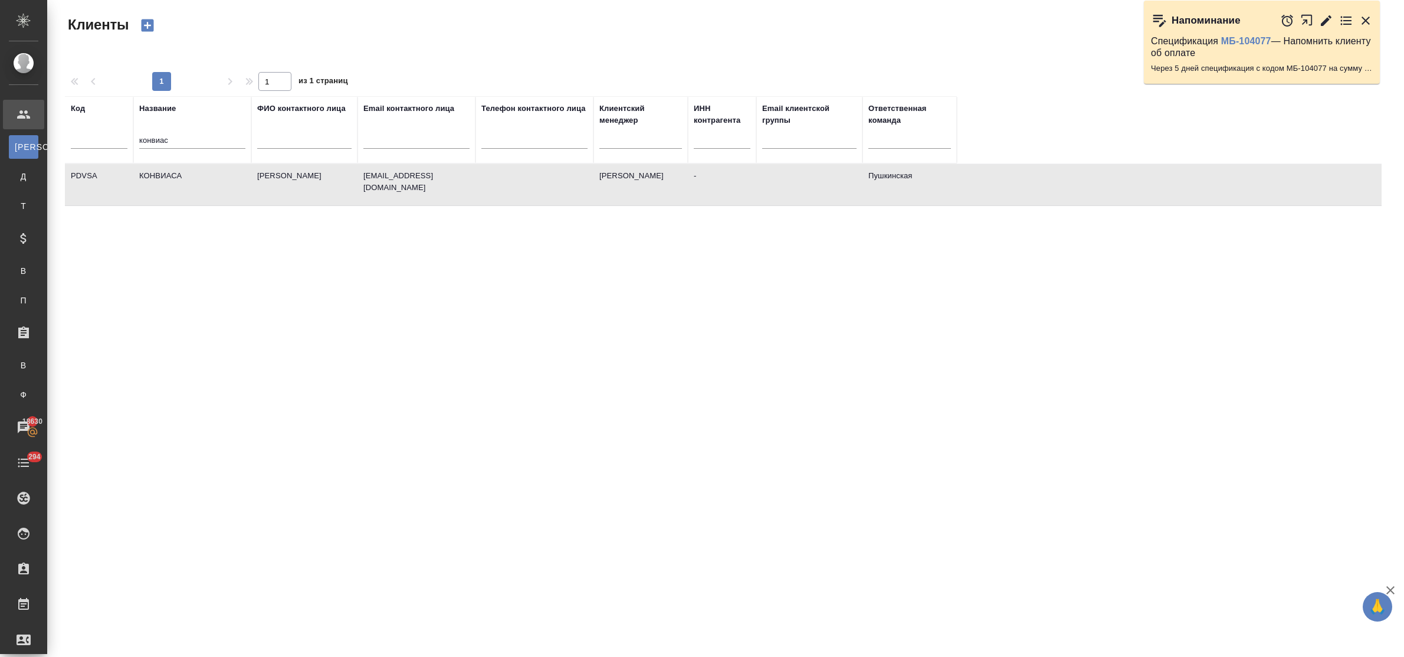
select select "RU"
drag, startPoint x: 192, startPoint y: 136, endPoint x: 121, endPoint y: 136, distance: 70.8
click at [121, 136] on tr "Код Название конвиас ФИО контактного лица Email контактного лица Телефон контак…" at bounding box center [511, 129] width 892 height 67
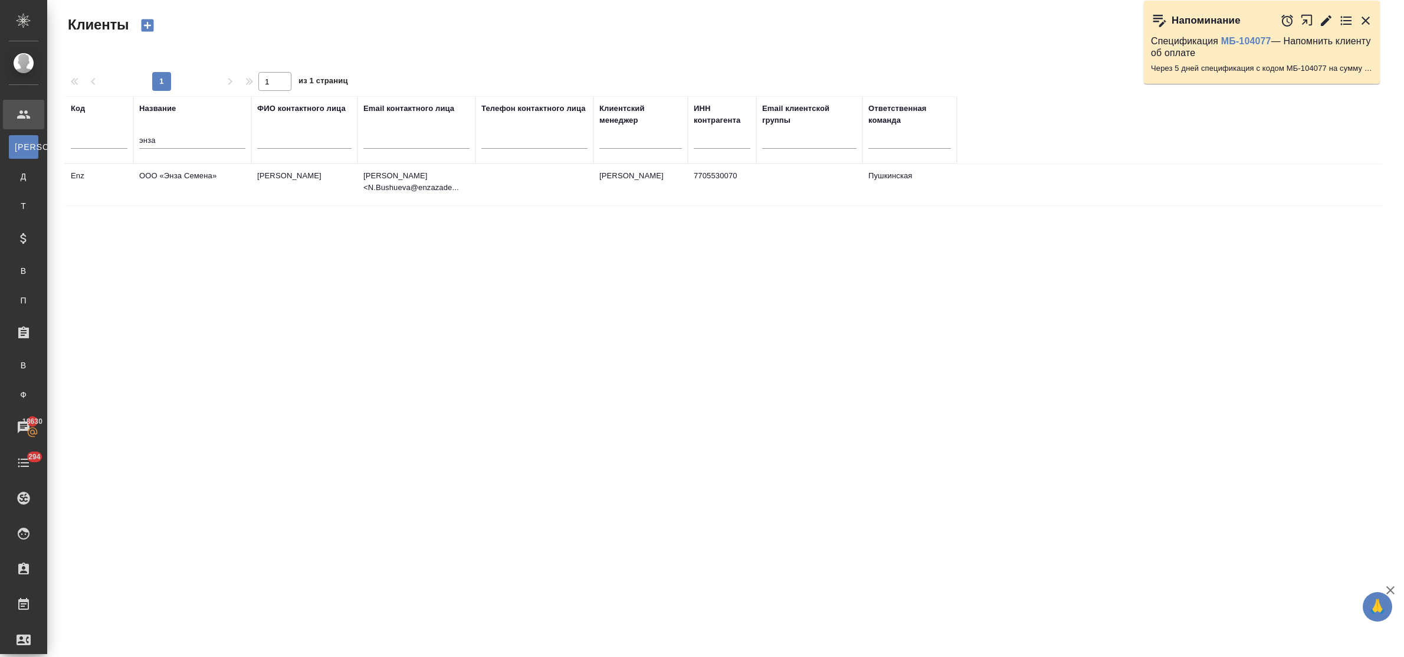
click at [177, 179] on td "ООО «Энза Семена»" at bounding box center [192, 184] width 118 height 41
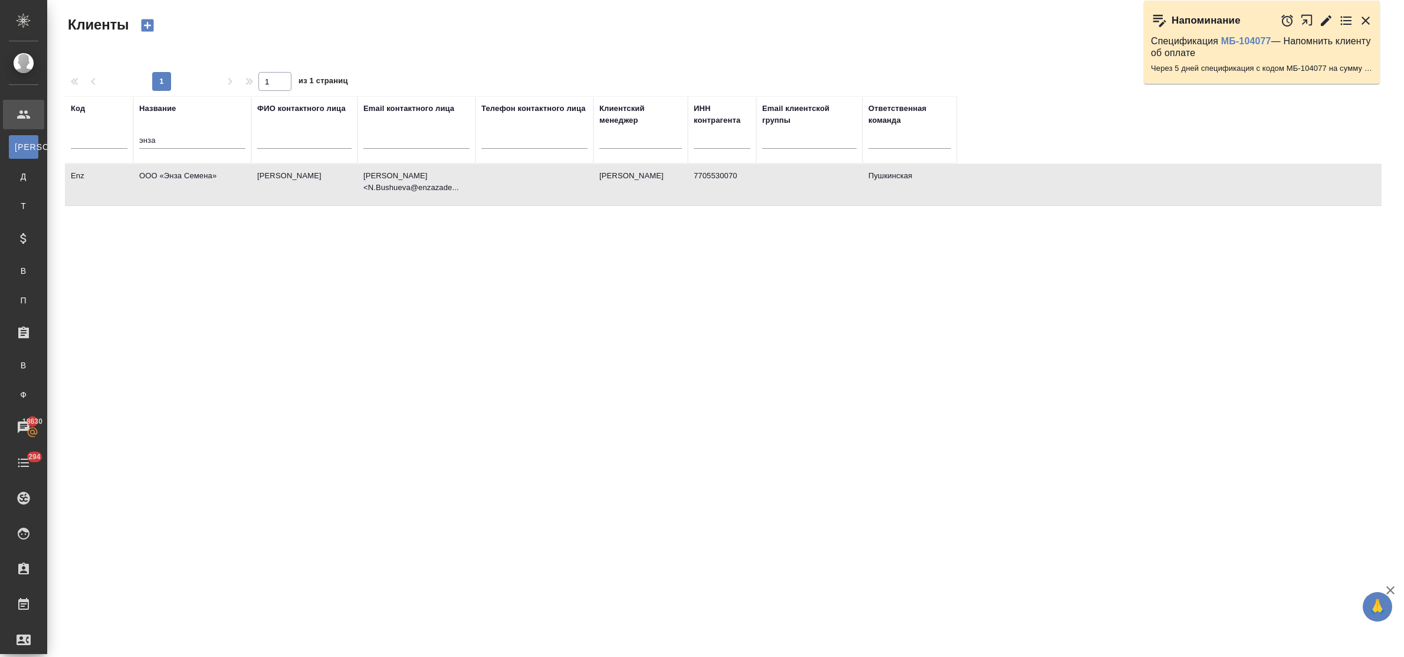
click at [177, 179] on td "ООО «Энза Семена»" at bounding box center [192, 184] width 118 height 41
drag, startPoint x: 179, startPoint y: 136, endPoint x: 113, endPoint y: 142, distance: 66.4
click at [113, 142] on tr "Код Название энза ФИО контактного лица Email контактного лица Телефон контактно…" at bounding box center [511, 129] width 892 height 67
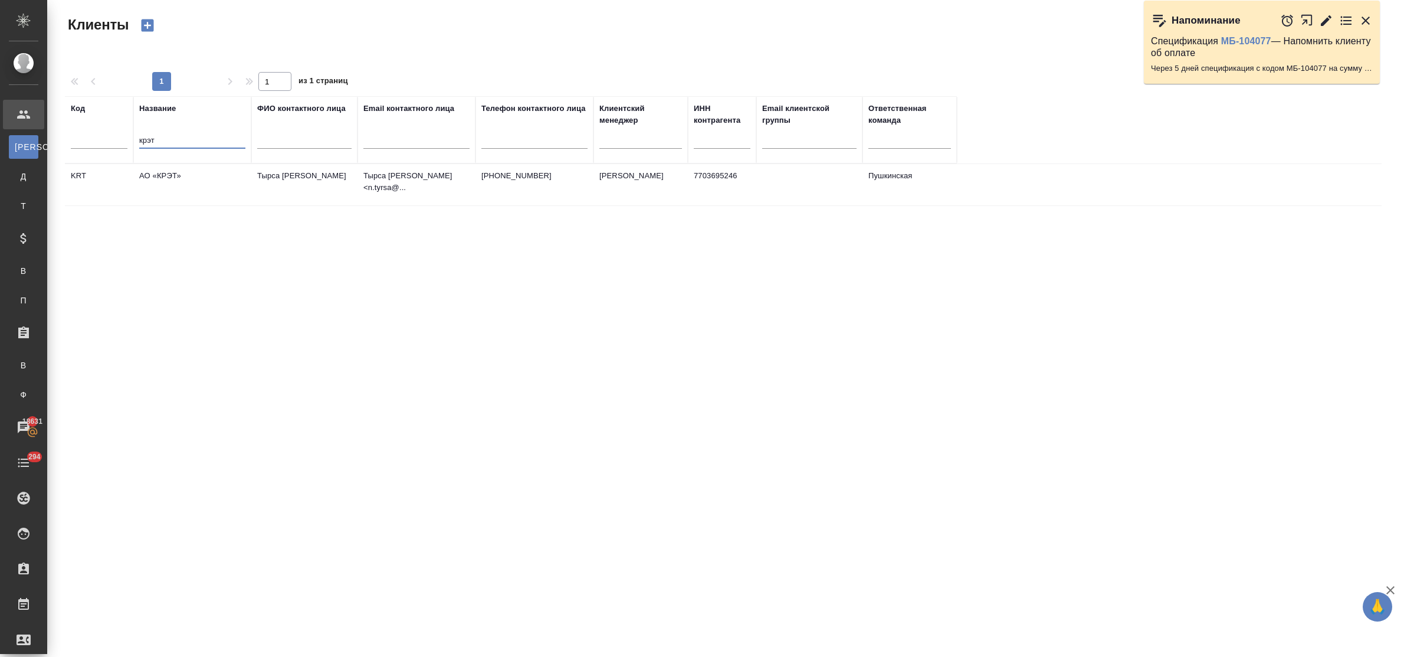
type input "крэт"
click at [181, 176] on td "АО «КРЭТ»" at bounding box center [192, 184] width 118 height 41
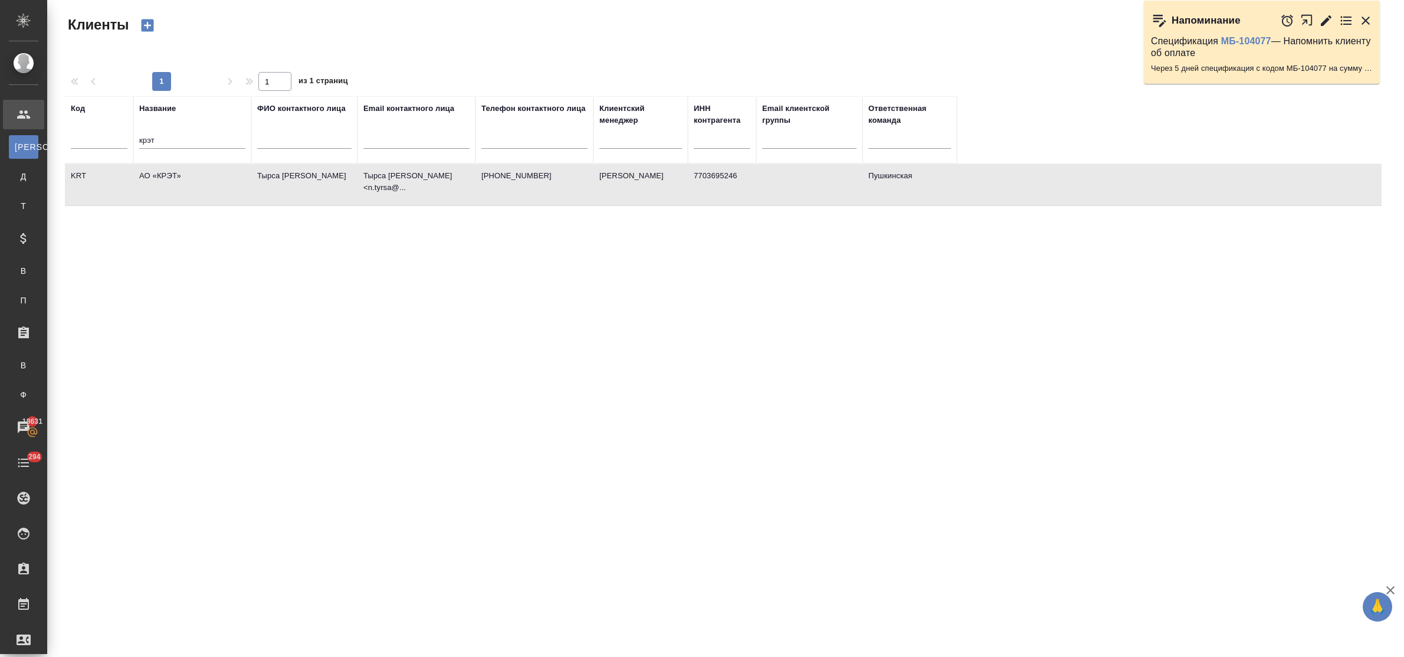
click at [181, 176] on td "АО «КРЭТ»" at bounding box center [192, 184] width 118 height 41
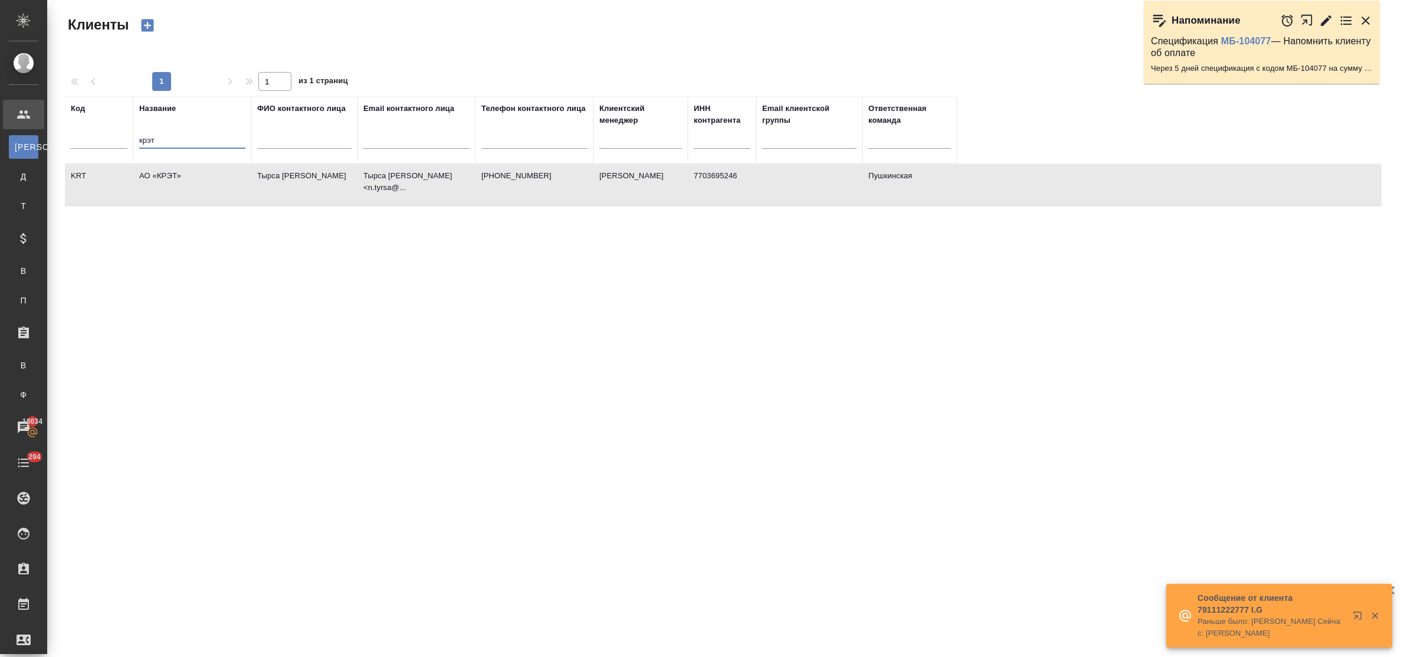
drag, startPoint x: 160, startPoint y: 142, endPoint x: 122, endPoint y: 143, distance: 38.9
click at [122, 143] on tr "Код Название крэт ФИО контактного лица Email контактного лица Телефон контактно…" at bounding box center [511, 129] width 892 height 67
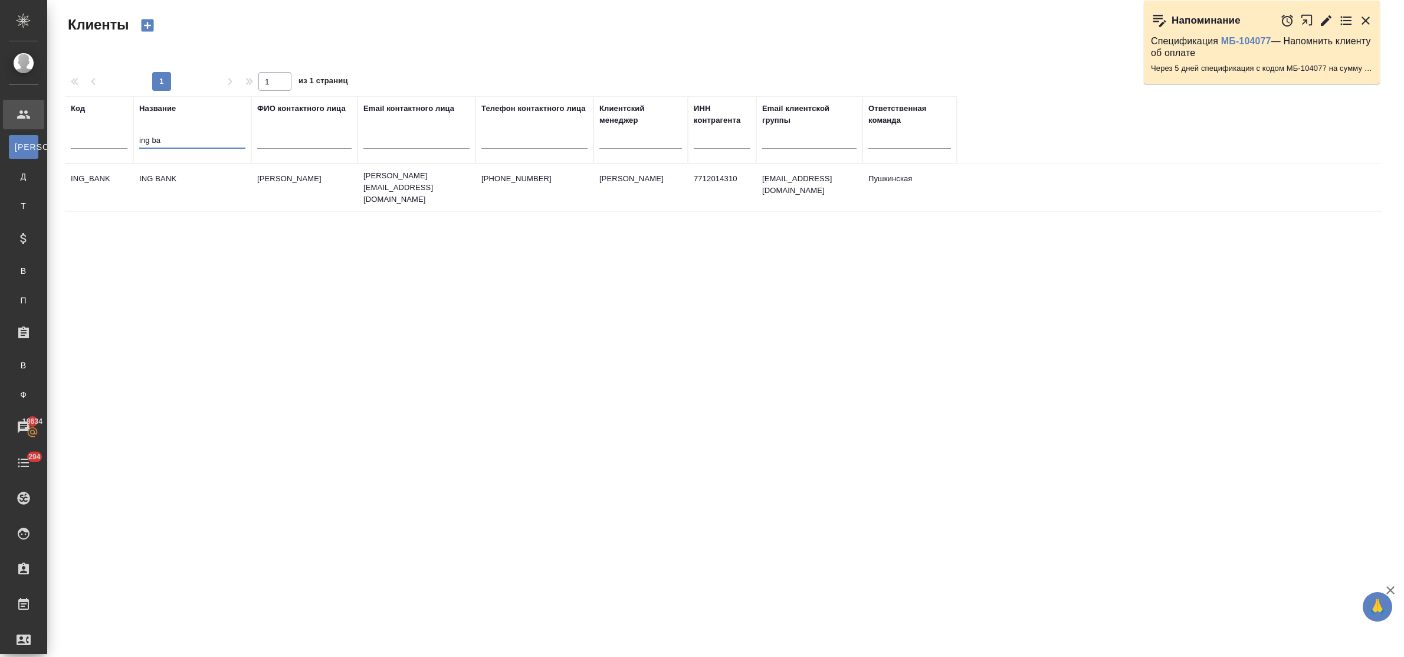
type input "ing ba"
click at [162, 180] on td "ING BANK" at bounding box center [192, 187] width 118 height 41
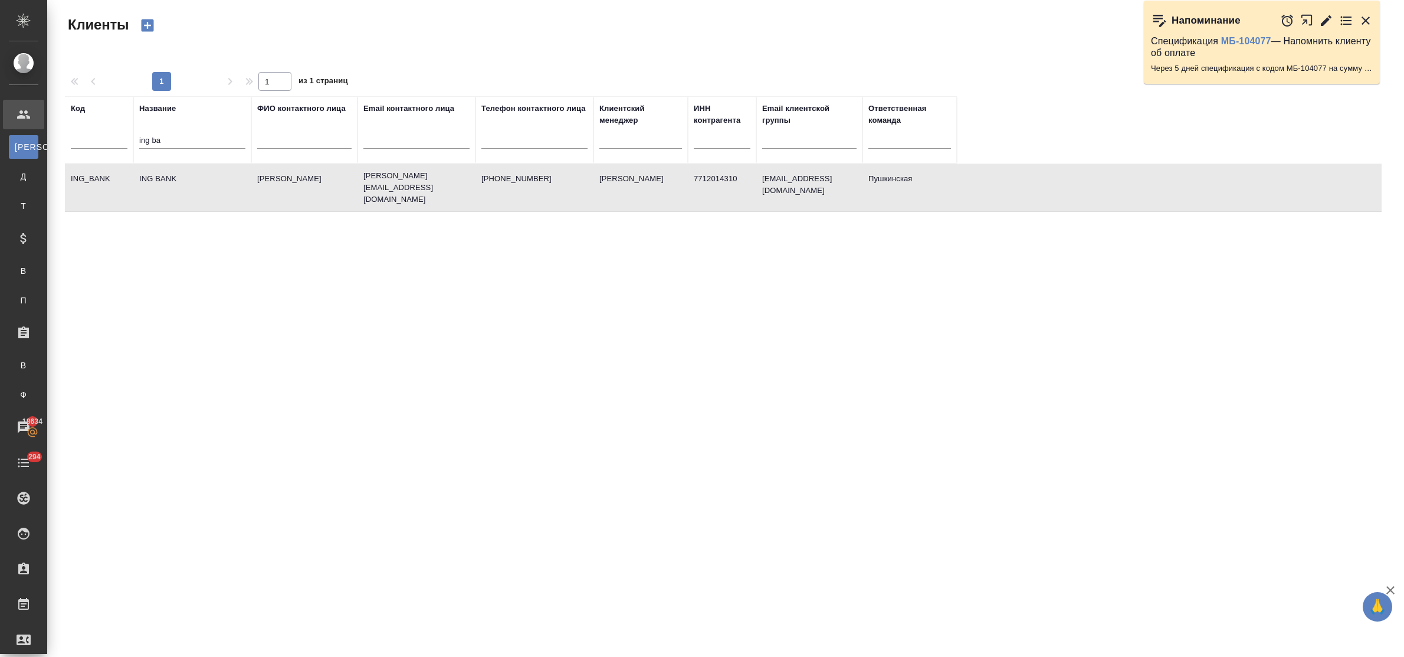
click at [162, 180] on td "ING BANK" at bounding box center [192, 187] width 118 height 41
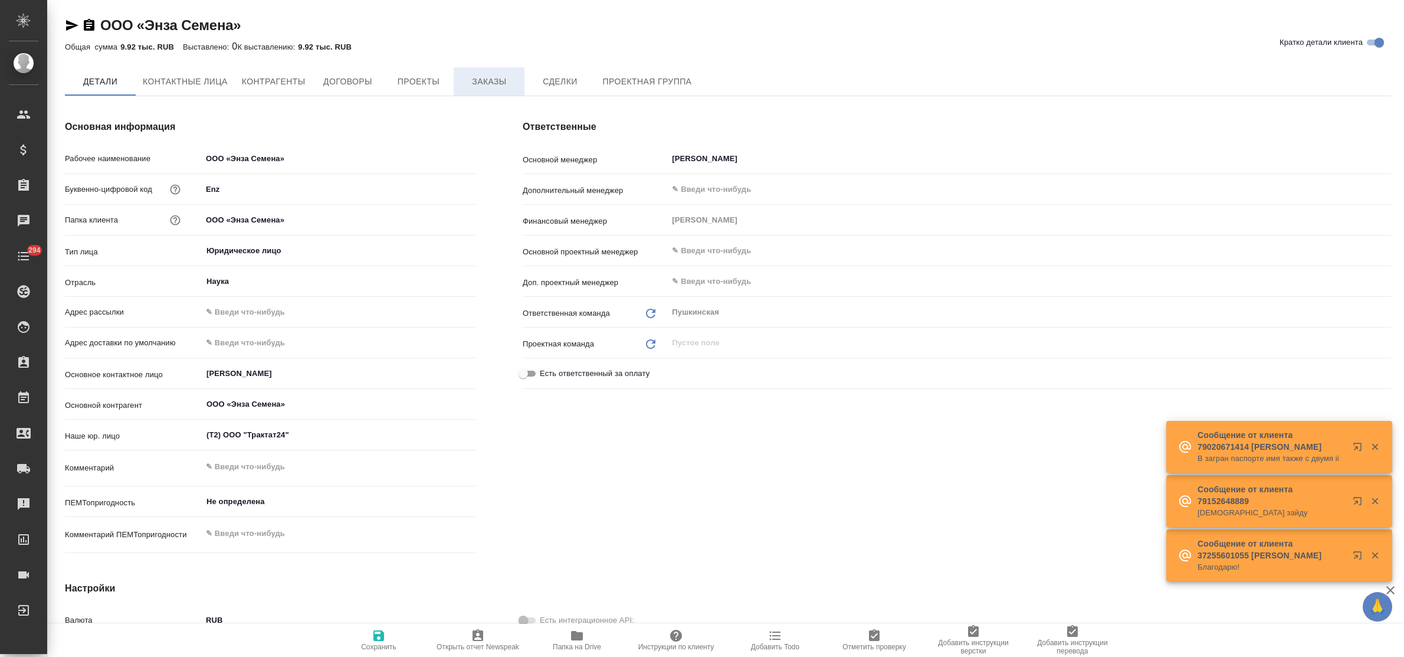
click at [481, 77] on span "Заказы" at bounding box center [489, 81] width 57 height 15
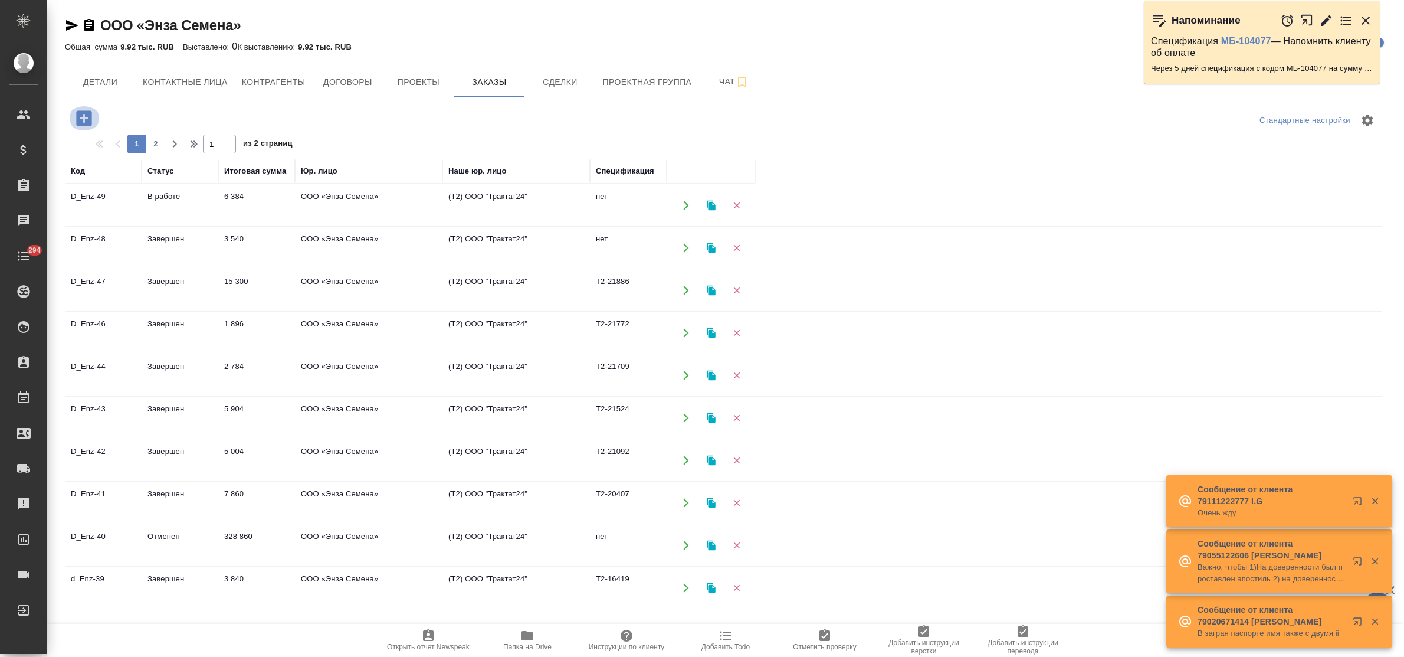
click at [81, 116] on icon "button" at bounding box center [83, 117] width 15 height 15
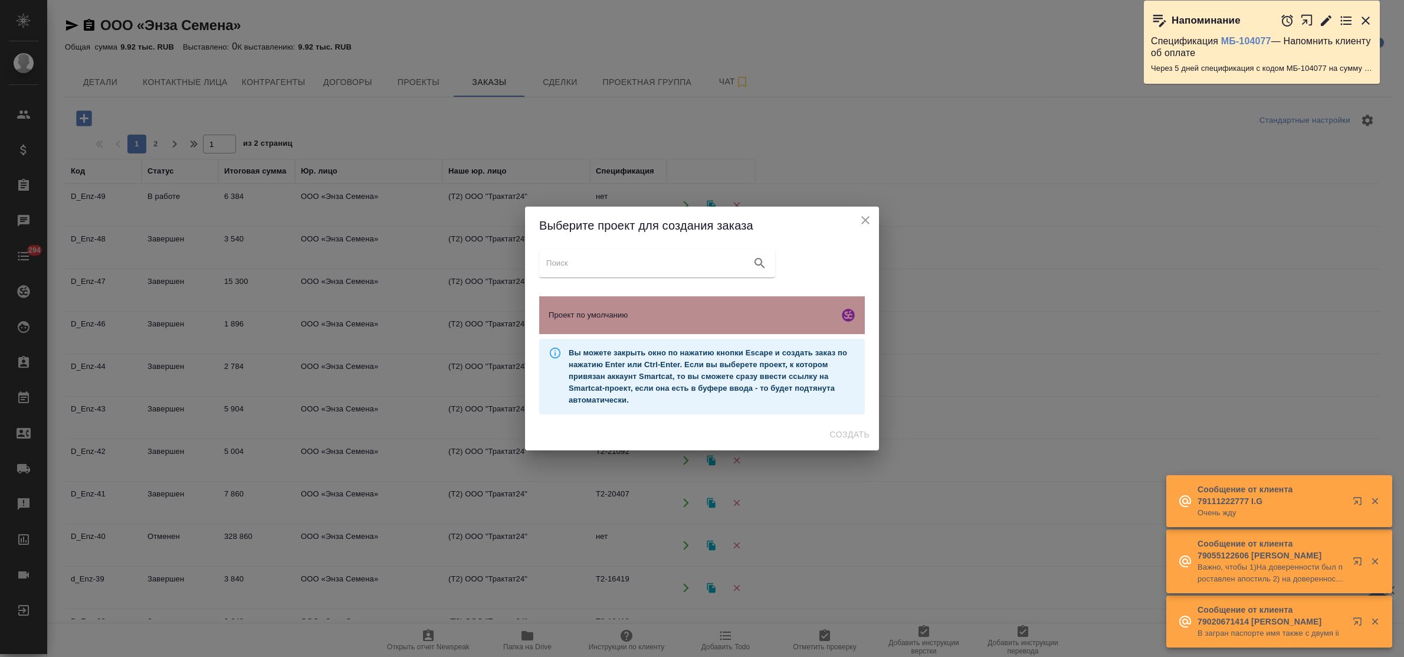
click at [599, 319] on span "Проект по умолчанию" at bounding box center [691, 315] width 285 height 12
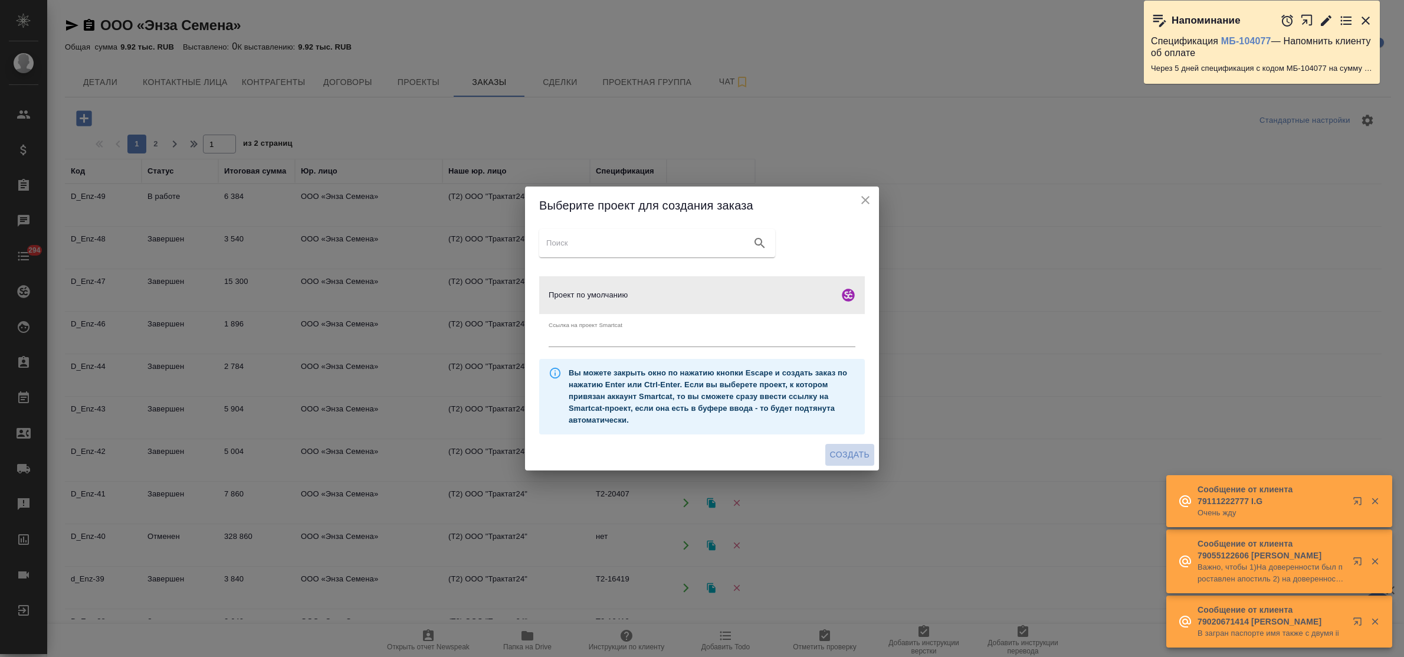
click at [830, 452] on span "Создать" at bounding box center [850, 454] width 40 height 15
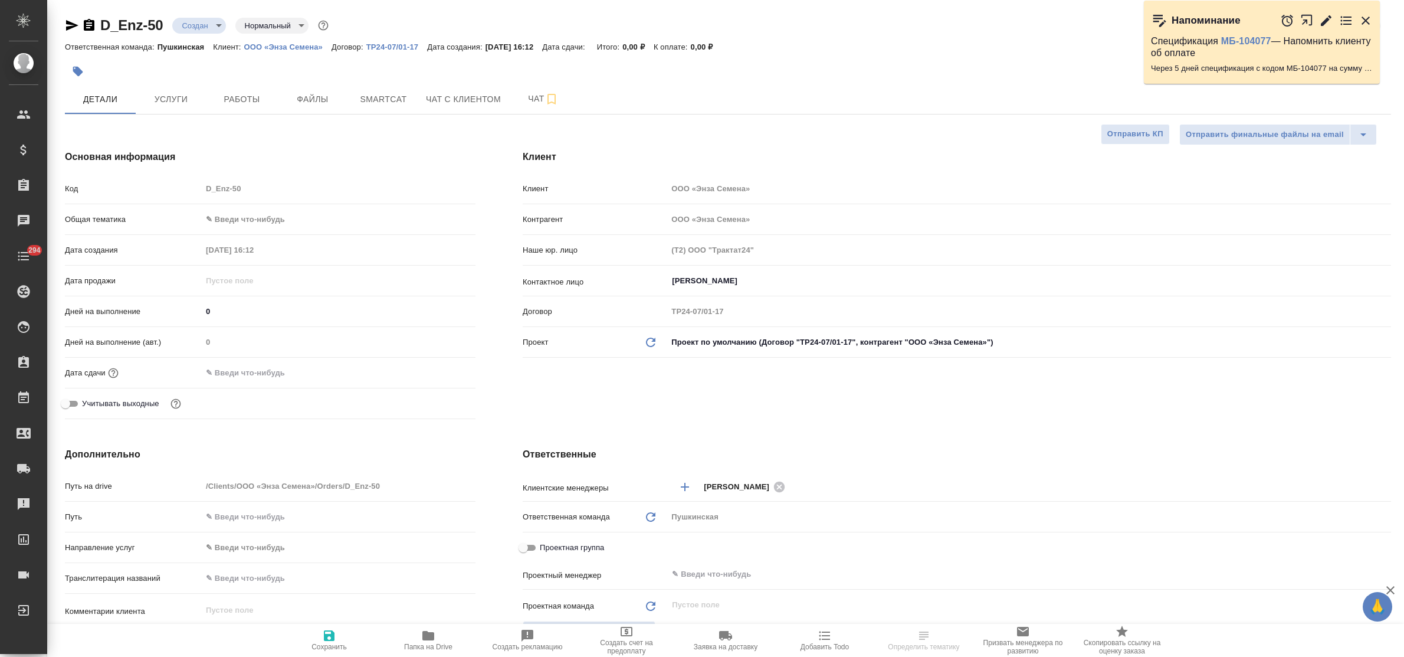
select select "RU"
type textarea "x"
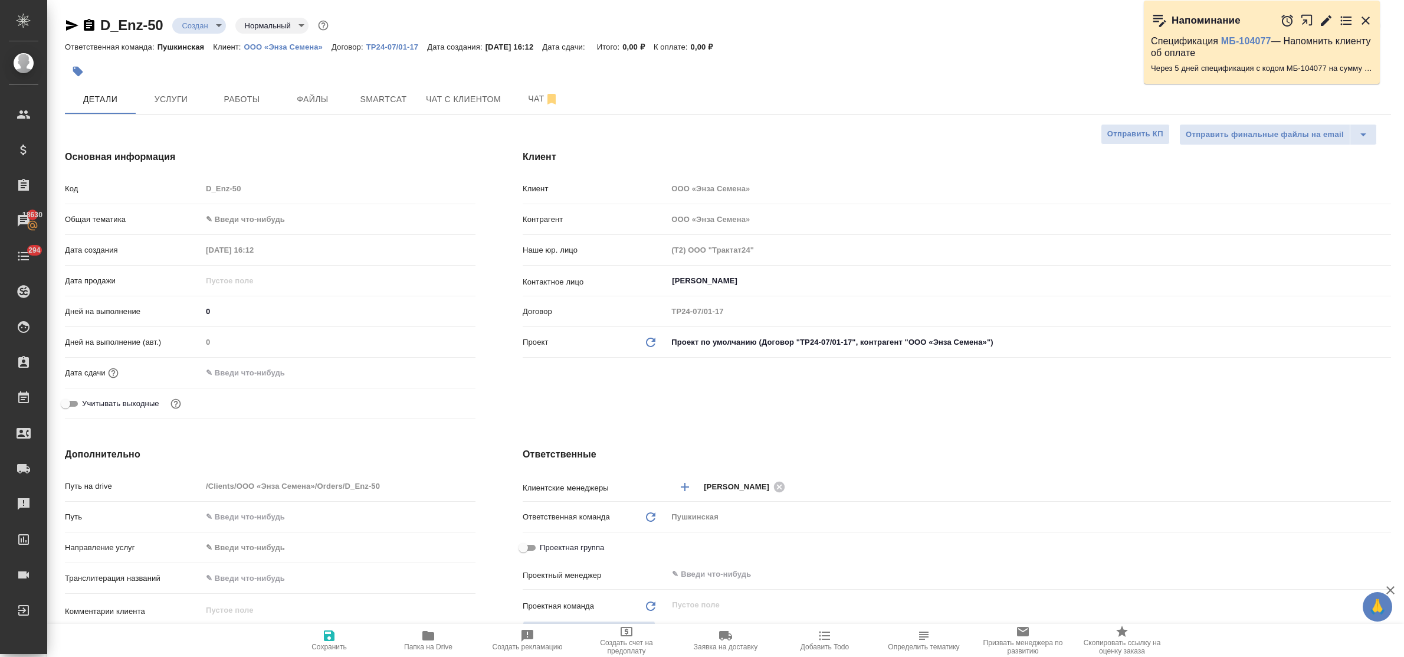
type textarea "x"
click at [320, 102] on span "Файлы" at bounding box center [312, 99] width 57 height 15
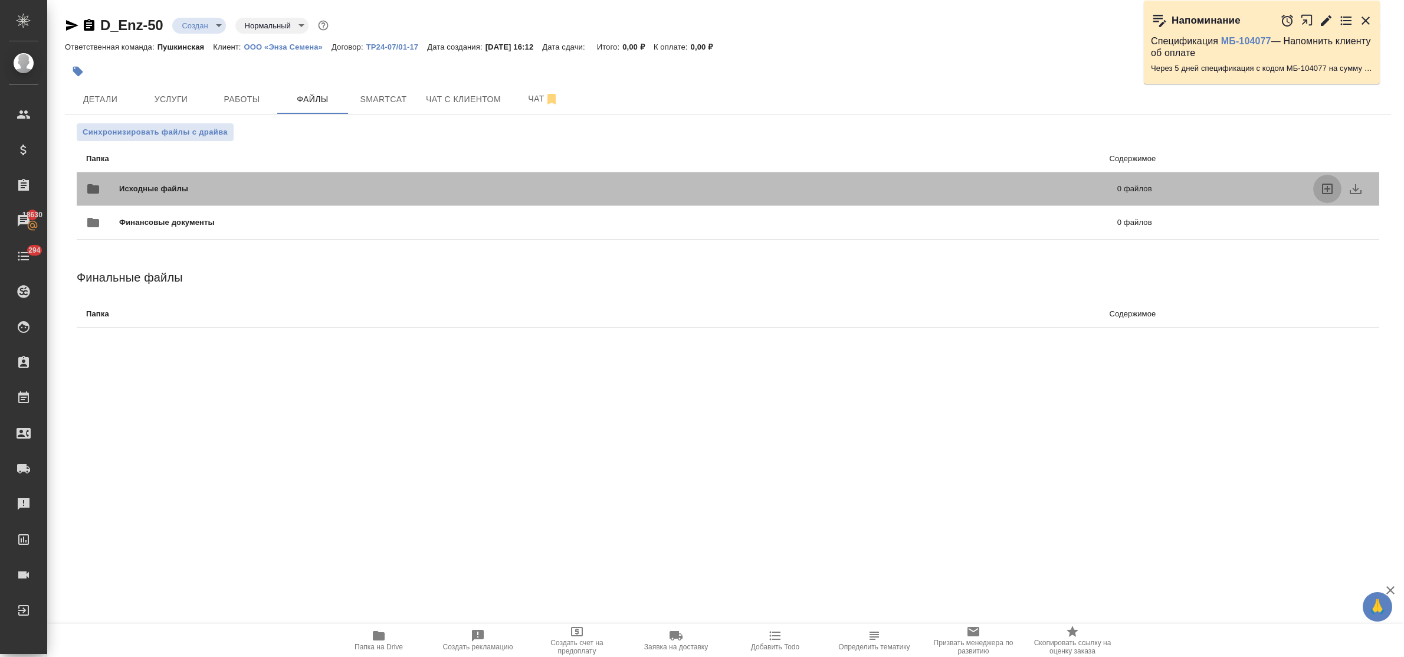
click at [1325, 190] on icon "uploadFiles" at bounding box center [1327, 189] width 14 height 14
click at [0, 0] on input "uploadFiles" at bounding box center [0, 0] width 0 height 0
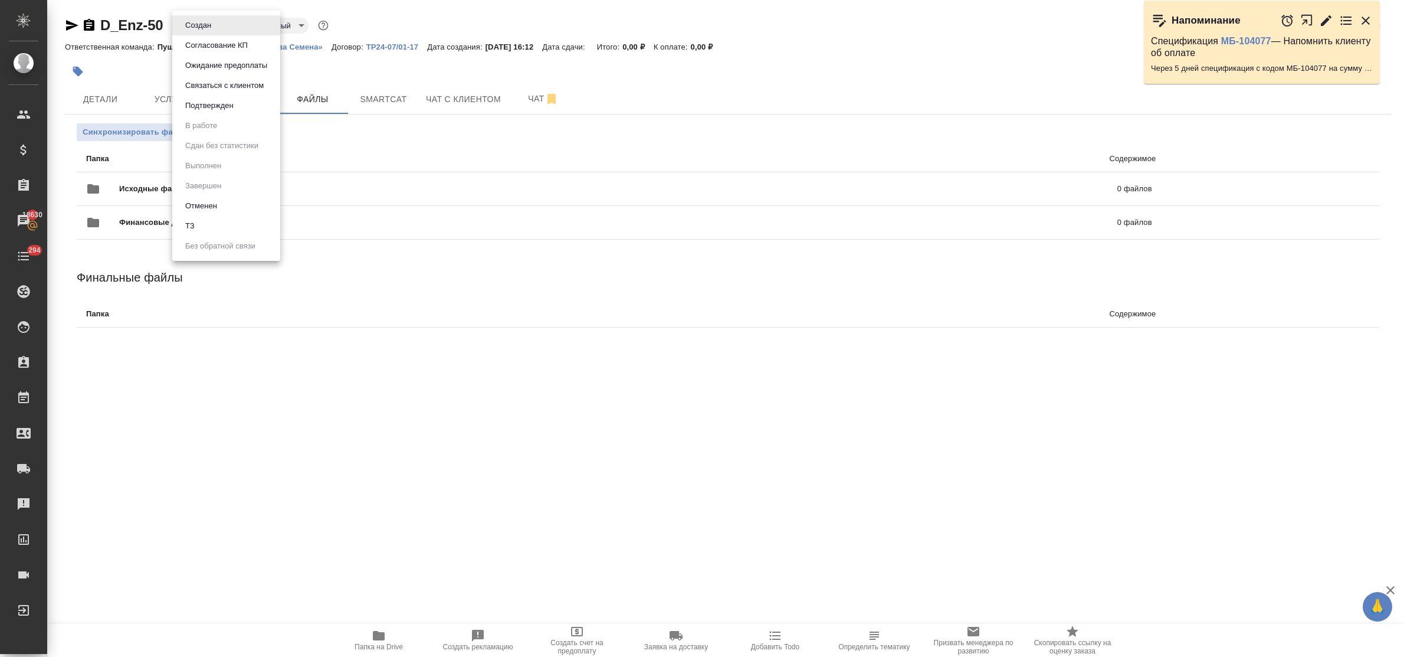
click at [204, 28] on body "🙏 .cls-1 fill:#fff; AWATERA Bulakhova Elena Клиенты Спецификации Заказы 18630 Ч…" at bounding box center [702, 328] width 1404 height 657
click at [199, 220] on li "ТЗ" at bounding box center [226, 226] width 108 height 20
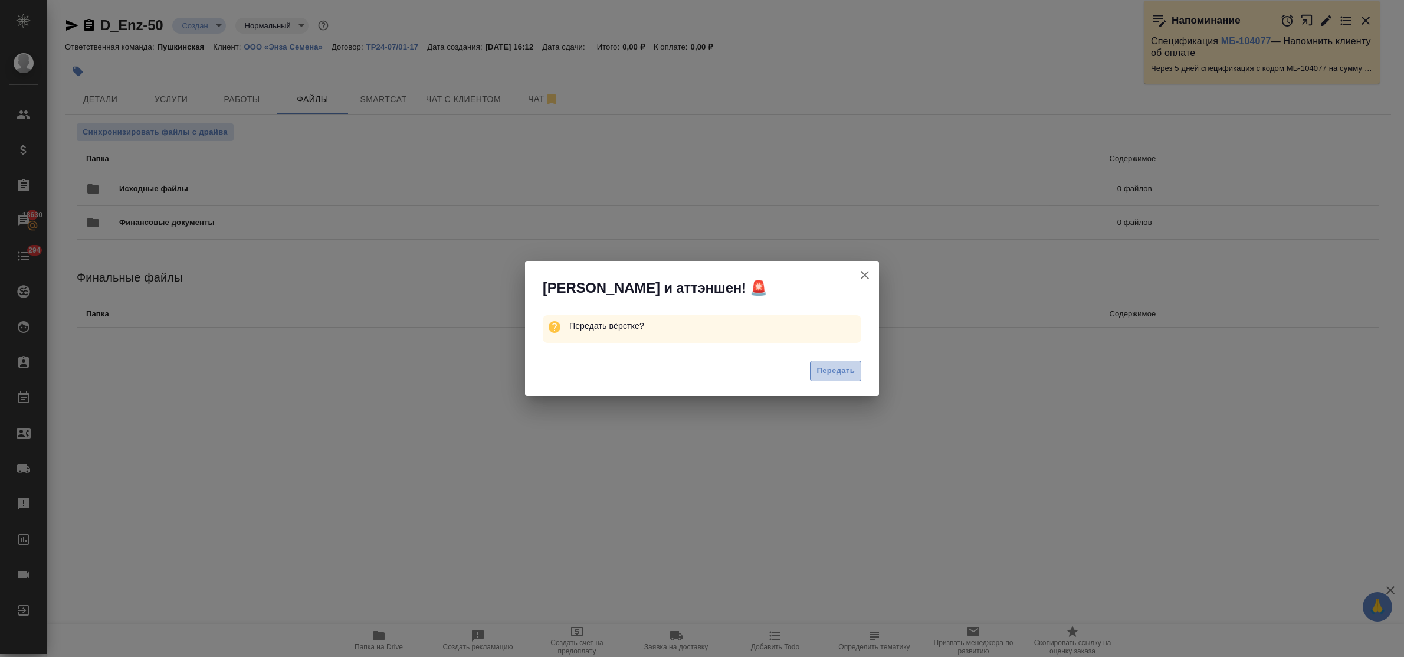
click at [817, 367] on span "Передать" at bounding box center [835, 371] width 38 height 14
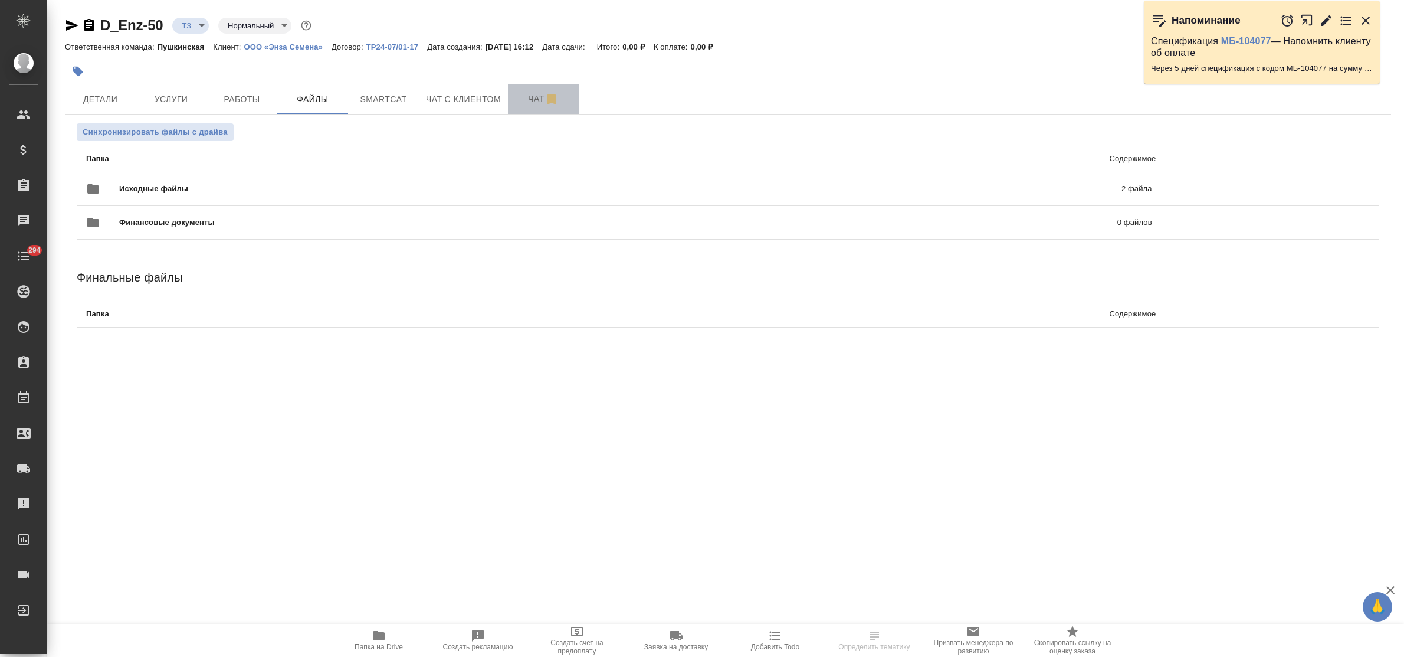
click at [531, 96] on span "Чат" at bounding box center [543, 98] width 57 height 15
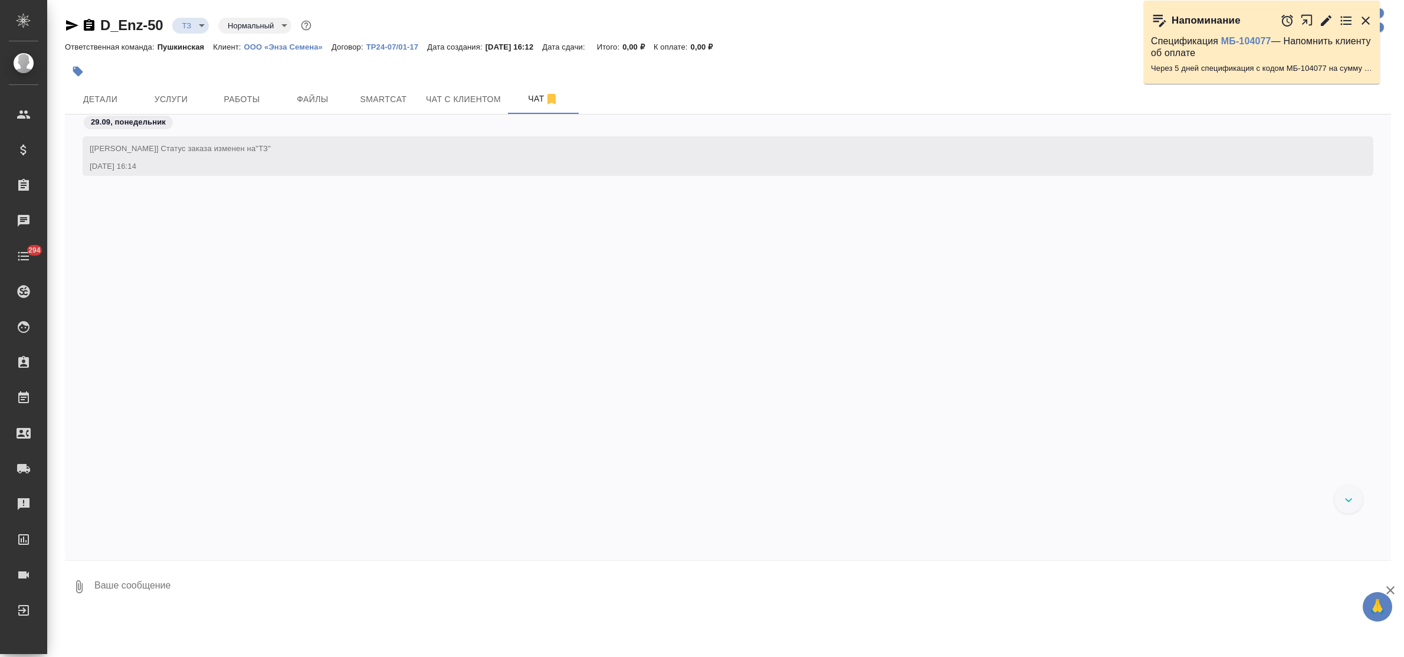
click at [222, 581] on textarea at bounding box center [742, 586] width 1298 height 40
type textarea "приветик! просьба сделать тикет, спасибо!"
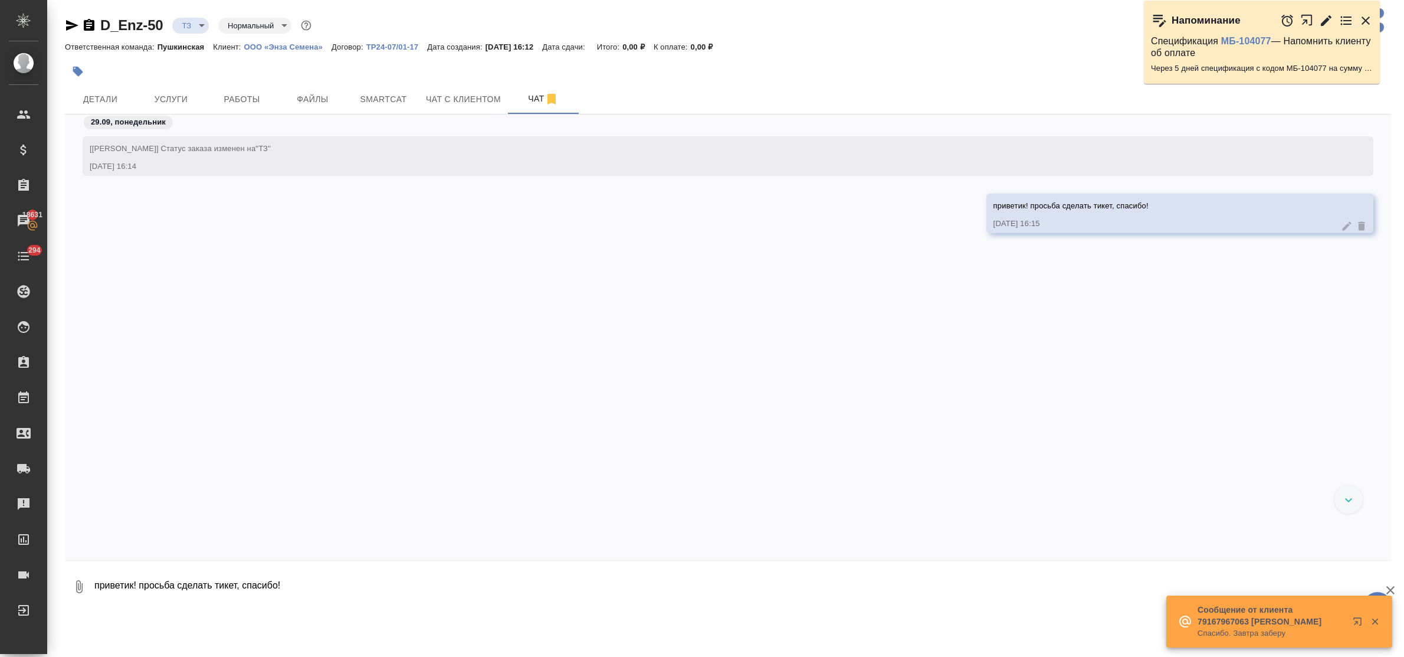
click at [504, 347] on div "[Булахова Елена] Статус заказа изменен на "ТЗ" 29.09.25, 16:14 приветик! просьб…" at bounding box center [728, 328] width 1326 height 428
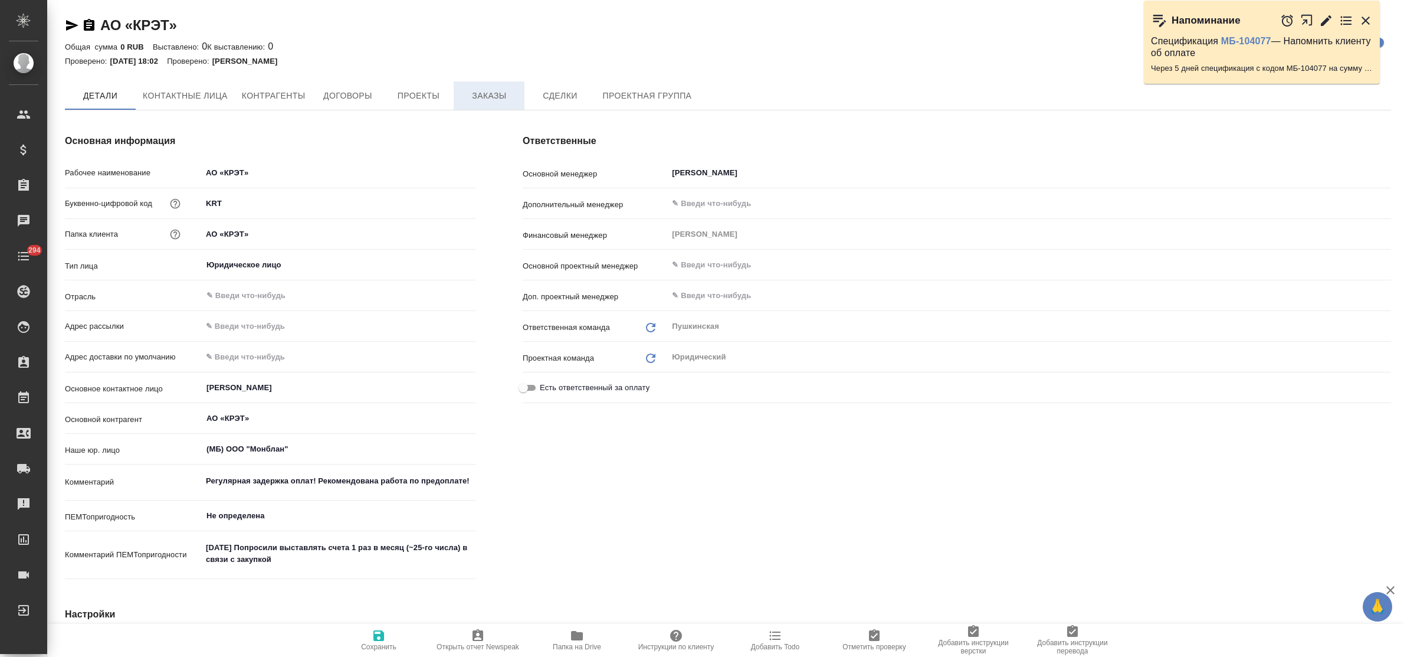
click at [483, 96] on span "Заказы" at bounding box center [489, 95] width 57 height 15
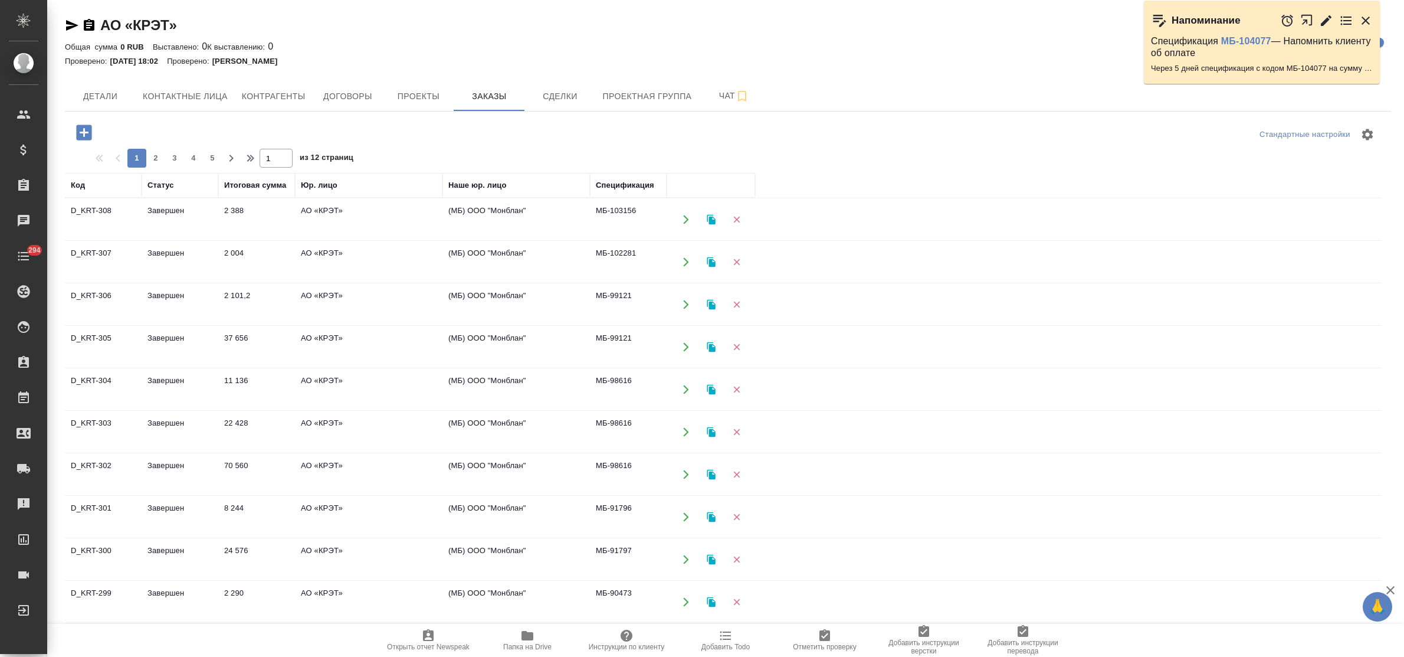
click at [245, 213] on td "2 388" at bounding box center [256, 219] width 77 height 41
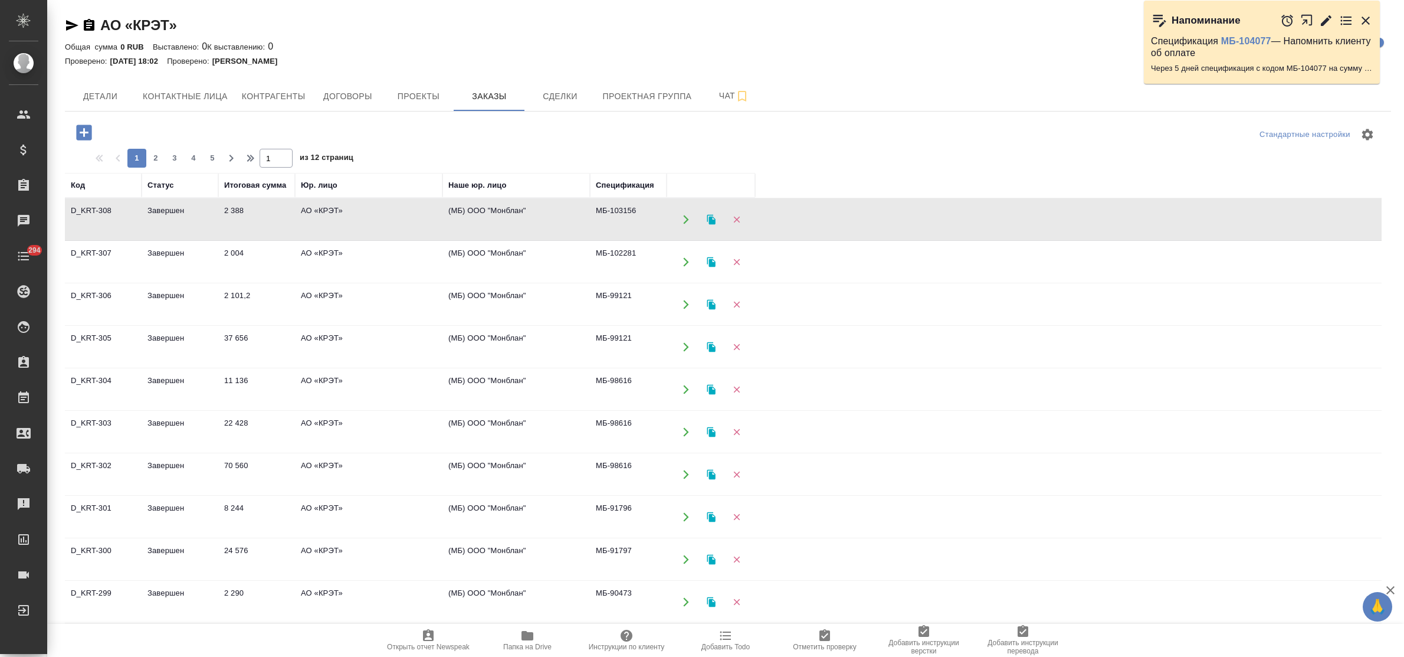
click at [245, 213] on td "2 388" at bounding box center [256, 219] width 77 height 41
click at [234, 257] on td "2 004" at bounding box center [256, 261] width 77 height 41
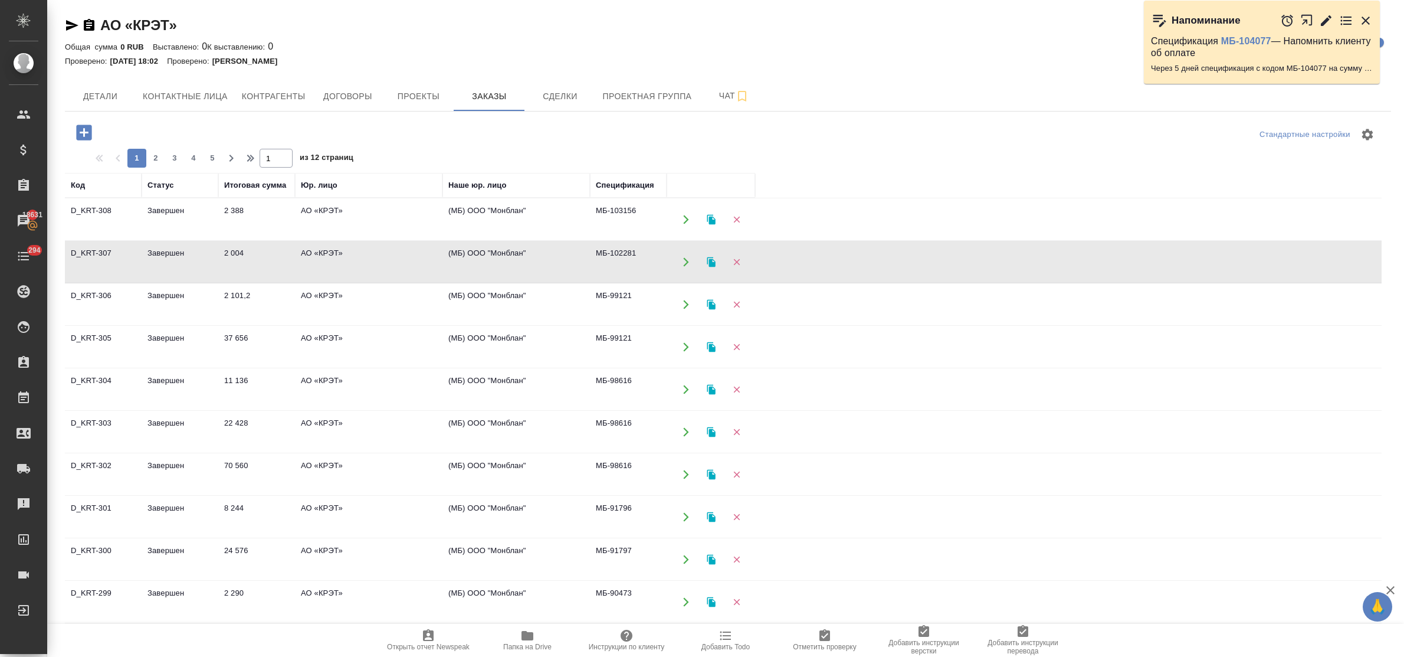
click at [234, 257] on td "2 004" at bounding box center [256, 261] width 77 height 41
click at [236, 297] on td "2 101,2" at bounding box center [256, 304] width 77 height 41
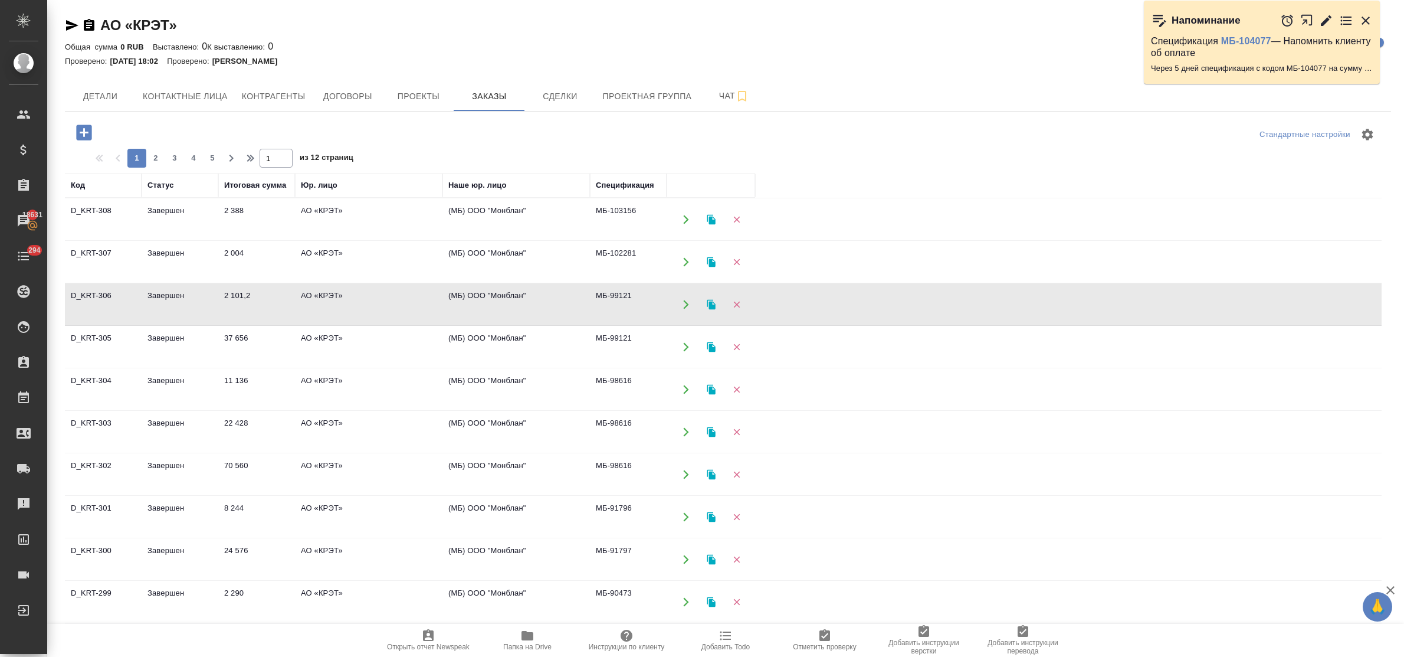
click at [236, 297] on td "2 101,2" at bounding box center [256, 304] width 77 height 41
click at [86, 129] on icon "button" at bounding box center [83, 131] width 15 height 15
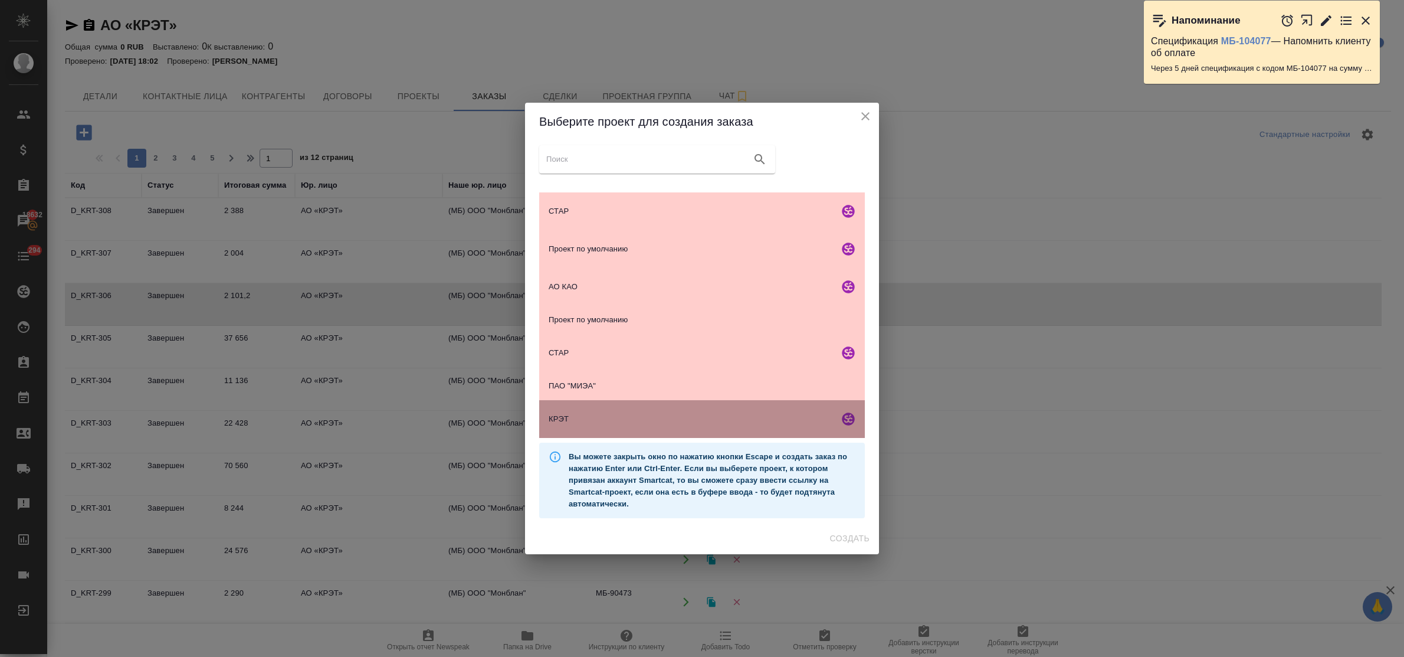
click at [626, 413] on span "КРЭТ" at bounding box center [691, 419] width 285 height 12
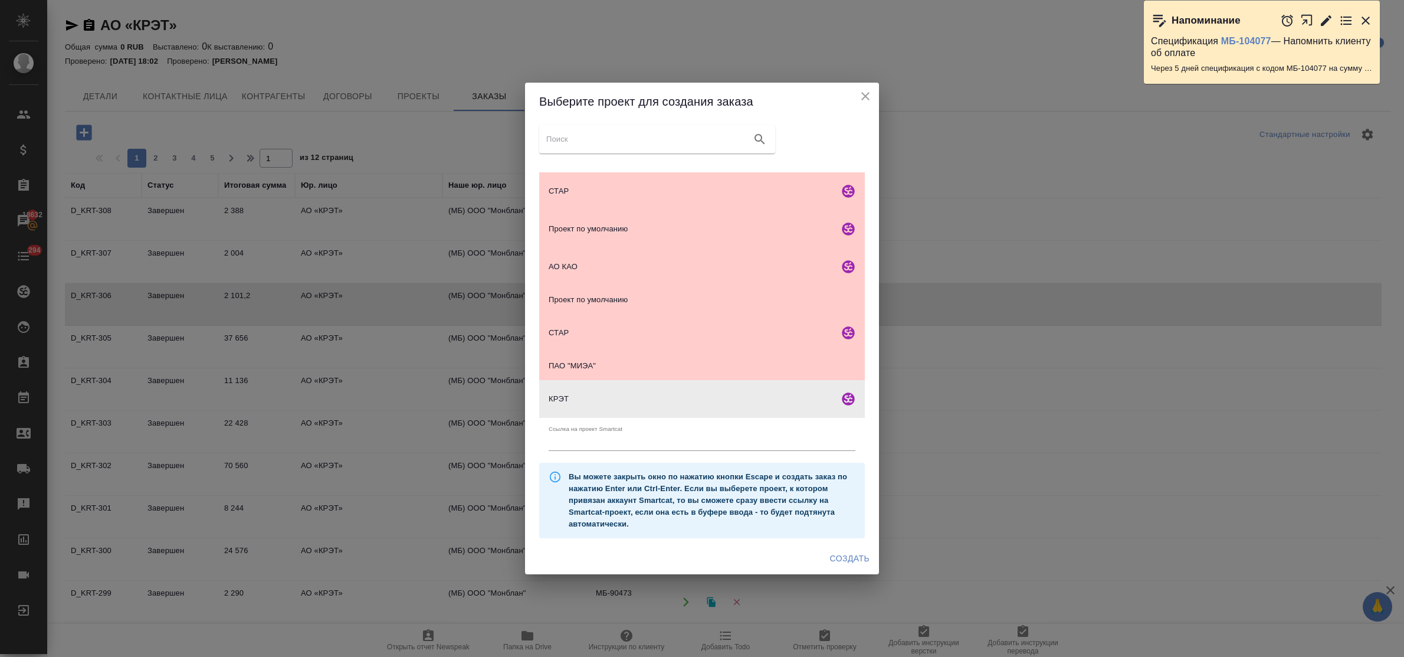
click at [844, 553] on span "Создать" at bounding box center [850, 558] width 40 height 15
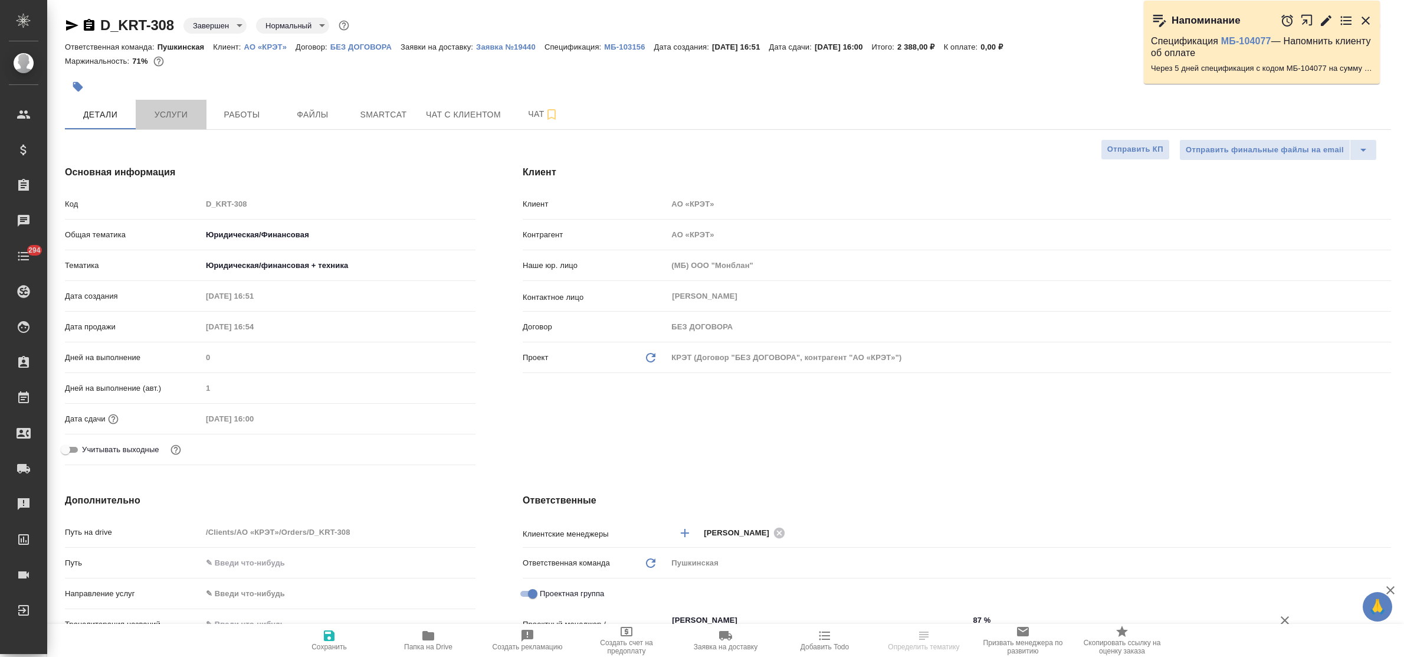
select select "RU"
click at [182, 117] on span "Услуги" at bounding box center [171, 114] width 57 height 15
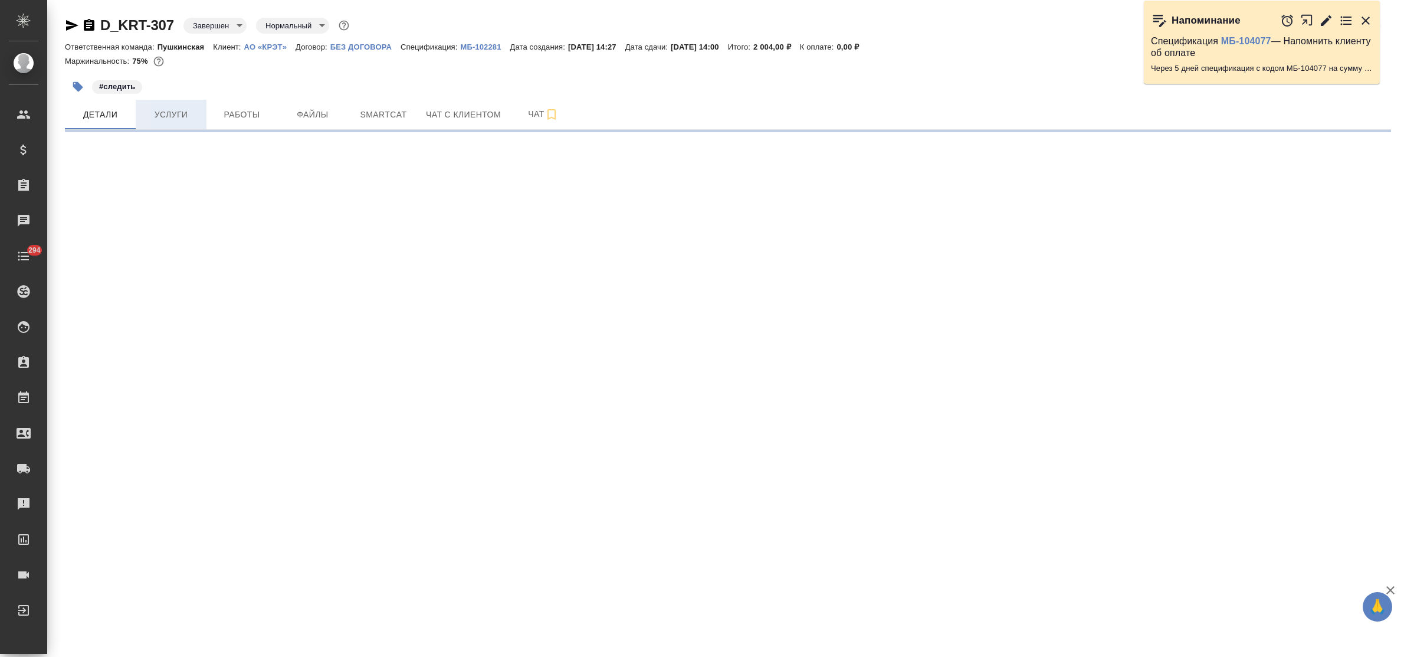
select select "RU"
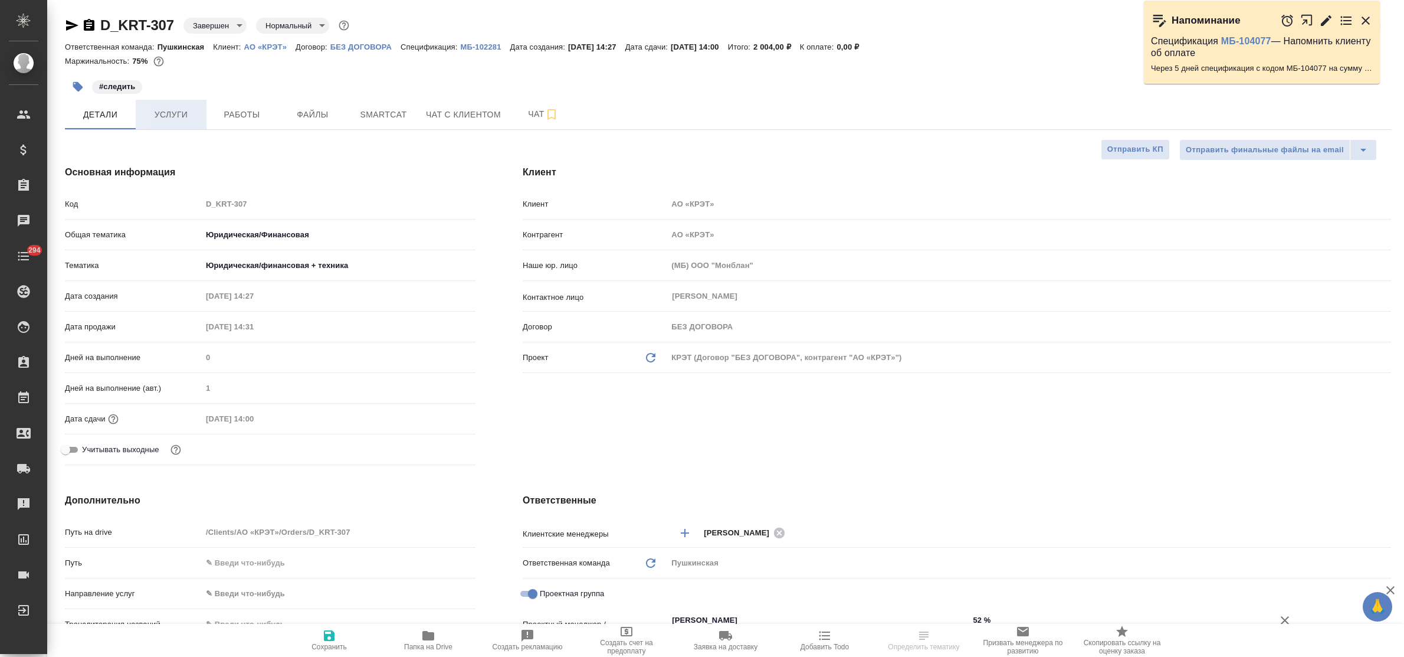
type textarea "x"
click at [162, 112] on span "Услуги" at bounding box center [171, 114] width 57 height 15
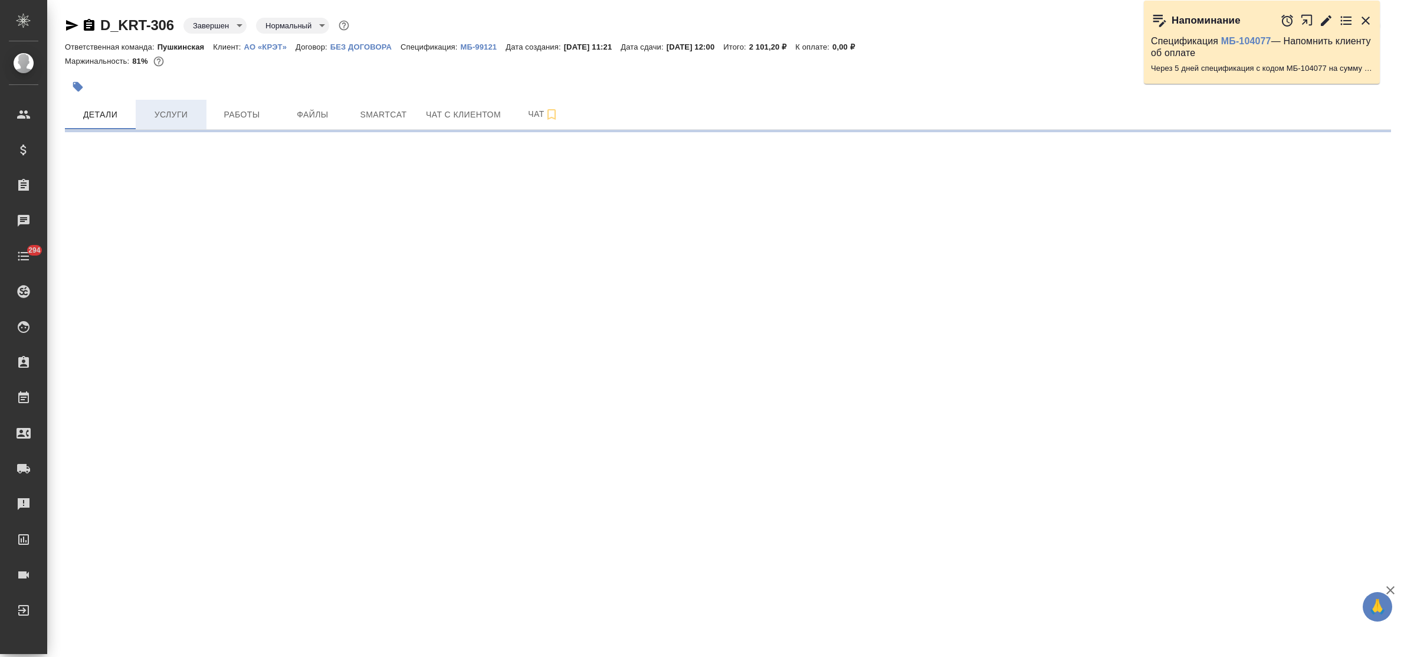
select select "RU"
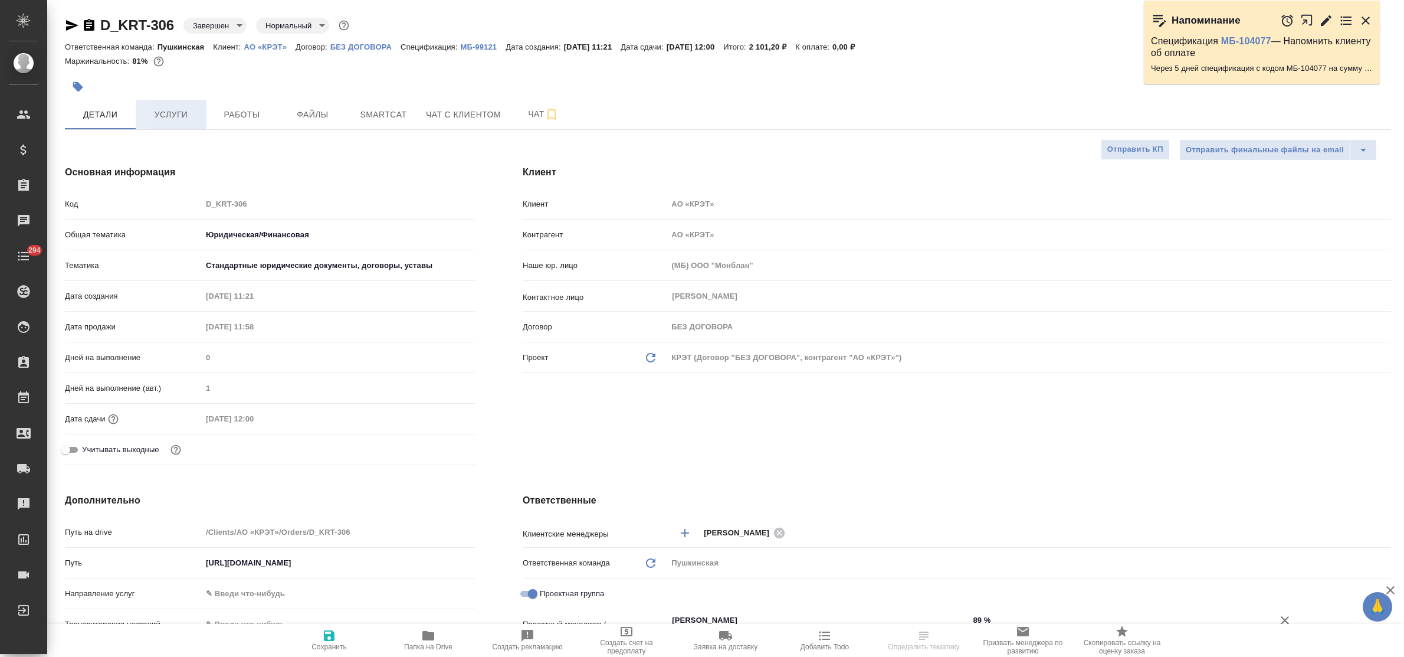
type textarea "x"
click at [163, 116] on span "Услуги" at bounding box center [171, 114] width 57 height 15
type textarea "x"
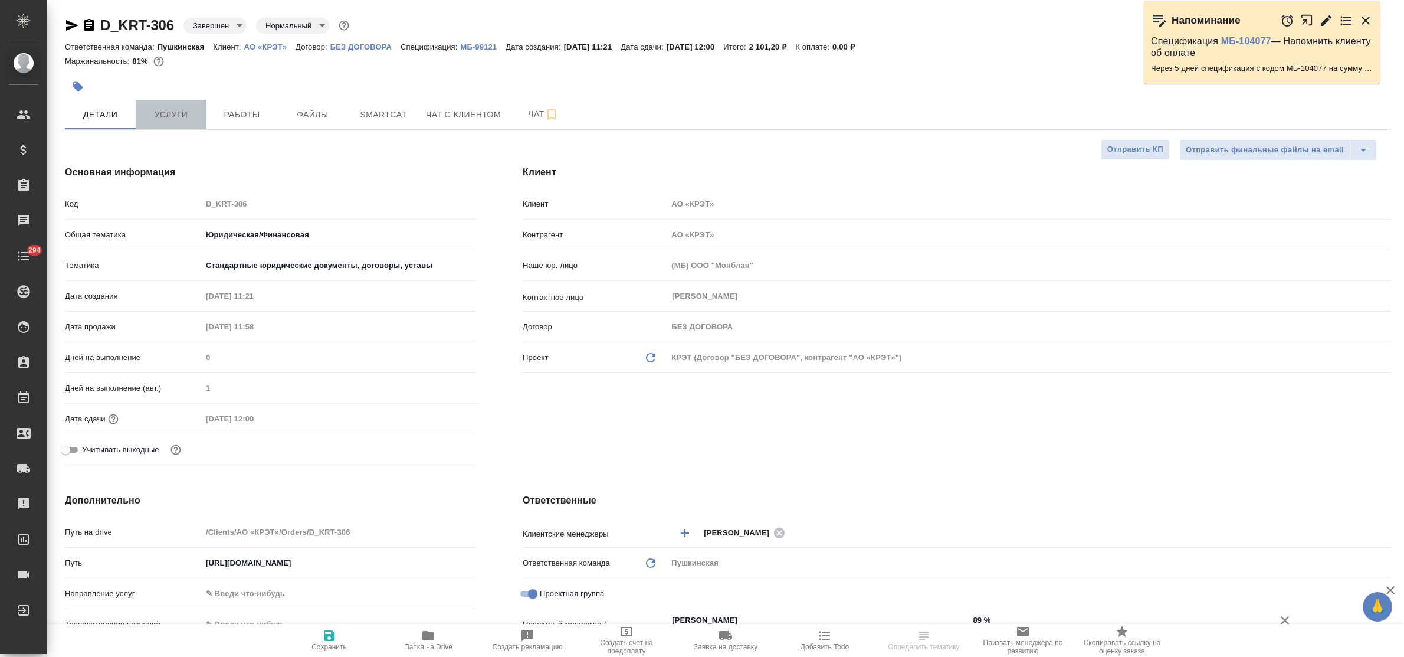
type textarea "x"
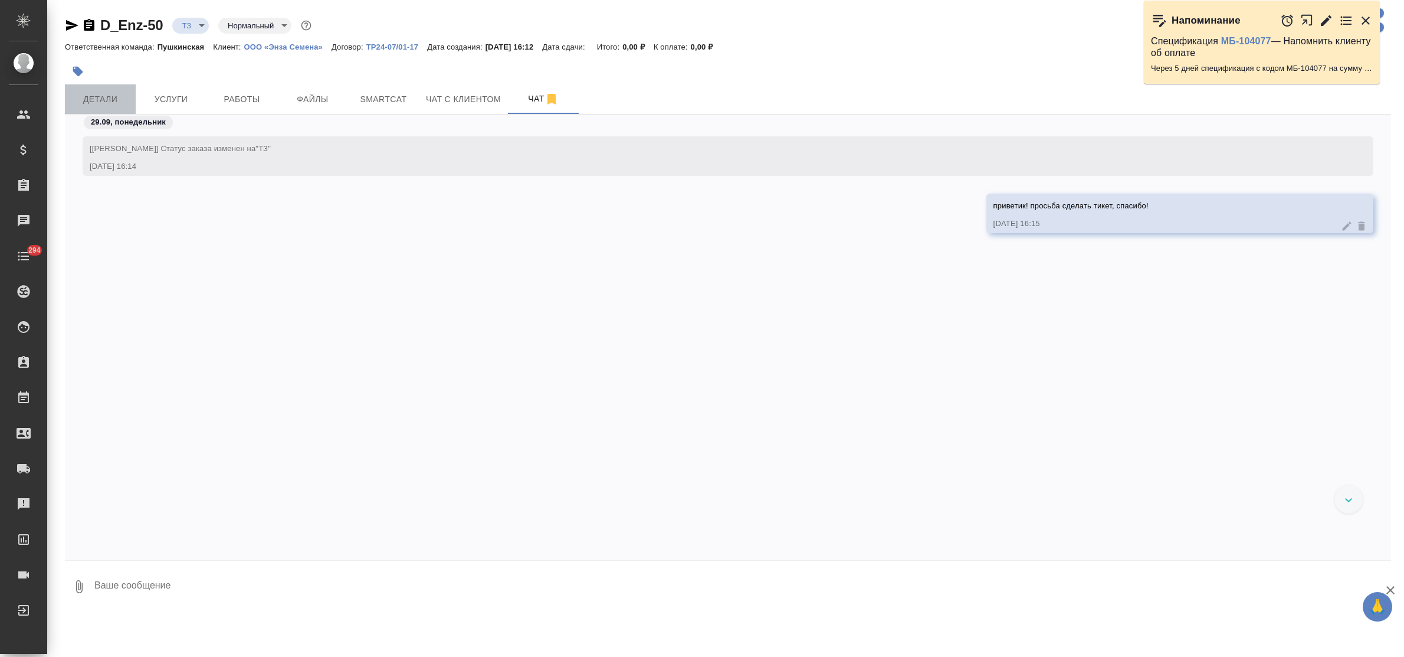
click at [107, 90] on button "Детали" at bounding box center [100, 98] width 71 height 29
select select "RU"
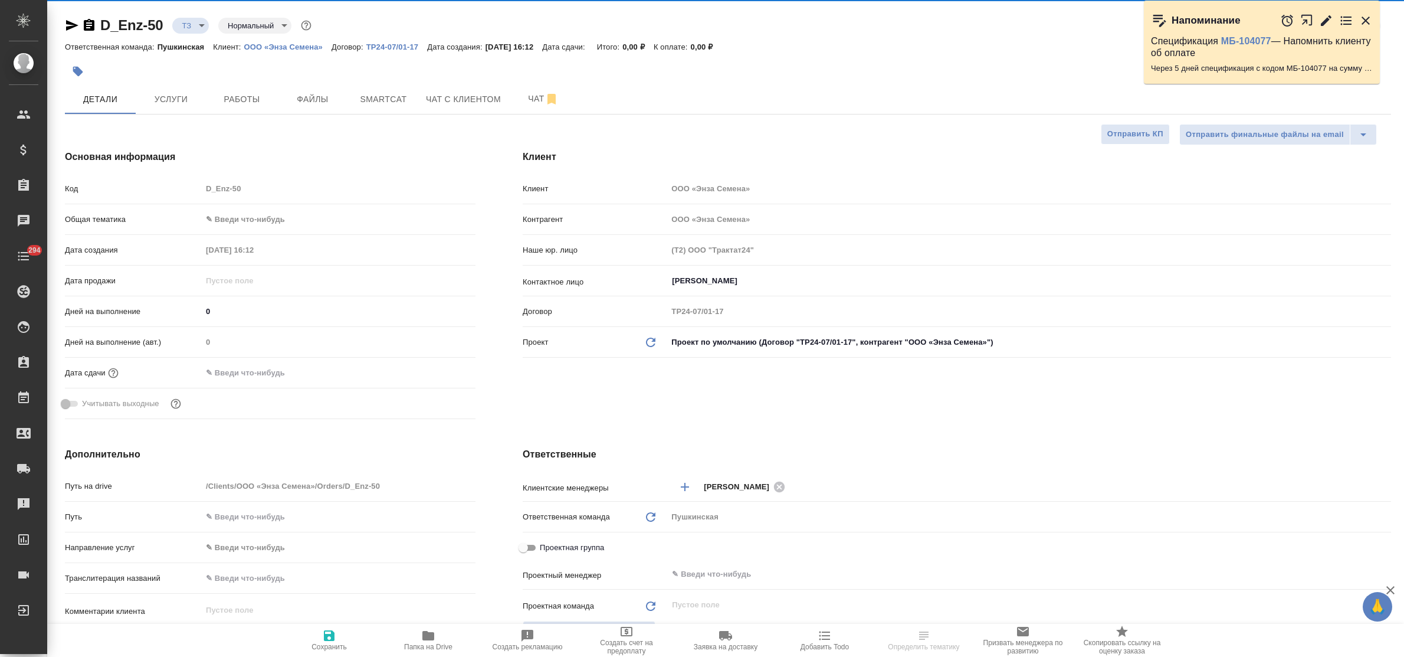
type textarea "x"
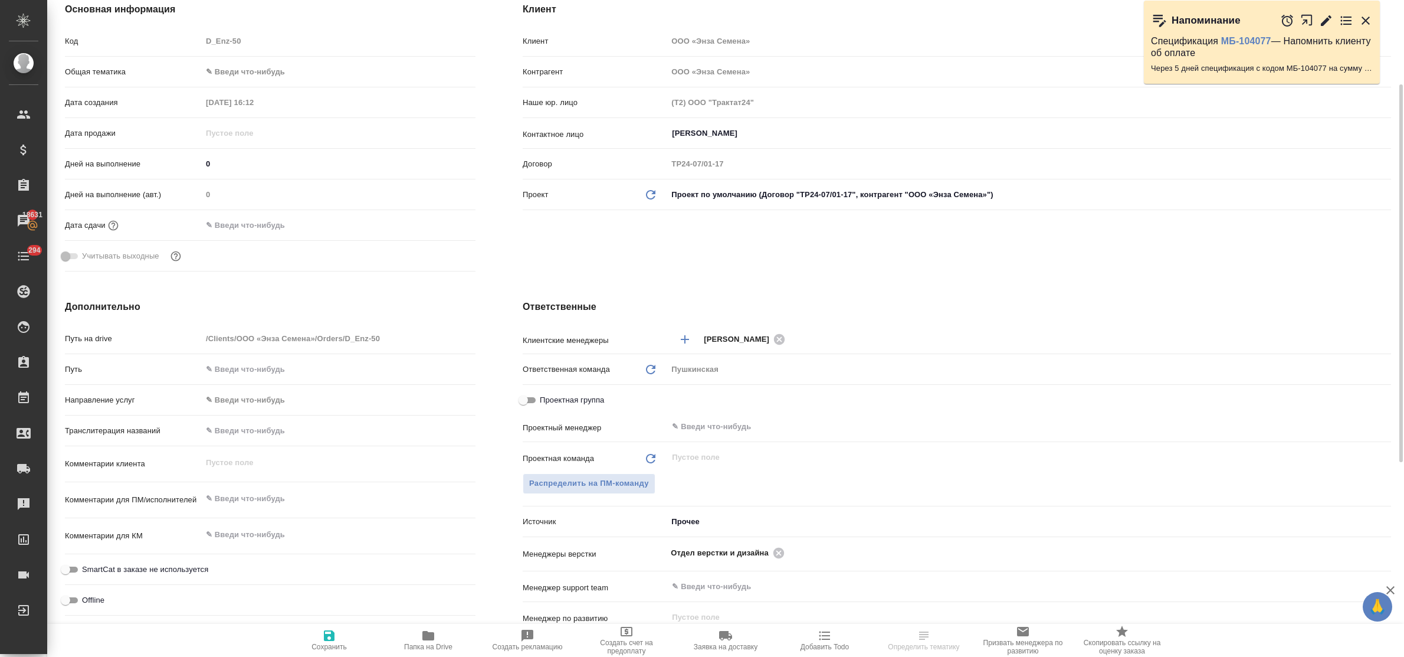
scroll to position [221, 0]
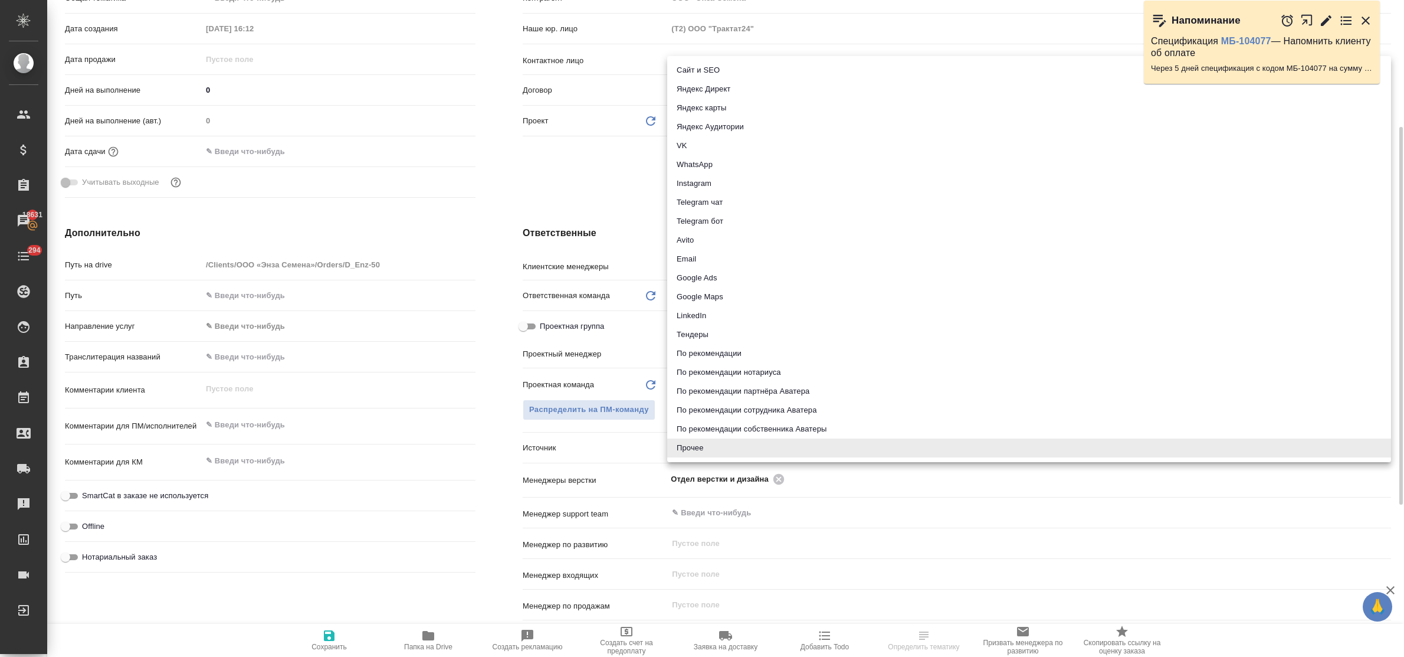
click at [684, 449] on body "🙏 .cls-1 fill:#fff; AWATERA Bulakhova Elena Клиенты Спецификации Заказы 18631 Ч…" at bounding box center [702, 328] width 1404 height 657
click at [705, 257] on li "Email" at bounding box center [1029, 259] width 724 height 19
type textarea "x"
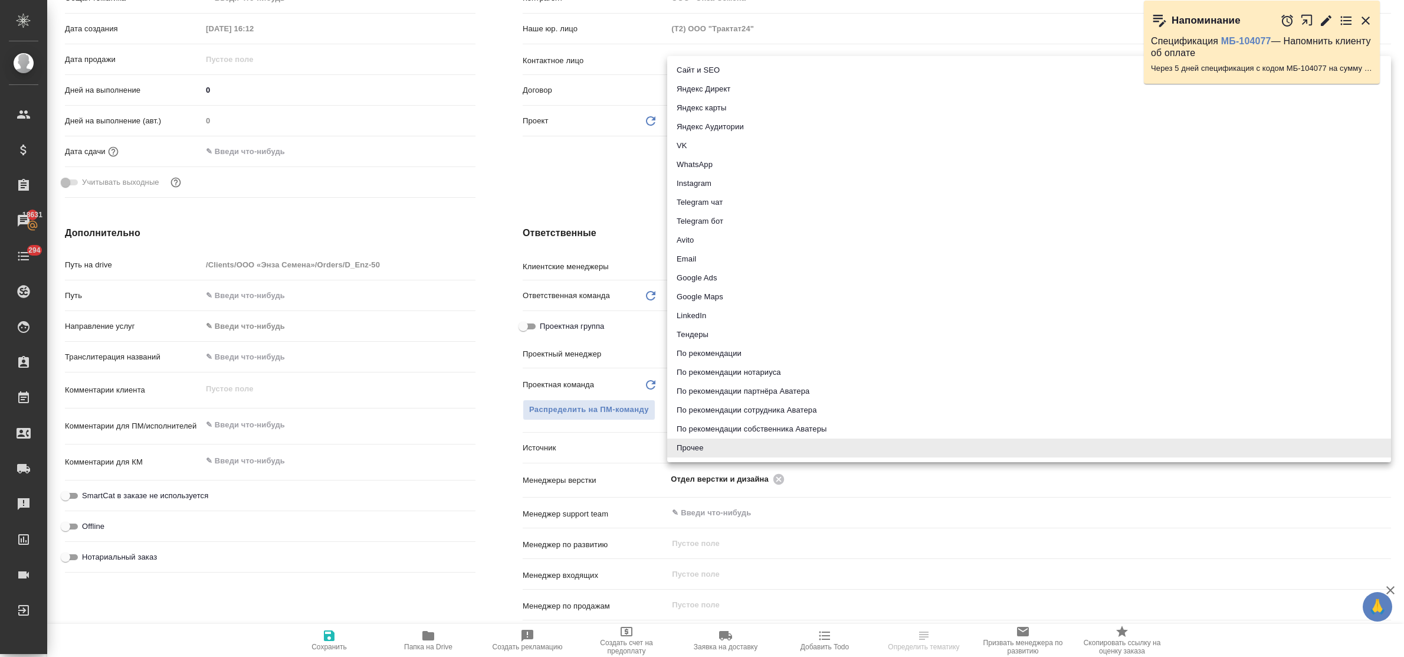
type input "emailAds"
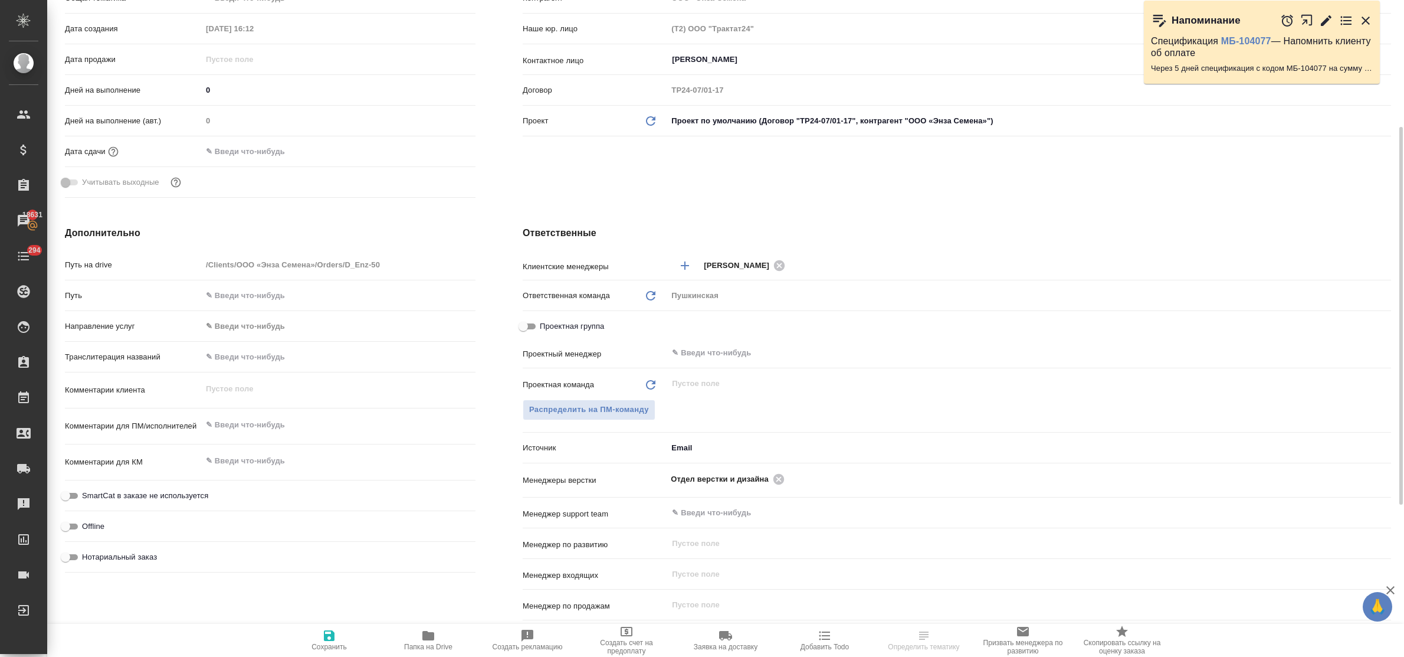
click at [481, 397] on div "Дополнительно Путь на drive /Clients/ООО «Энза Семена»/Orders/D_Enz-50 Путь Нап…" at bounding box center [270, 440] width 458 height 477
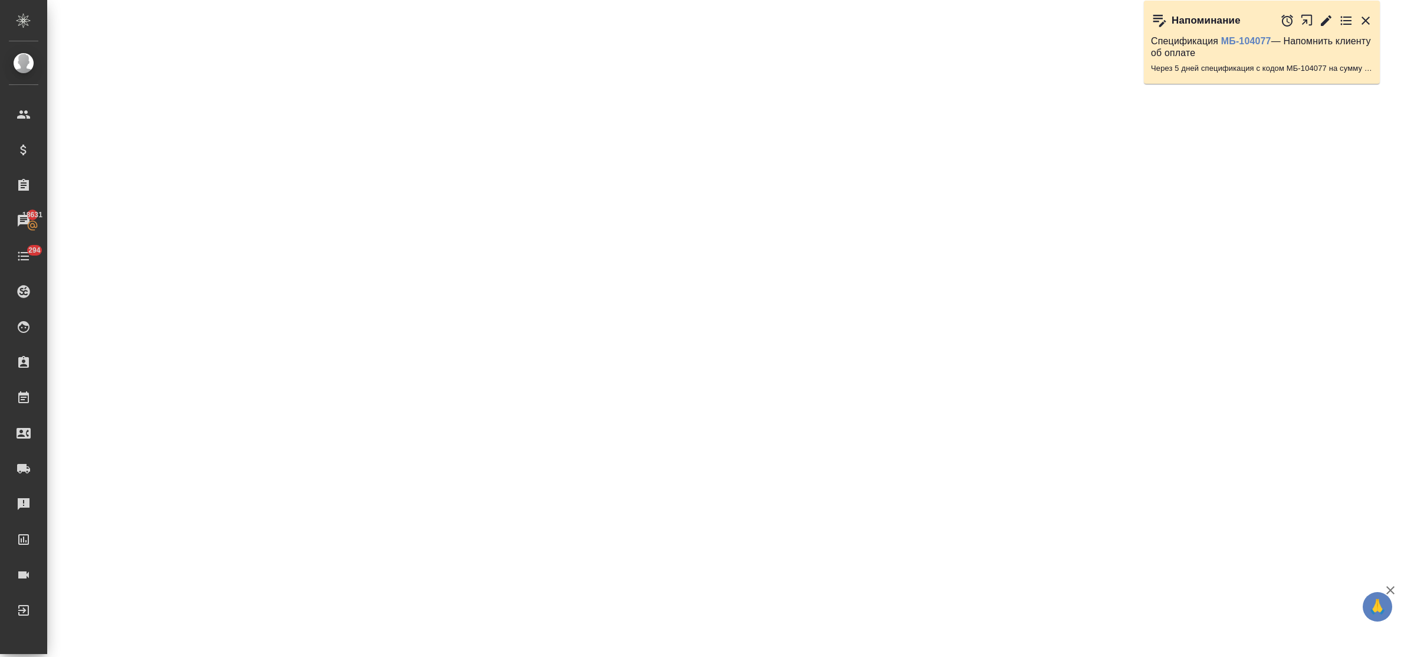
select select "RU"
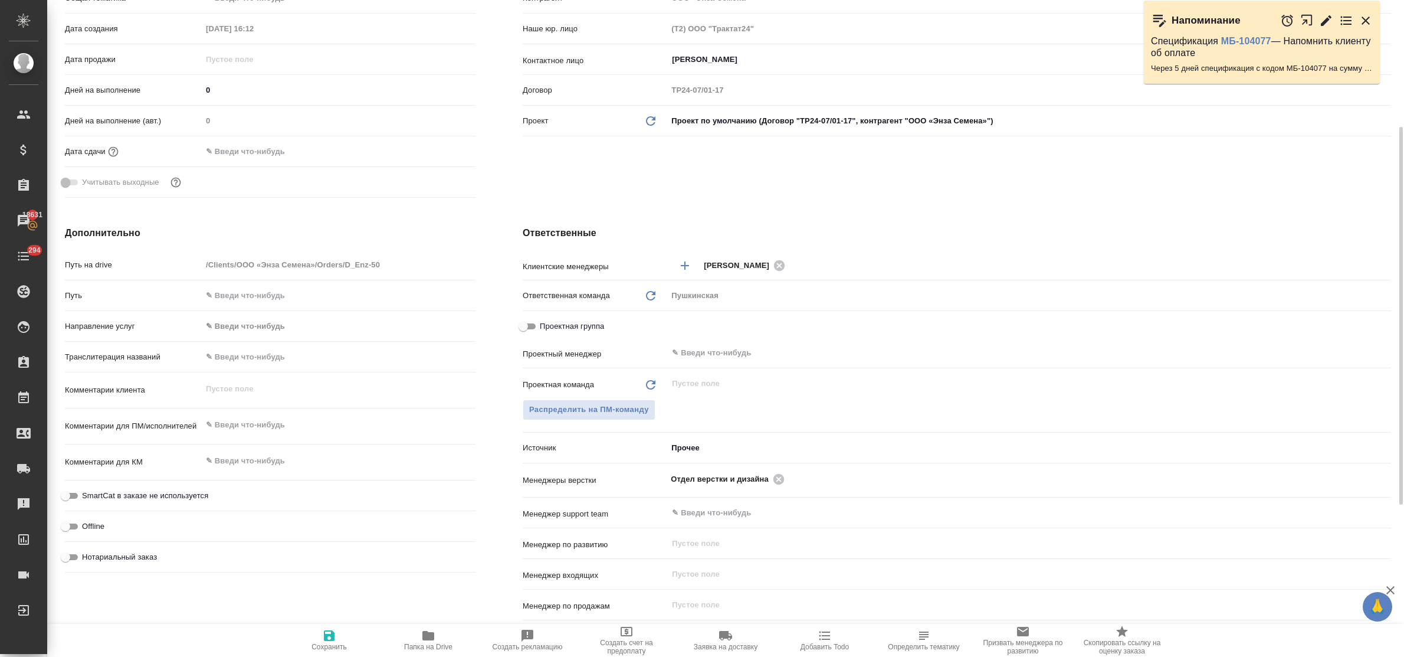
type textarea "x"
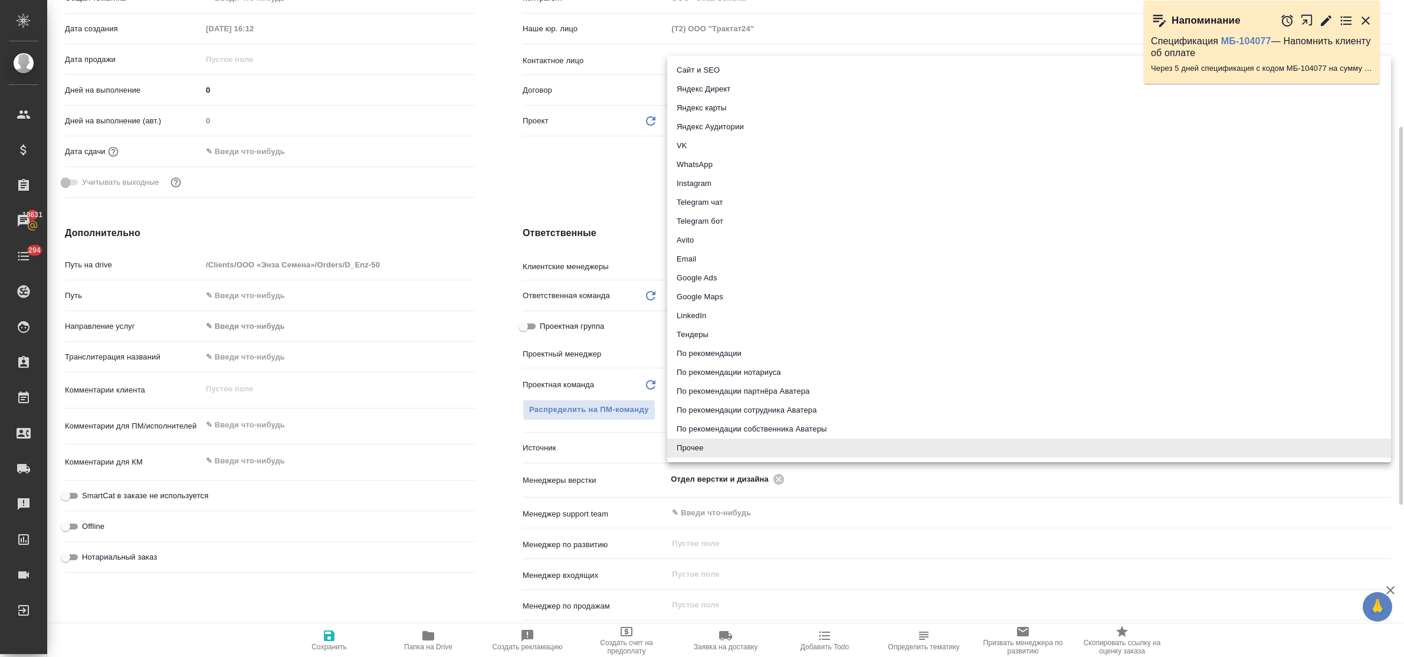
click at [689, 450] on body "🙏 .cls-1 fill:#fff; AWATERA Bulakhova Elena Клиенты Спецификации Заказы 18631 Ч…" at bounding box center [702, 328] width 1404 height 657
click at [706, 258] on li "Email" at bounding box center [1029, 259] width 724 height 19
type textarea "x"
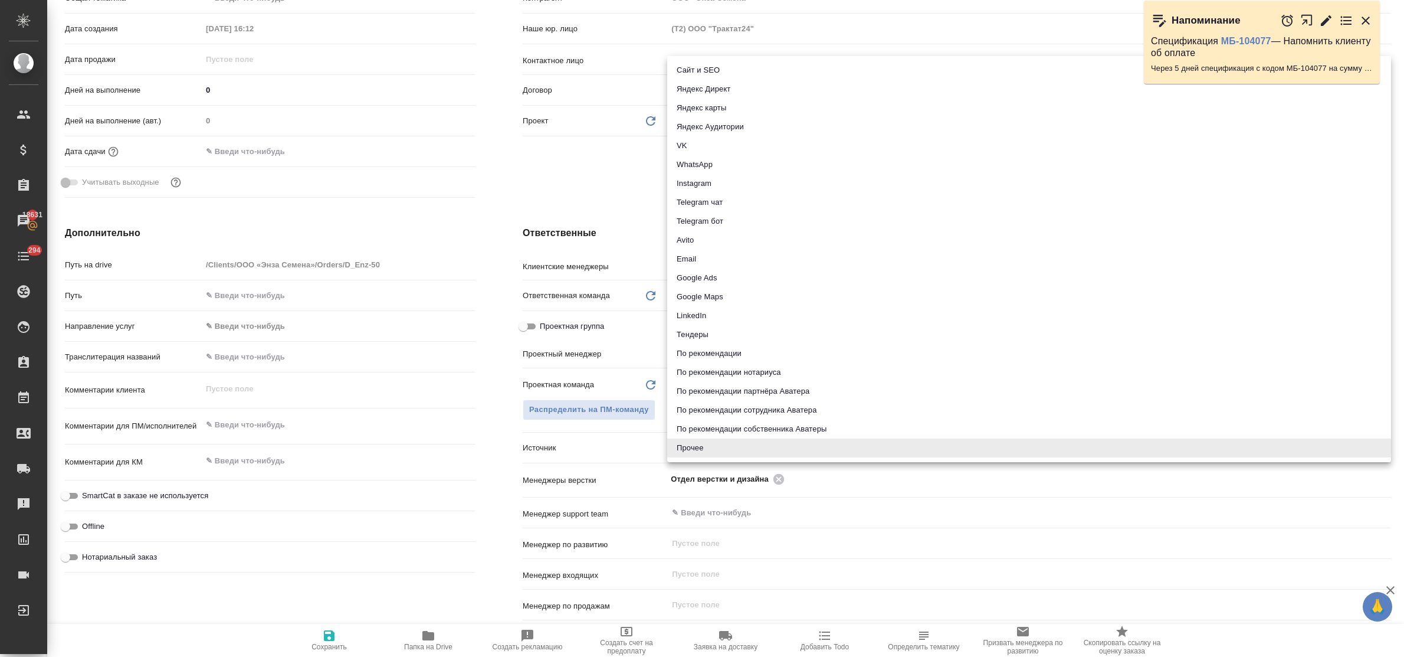
type input "emailAds"
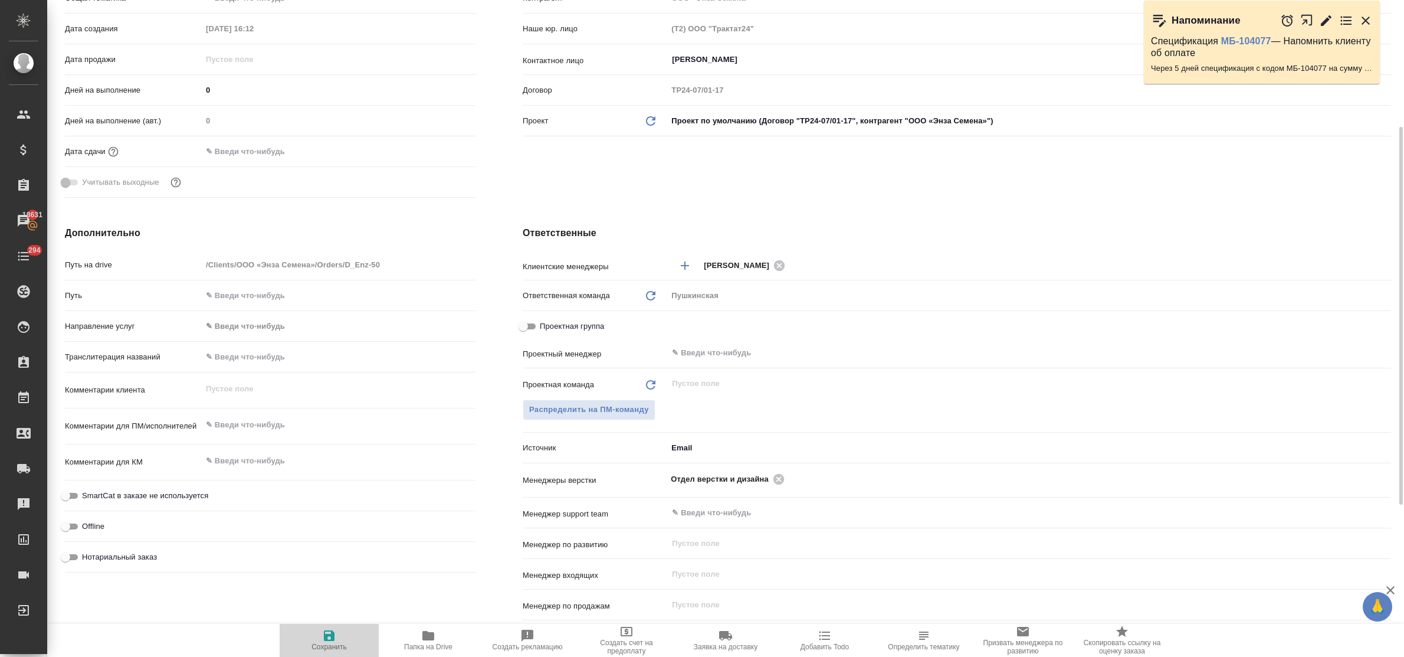
click at [334, 633] on icon "button" at bounding box center [329, 635] width 14 height 14
type textarea "x"
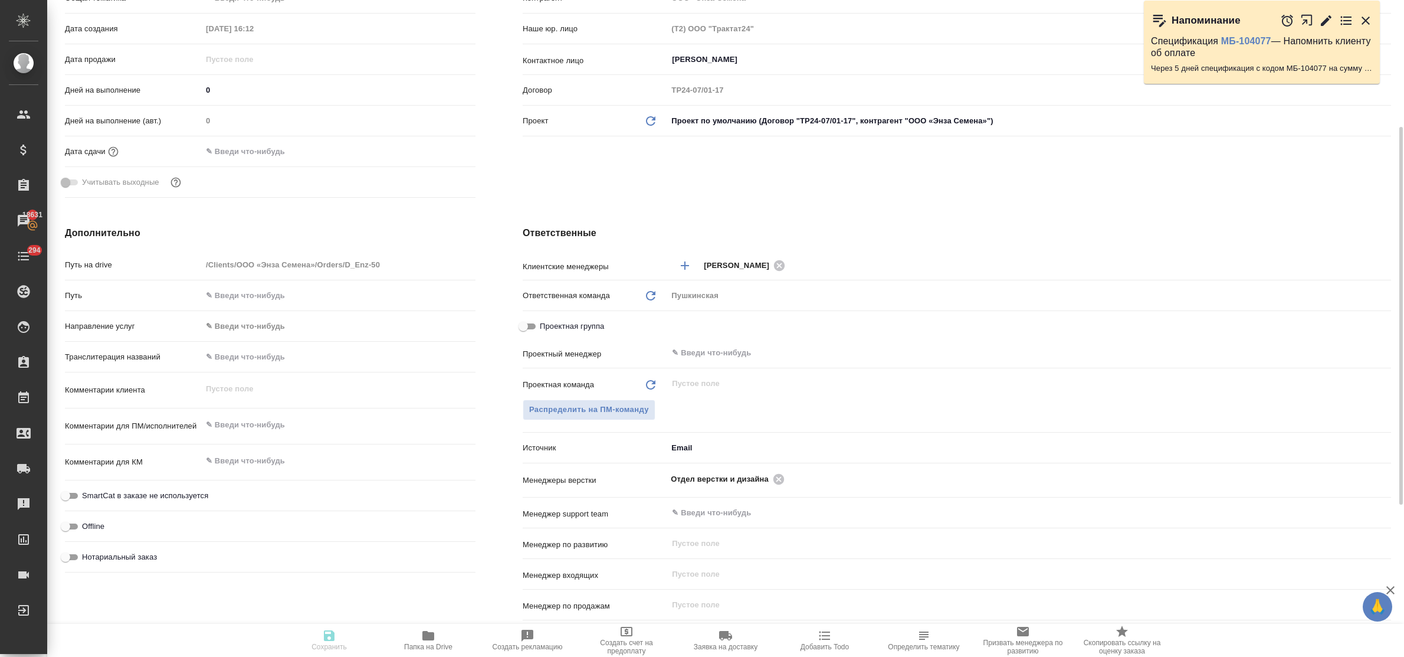
type textarea "x"
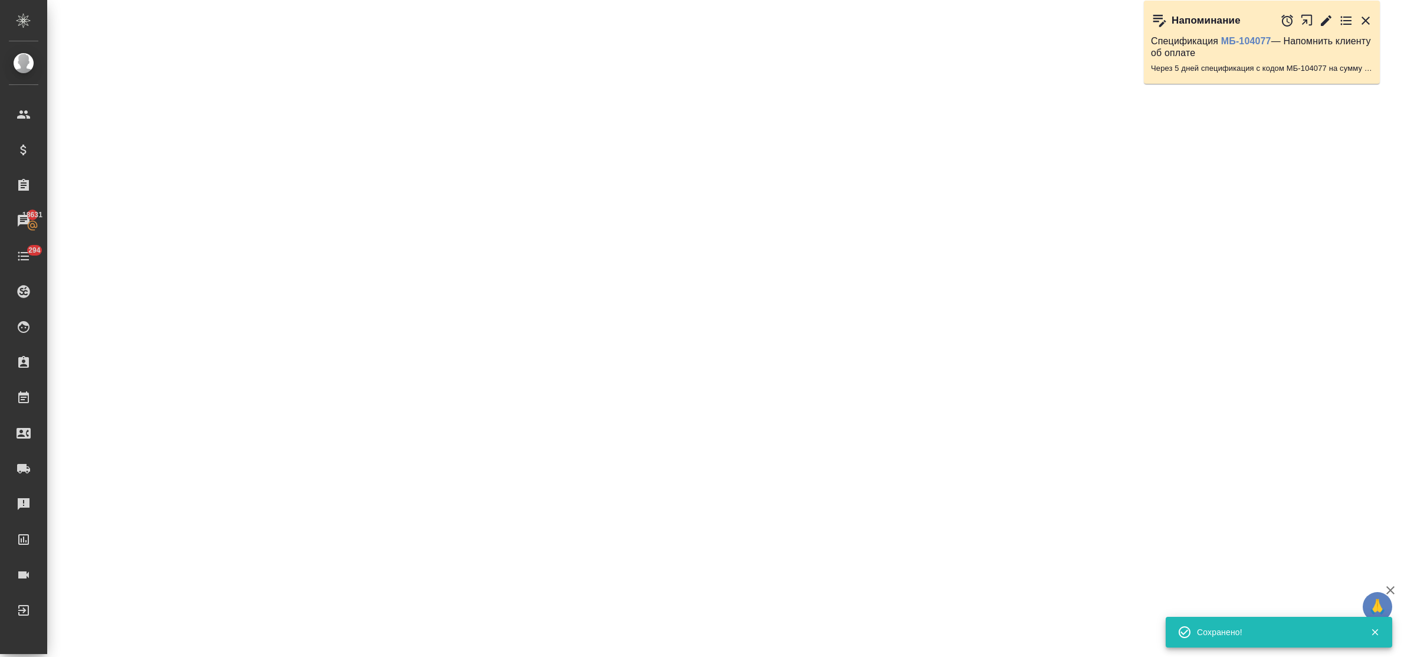
select select "RU"
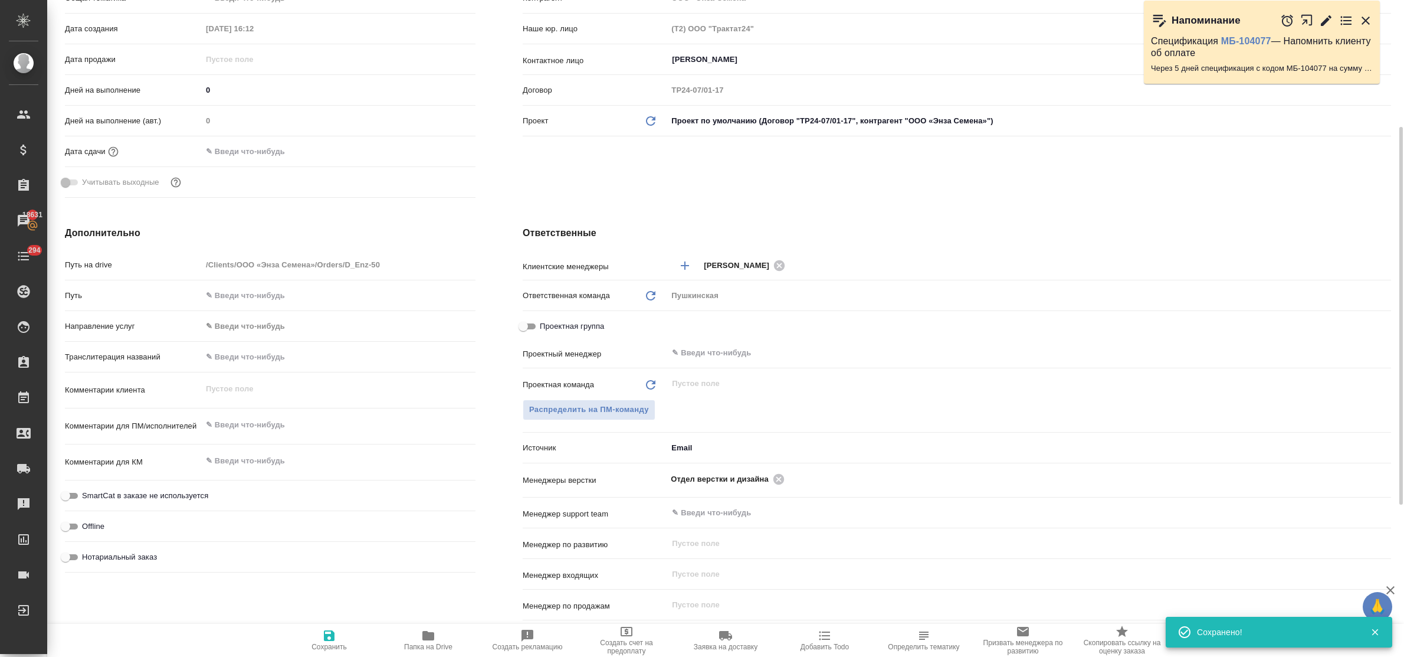
type textarea "x"
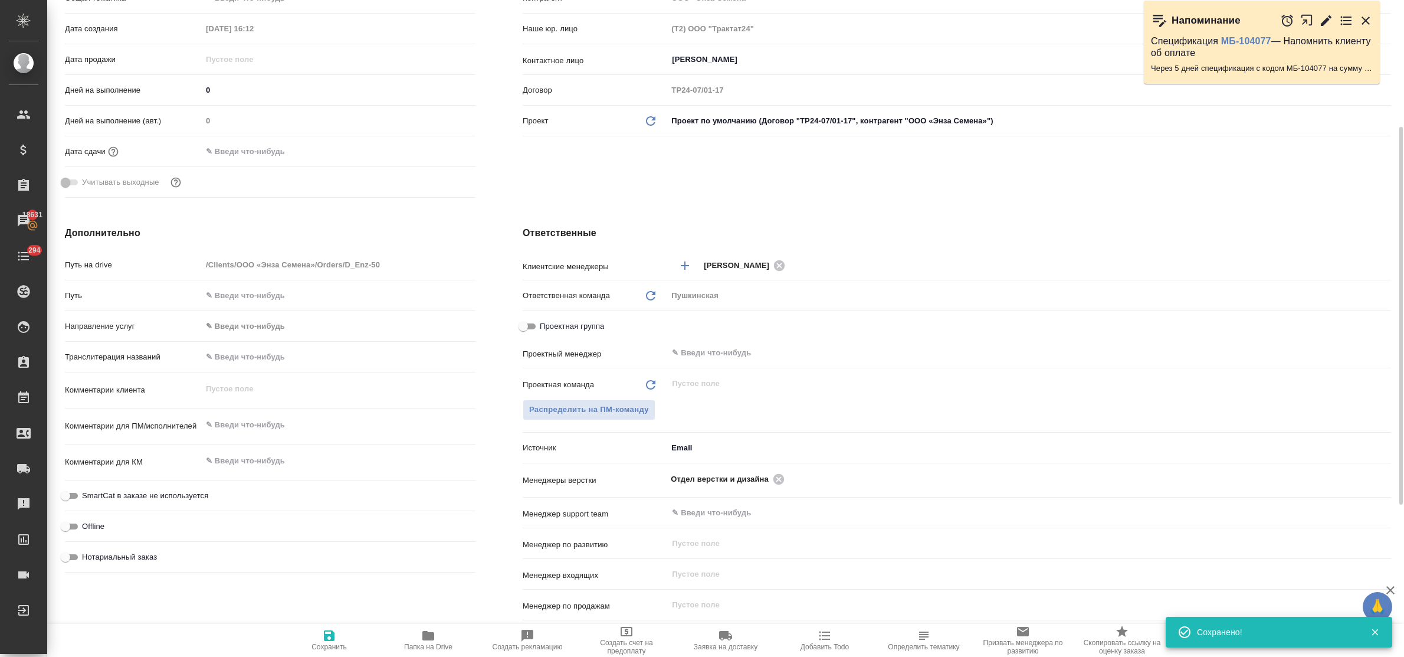
type textarea "x"
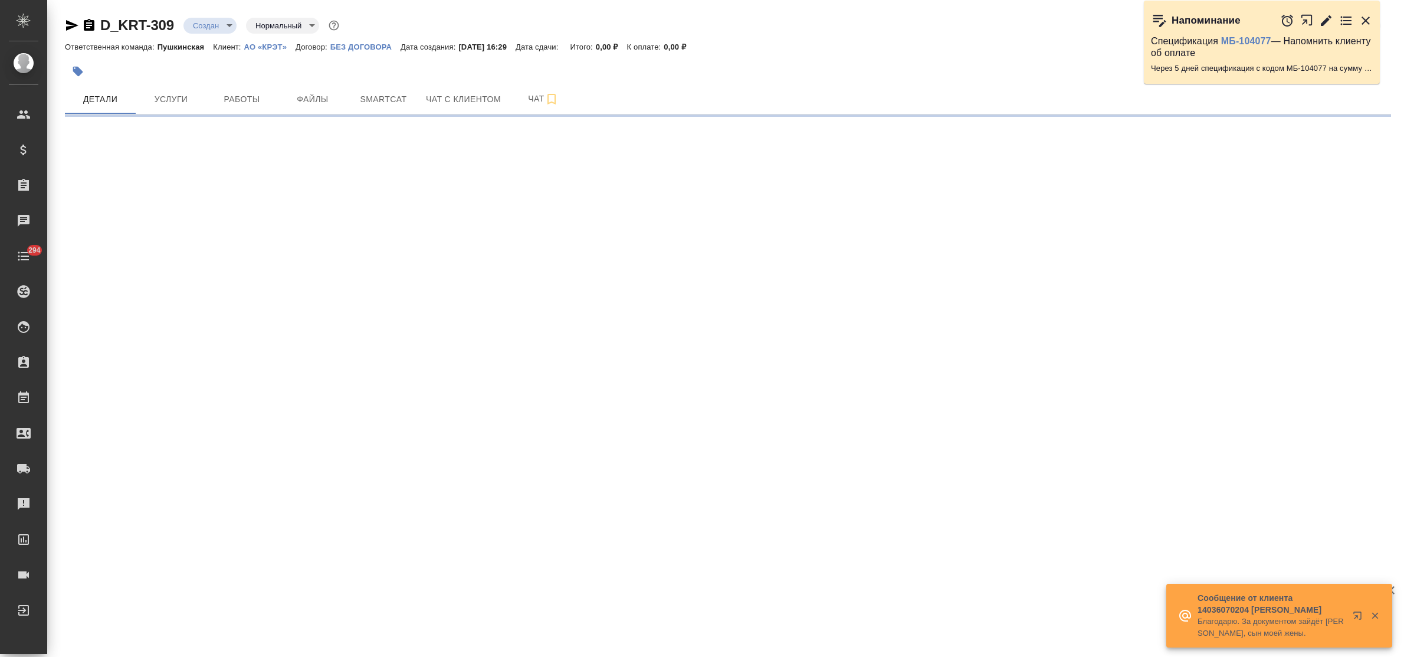
select select "RU"
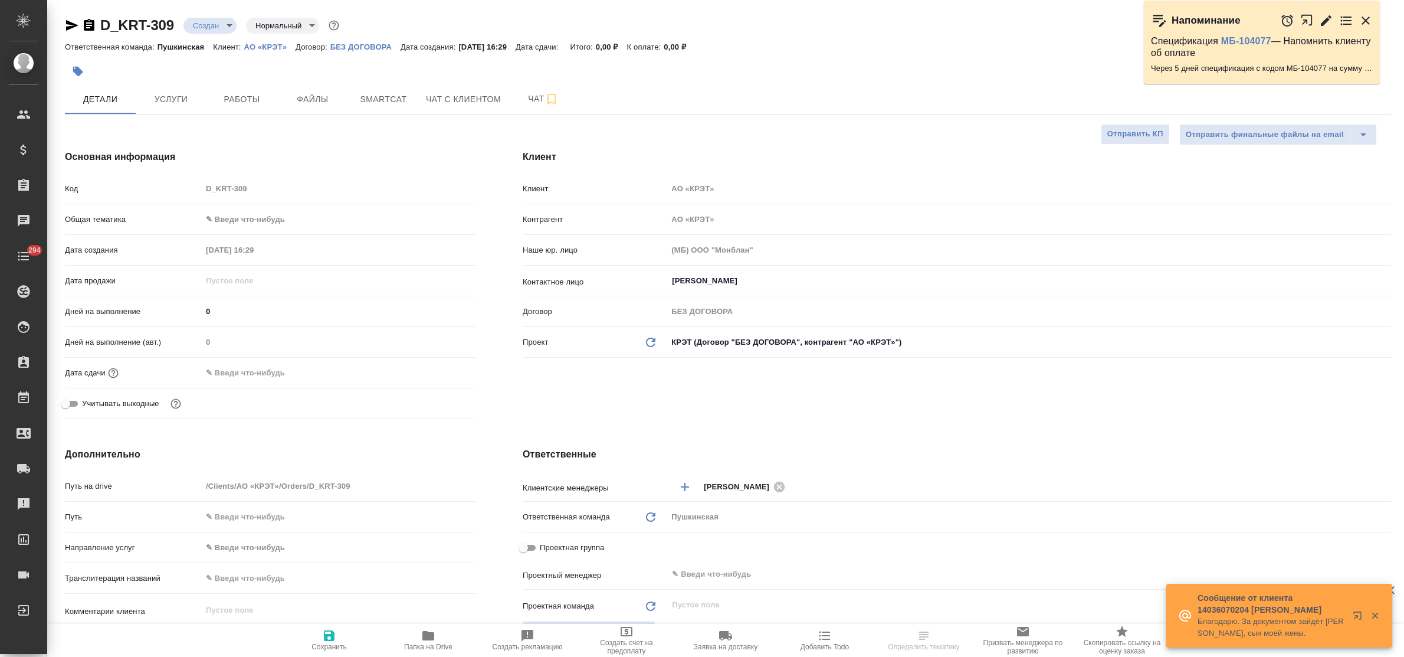
type textarea "x"
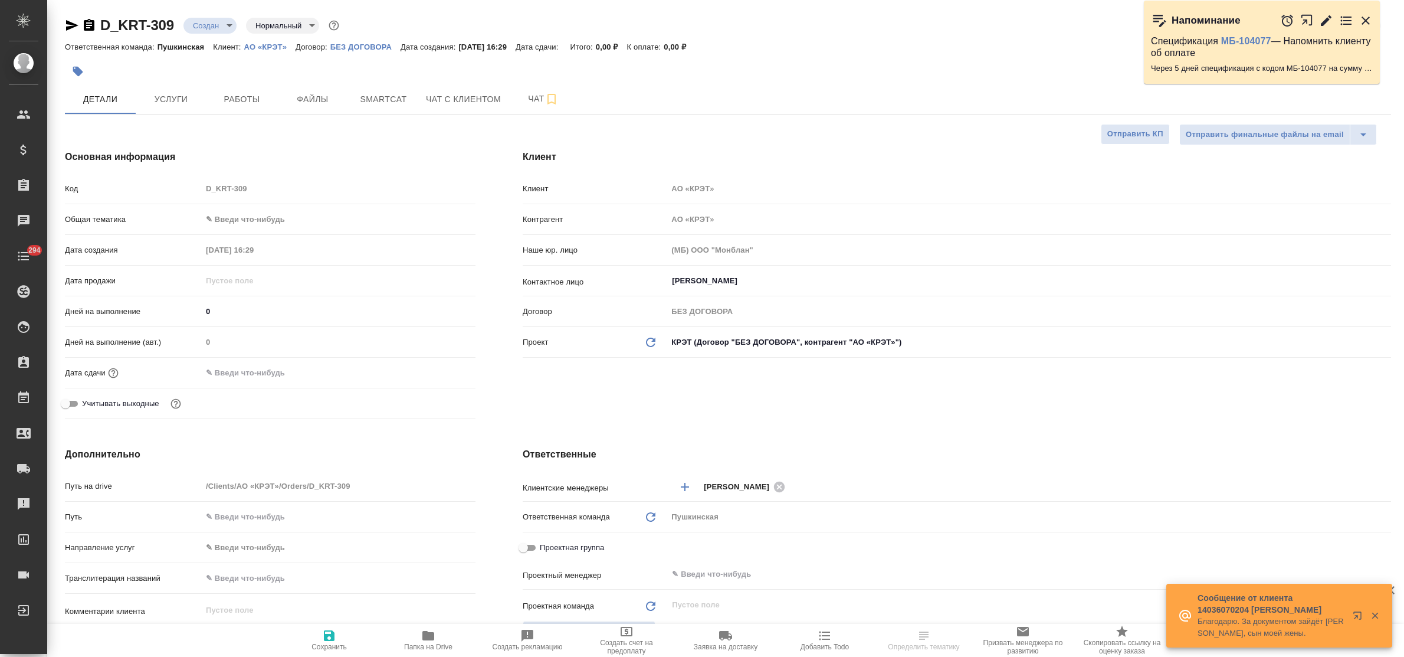
type textarea "x"
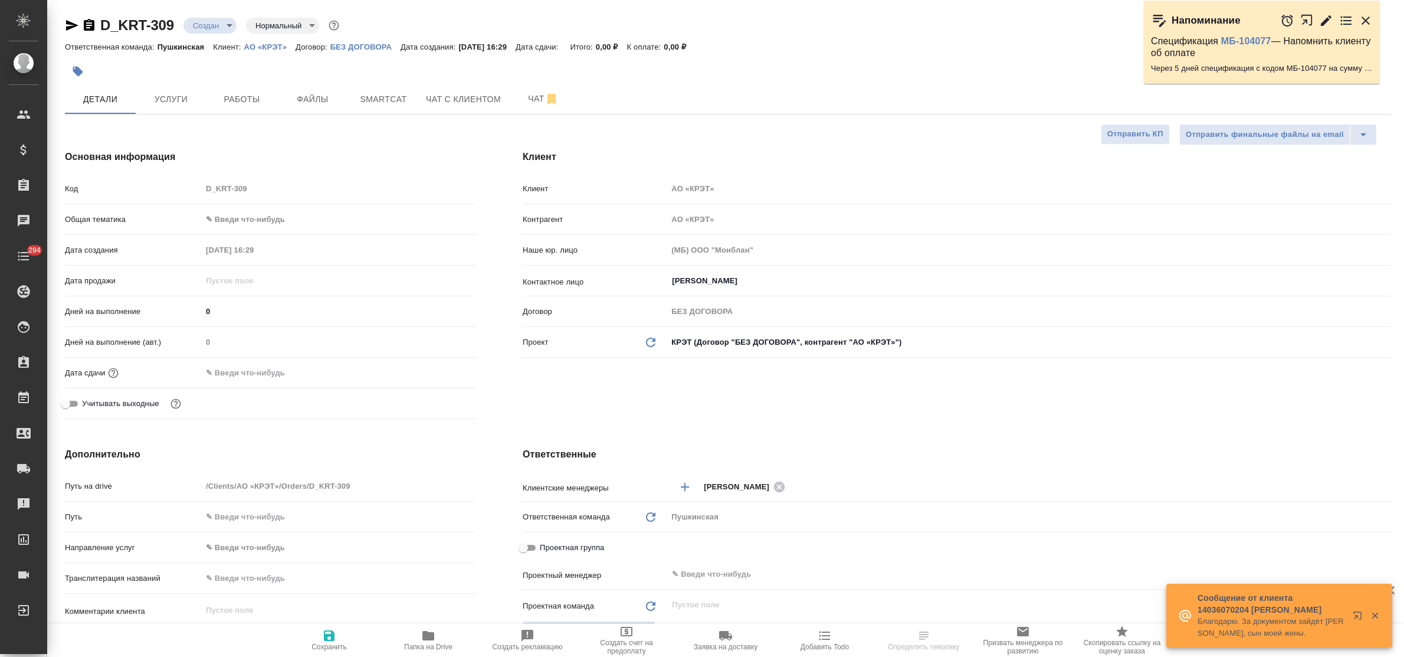
type textarea "x"
click at [738, 285] on input "Золототрубова Кристина Алексеевна" at bounding box center [1009, 281] width 677 height 14
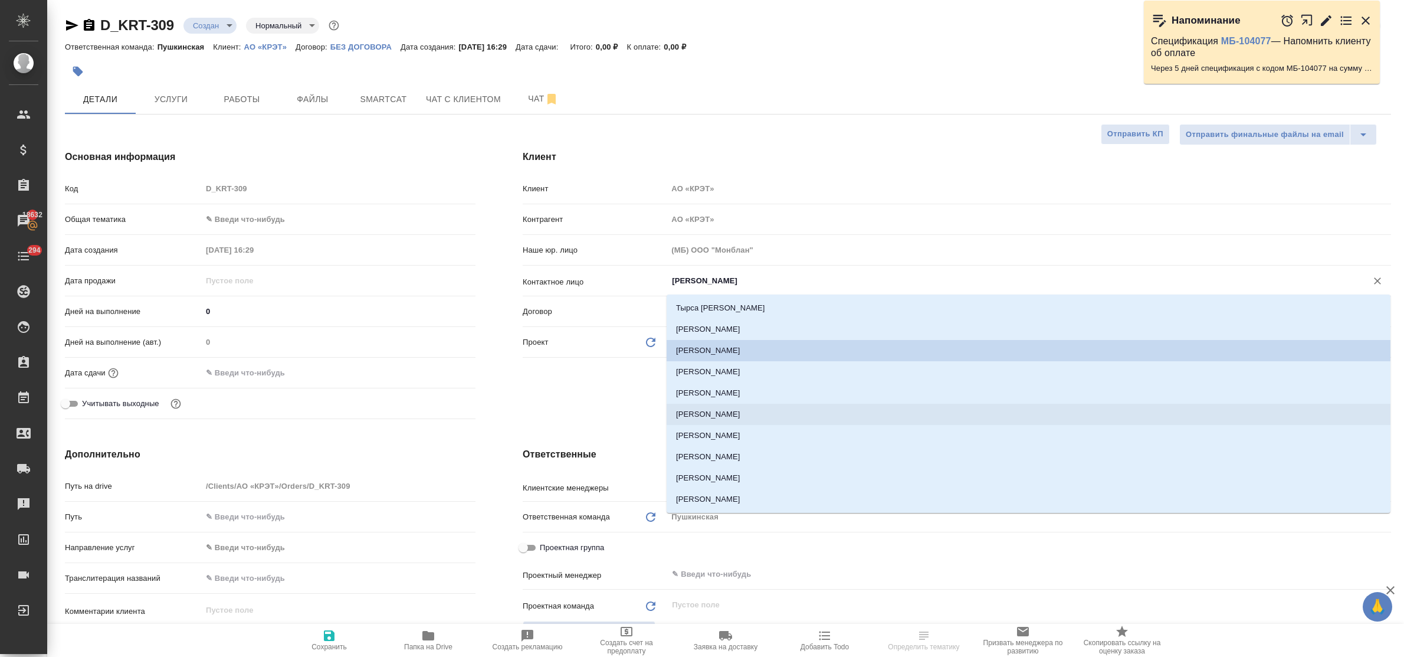
click at [720, 411] on li "Кривко Сергей" at bounding box center [1029, 413] width 724 height 21
type input "Кривко Сергей"
type textarea "x"
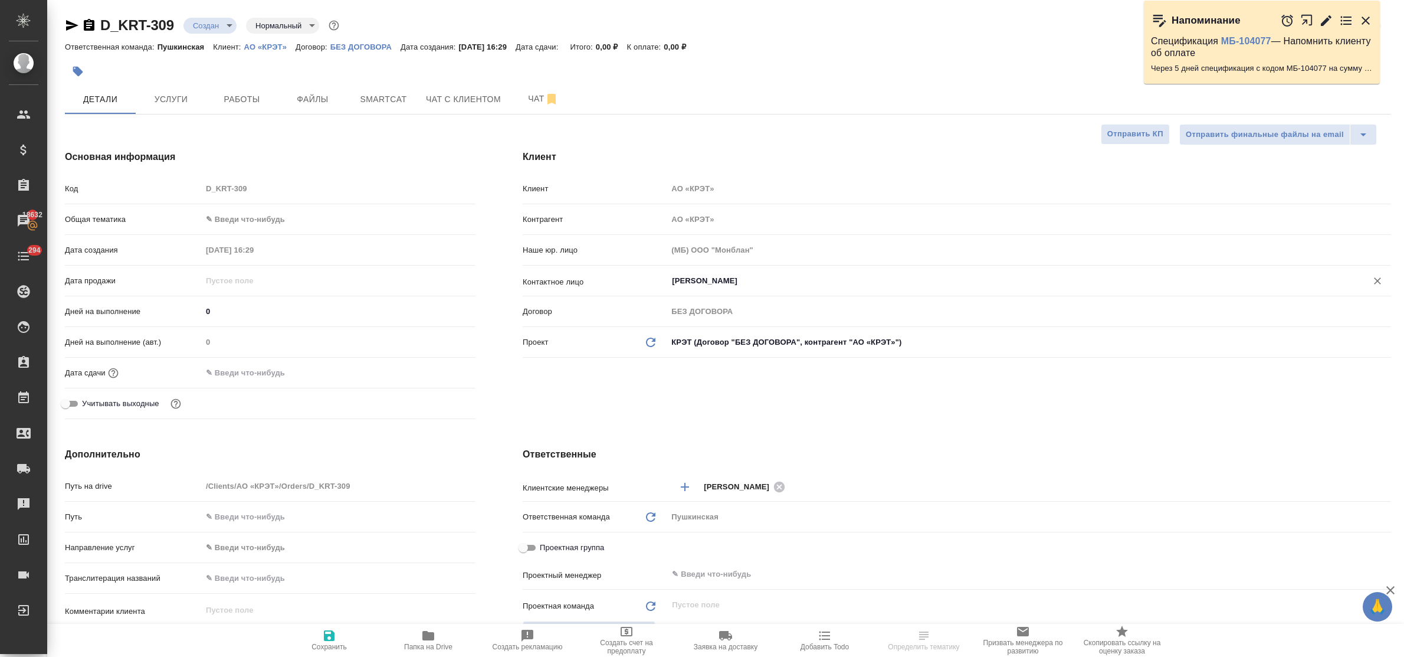
click at [327, 626] on button "Сохранить" at bounding box center [329, 639] width 99 height 33
type textarea "x"
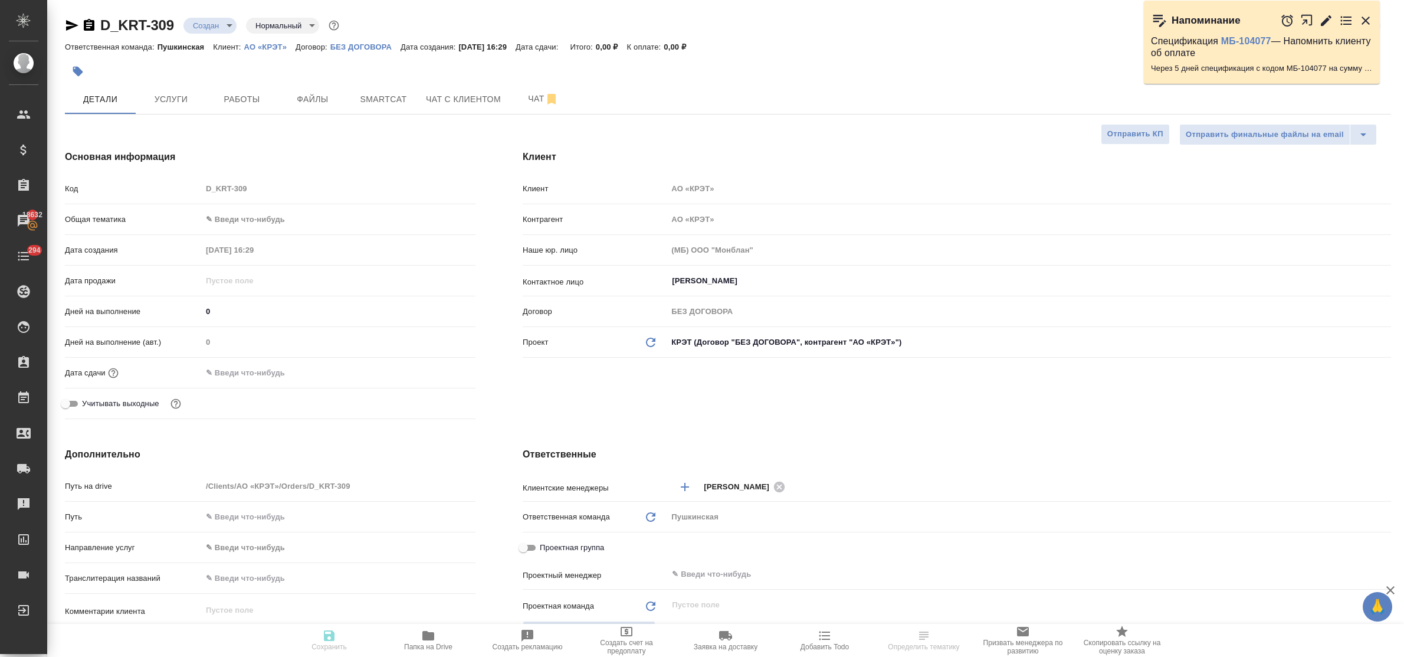
type textarea "x"
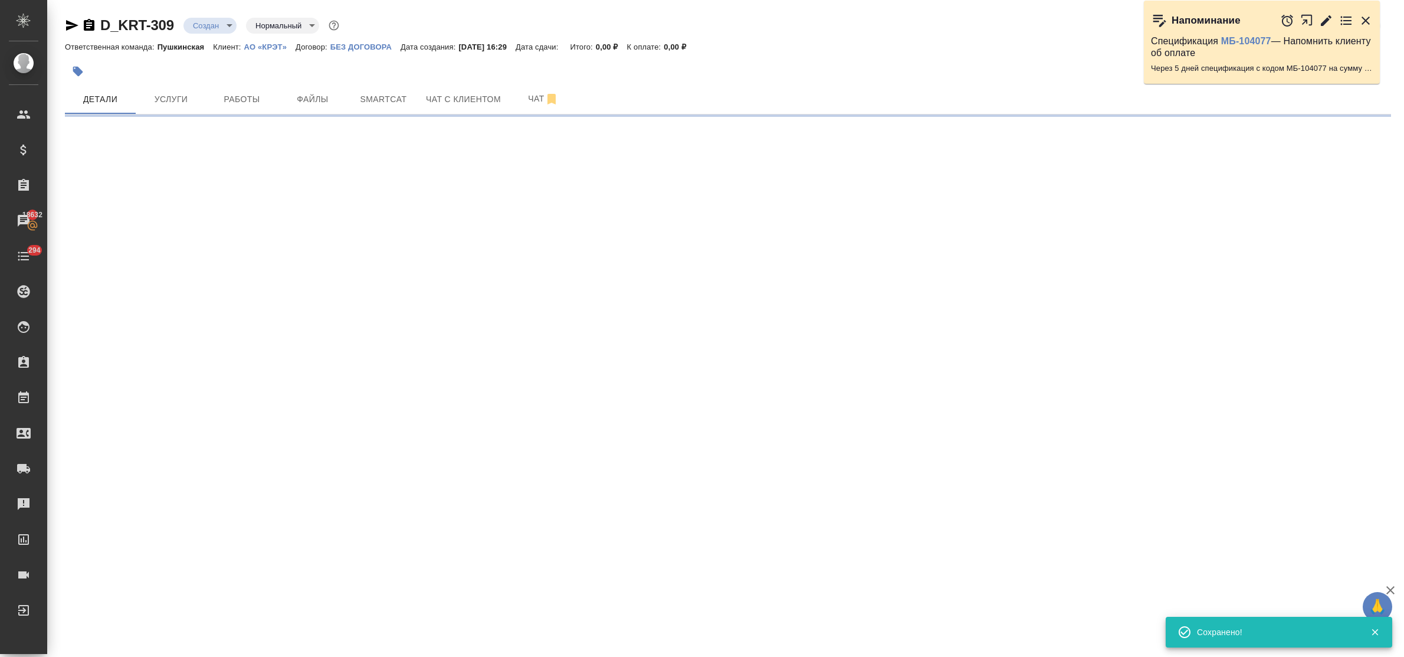
select select "RU"
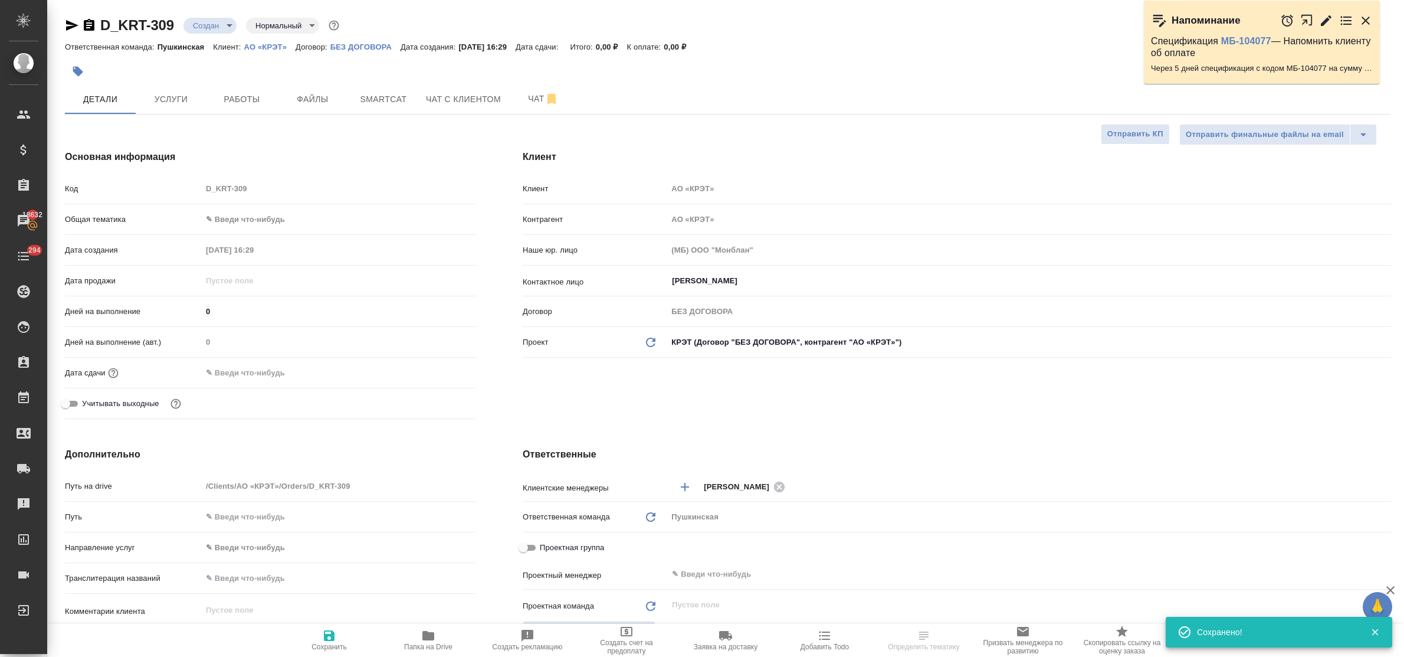
type textarea "x"
click at [254, 222] on body "🙏 .cls-1 fill:#fff; AWATERA Bulakhova Elena Клиенты Спецификации Заказы 18632 Ч…" at bounding box center [702, 328] width 1404 height 657
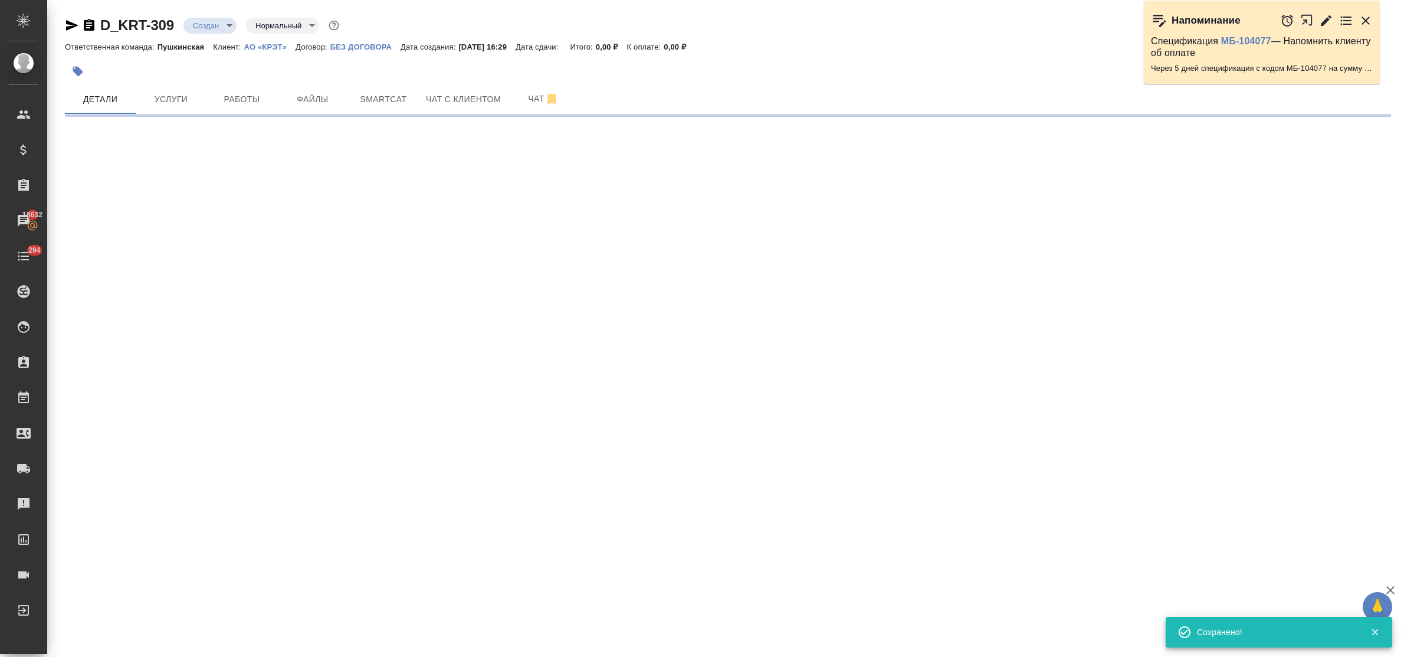
select select "RU"
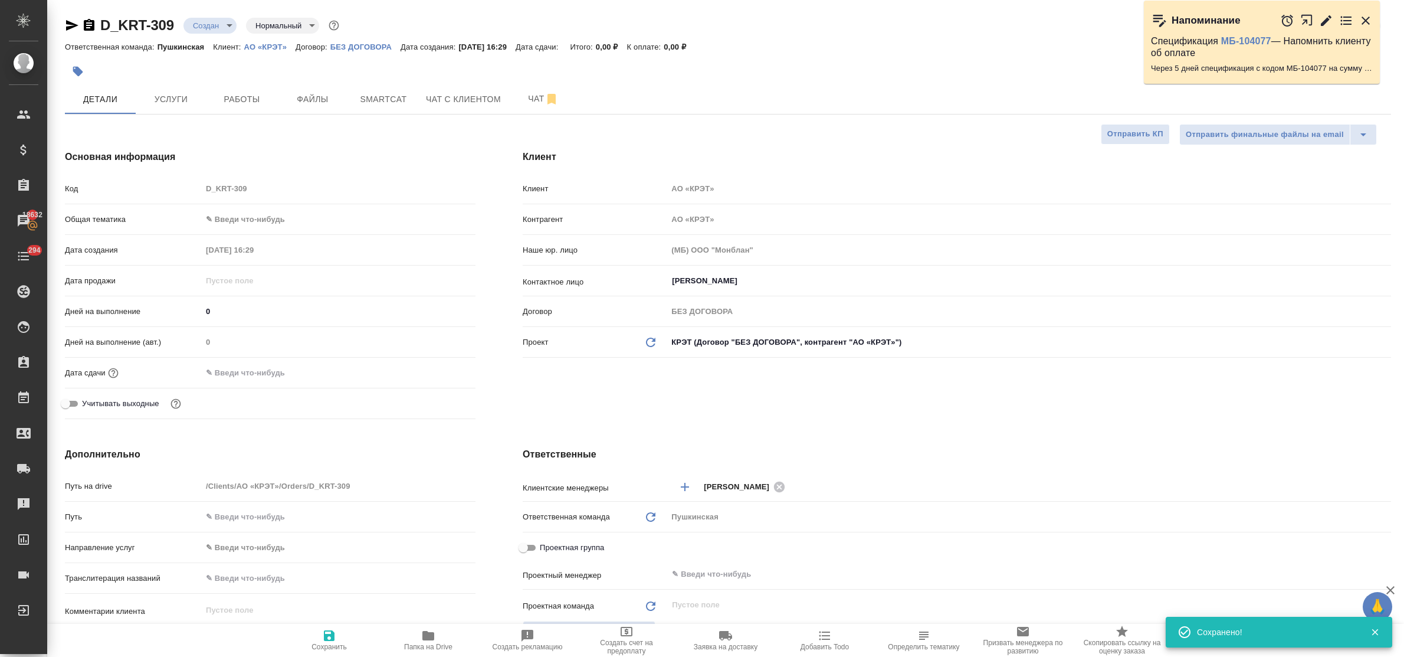
type textarea "x"
click at [241, 216] on body "🙏 .cls-1 fill:#fff; AWATERA Bulakhova Elena Клиенты Спецификации Заказы 18632 Ч…" at bounding box center [702, 328] width 1404 height 657
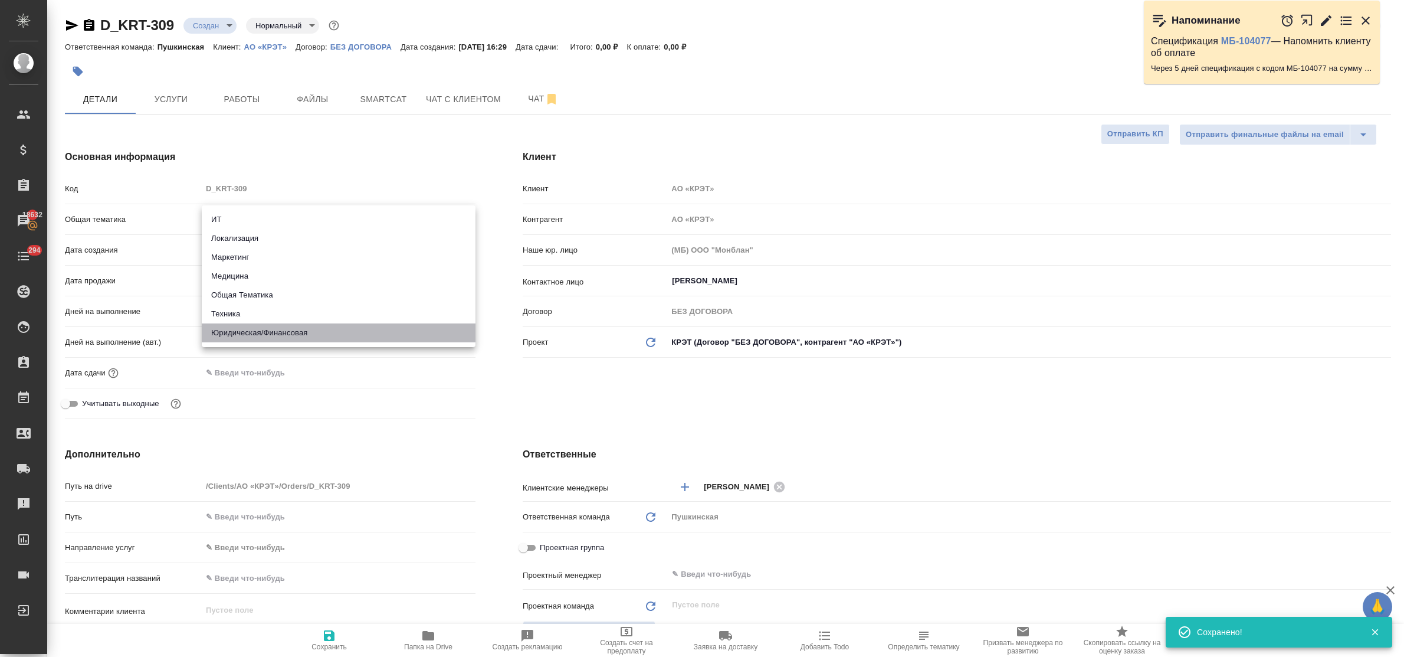
click at [254, 333] on li "Юридическая/Финансовая" at bounding box center [339, 332] width 274 height 19
type input "yr-fn"
type textarea "x"
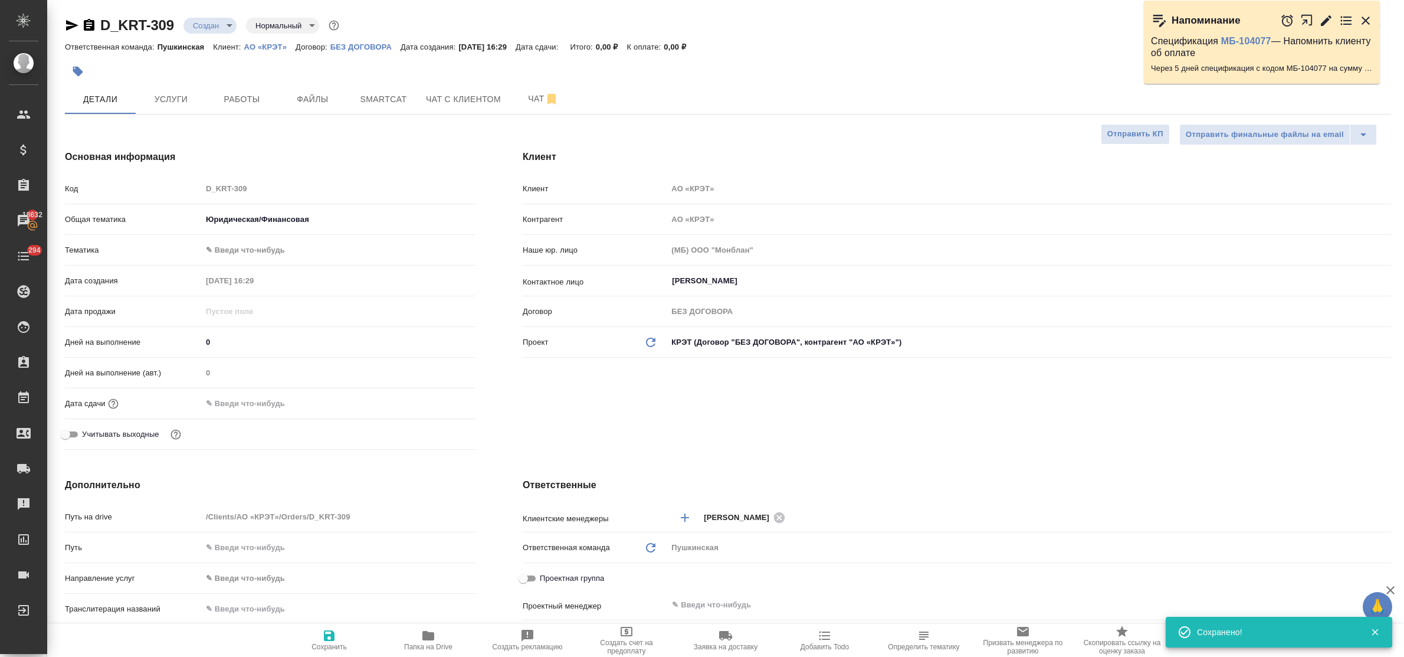
click at [241, 248] on body "🙏 .cls-1 fill:#fff; AWATERA Bulakhova Elena Клиенты Спецификации Заказы 18632 Ч…" at bounding box center [702, 328] width 1404 height 657
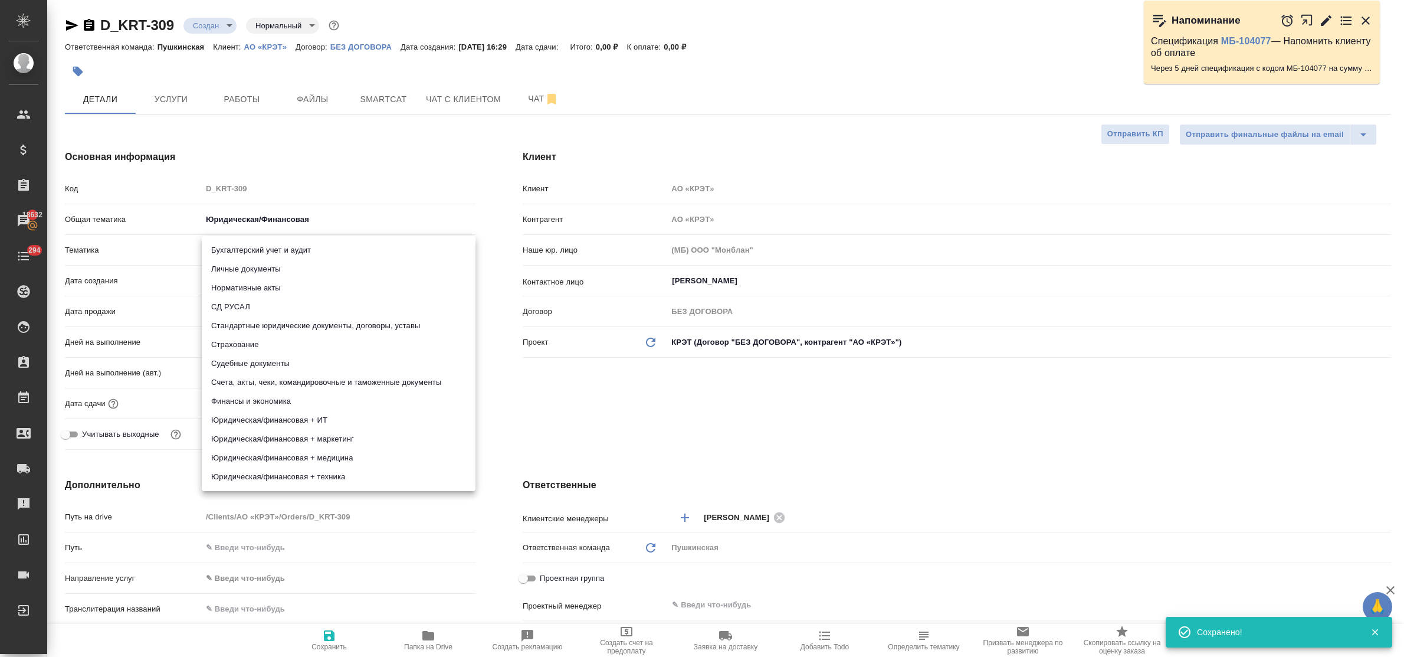
click at [287, 325] on li "Стандартные юридические документы, договоры, уставы" at bounding box center [339, 325] width 274 height 19
type textarea "x"
type input "5f647205b73bc97568ca66bf"
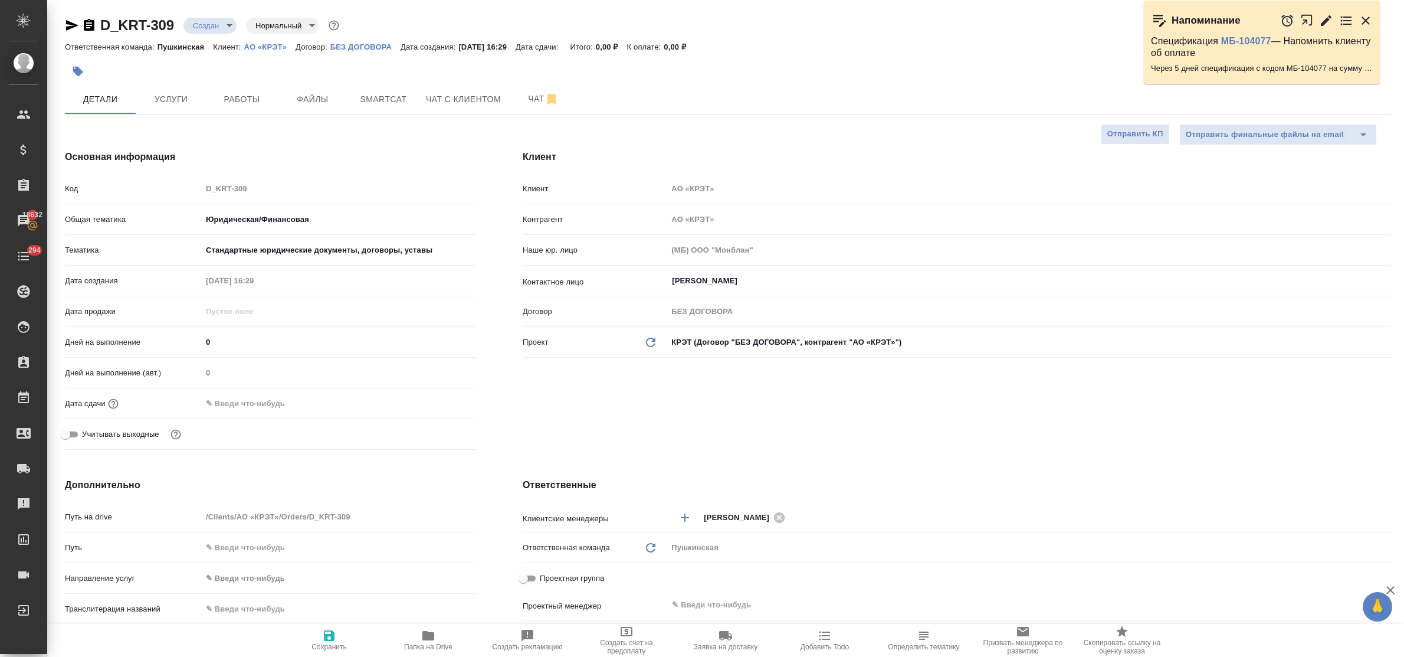
click at [238, 404] on input "text" at bounding box center [253, 403] width 103 height 17
click at [441, 404] on icon "button" at bounding box center [441, 402] width 11 height 12
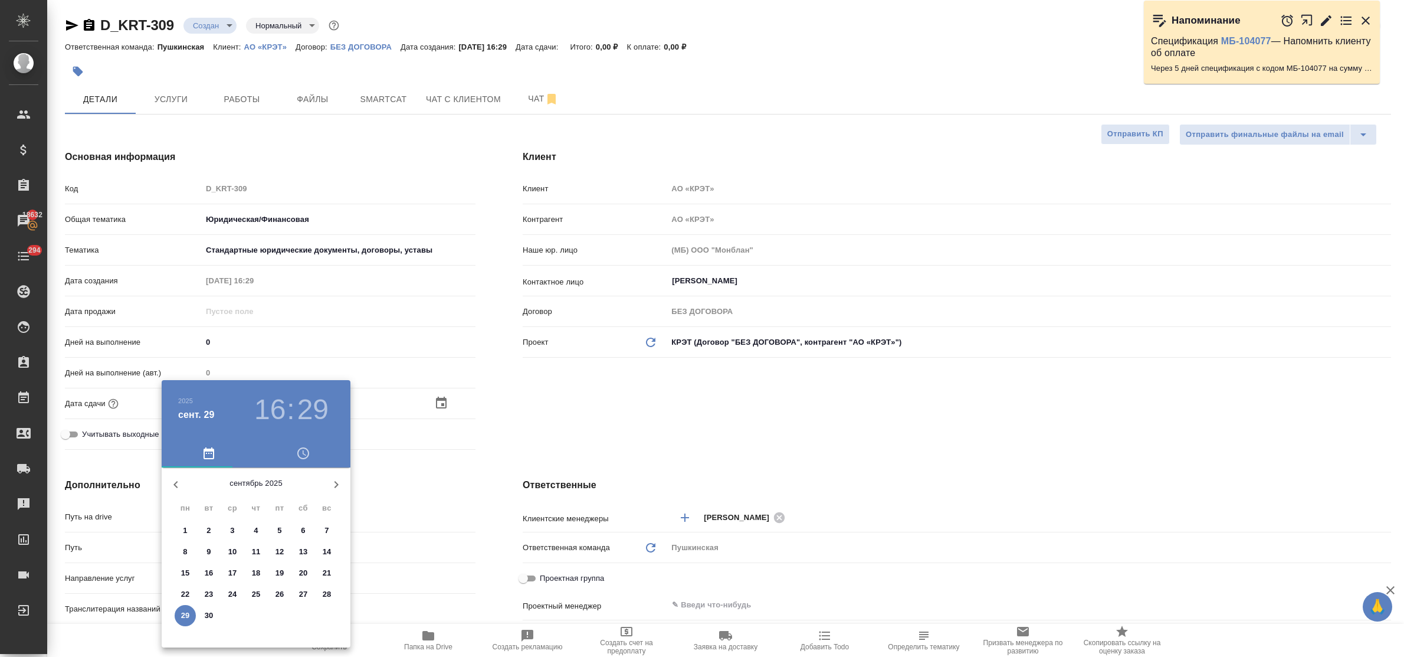
click at [335, 484] on icon "button" at bounding box center [336, 484] width 14 height 14
click at [231, 529] on p "1" at bounding box center [232, 530] width 4 height 12
type input "01.10.2025 16:29"
type textarea "x"
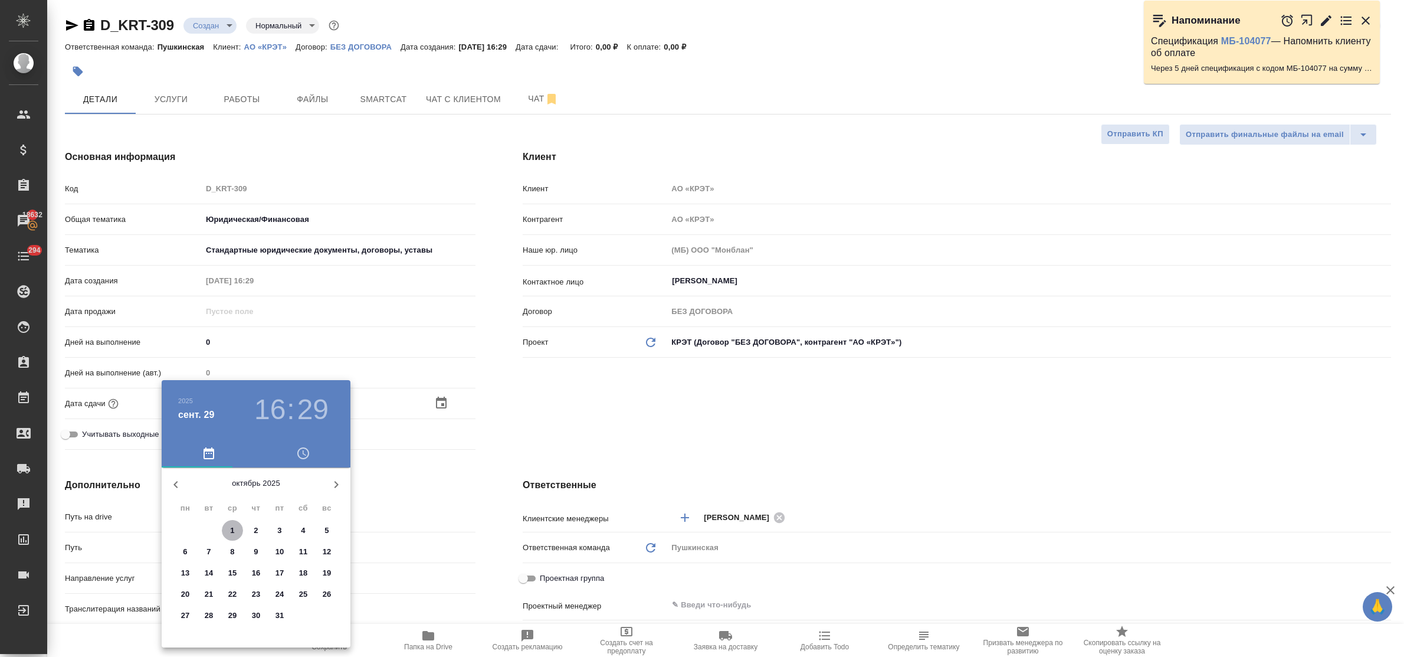
type textarea "x"
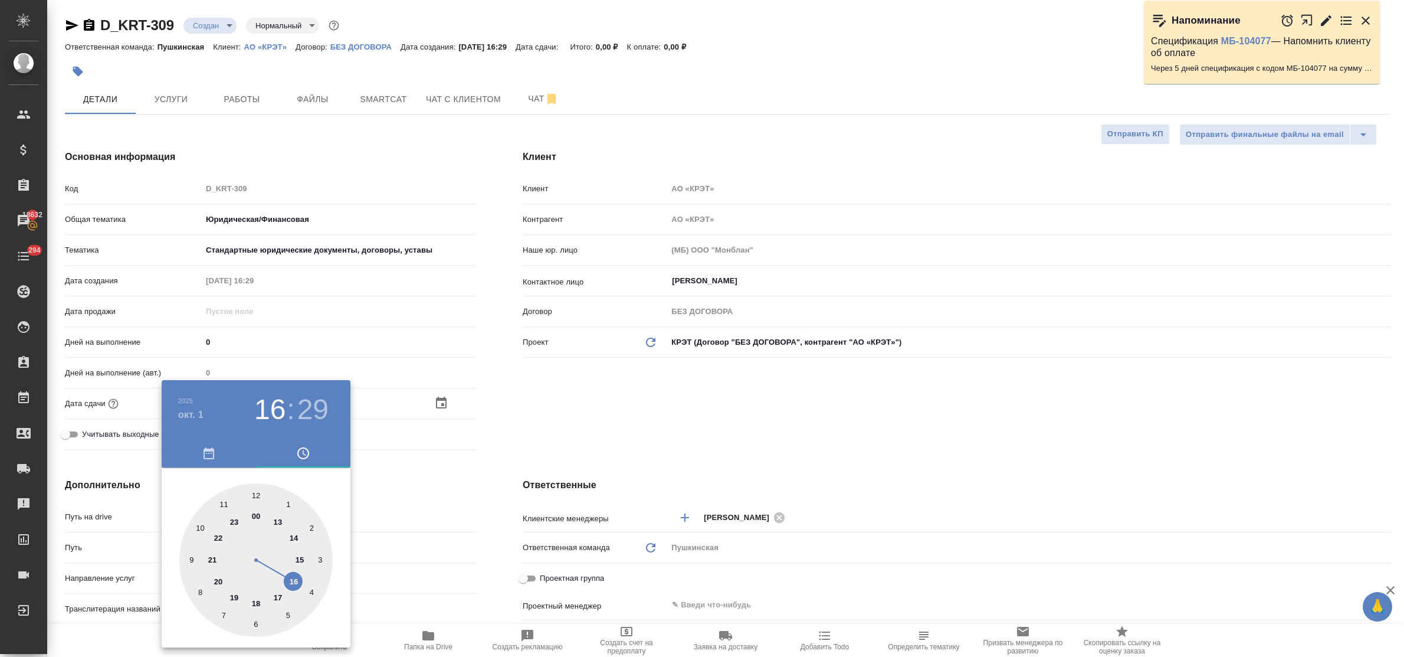
click at [294, 582] on div at bounding box center [255, 559] width 153 height 153
type textarea "x"
click at [251, 490] on div at bounding box center [255, 559] width 153 height 153
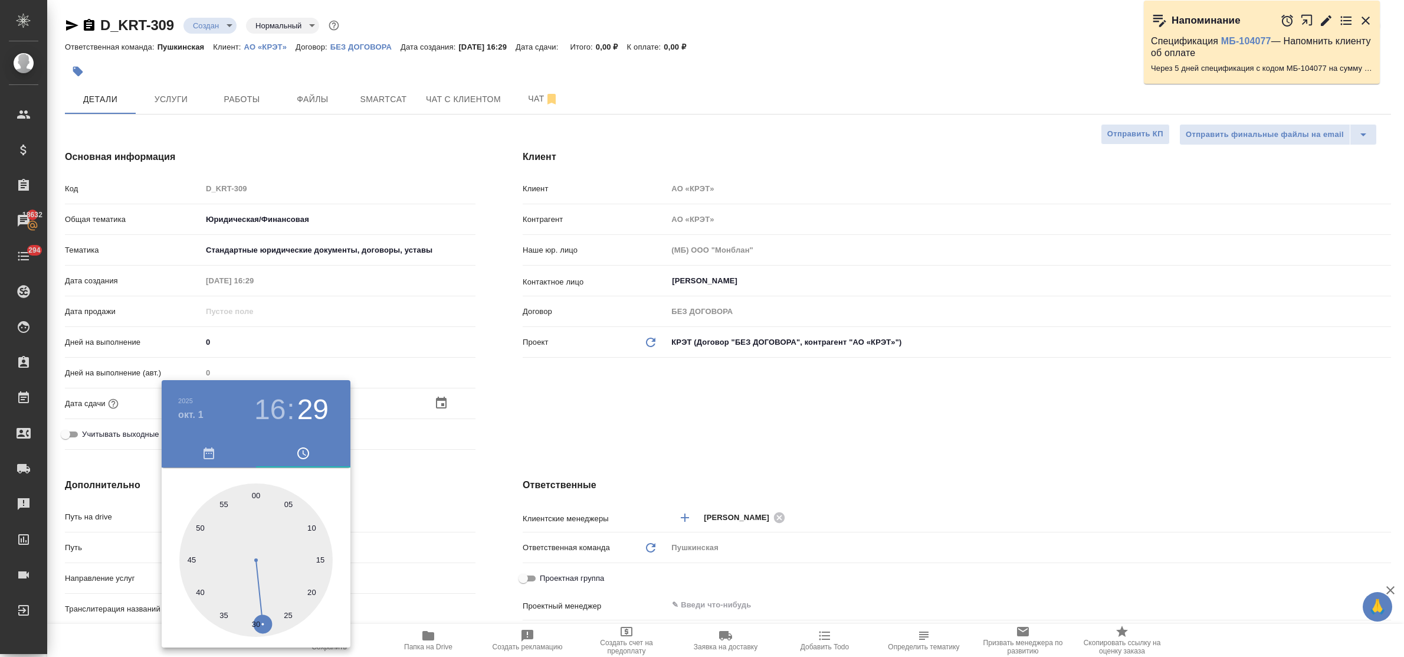
type input "01.10.2025 16:59"
type textarea "x"
click at [257, 494] on div at bounding box center [255, 559] width 153 height 153
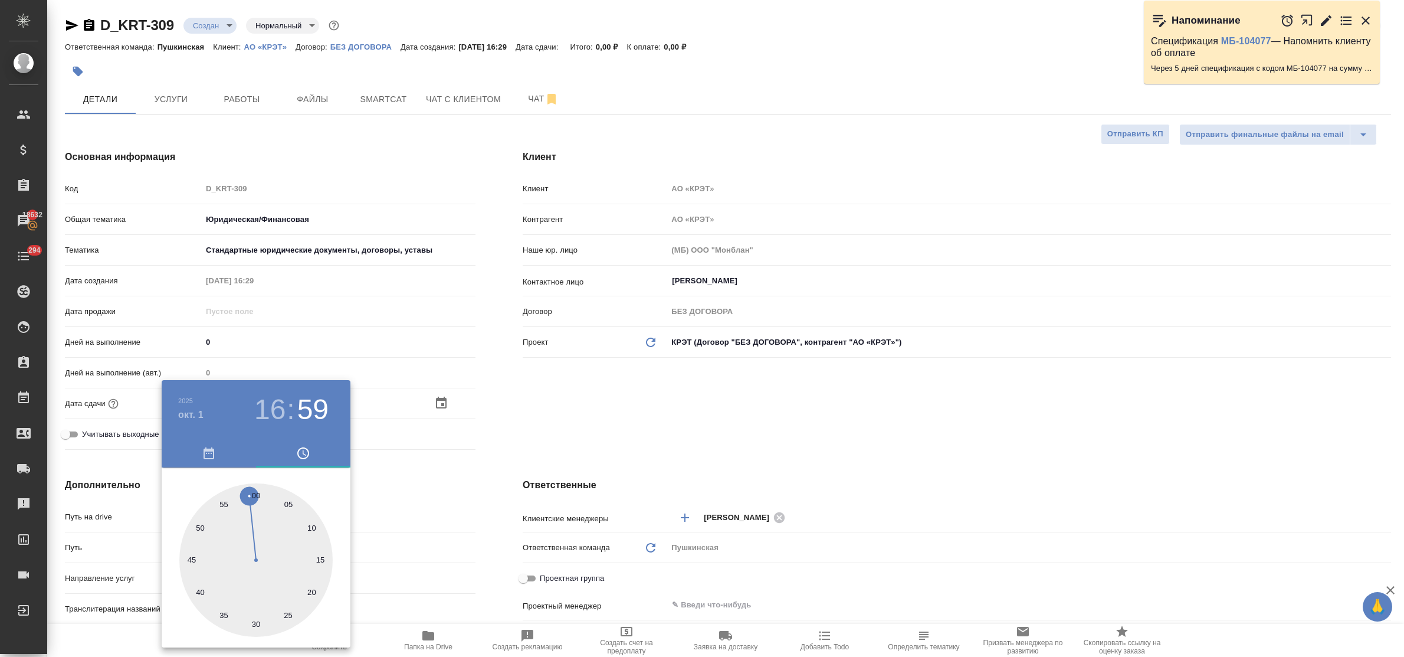
type input "01.10.2025 16:00"
type textarea "x"
click at [403, 490] on div at bounding box center [702, 328] width 1404 height 657
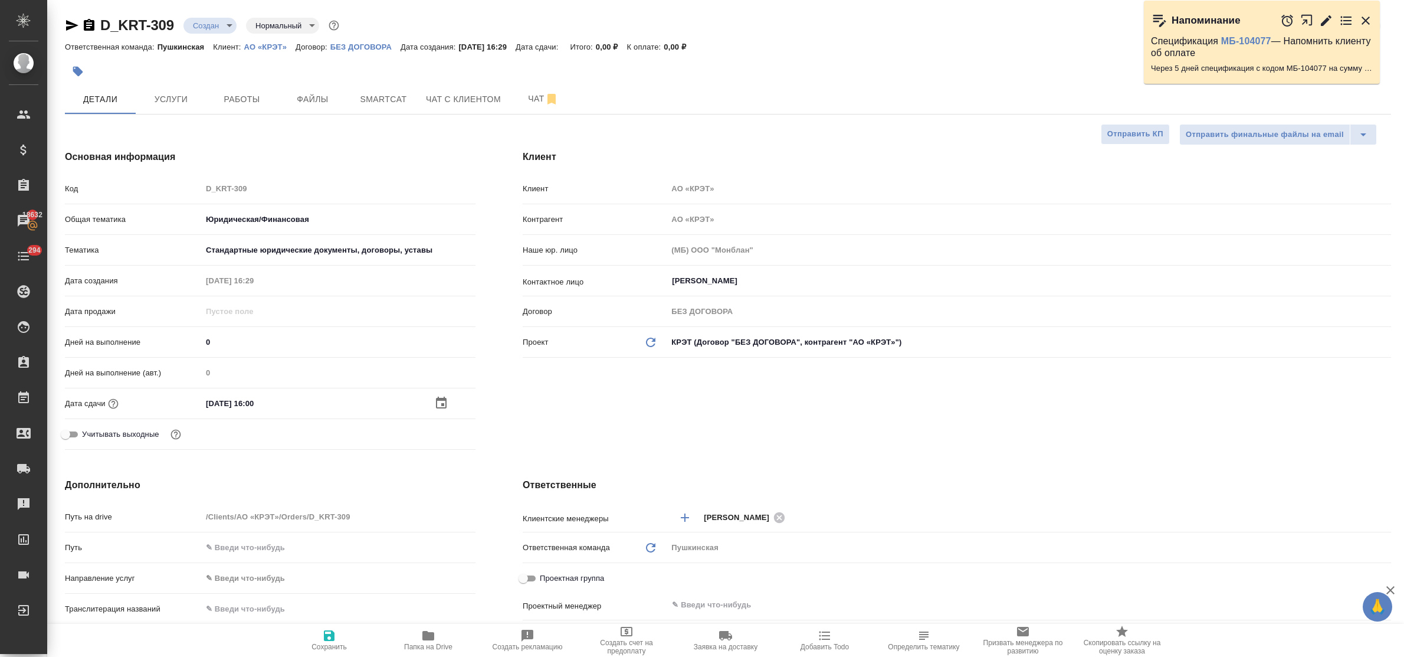
scroll to position [221, 0]
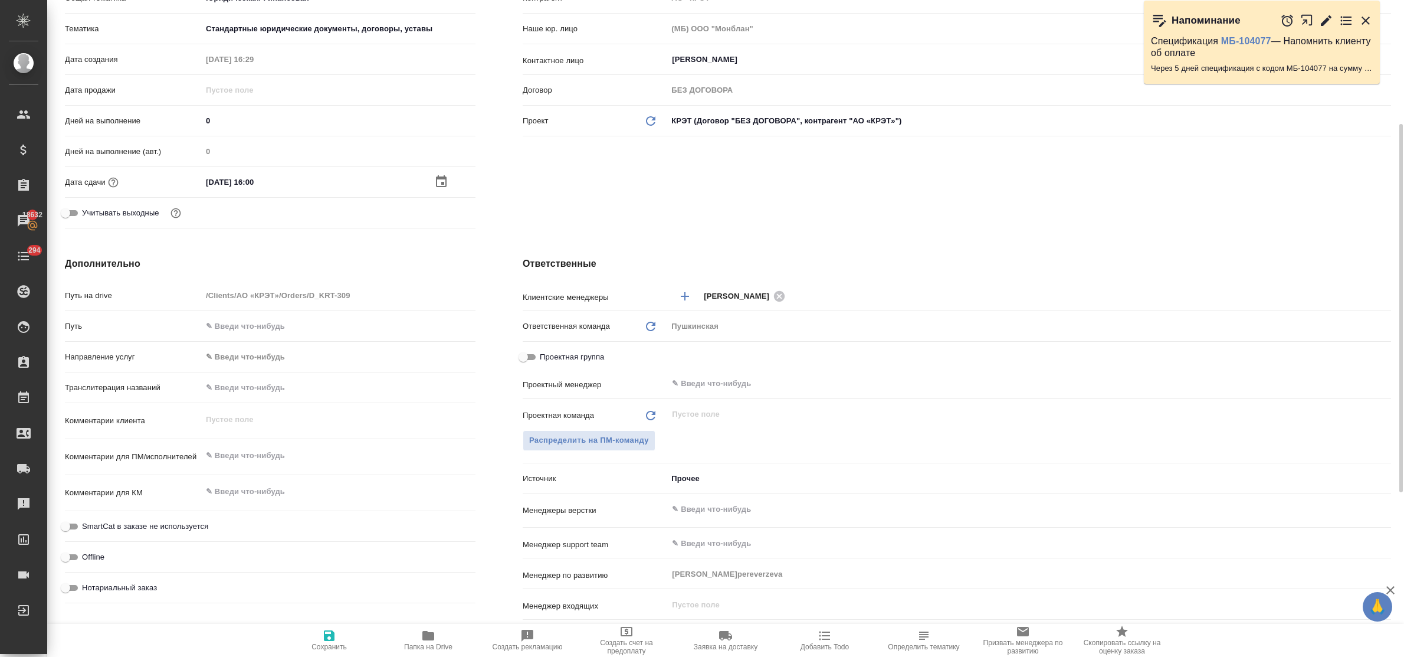
type textarea "x"
click at [250, 455] on textarea at bounding box center [338, 456] width 273 height 20
type textarea "н"
type textarea "x"
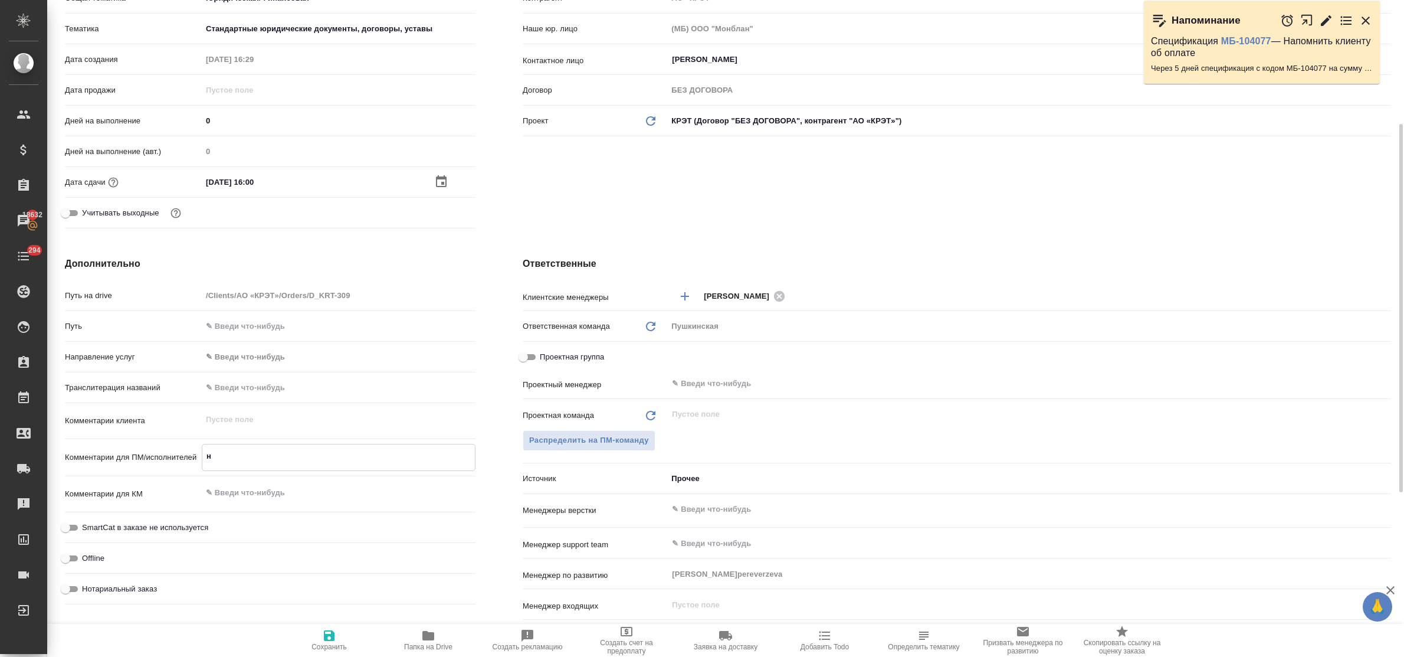
type textarea "x"
type textarea "ну"
type textarea "x"
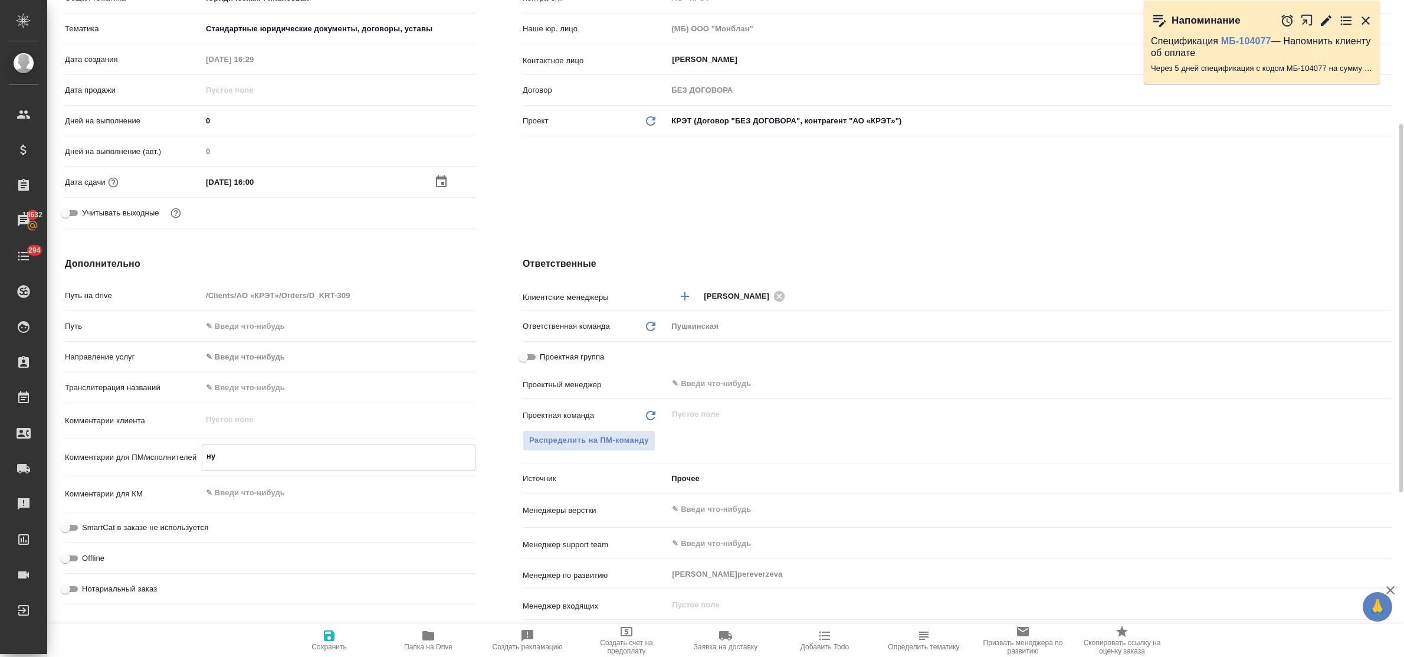
type textarea "x"
type textarea "нуж"
type textarea "x"
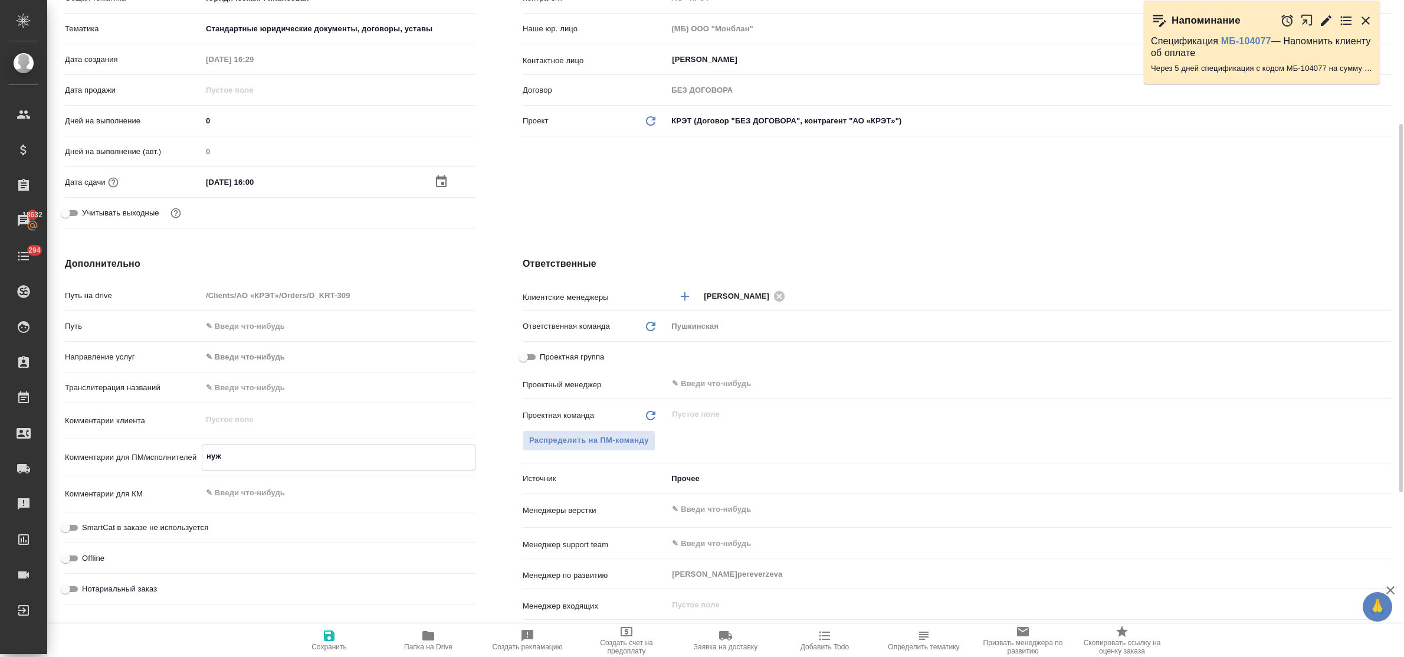
type textarea "нужн"
type textarea "x"
type textarea "нужно"
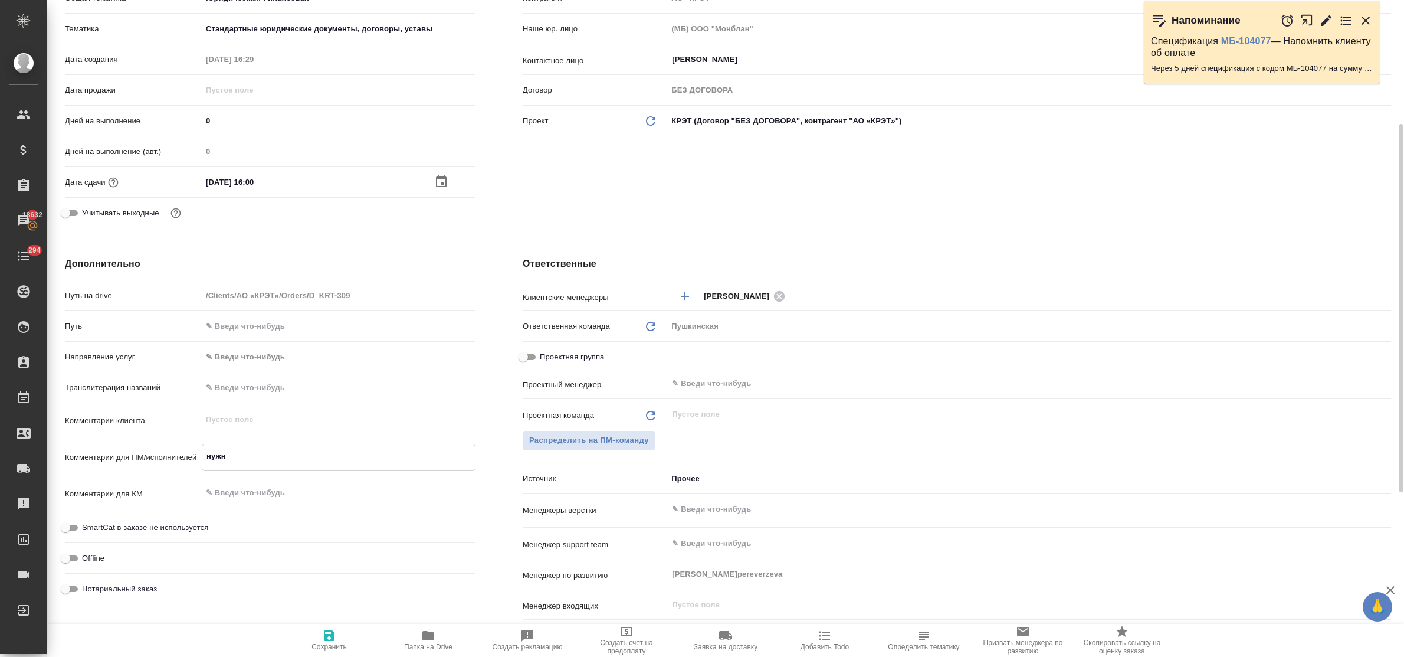
type textarea "x"
type textarea "нужно"
type textarea "x"
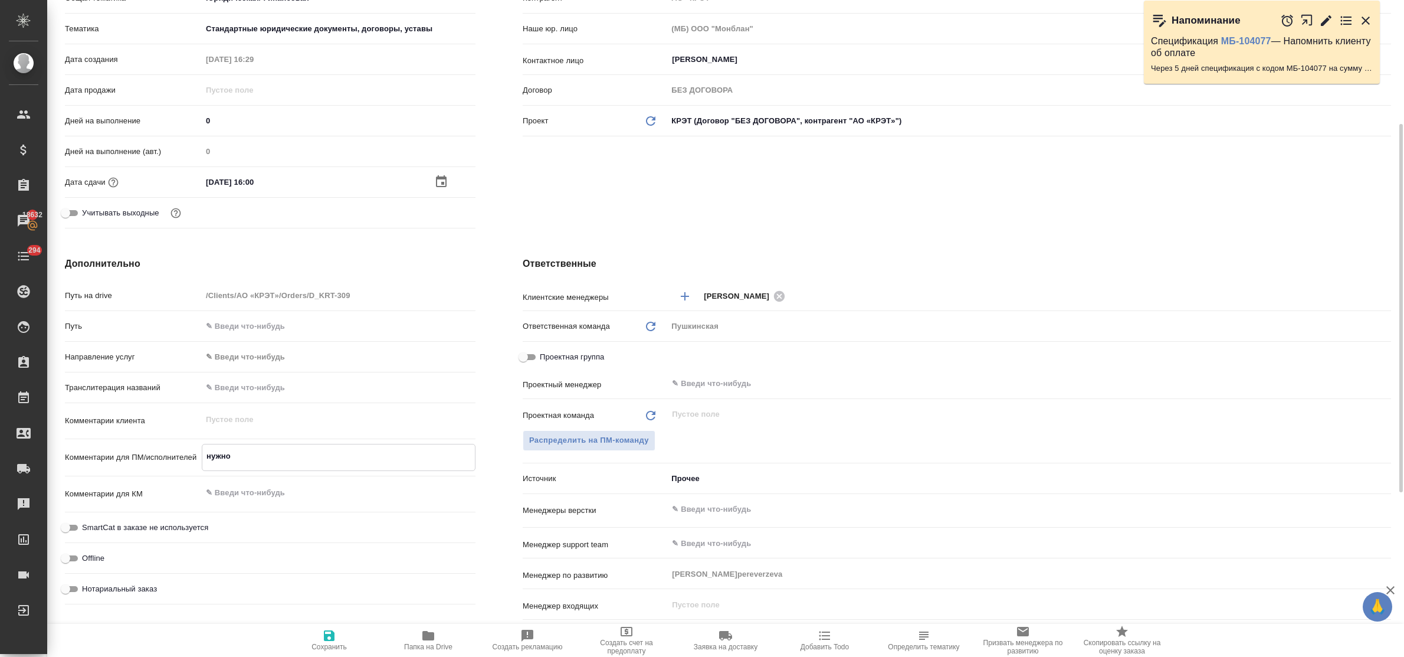
type textarea "x"
type textarea "нужно с"
type textarea "x"
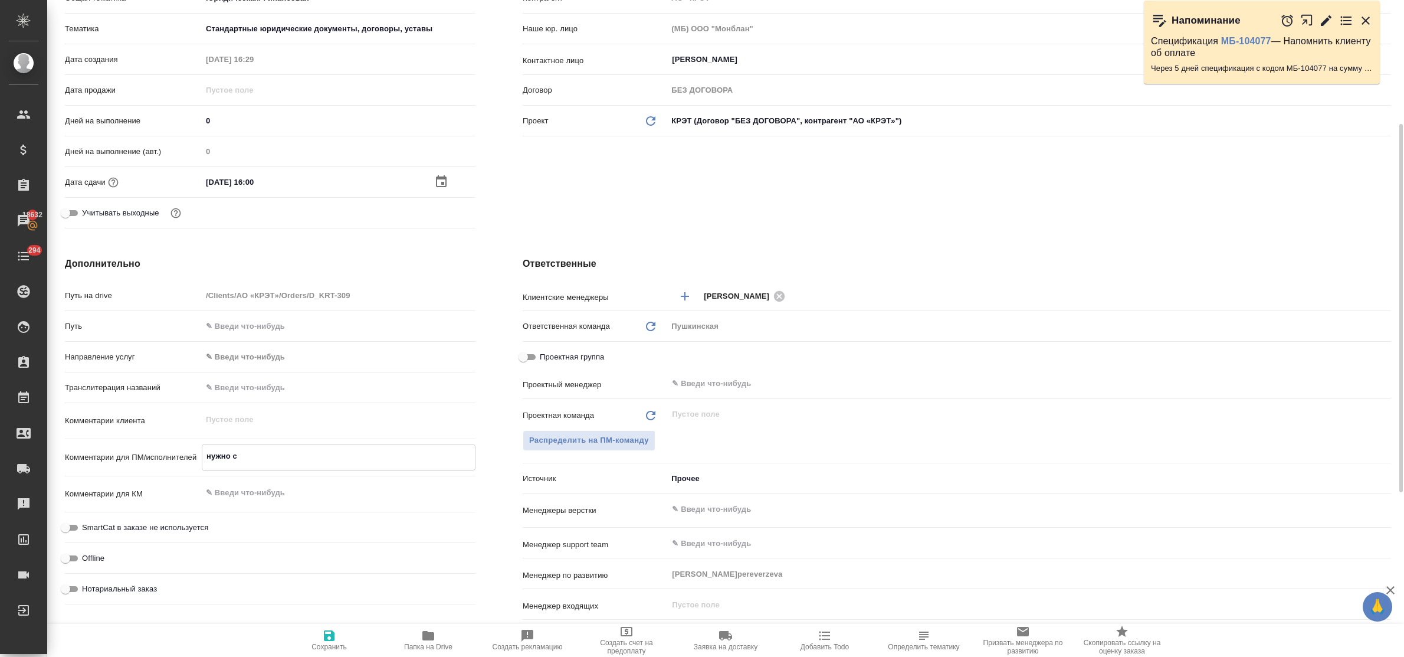
type textarea "x"
type textarea "нужно сд"
type textarea "x"
type textarea "нужно сде"
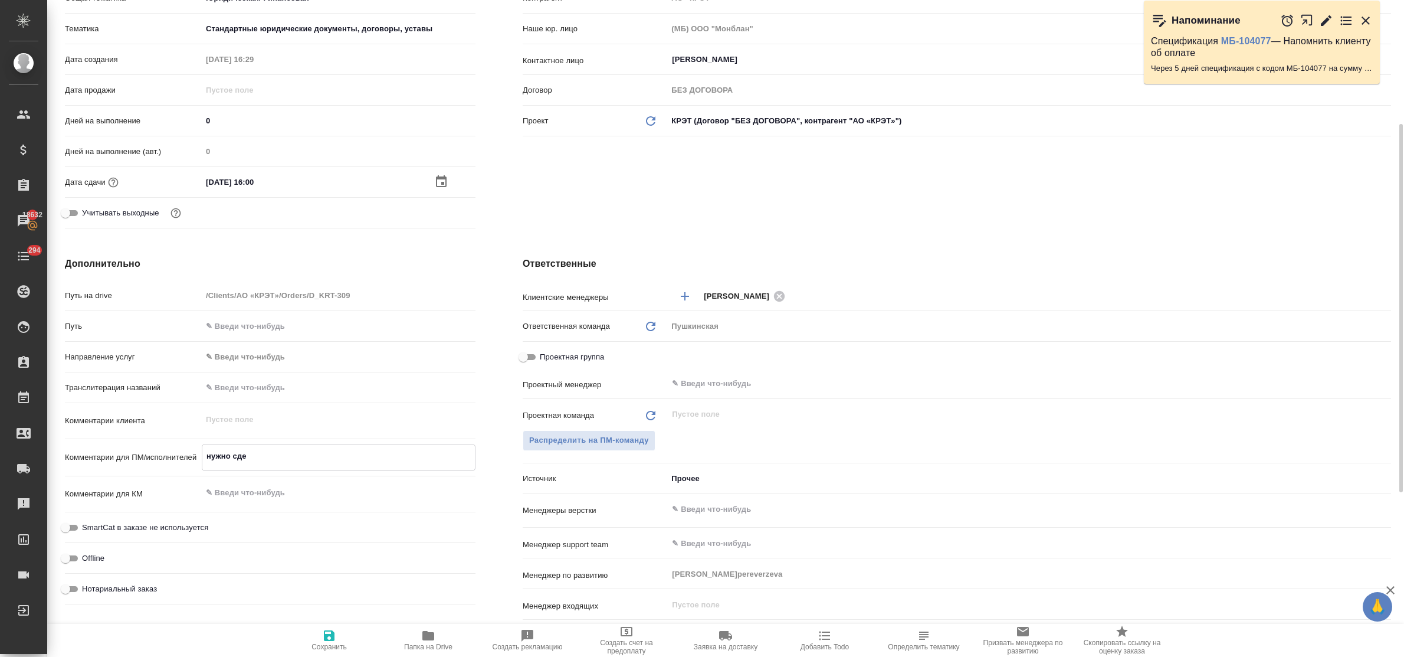
type textarea "x"
type textarea "нужно сдел"
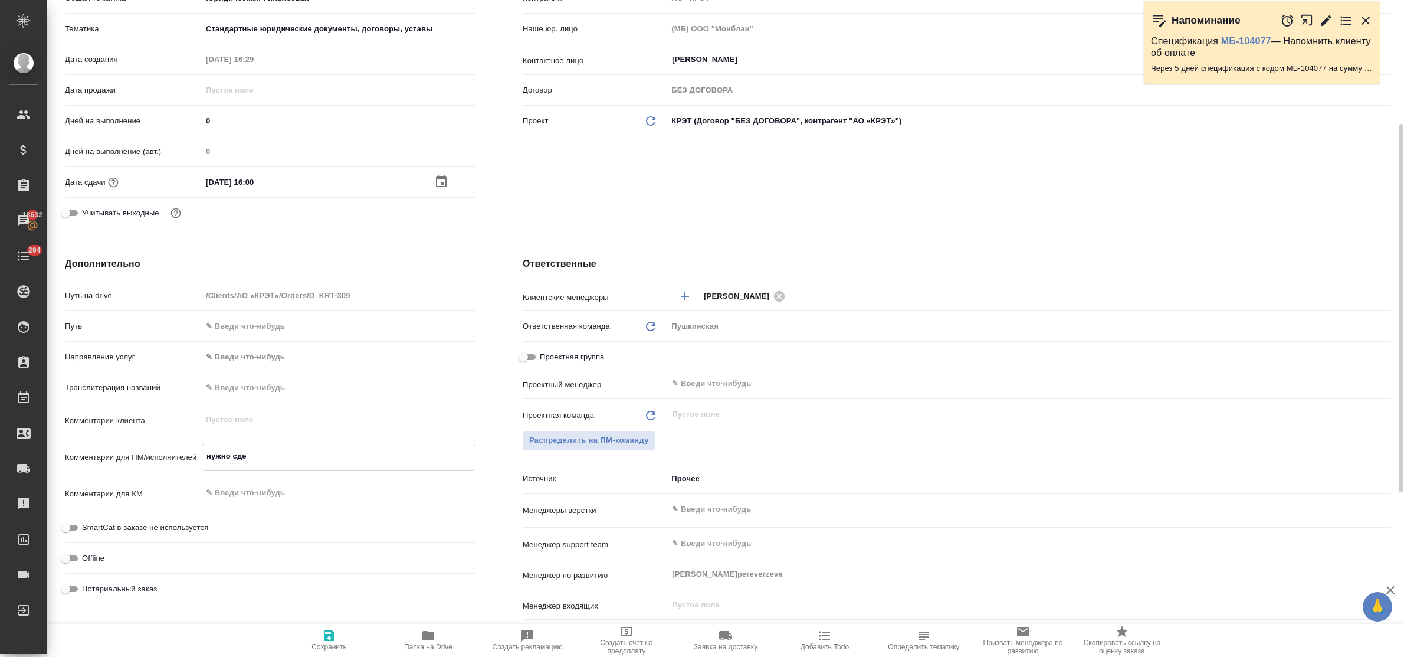
type textarea "x"
type textarea "нужно сдела"
type textarea "x"
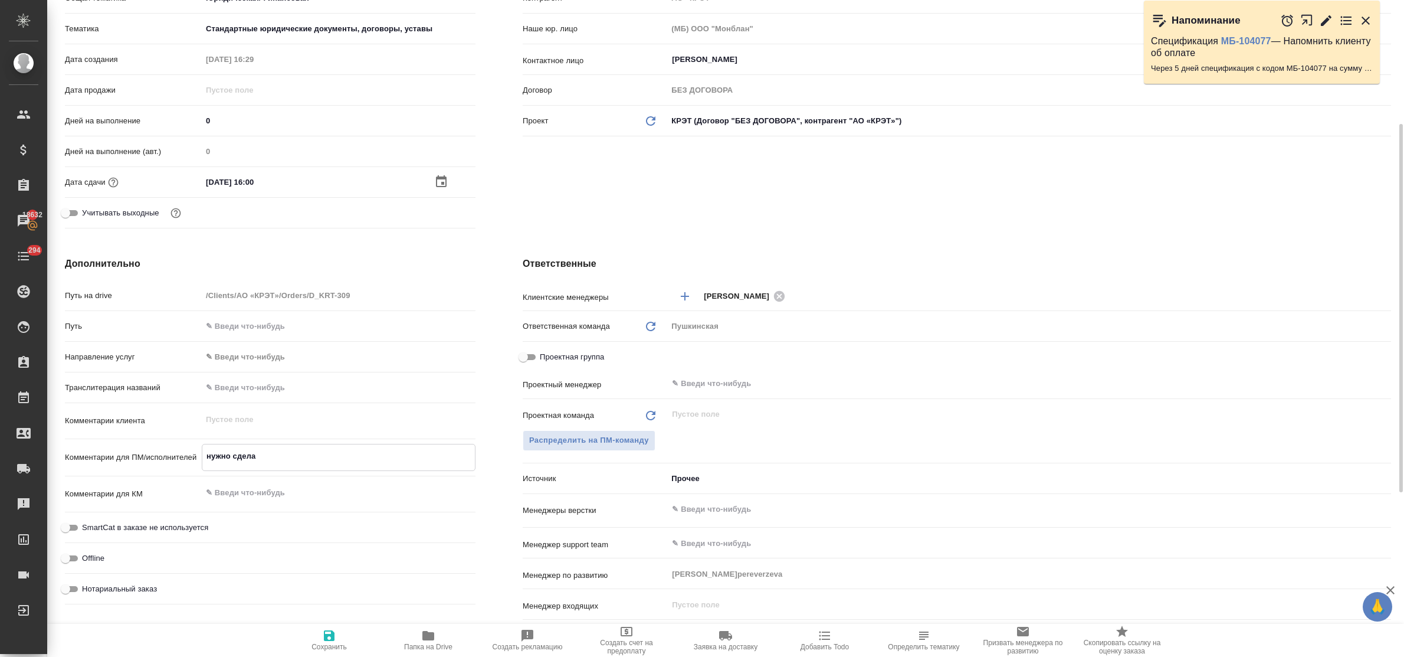
type textarea "x"
type textarea "нужно сделат"
type textarea "x"
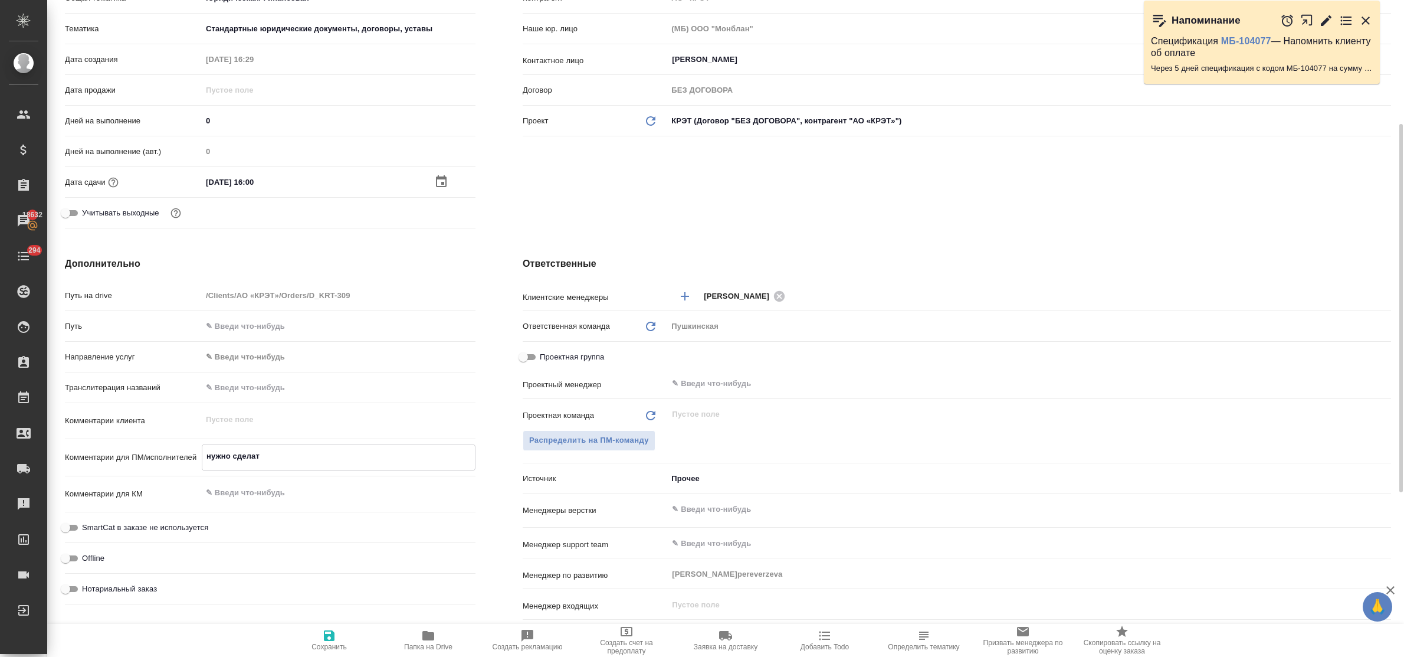
type textarea "нужно сделать"
type textarea "x"
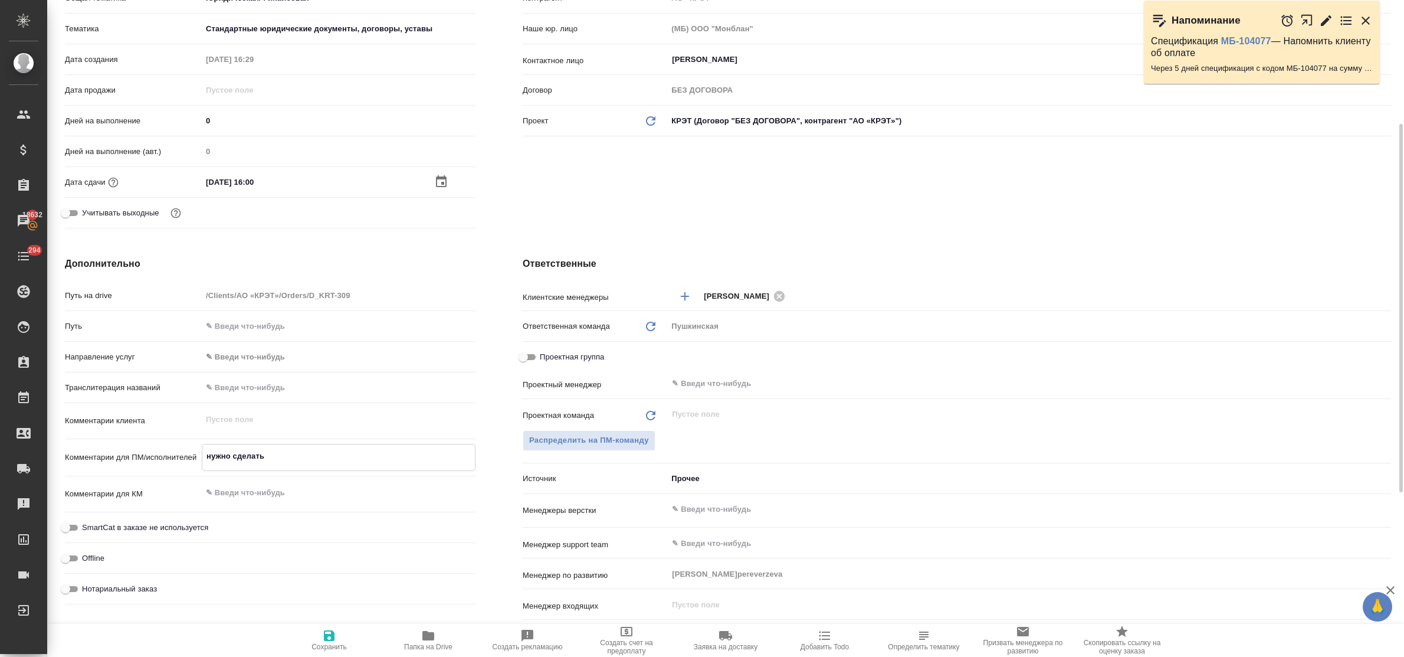
type textarea "нужно сделать"
type textarea "x"
type textarea "нужно сделать р"
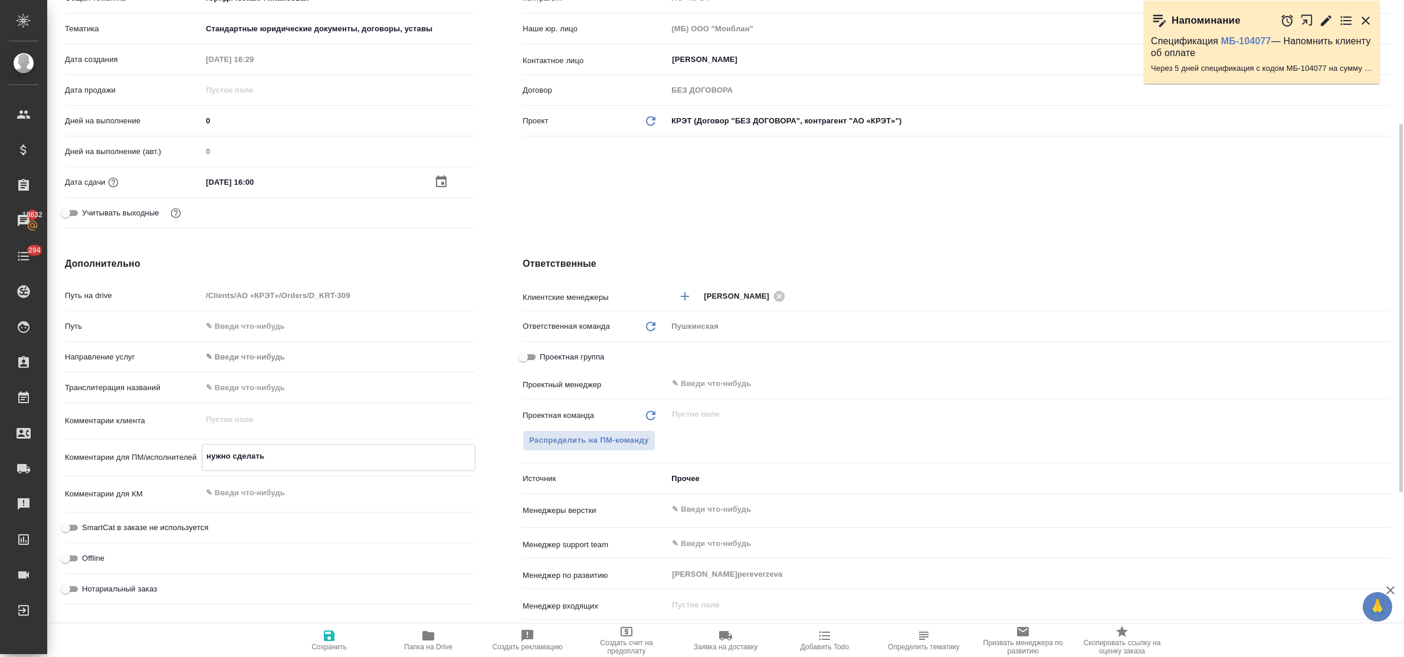
type textarea "x"
type textarea "нужно сделать ре"
type textarea "x"
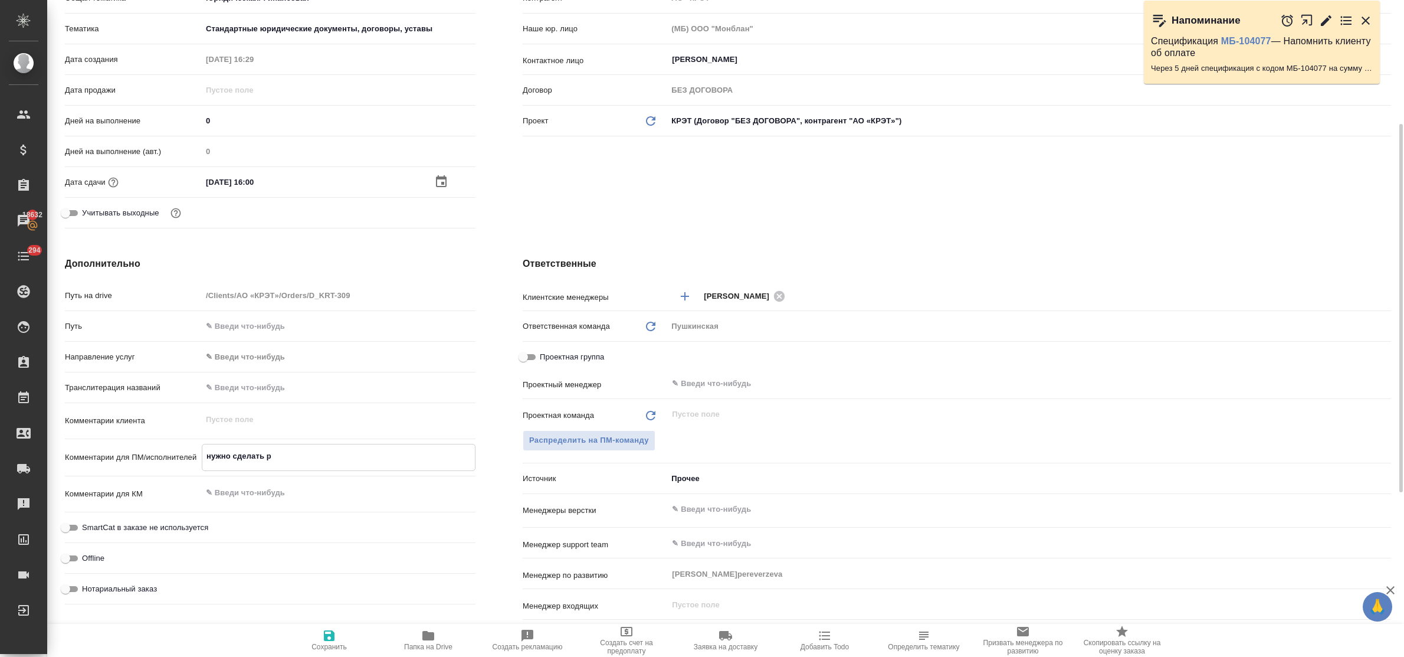
type textarea "x"
type textarea "нужно сделать ред"
type textarea "x"
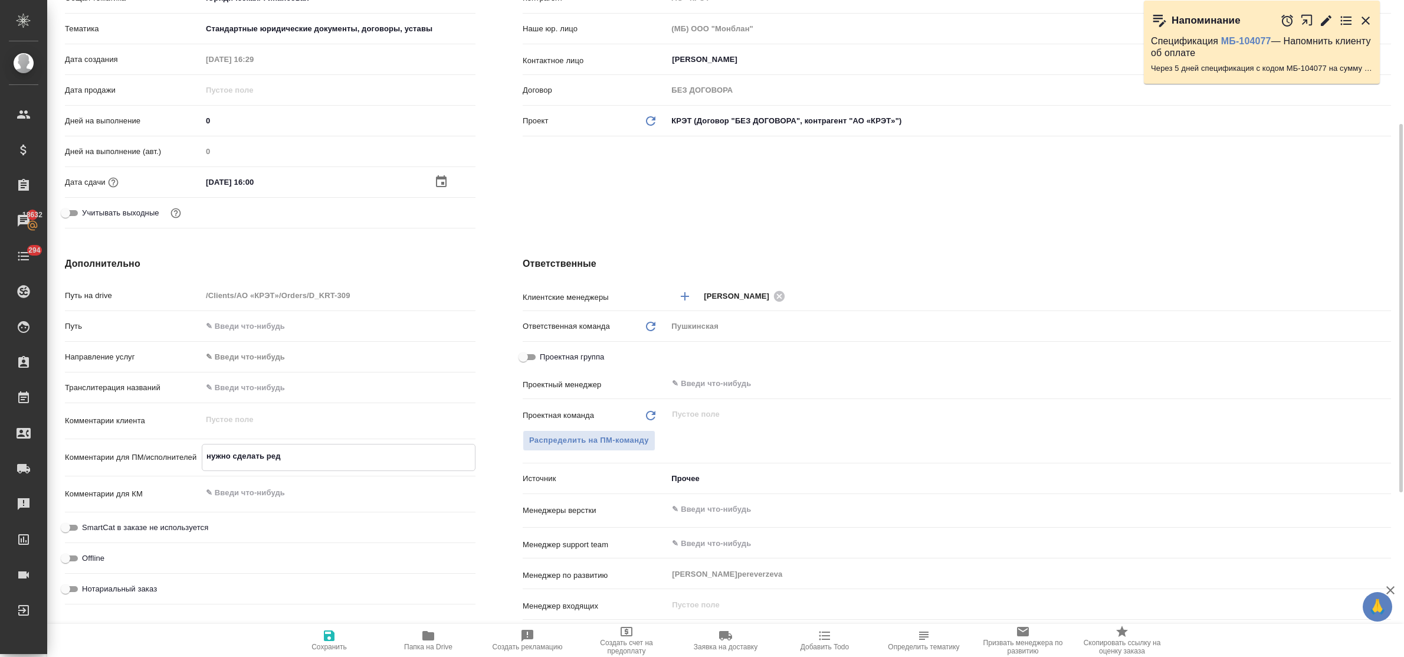
type textarea "x"
type textarea "нужно сделать реда"
type textarea "x"
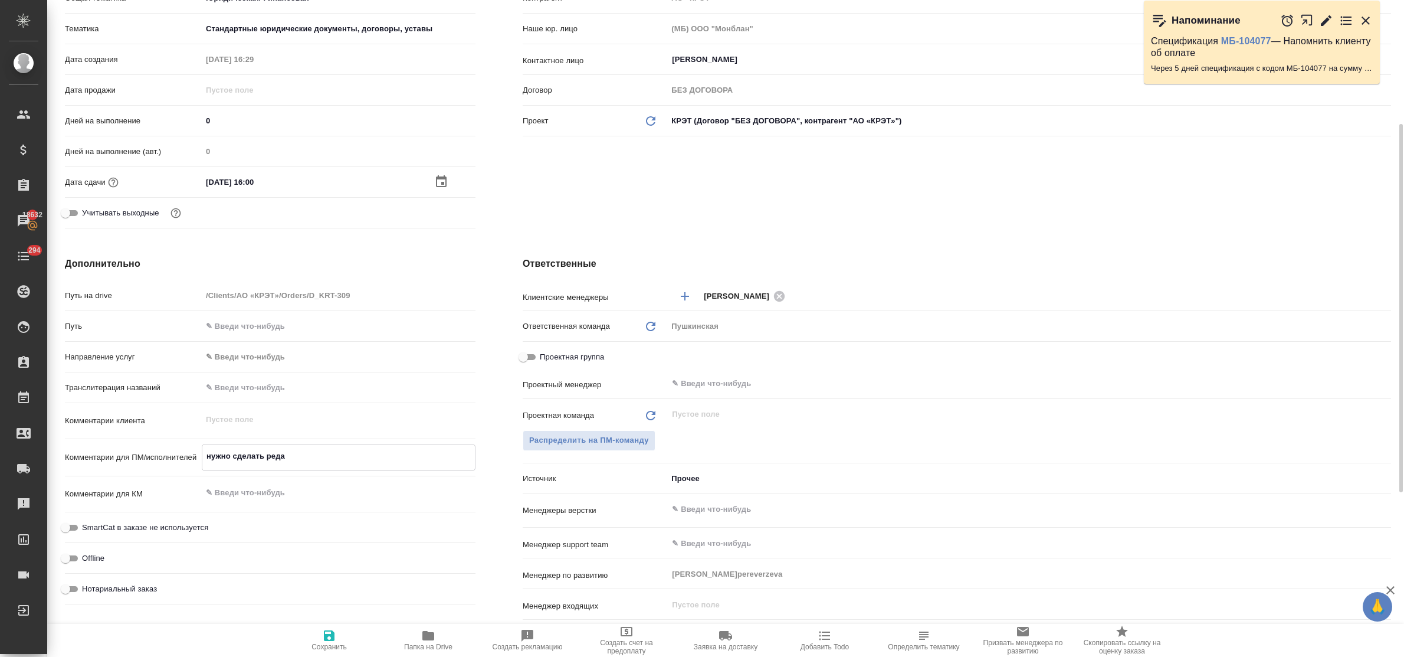
type textarea "нужно сделать редак"
type textarea "x"
type textarea "нужно сделать редакт"
type textarea "x"
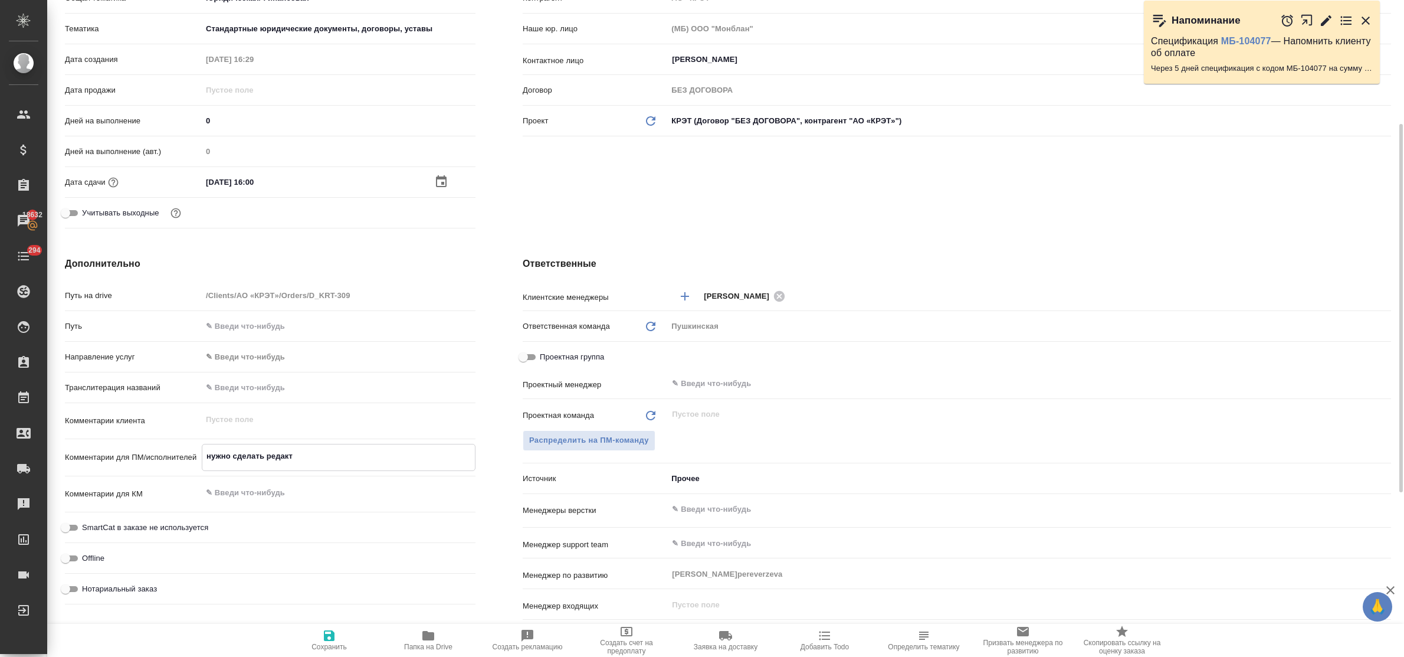
type textarea "x"
type textarea "нужно сделать редактр"
type textarea "x"
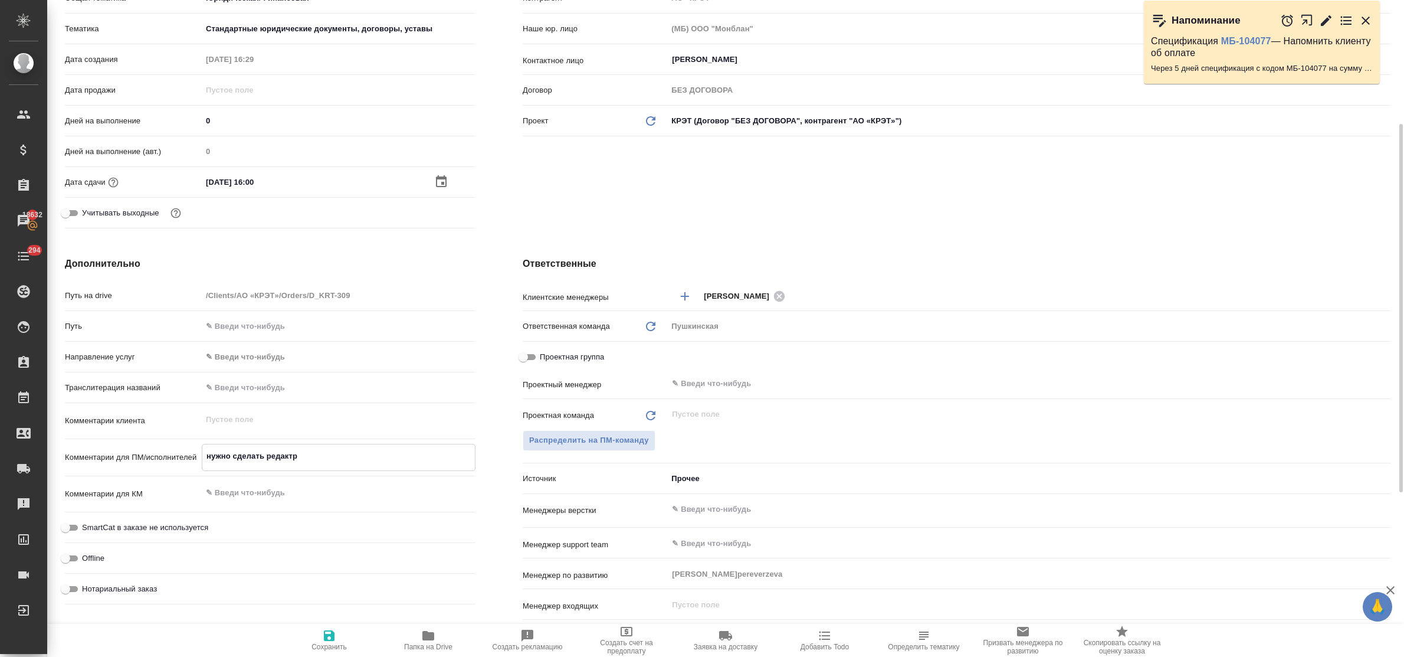
type textarea "x"
type textarea "нужно сделать редактру"
type textarea "x"
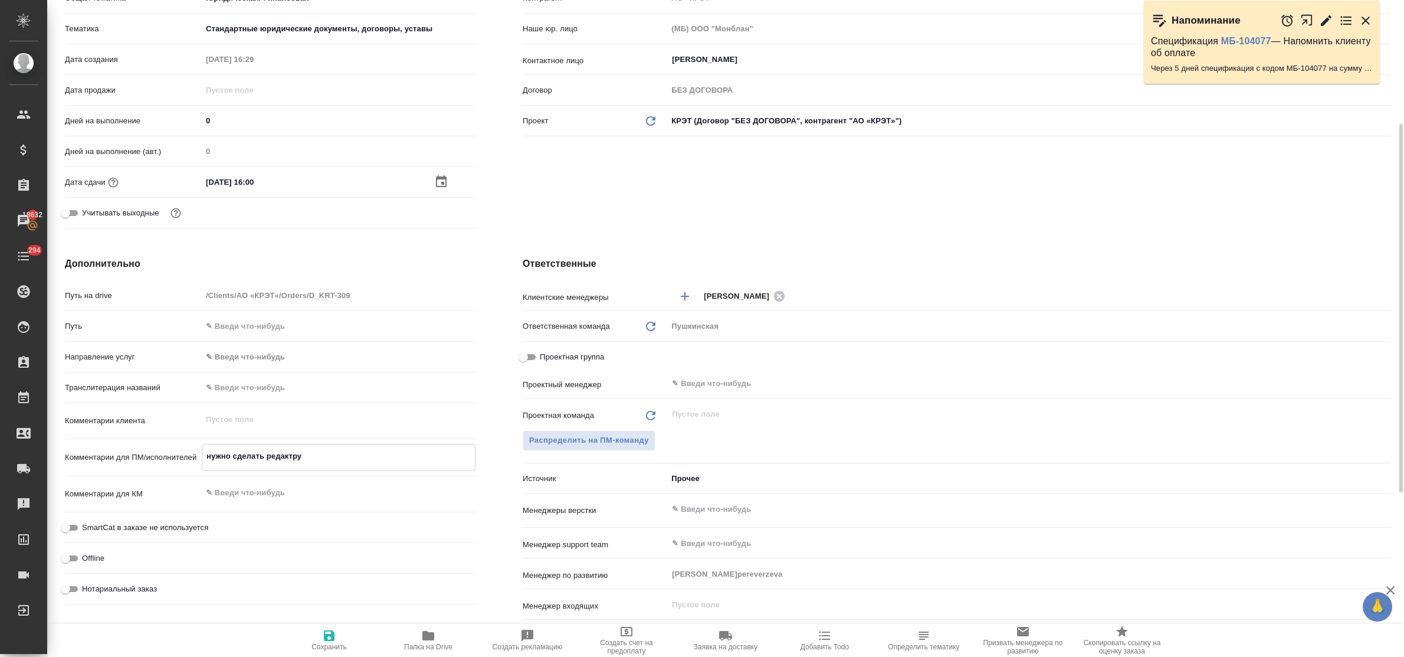
type textarea "x"
type textarea "нужно сделать редактр"
type textarea "x"
type textarea "нужно сделать редакт"
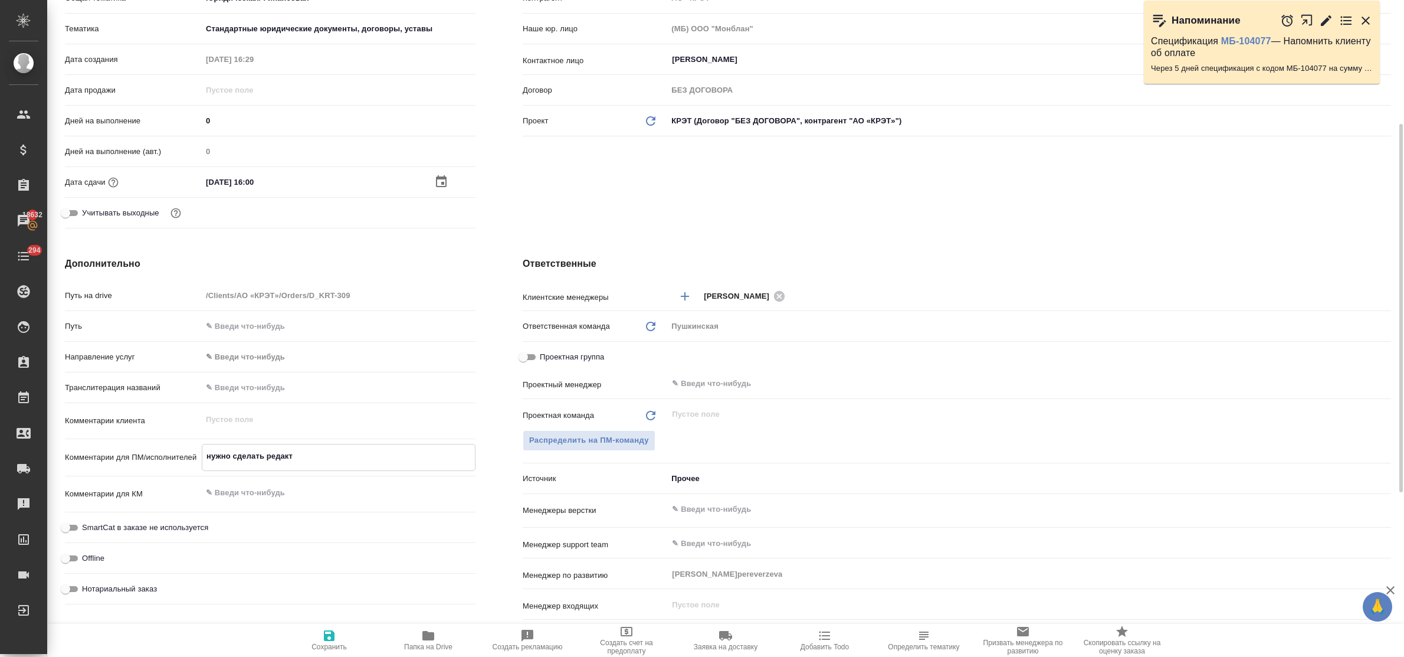
type textarea "x"
type textarea "нужно сделать редак"
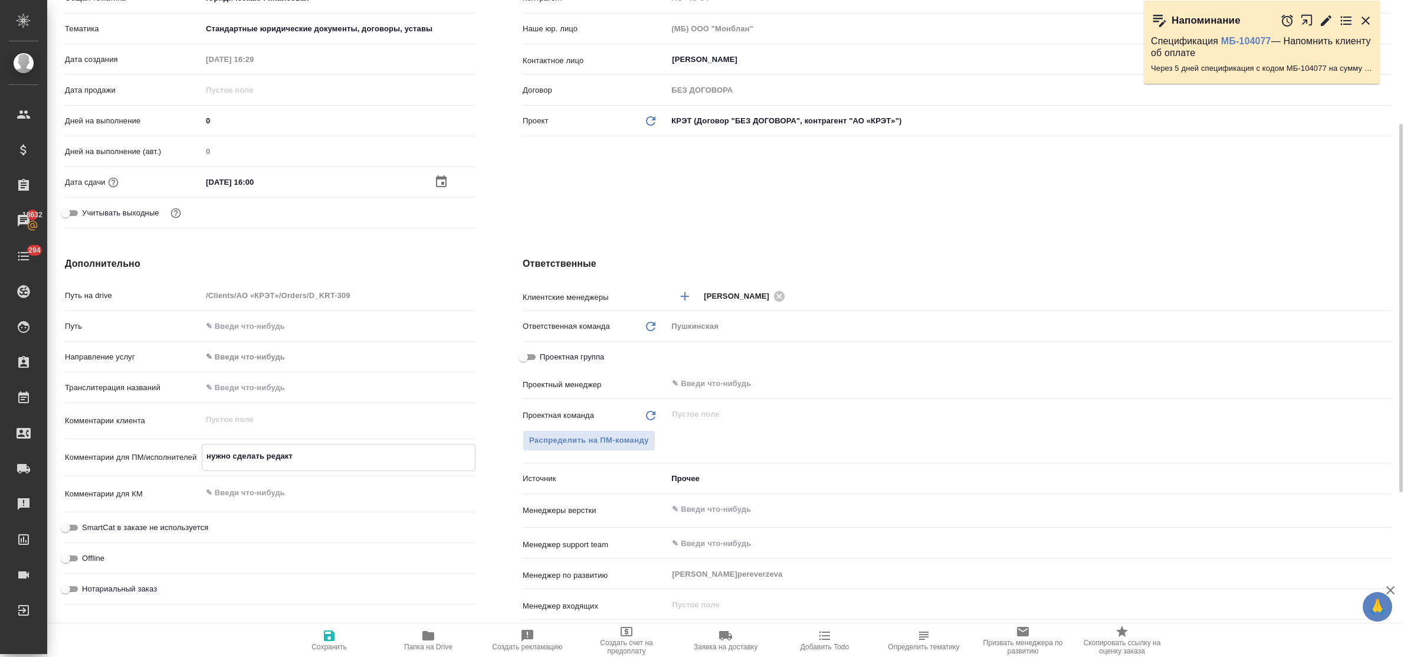
type textarea "x"
type textarea "нужно сделать редакт"
type textarea "x"
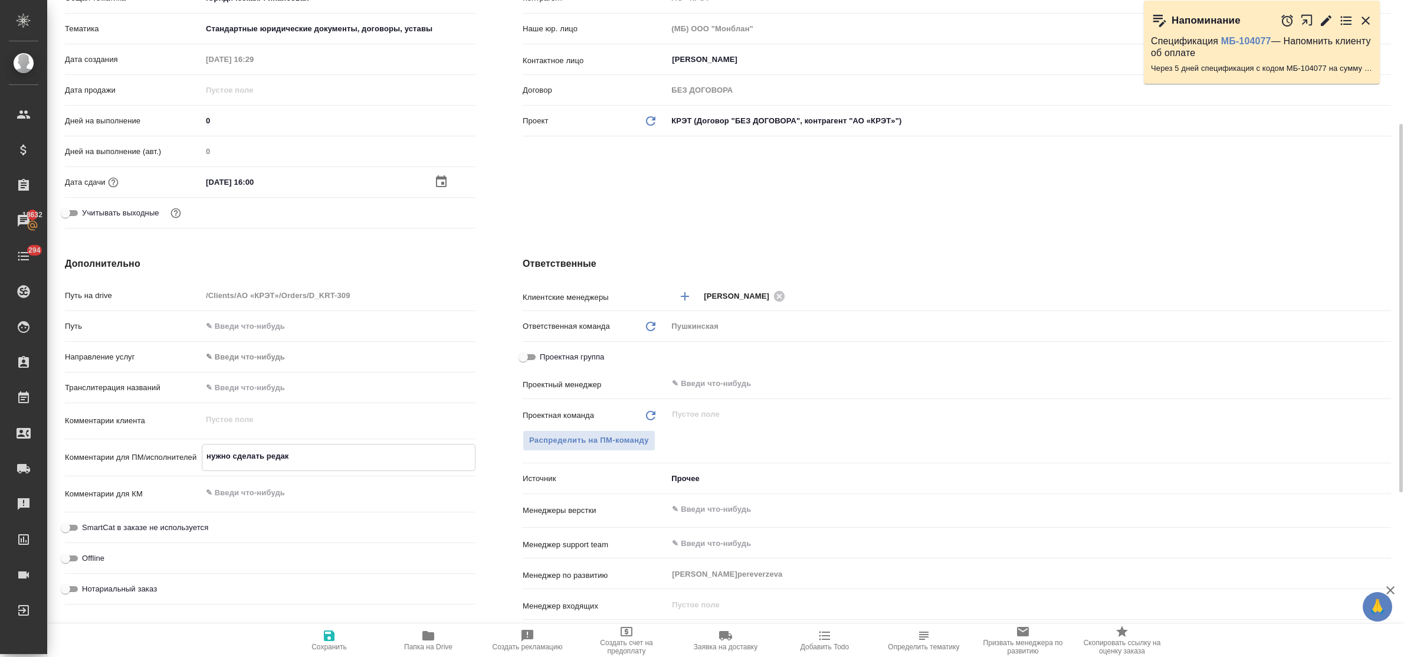
type textarea "x"
type textarea "нужно сделать редакту"
type textarea "x"
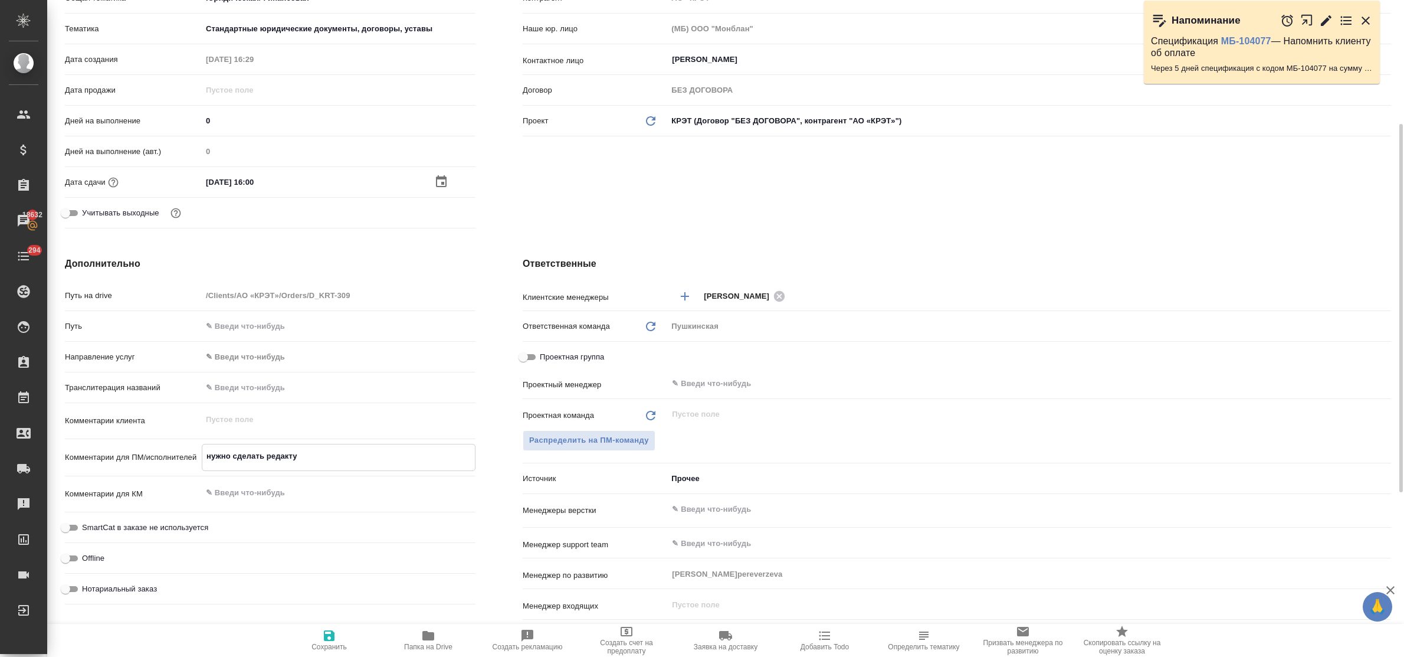
type textarea "x"
type textarea "нужно сделать редактур"
type textarea "x"
type textarea "нужно сделать редактуру"
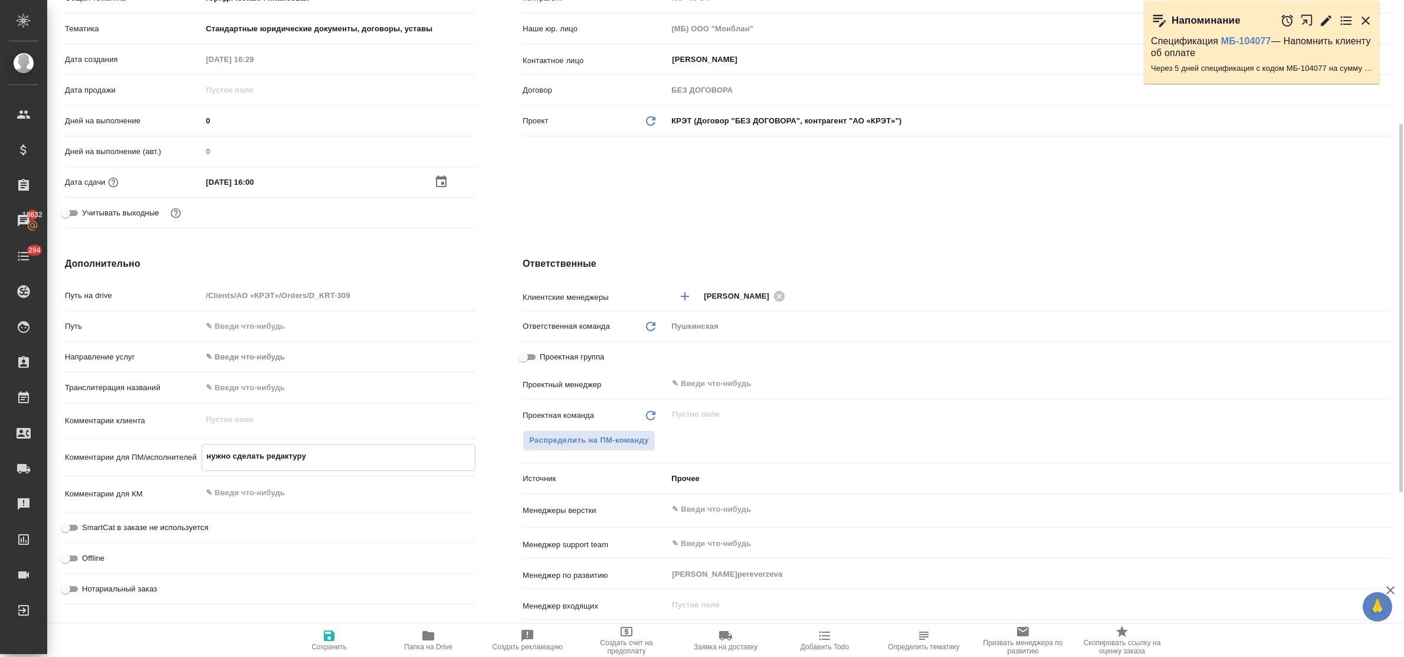
type textarea "x"
type textarea "нужно сделать редактуру"
type textarea "x"
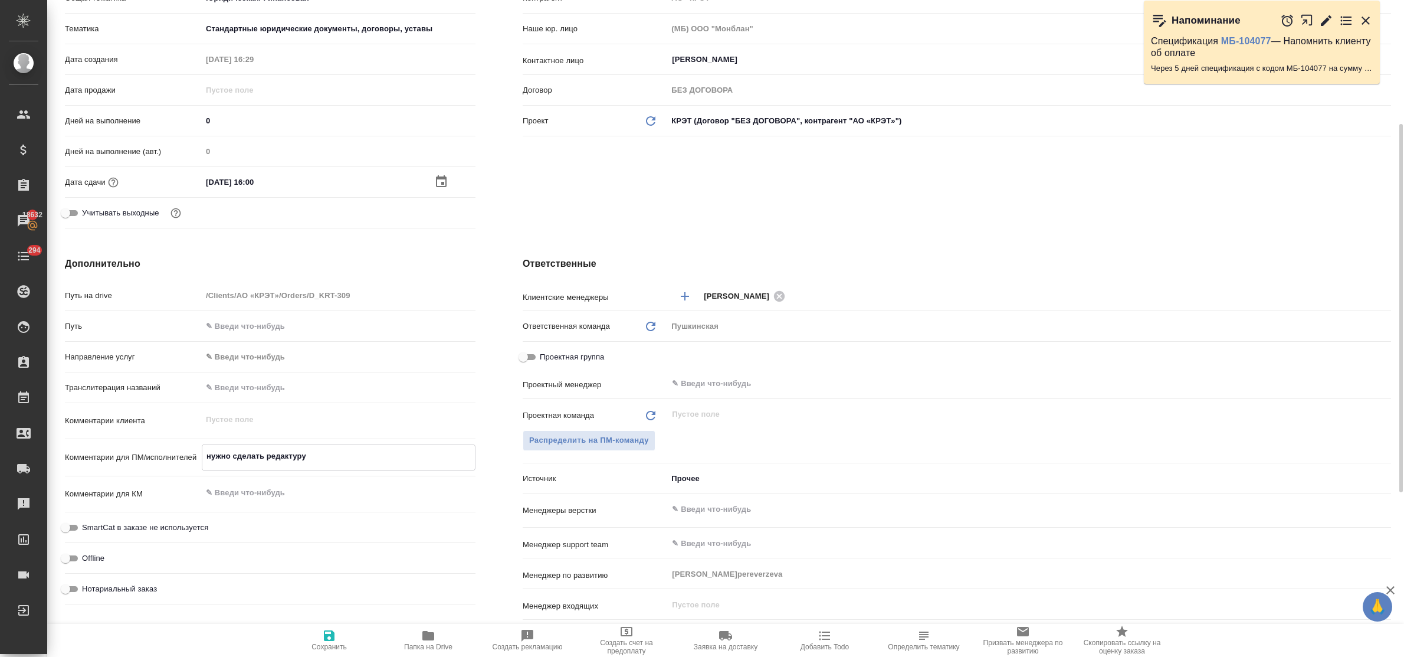
type textarea "x"
type textarea "нужно сделать редактуру в"
type textarea "x"
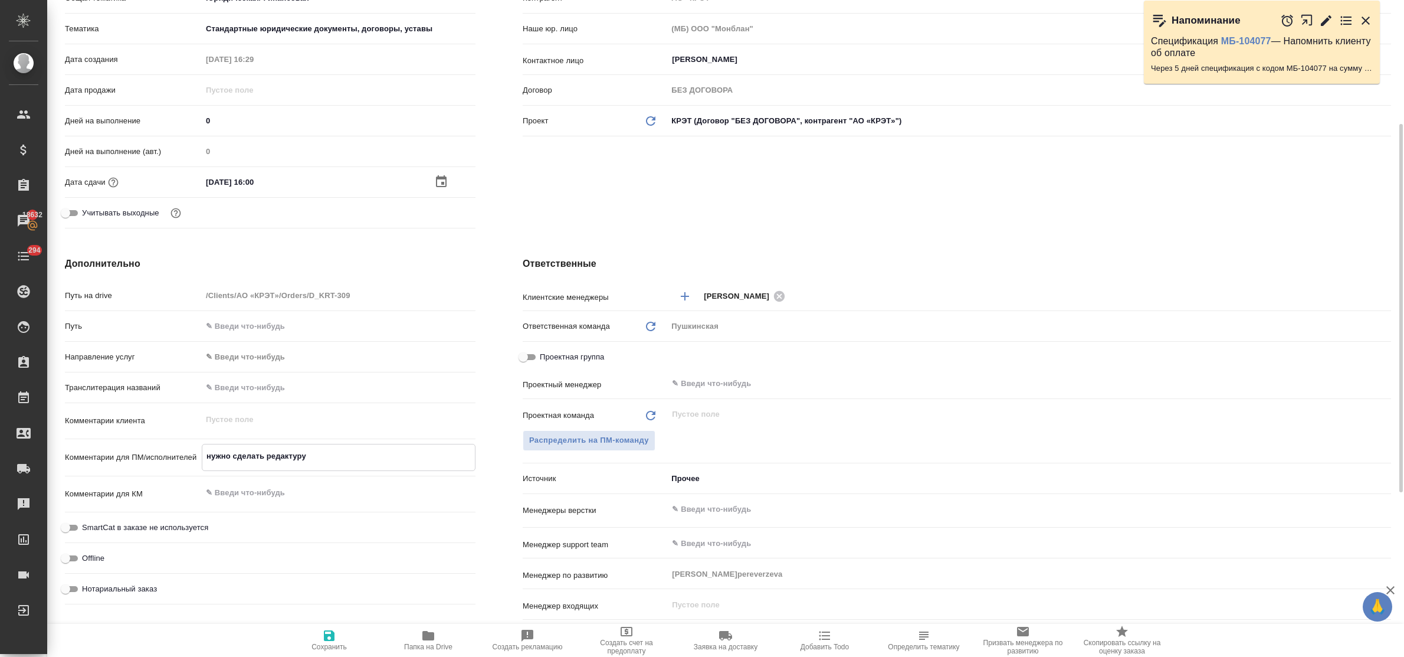
type textarea "x"
type textarea "нужно сделать редактуру в"
type textarea "x"
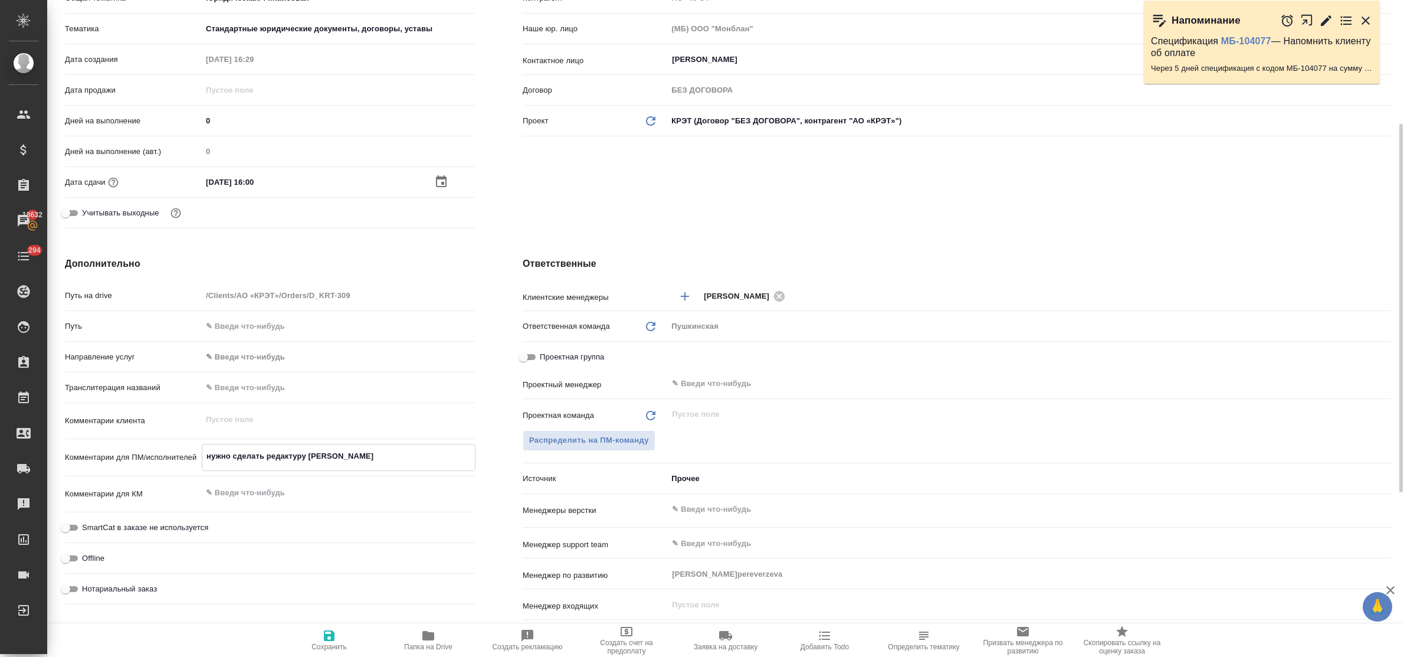
type textarea "нужно сделать редактуру в р"
type textarea "x"
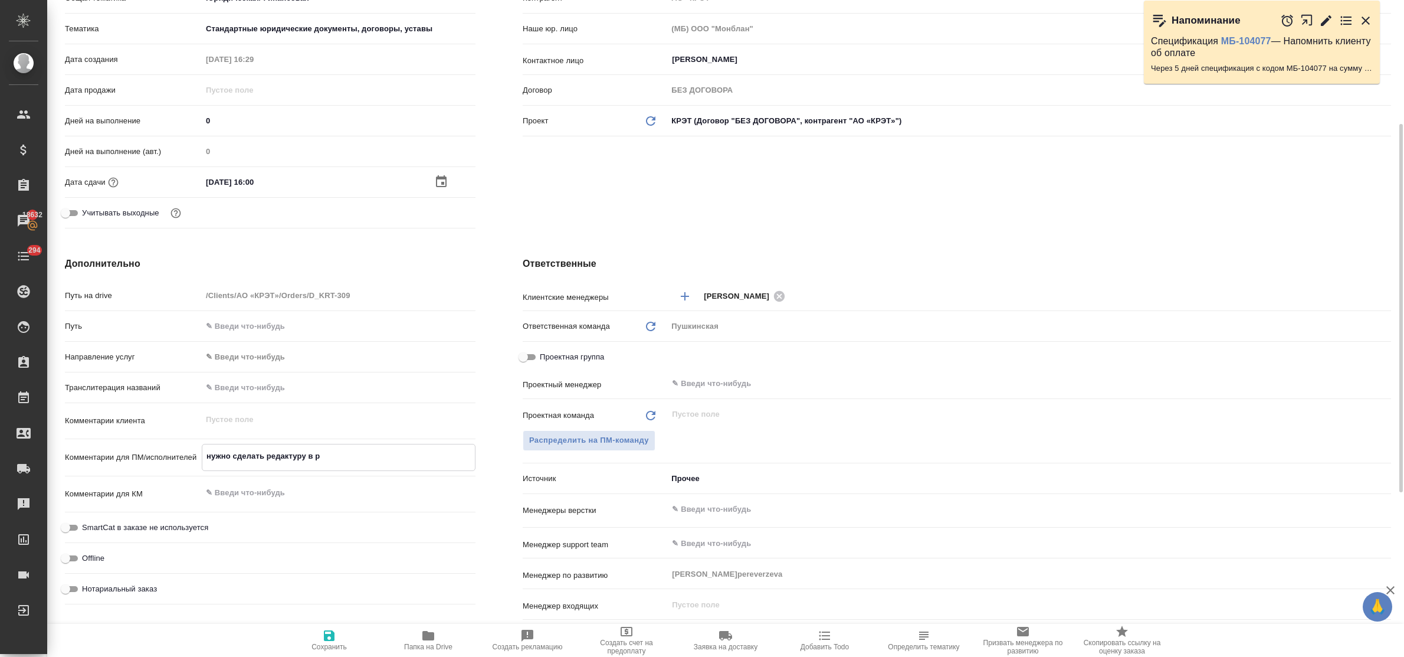
type textarea "нужно сделать редактуру в ре"
type textarea "x"
type textarea "нужно сделать редактуру в реж"
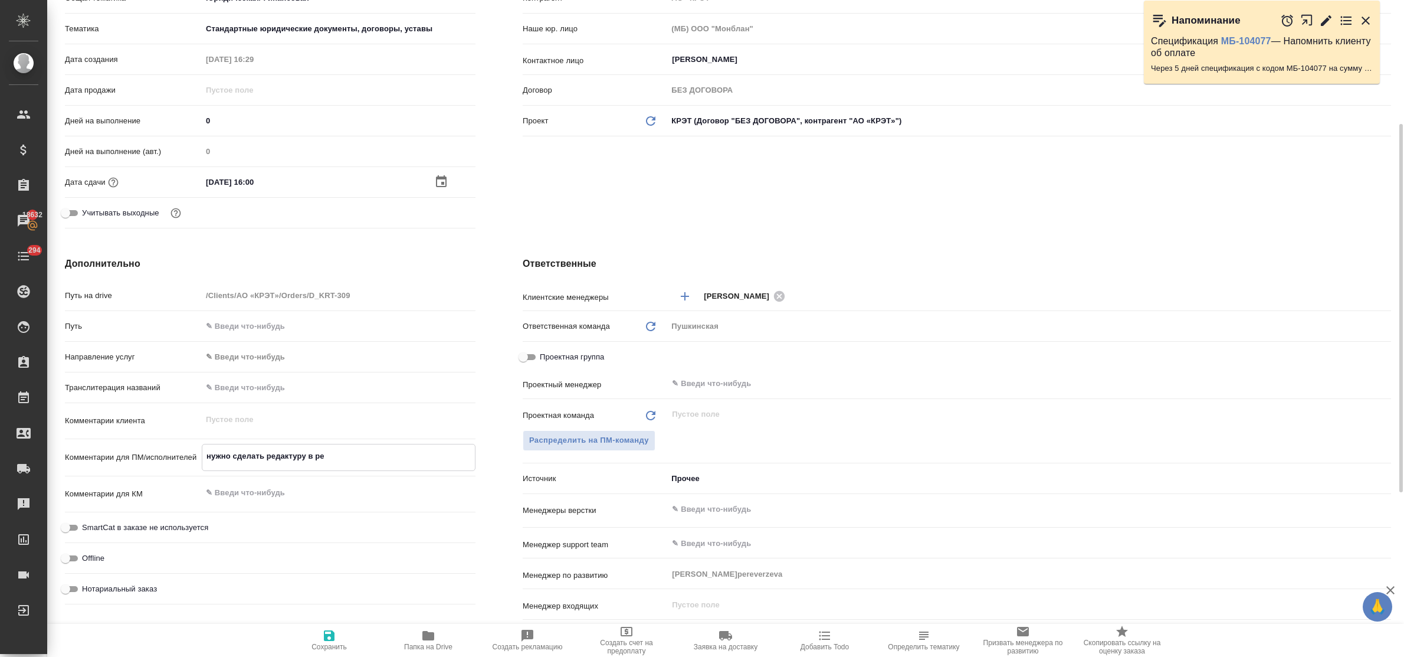
type textarea "x"
type textarea "нужно сделать редактуру в режм"
type textarea "x"
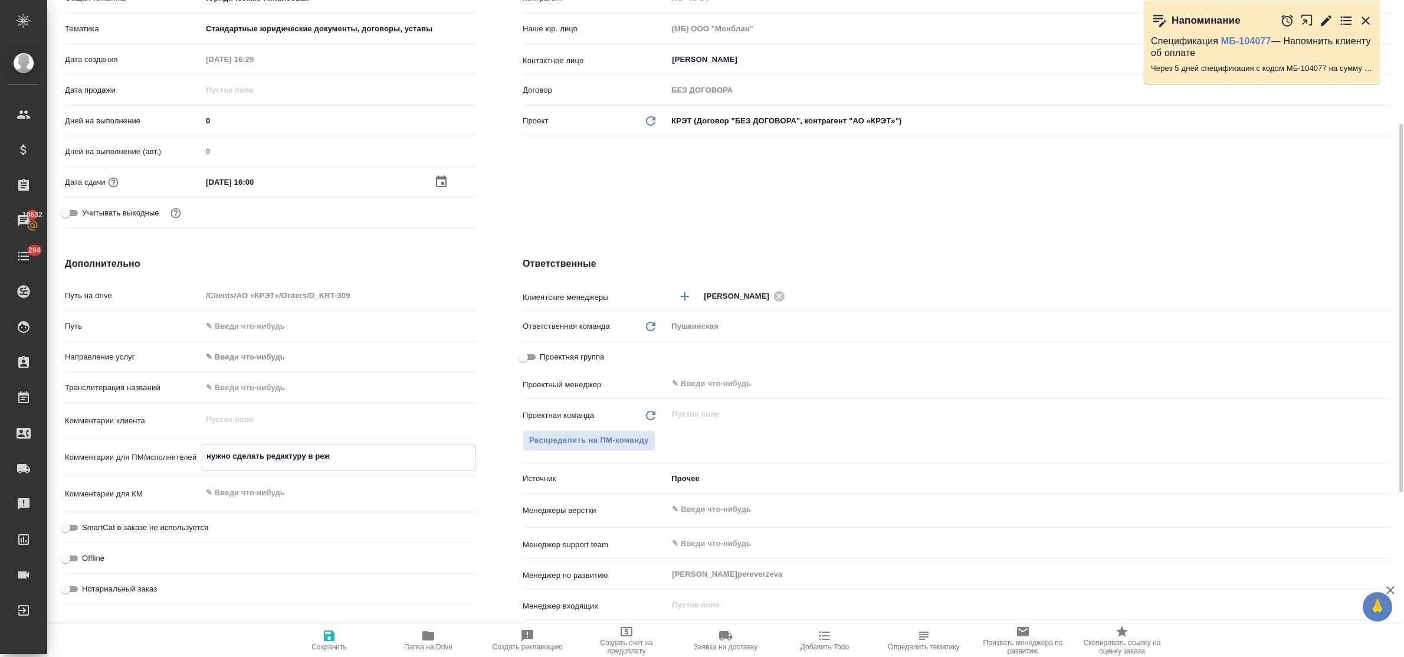
type textarea "x"
type textarea "нужно сделать редактуру в реж"
click at [331, 633] on icon "button" at bounding box center [329, 635] width 11 height 11
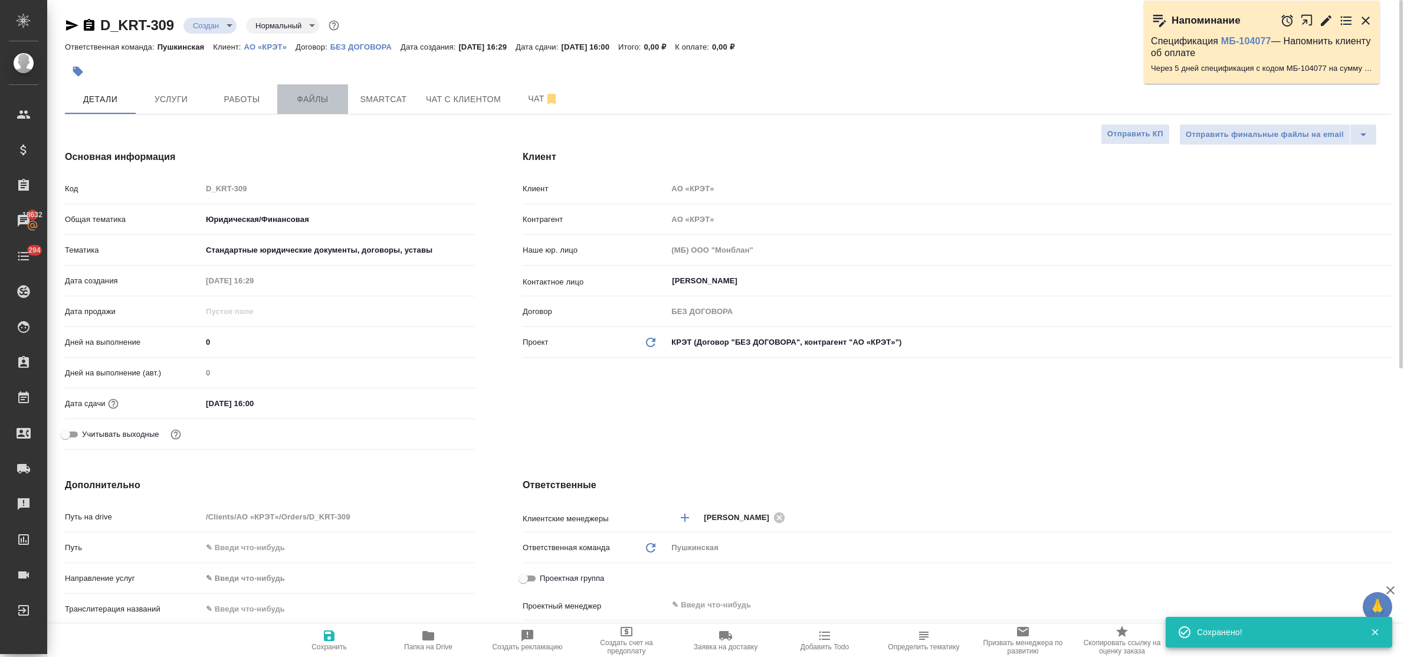
click at [323, 104] on span "Файлы" at bounding box center [312, 99] width 57 height 15
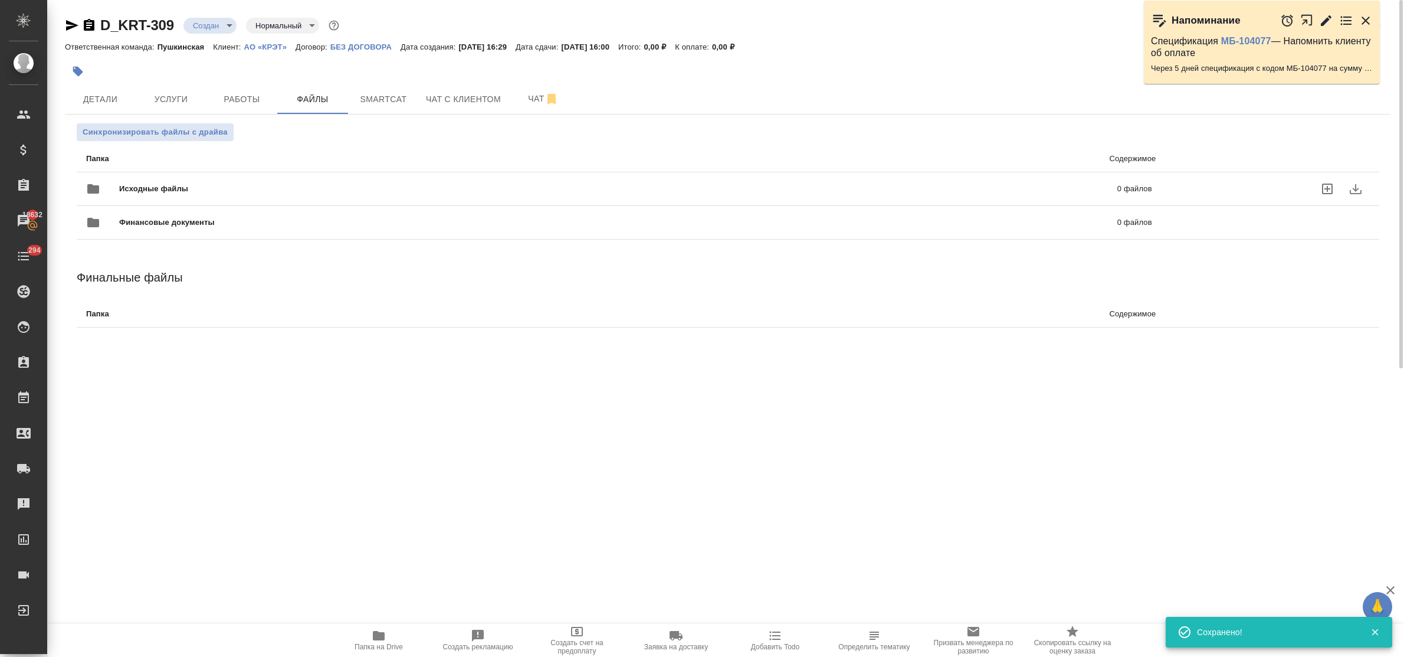
click at [1327, 188] on icon "uploadFiles" at bounding box center [1327, 188] width 11 height 11
click at [0, 0] on input "uploadFiles" at bounding box center [0, 0] width 0 height 0
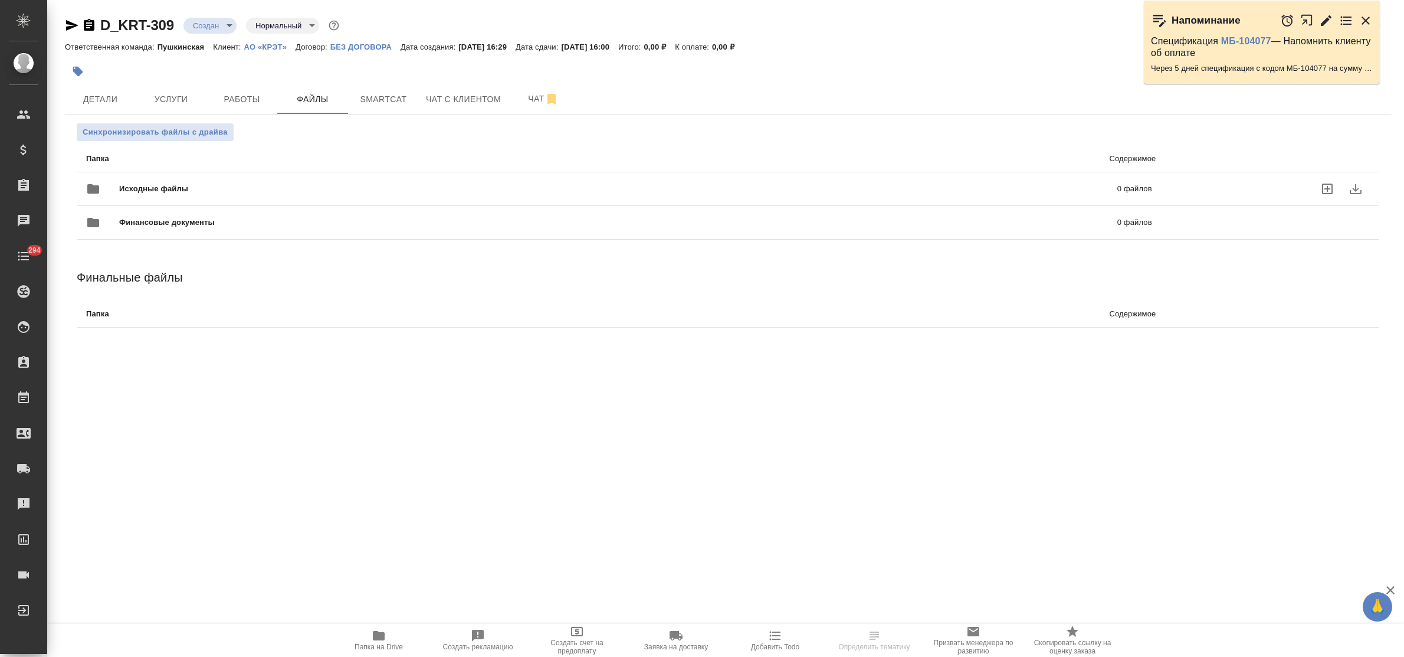
click at [1328, 187] on icon "uploadFiles" at bounding box center [1327, 189] width 14 height 14
click at [0, 0] on input "uploadFiles" at bounding box center [0, 0] width 0 height 0
click at [164, 97] on span "Услуги" at bounding box center [171, 99] width 57 height 15
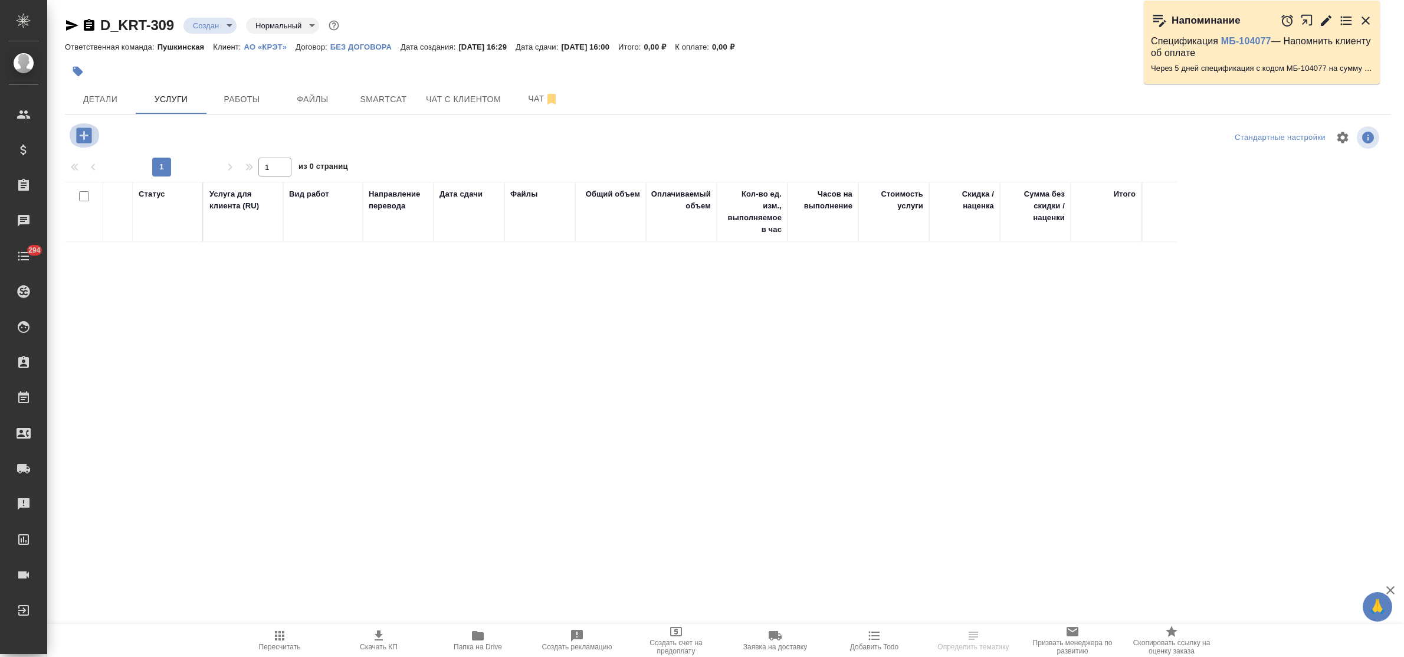
click at [80, 134] on icon "button" at bounding box center [84, 135] width 21 height 21
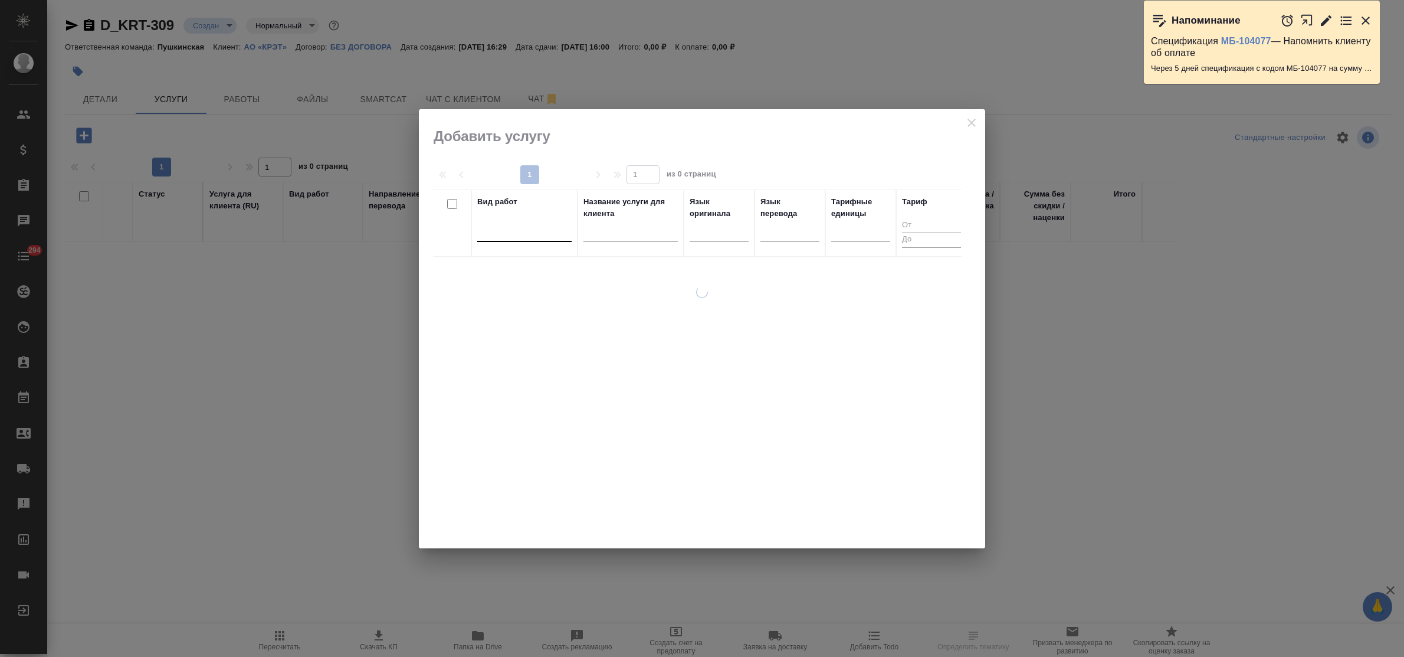
click at [494, 233] on div at bounding box center [524, 229] width 94 height 17
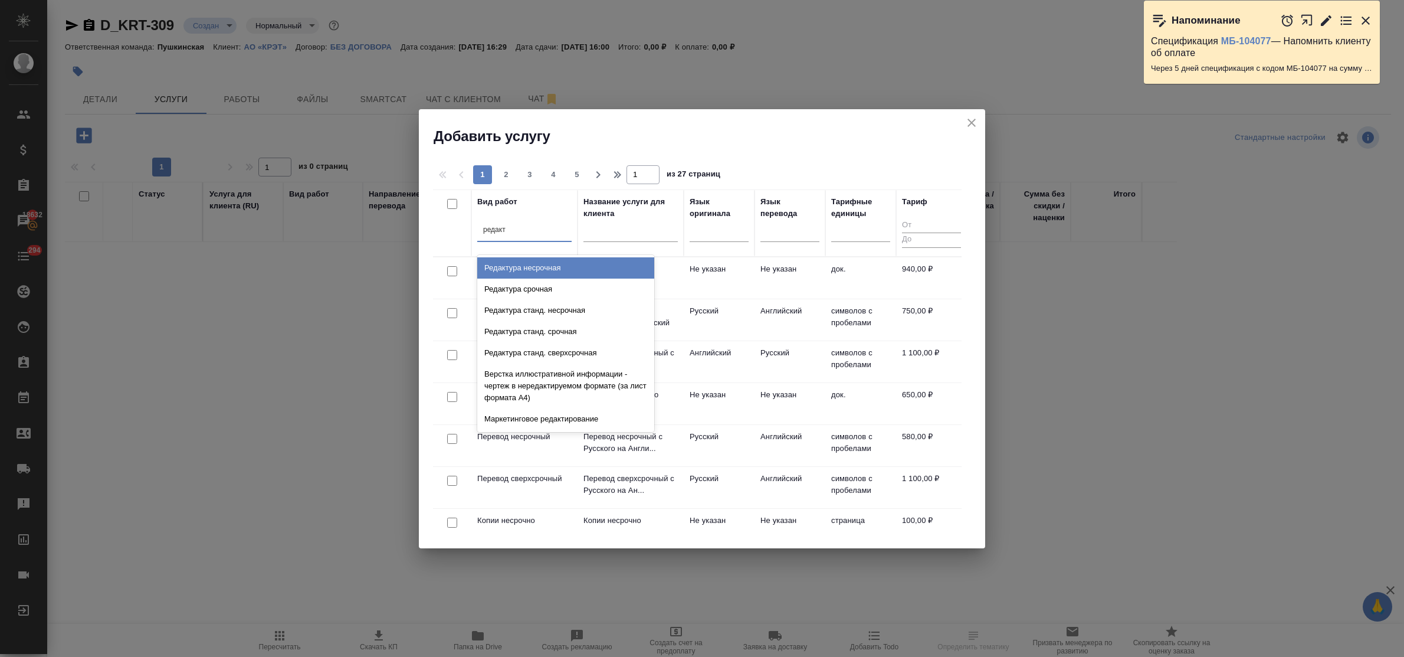
type input "редакту"
click at [526, 270] on div "Редактура несрочная" at bounding box center [565, 267] width 177 height 21
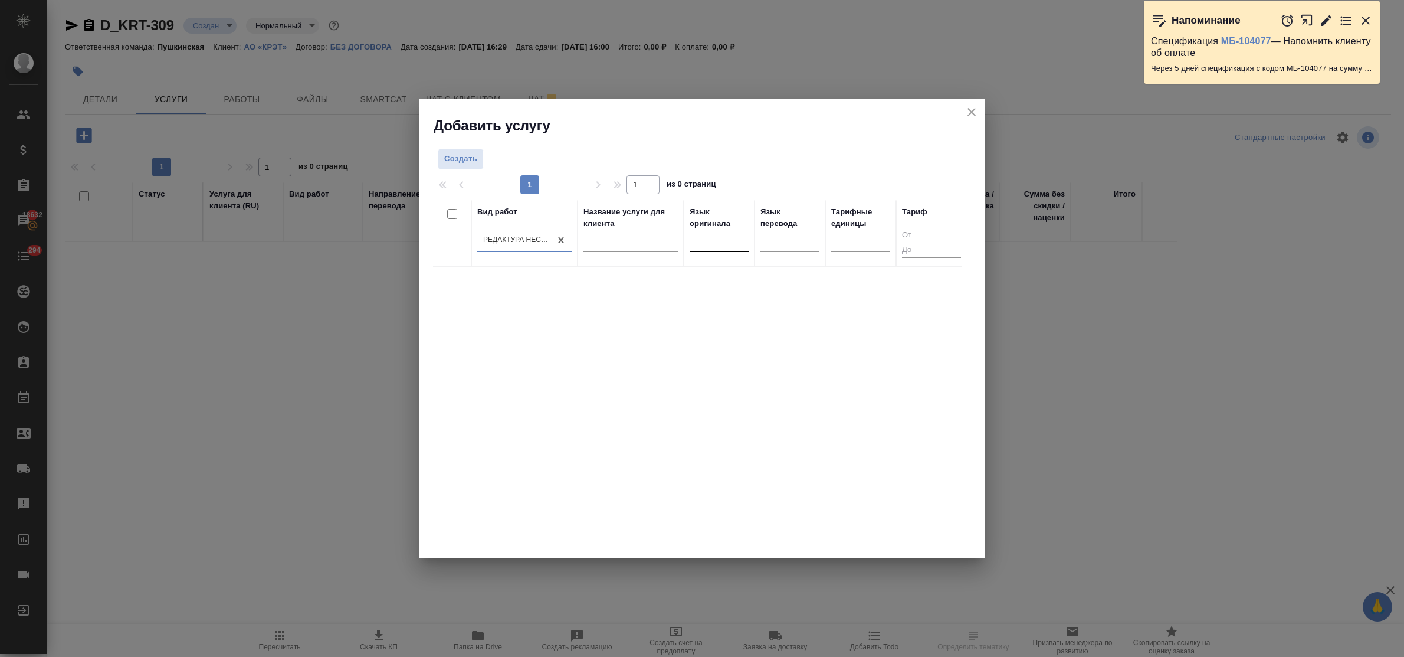
click at [703, 248] on div at bounding box center [719, 239] width 59 height 17
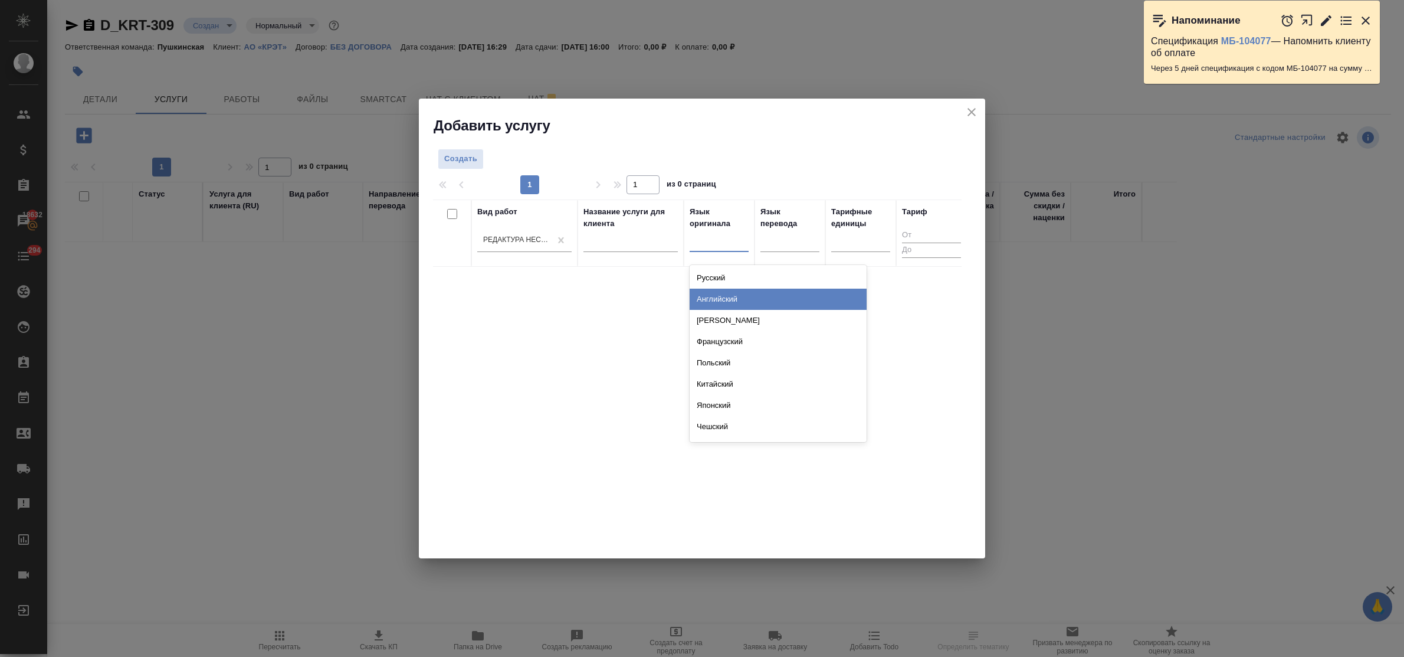
click at [721, 296] on div "Английский" at bounding box center [778, 298] width 177 height 21
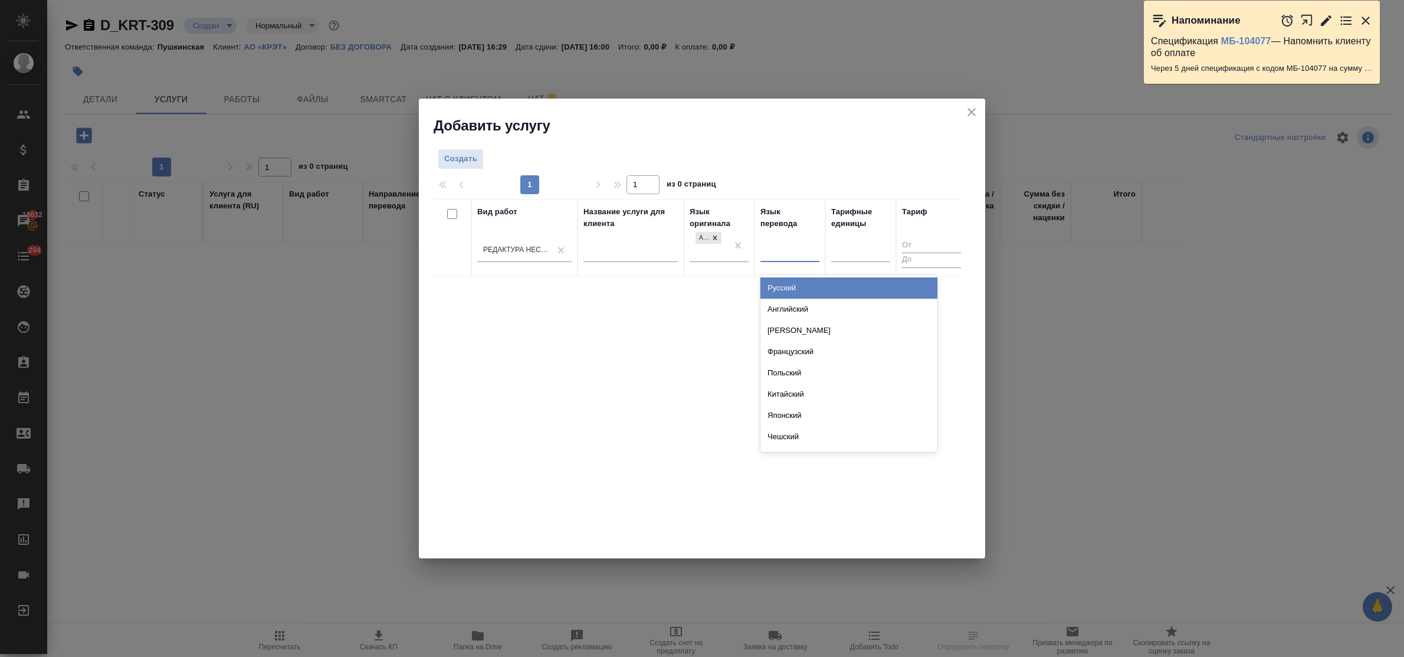
click at [768, 257] on div at bounding box center [789, 249] width 59 height 17
click at [782, 291] on div "Русский" at bounding box center [848, 287] width 177 height 21
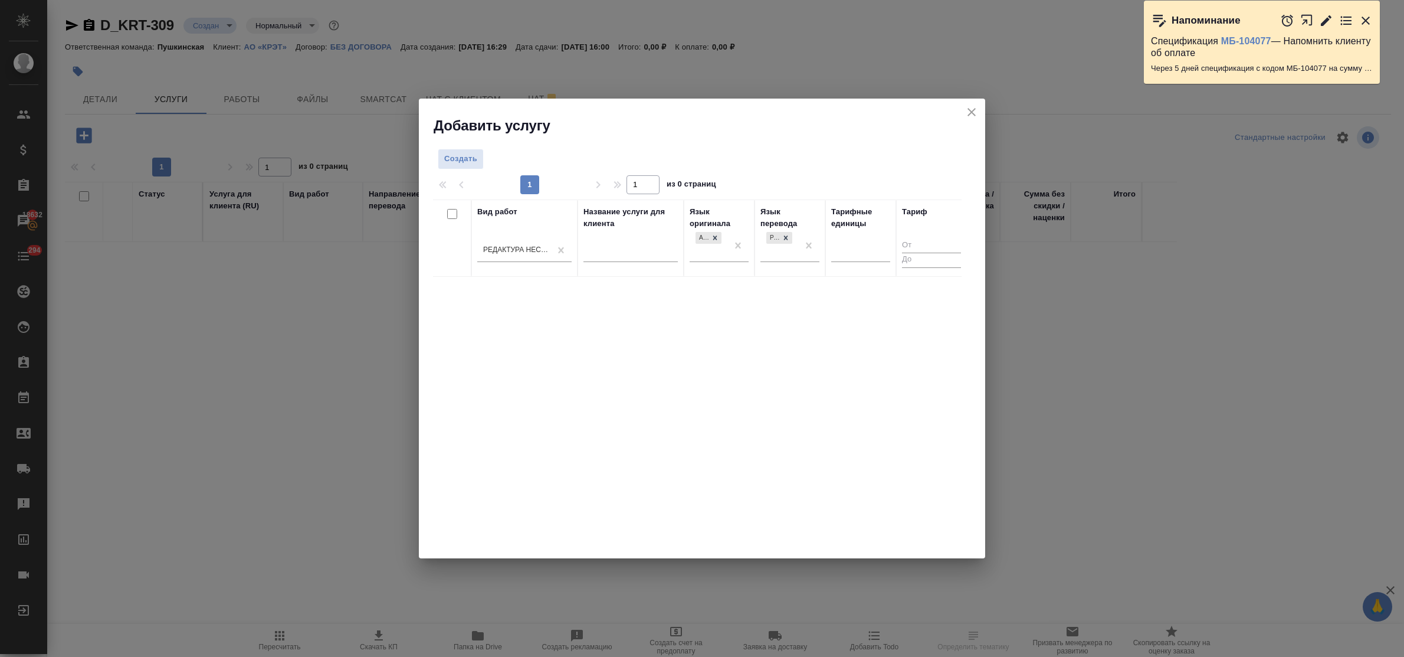
click at [842, 263] on div at bounding box center [860, 254] width 59 height 31
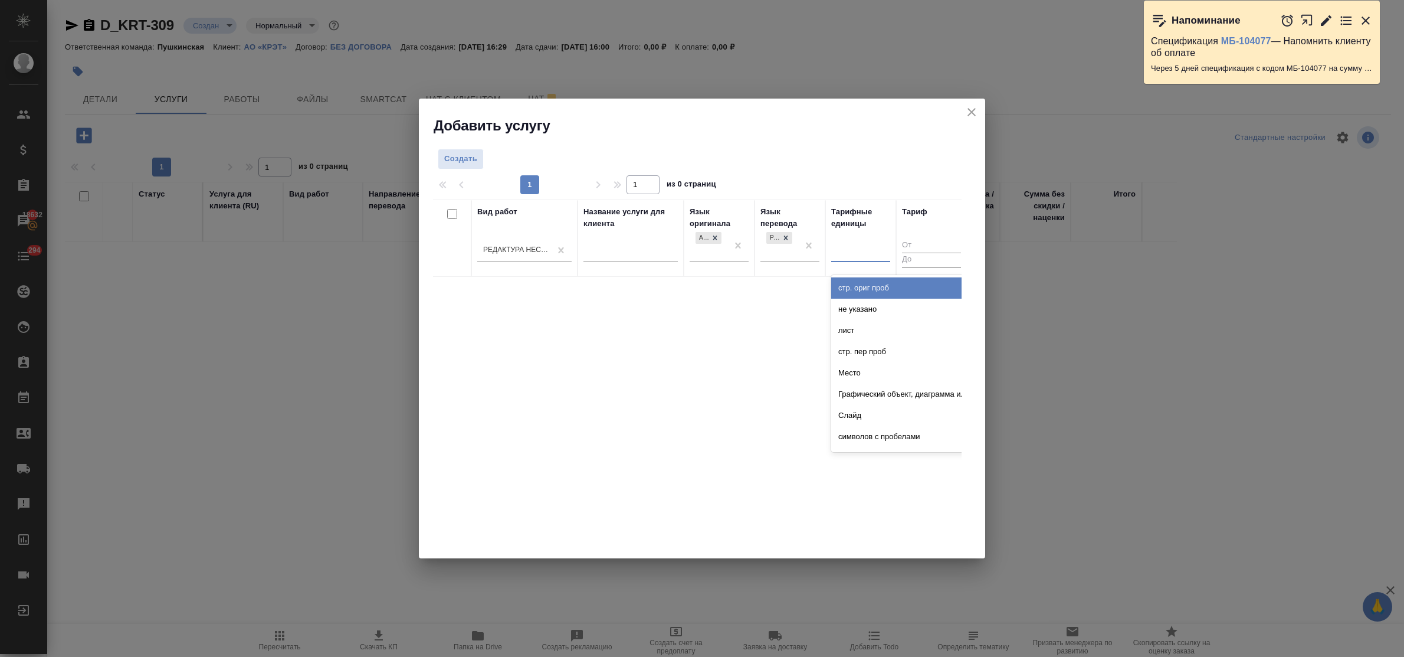
click at [842, 260] on div at bounding box center [860, 250] width 59 height 22
type input "стра"
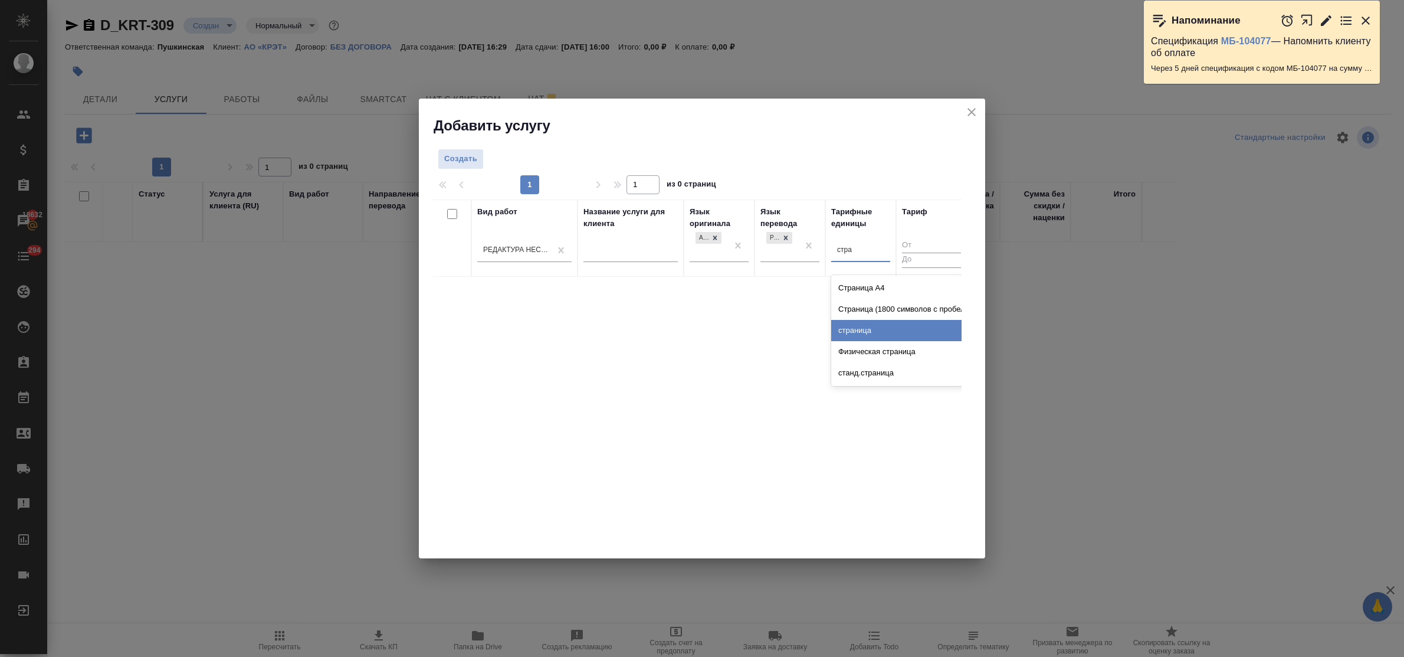
click at [852, 324] on div "страница" at bounding box center [919, 330] width 177 height 21
click at [452, 155] on span "Создать" at bounding box center [460, 159] width 33 height 14
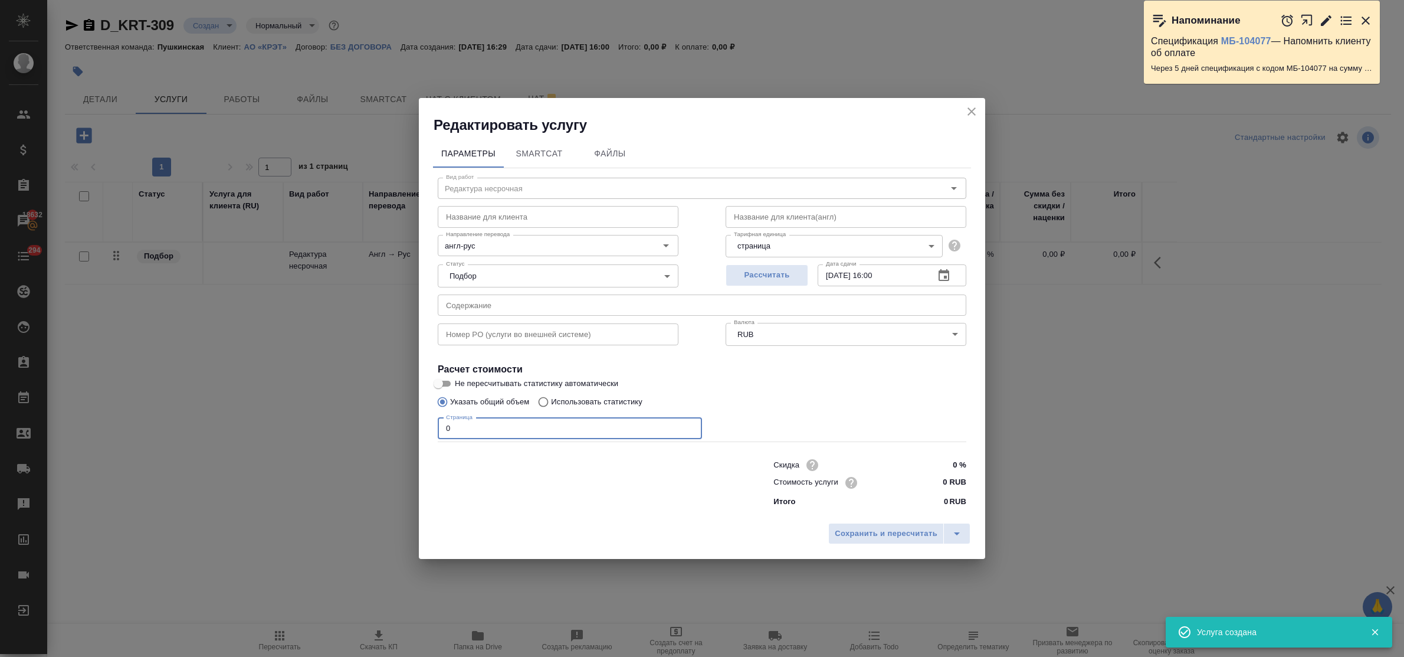
drag, startPoint x: 458, startPoint y: 432, endPoint x: 410, endPoint y: 420, distance: 49.8
click at [410, 420] on div "Редактировать услугу Параметры SmartCat Файлы Вид работ Редактура несрочная Вид…" at bounding box center [702, 328] width 1404 height 657
type input "9"
click at [938, 481] on input "0 RUB" at bounding box center [944, 482] width 43 height 17
type input "290 RUB"
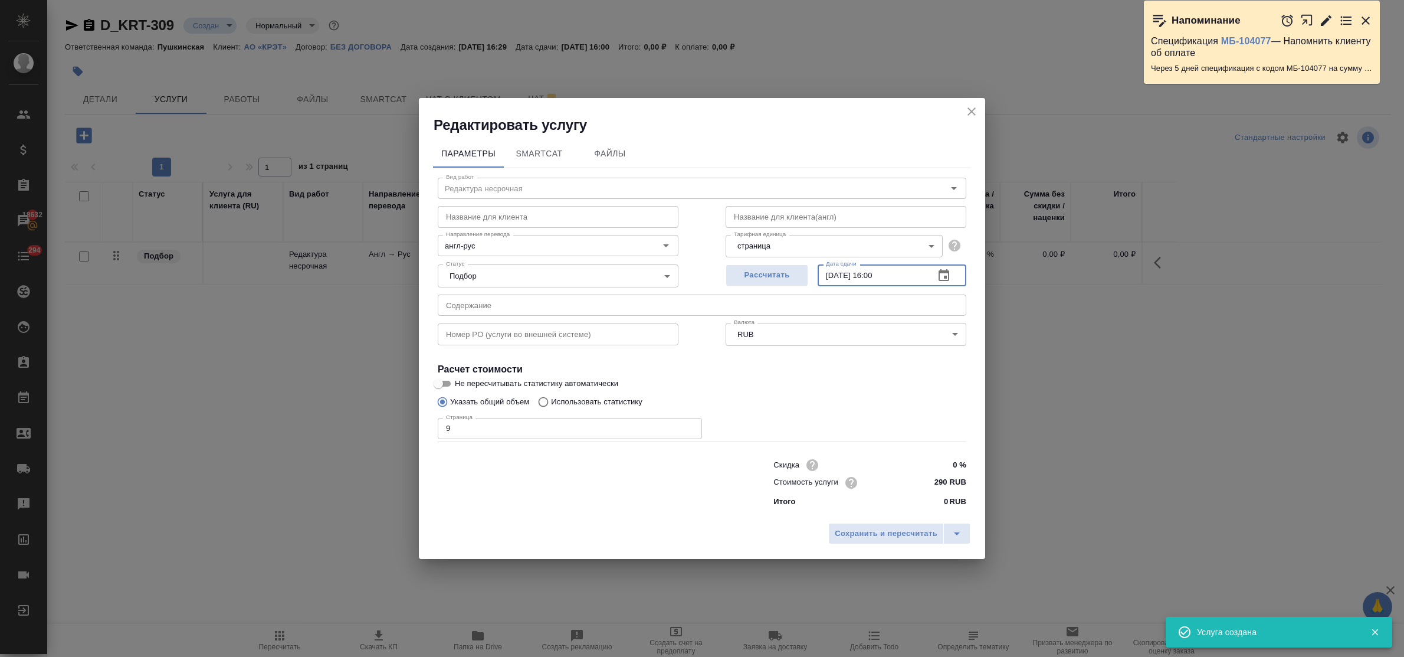
click at [879, 272] on input "[DATE] 16:00" at bounding box center [871, 274] width 107 height 21
type input "01.10.2025 12:00"
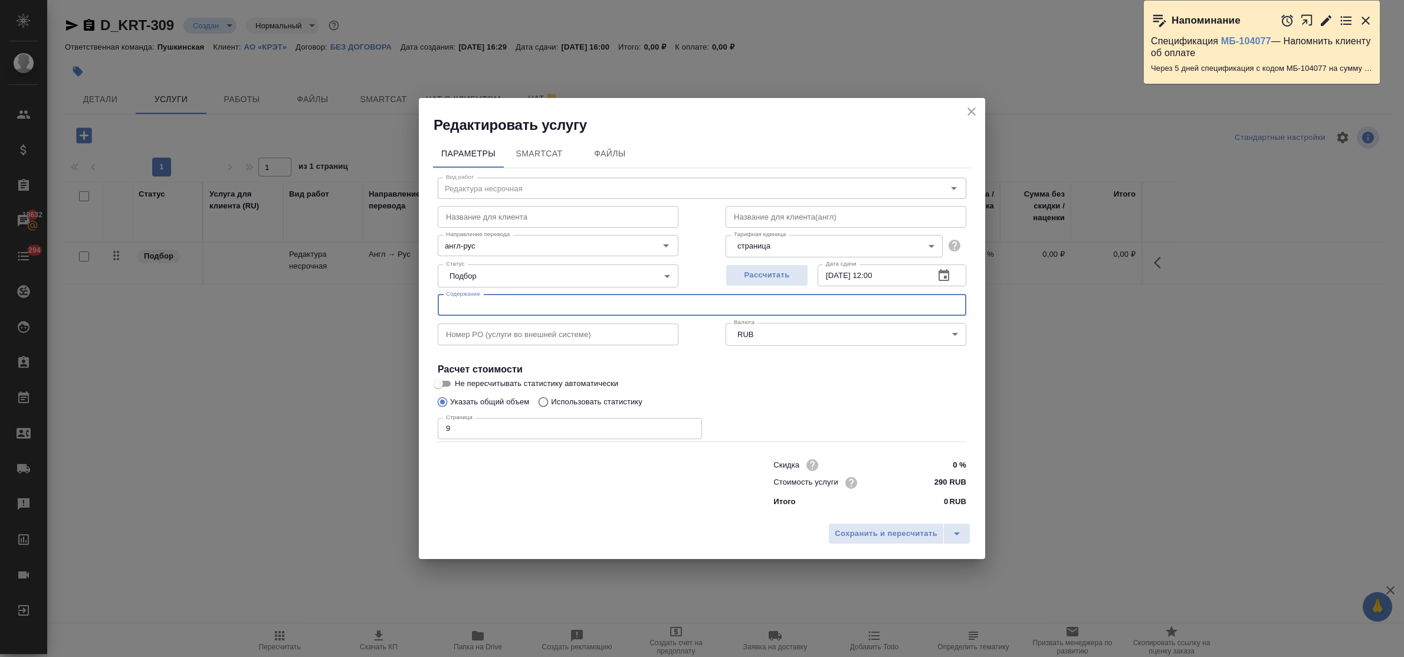
click at [465, 300] on input "text" at bounding box center [702, 304] width 529 height 21
drag, startPoint x: 690, startPoint y: 121, endPoint x: 685, endPoint y: 133, distance: 12.9
click at [690, 121] on h2 "Редактировать услугу" at bounding box center [710, 125] width 552 height 19
click at [478, 311] on input "text" at bounding box center [702, 304] width 529 height 21
paste input "ДС 1 от 12.09.2025"
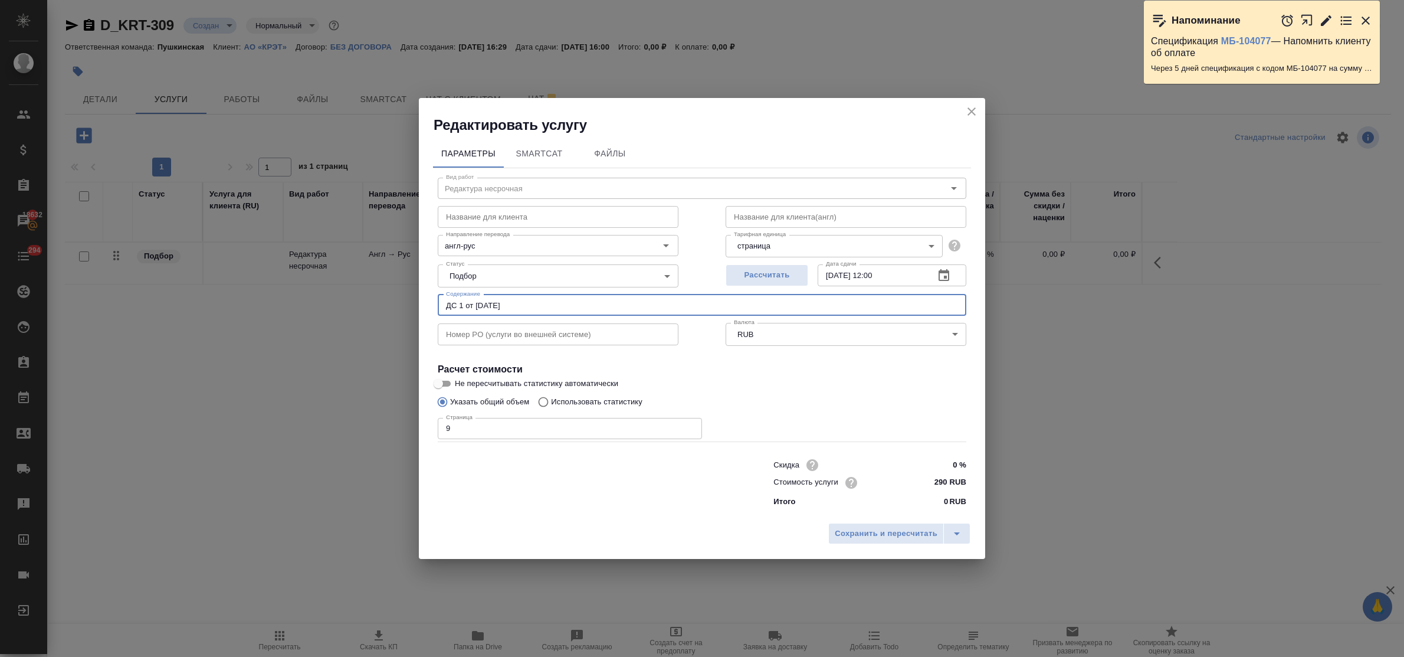
type input "ДС 1 от 12.09.2025"
drag, startPoint x: 904, startPoint y: 533, endPoint x: 932, endPoint y: 571, distance: 47.3
click at [900, 533] on span "Сохранить и пересчитать" at bounding box center [886, 534] width 103 height 14
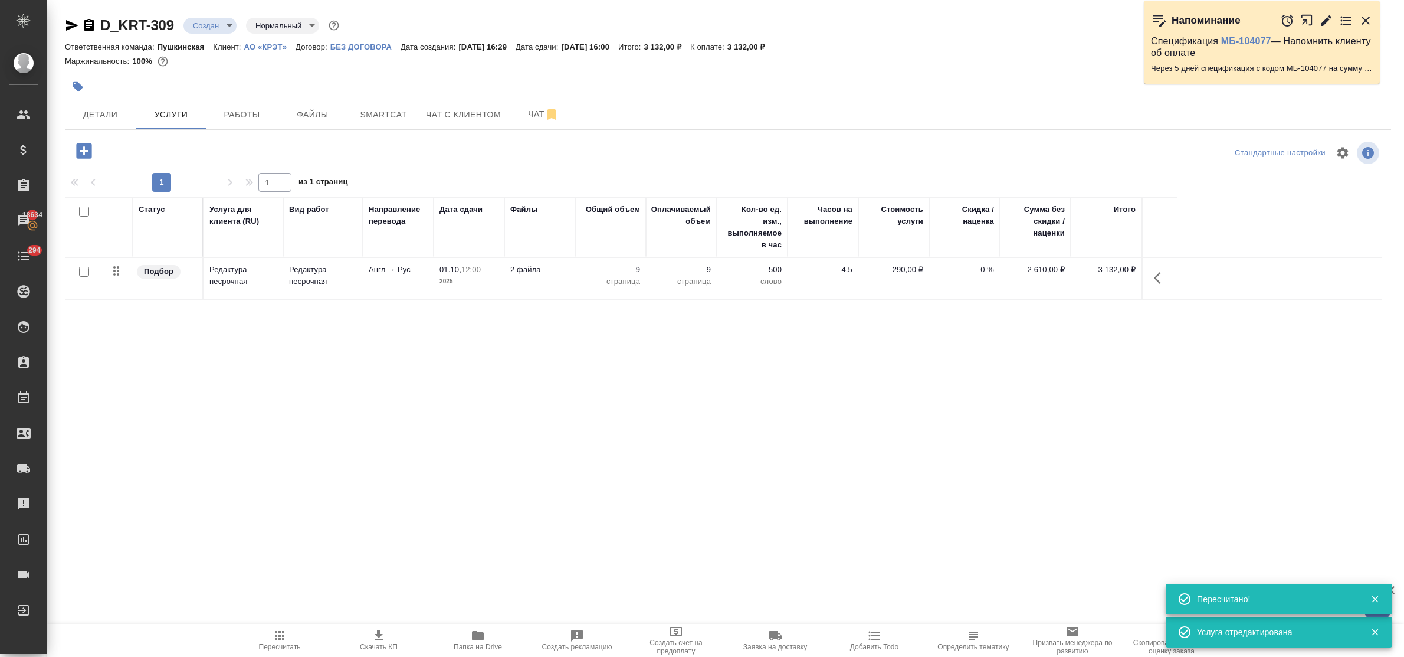
click at [83, 148] on icon "button" at bounding box center [84, 150] width 21 height 21
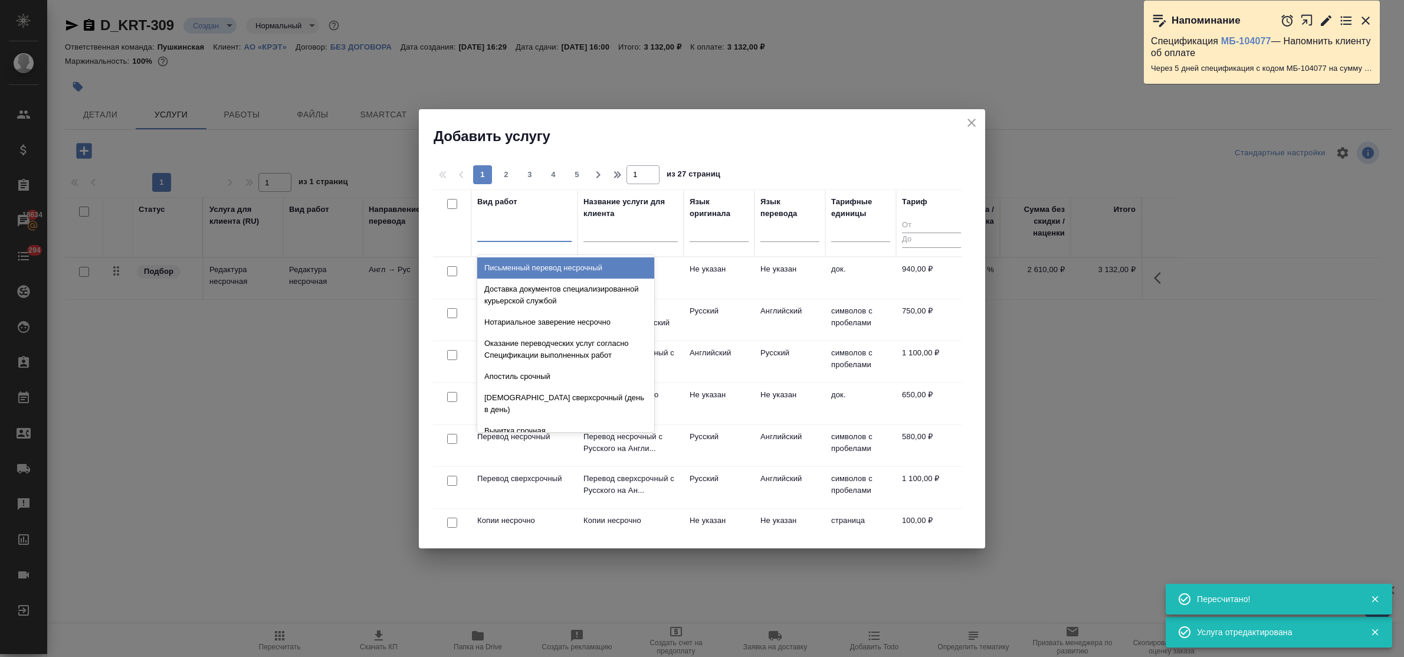
click at [534, 237] on div at bounding box center [524, 229] width 94 height 17
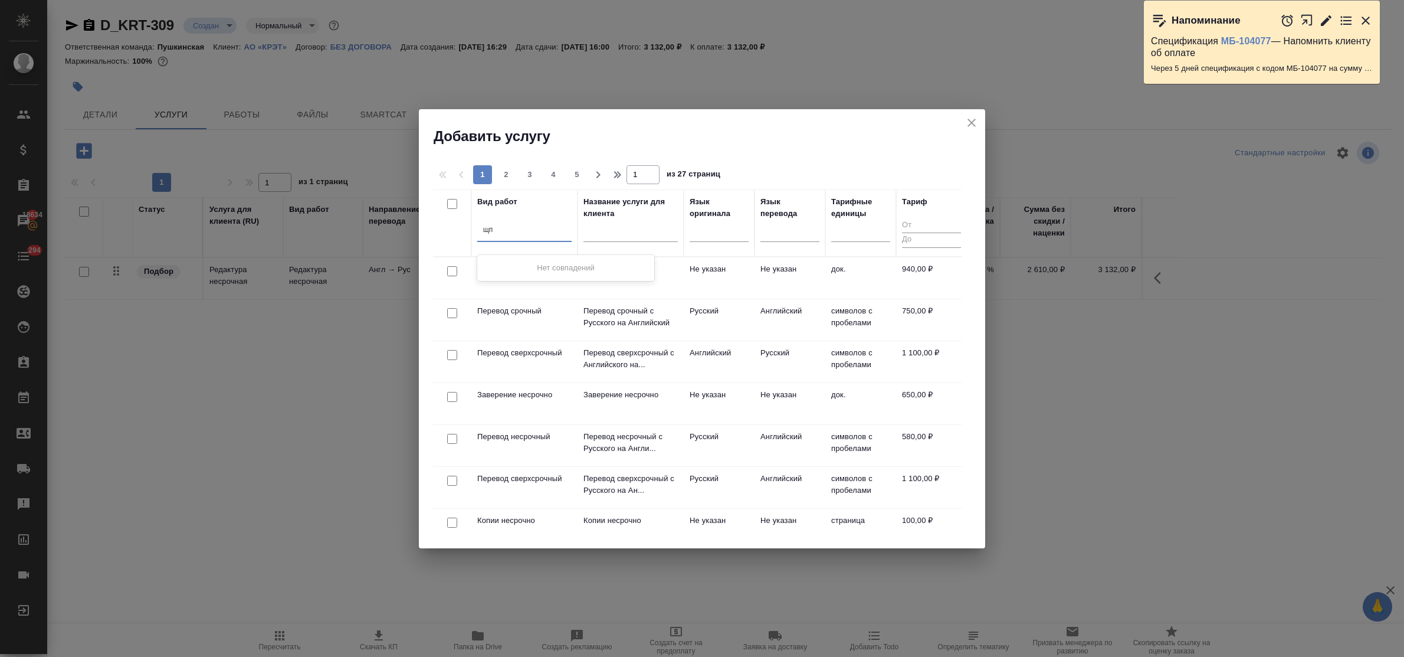
type input "щ"
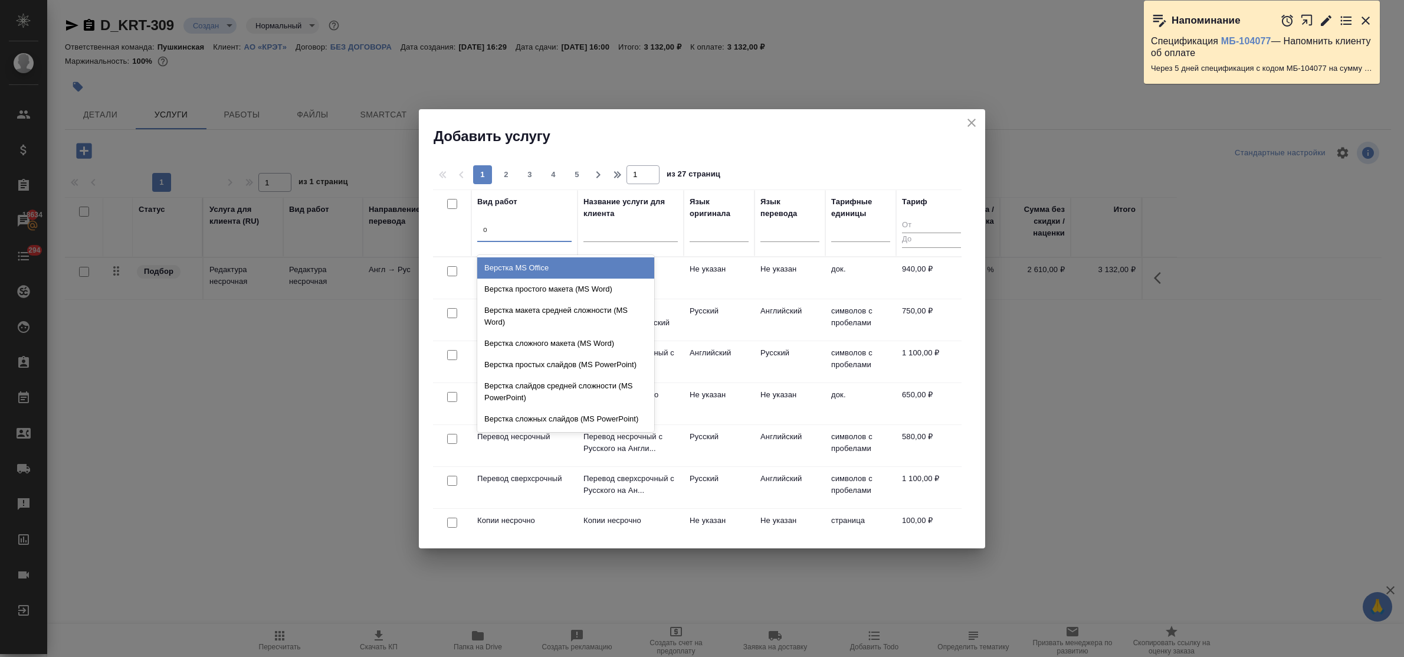
type input "of"
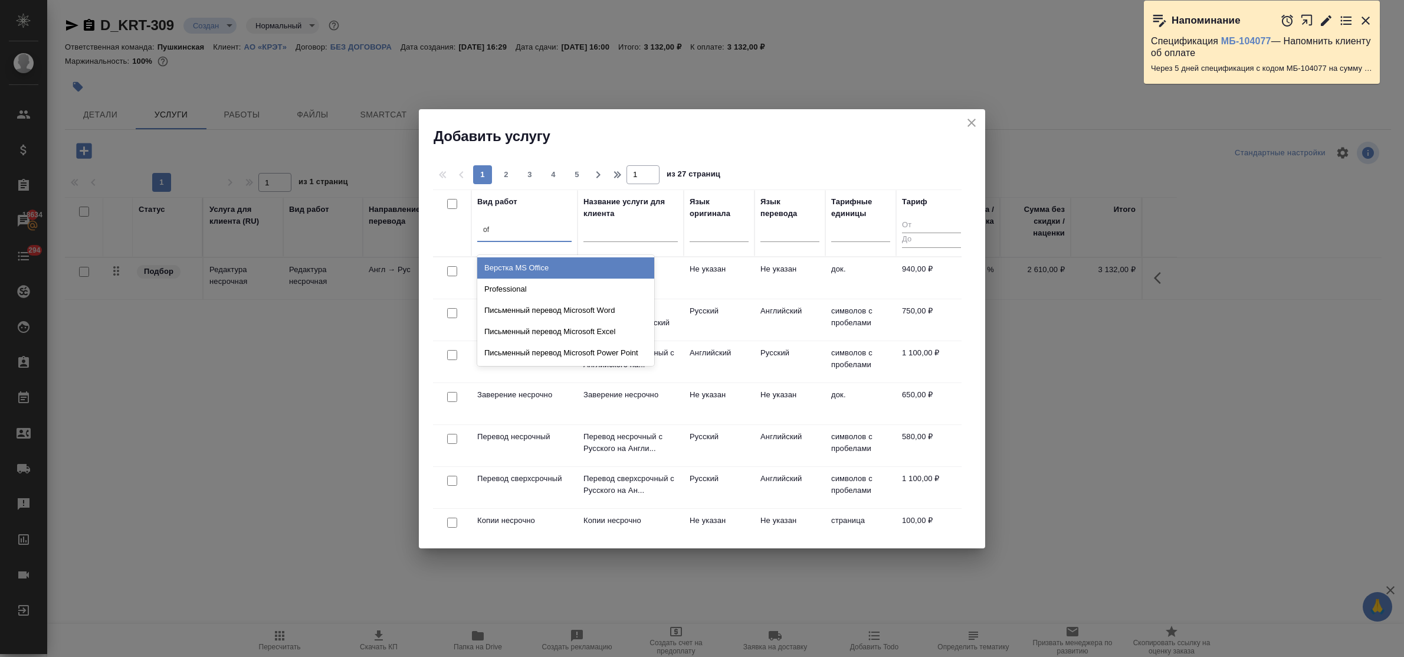
click at [535, 267] on div "Верстка MS Office" at bounding box center [565, 267] width 177 height 21
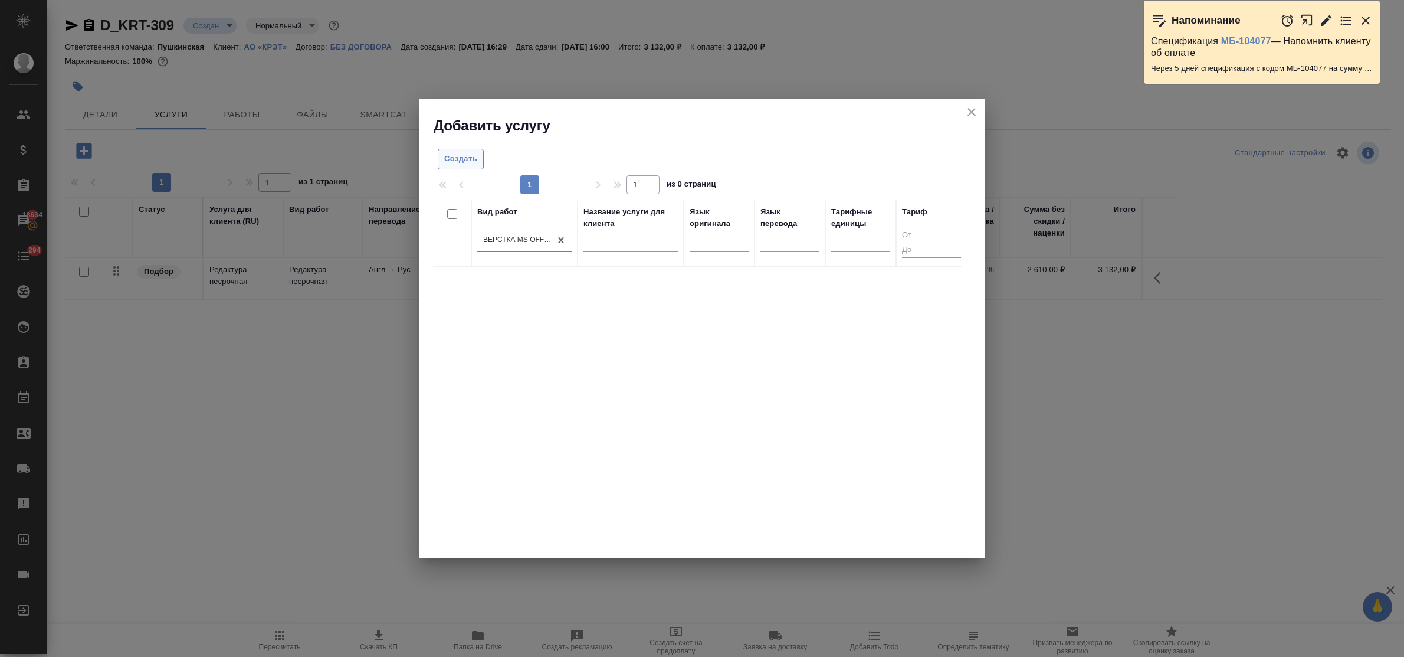
click at [466, 168] on button "Создать" at bounding box center [461, 159] width 46 height 21
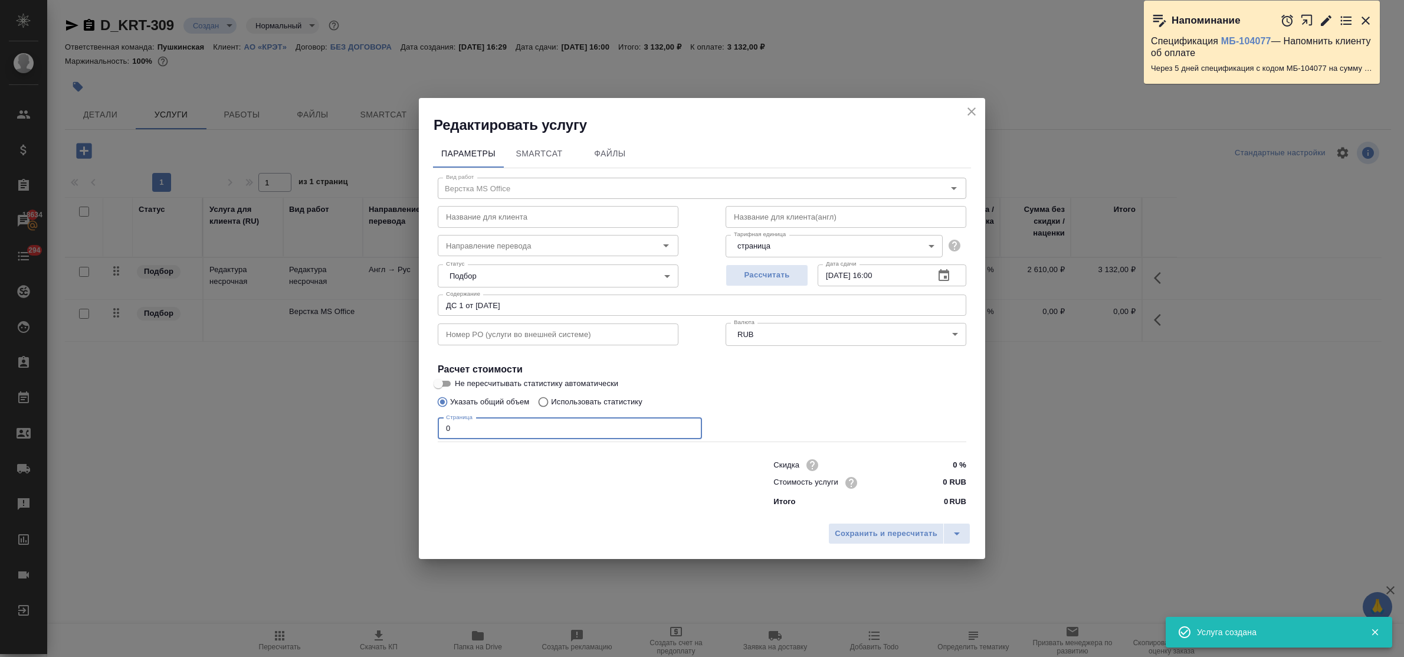
drag, startPoint x: 459, startPoint y: 428, endPoint x: 421, endPoint y: 419, distance: 39.2
click at [412, 418] on div "Редактировать услугу Параметры SmartCat Файлы Вид работ Верстка MS Office Вид р…" at bounding box center [702, 328] width 1404 height 657
type input "7"
click at [938, 485] on input "0 RUB" at bounding box center [944, 482] width 44 height 17
type input "210 RUB"
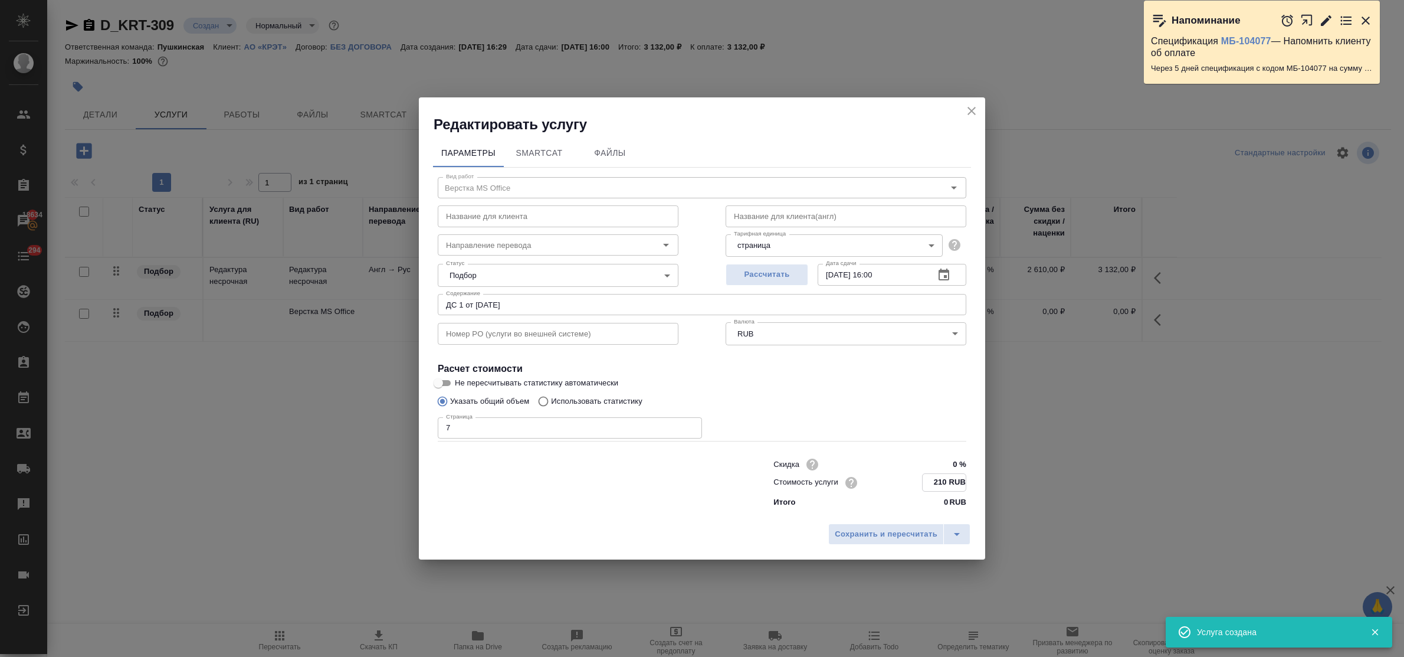
click at [878, 274] on input "[DATE] 16:00" at bounding box center [871, 274] width 107 height 21
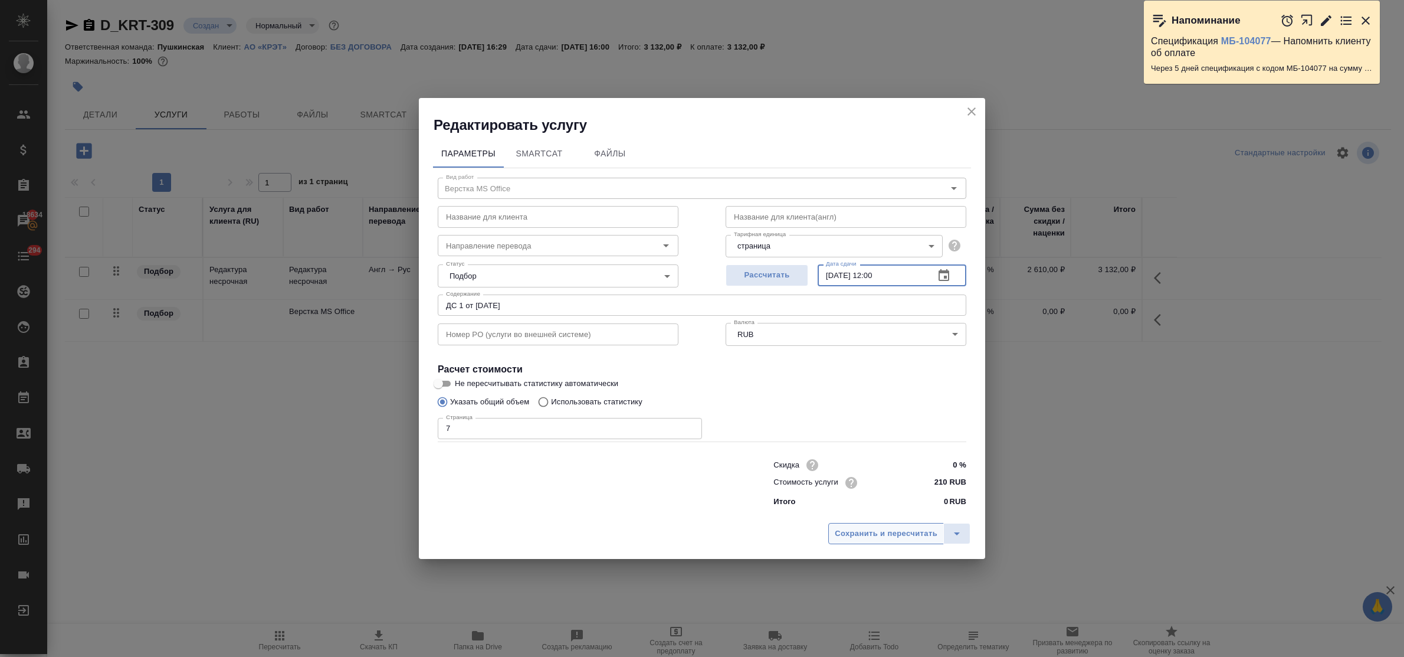
type input "01.10.2025 12:00"
click at [892, 531] on span "Сохранить и пересчитать" at bounding box center [886, 534] width 103 height 14
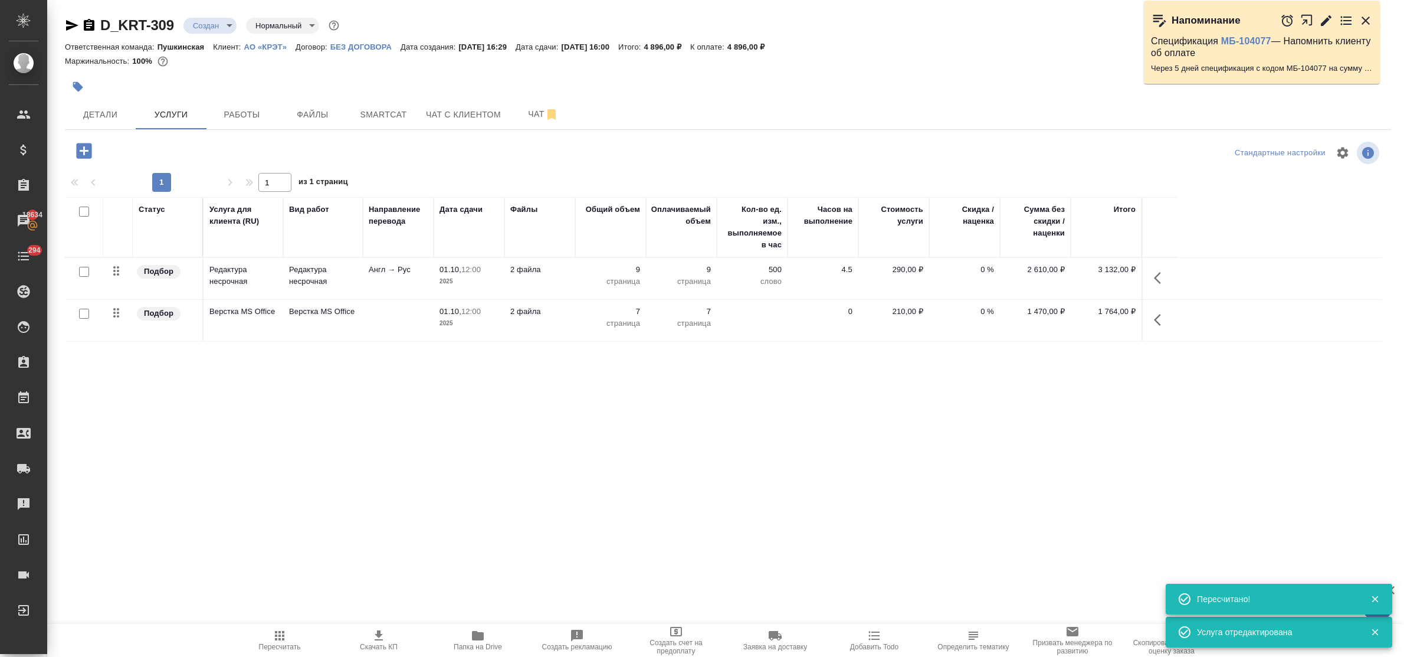
click at [84, 155] on icon "button" at bounding box center [84, 150] width 21 height 21
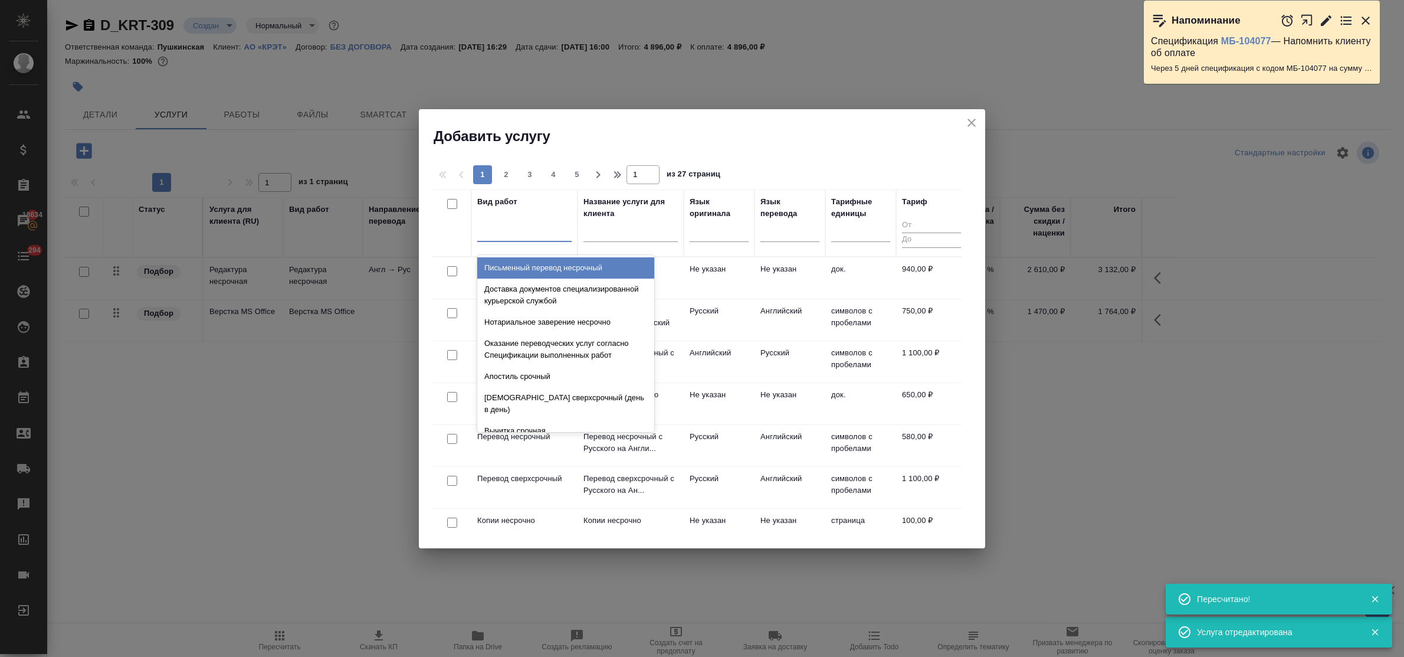
click at [554, 237] on div at bounding box center [524, 229] width 94 height 17
type input "заве"
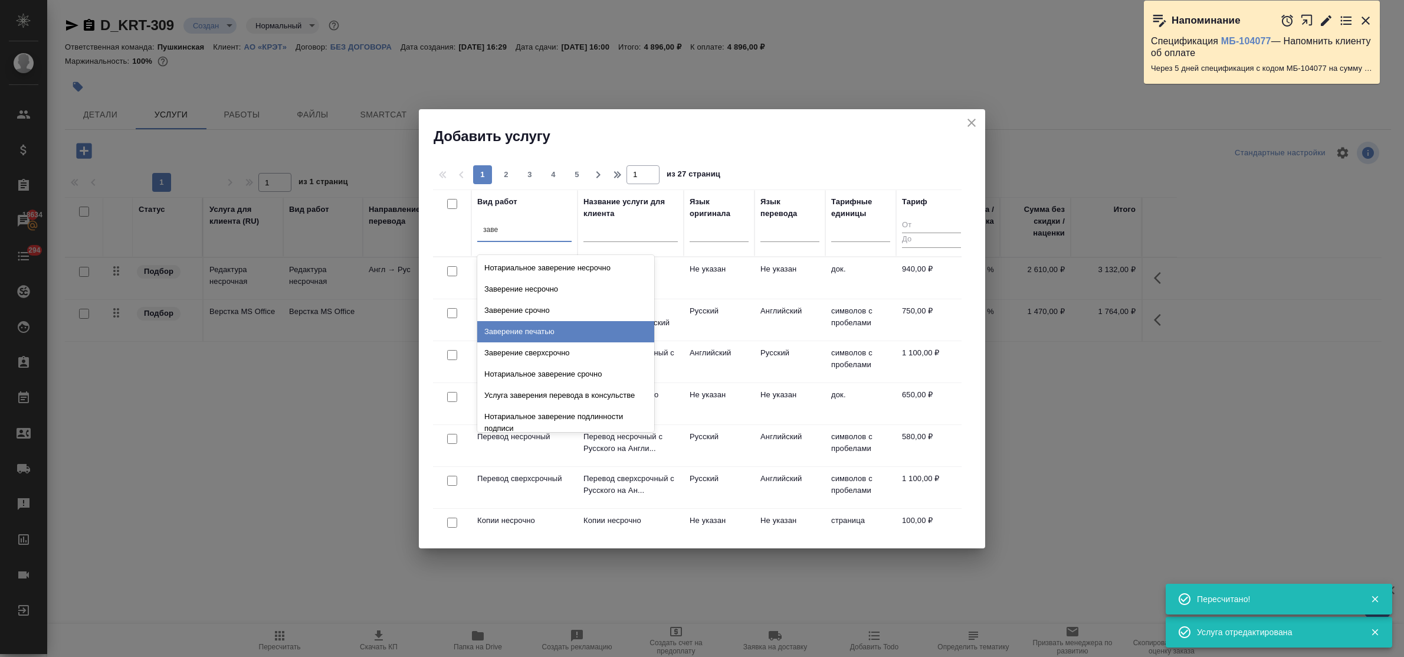
click at [571, 329] on div "Заверение печатью" at bounding box center [565, 331] width 177 height 21
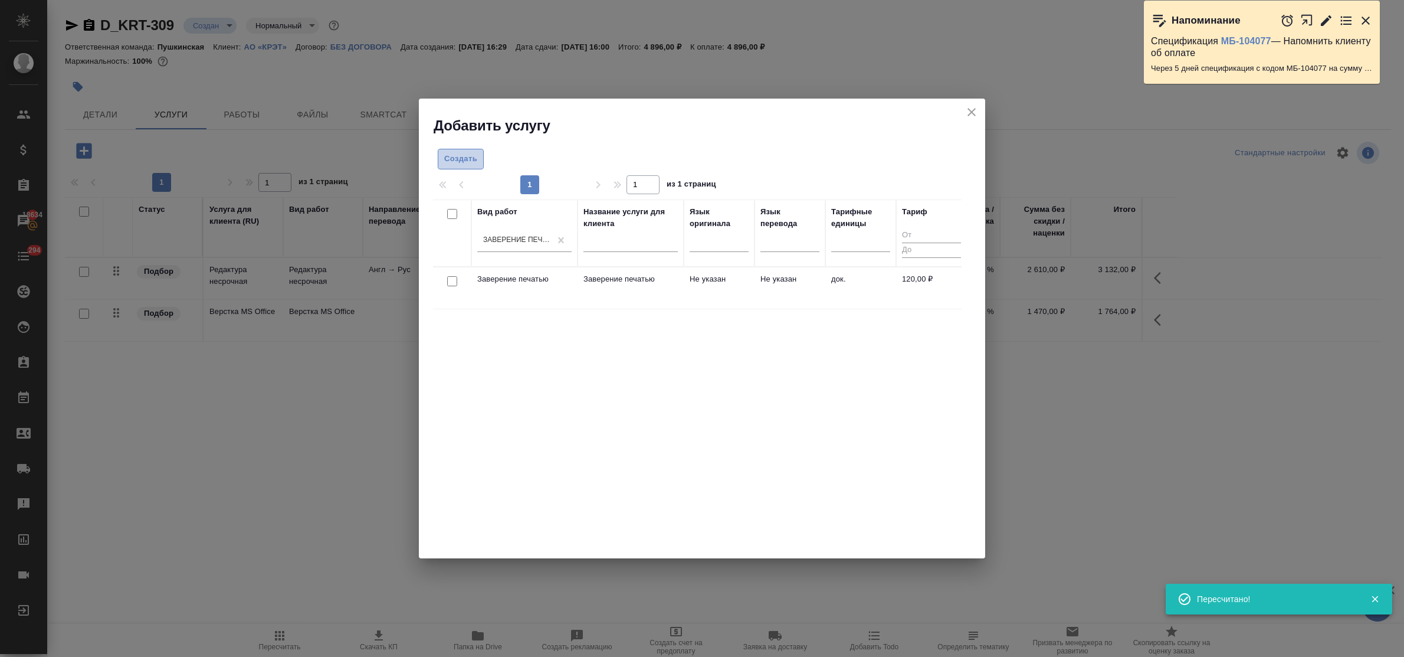
click at [472, 157] on span "Создать" at bounding box center [460, 159] width 33 height 14
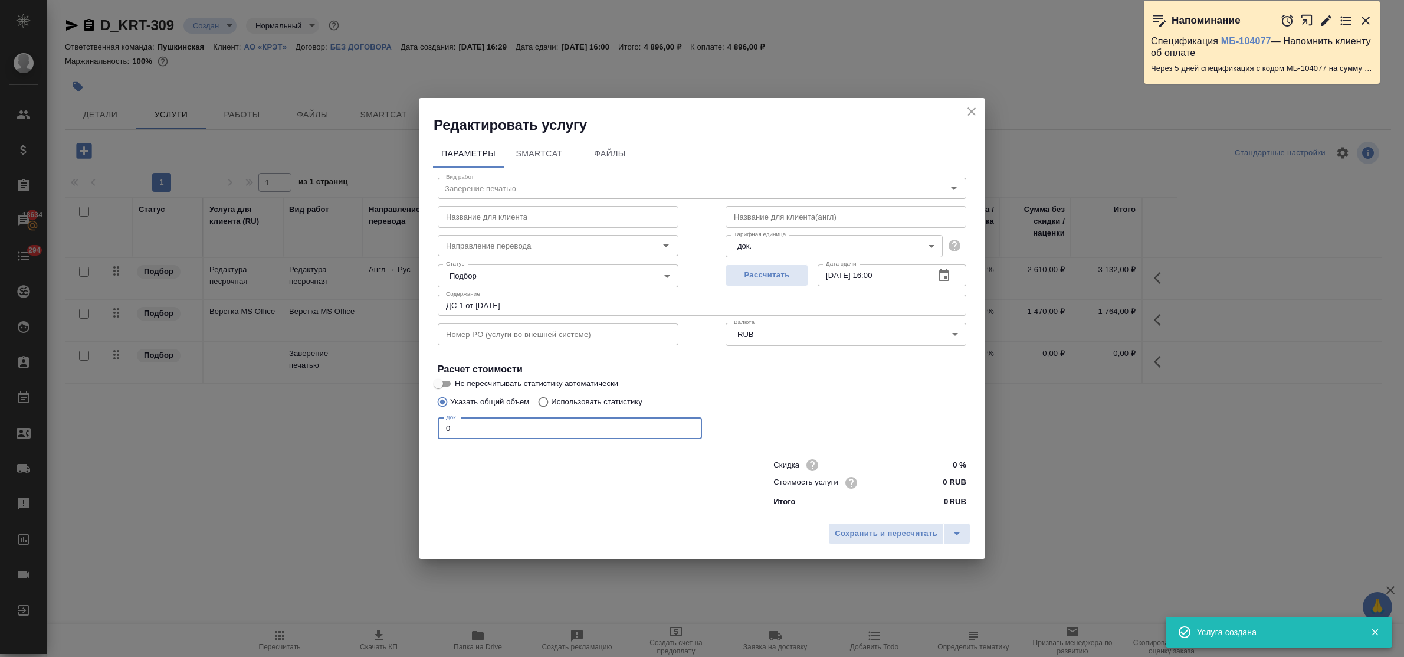
drag, startPoint x: 478, startPoint y: 426, endPoint x: 392, endPoint y: 422, distance: 85.6
click at [392, 422] on div "Редактировать услугу Параметры SmartCat Файлы Вид работ Заверение печатью Вид р…" at bounding box center [702, 328] width 1404 height 657
type input "2"
click at [934, 477] on input "0 RUB" at bounding box center [944, 482] width 44 height 17
type input "250 RUB"
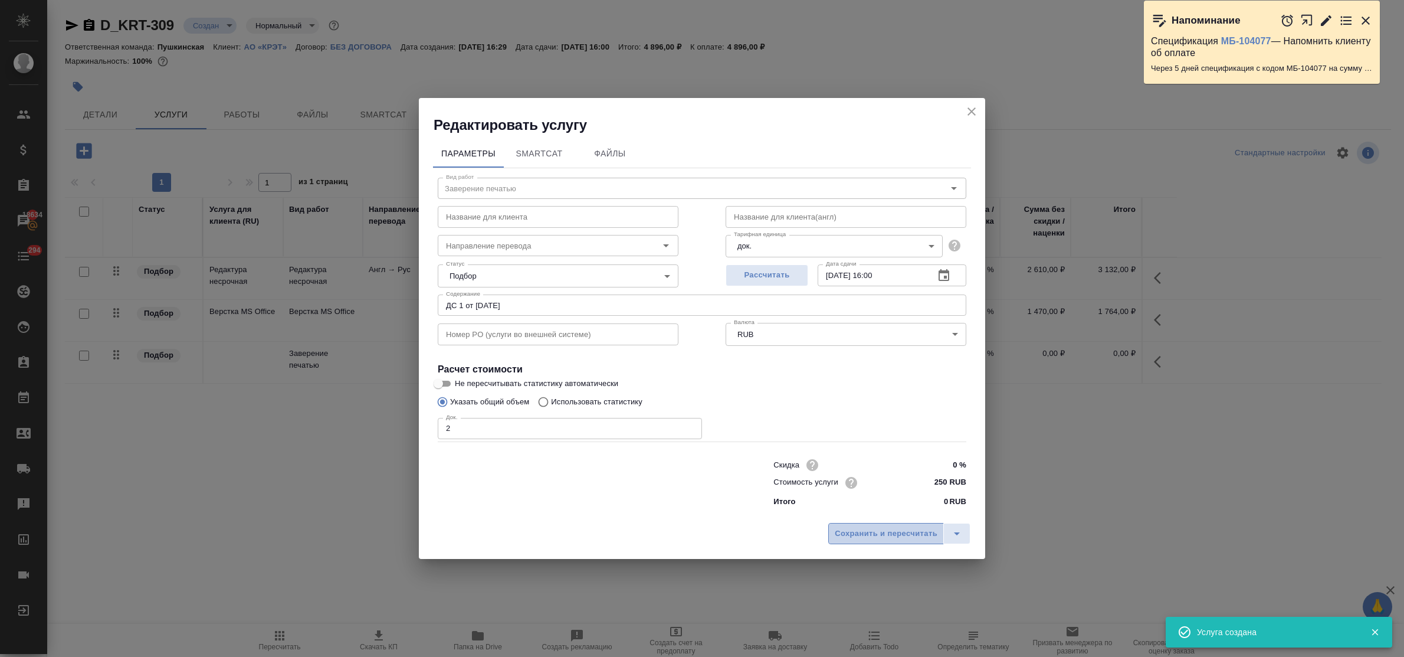
click at [927, 534] on span "Сохранить и пересчитать" at bounding box center [886, 534] width 103 height 14
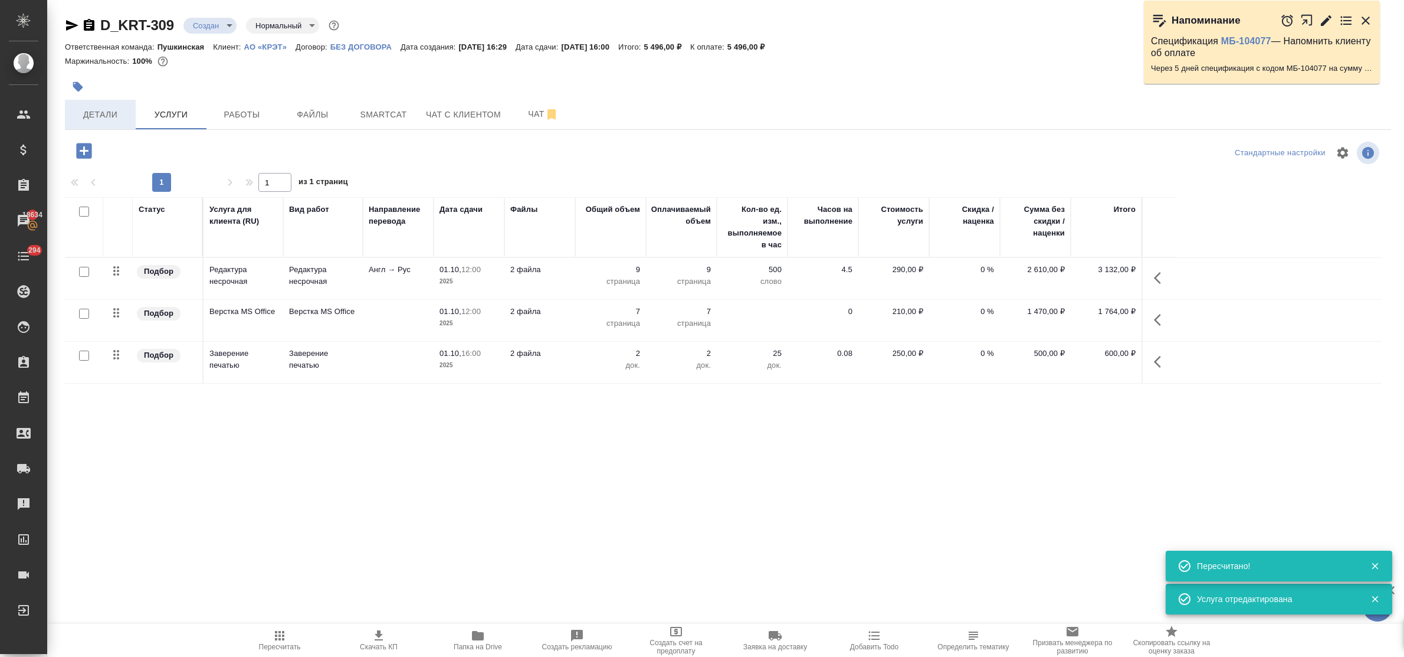
click at [99, 116] on span "Детали" at bounding box center [100, 114] width 57 height 15
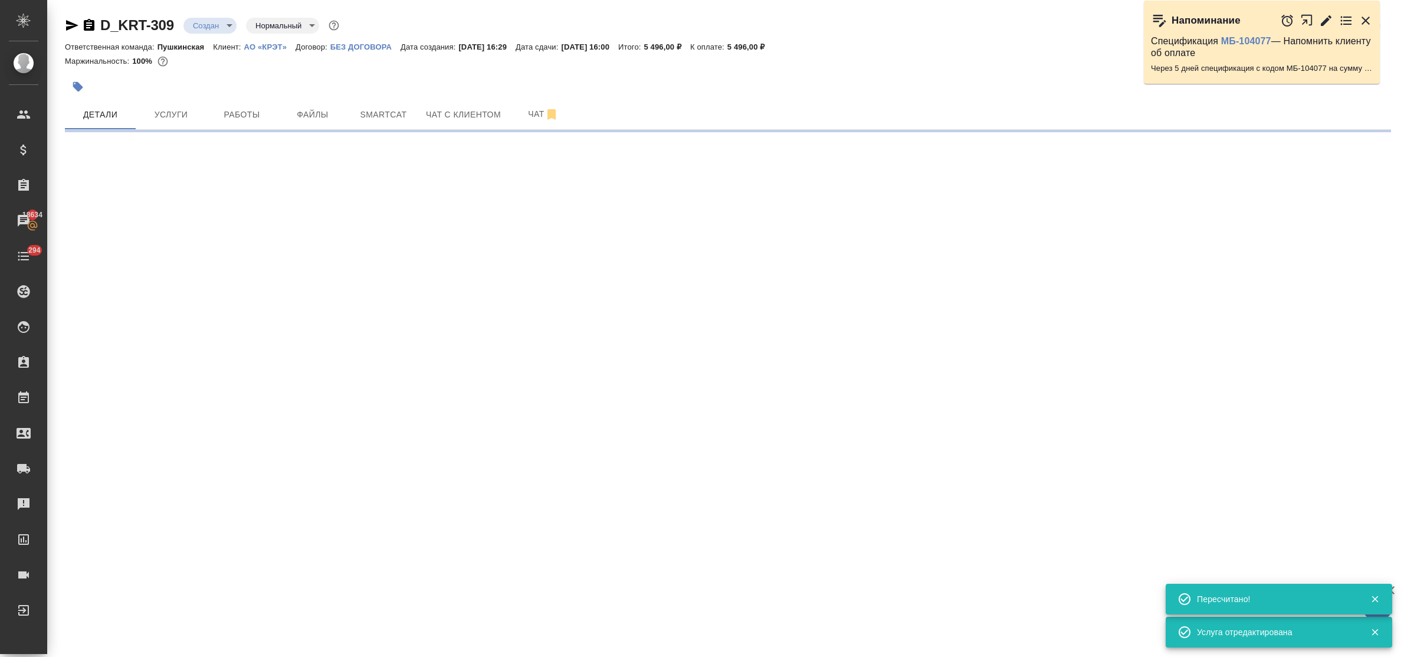
select select "RU"
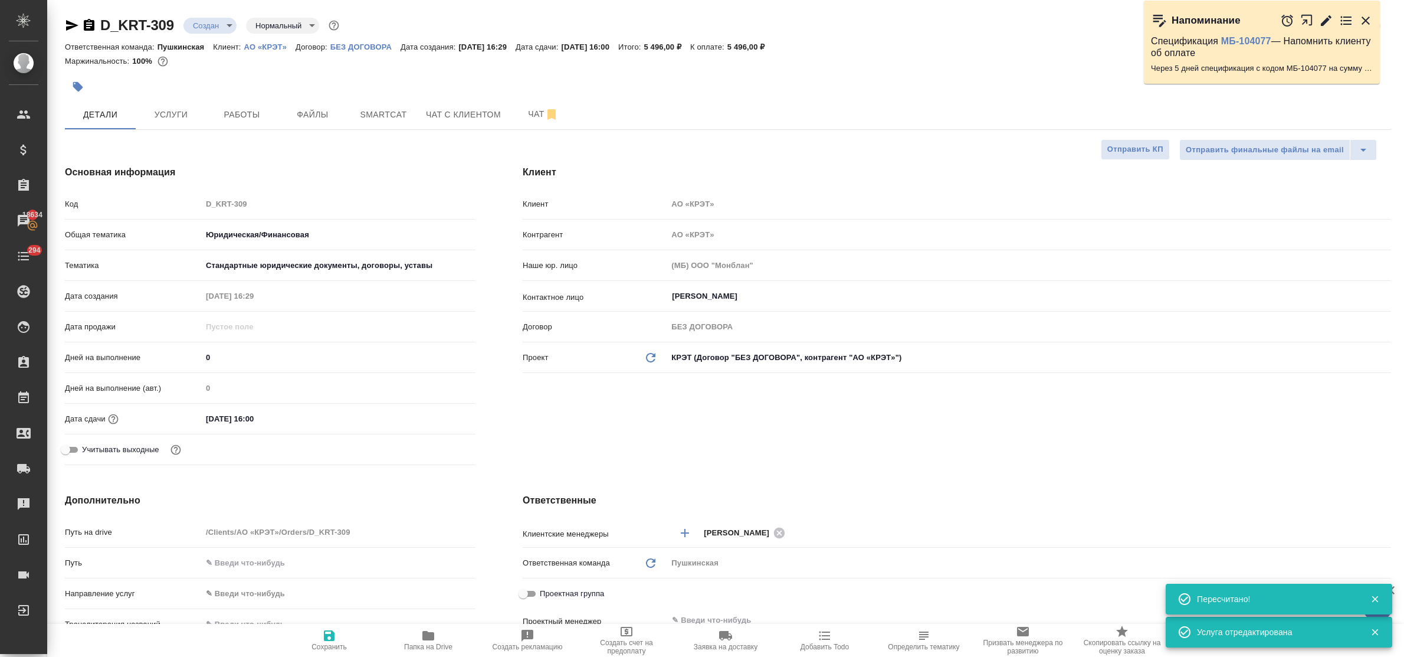
type textarea "x"
type input "Переверзева Анна a.pereverzeva"
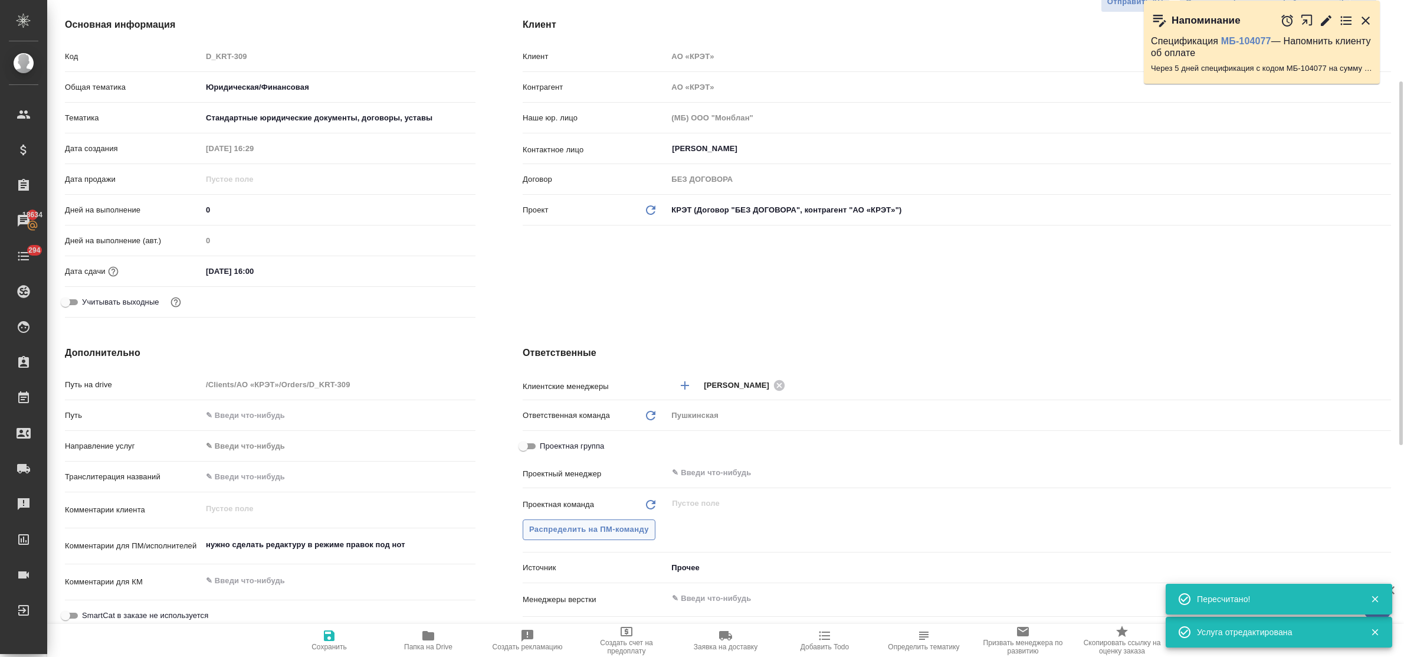
click at [592, 527] on span "Распределить на ПМ-команду" at bounding box center [589, 530] width 120 height 14
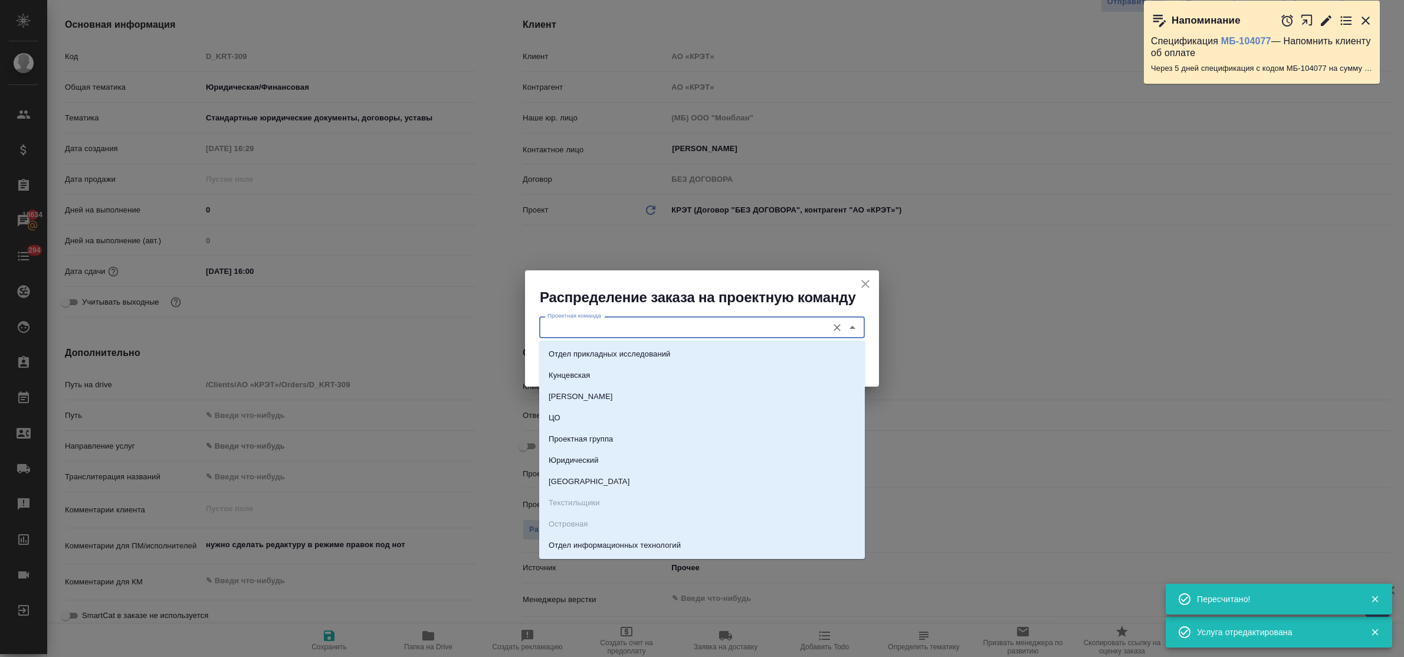
click at [568, 329] on input "Проектная команда" at bounding box center [682, 327] width 279 height 14
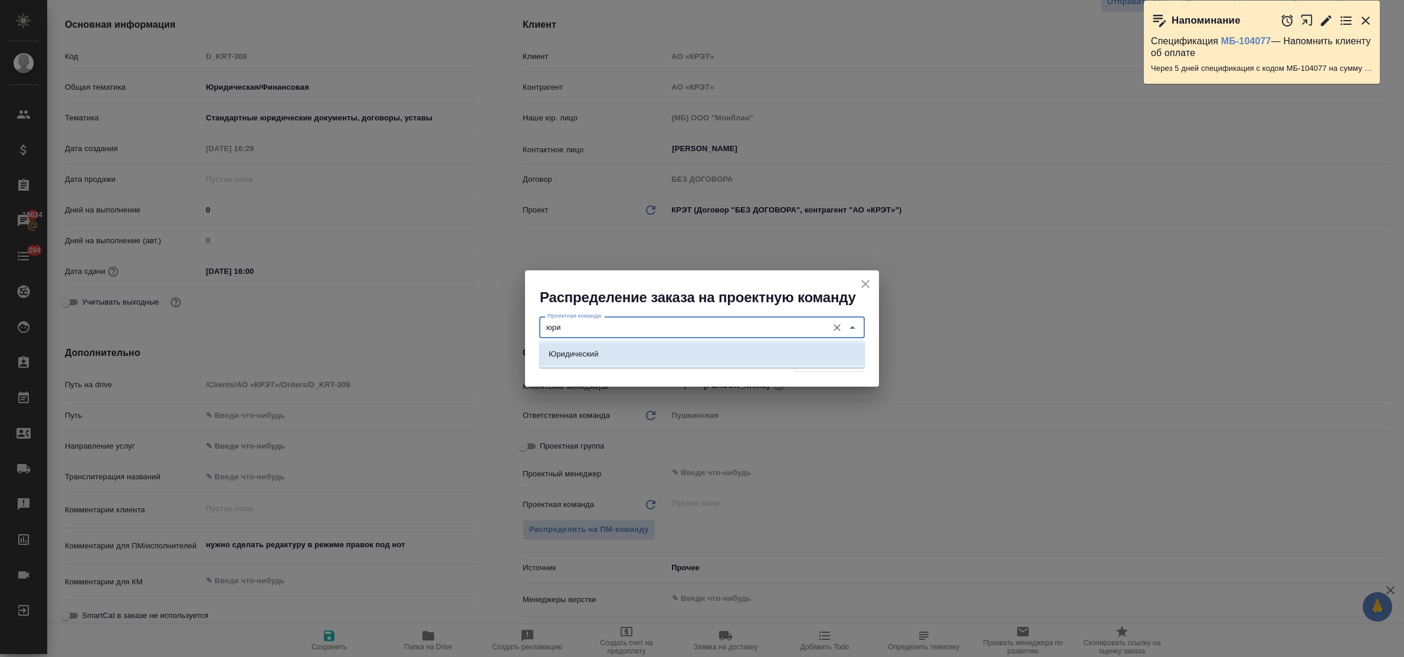
click at [591, 348] on p "Юридический" at bounding box center [574, 354] width 50 height 12
type input "Юридический"
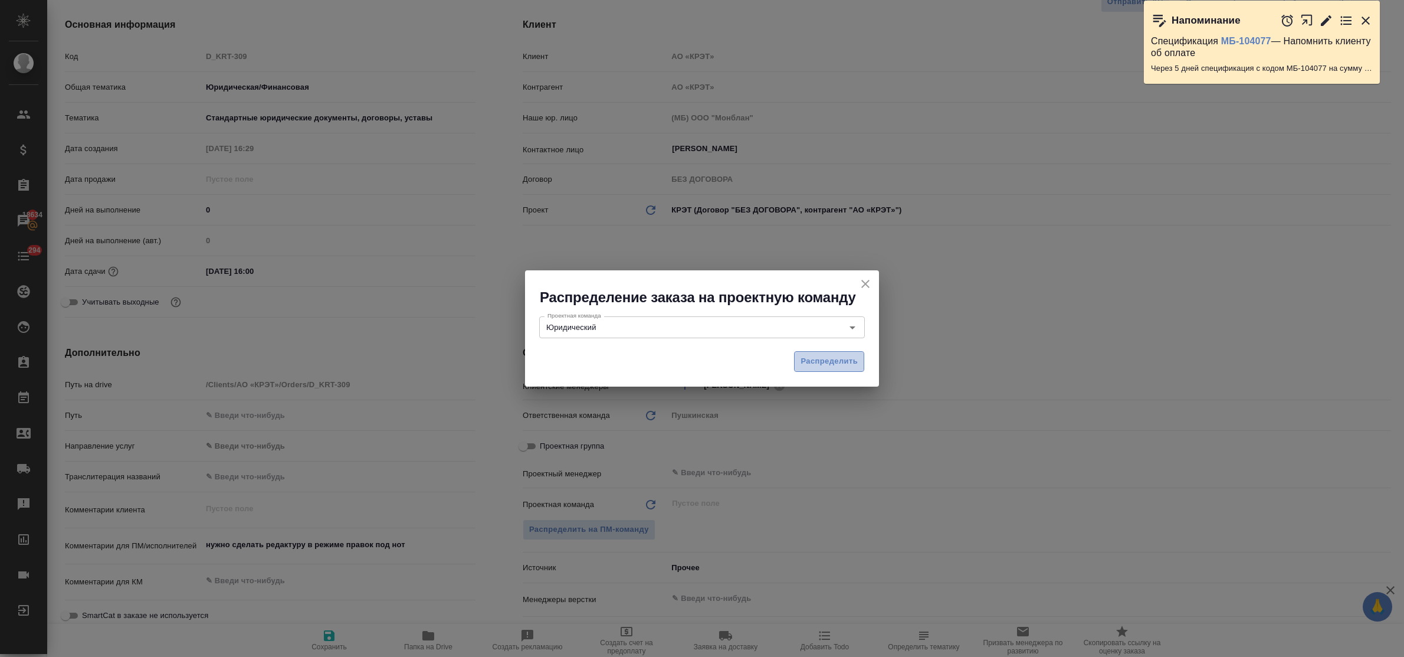
click at [838, 364] on span "Распределить" at bounding box center [828, 362] width 57 height 14
type textarea "x"
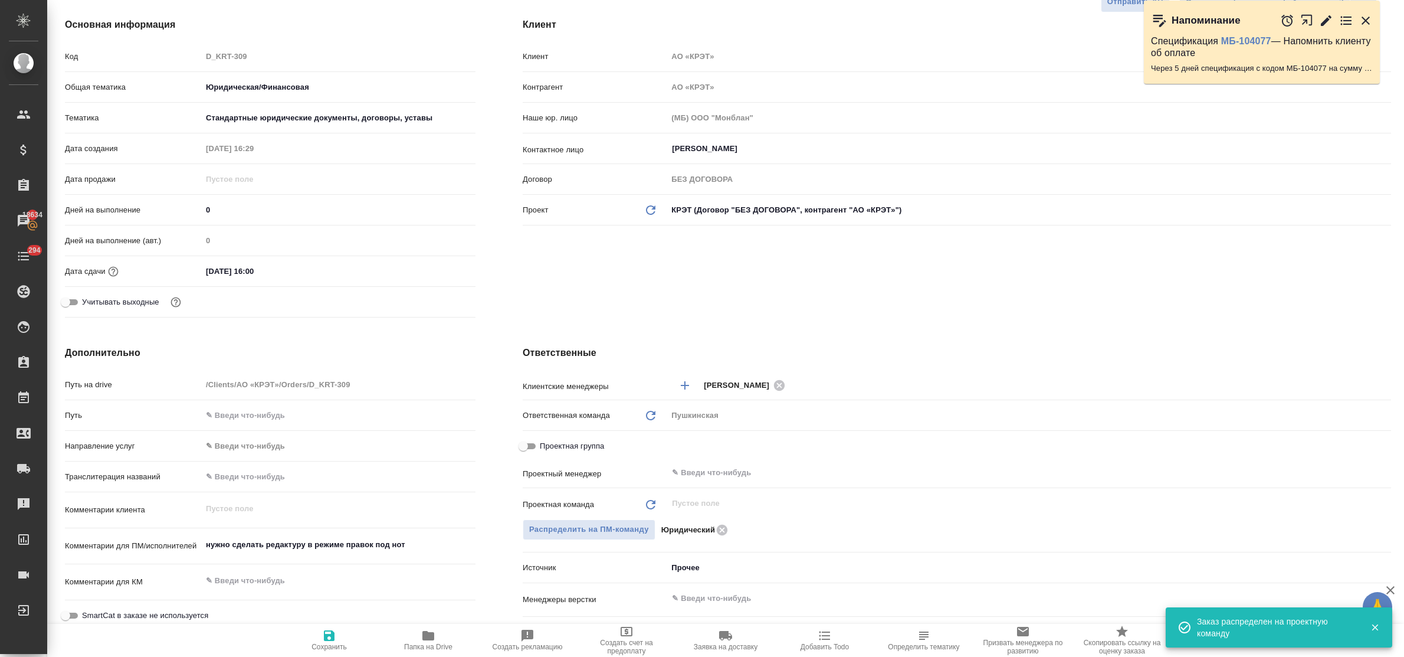
drag, startPoint x: 331, startPoint y: 635, endPoint x: 335, endPoint y: 503, distance: 132.2
click at [331, 627] on button "Сохранить" at bounding box center [329, 639] width 99 height 33
type textarea "x"
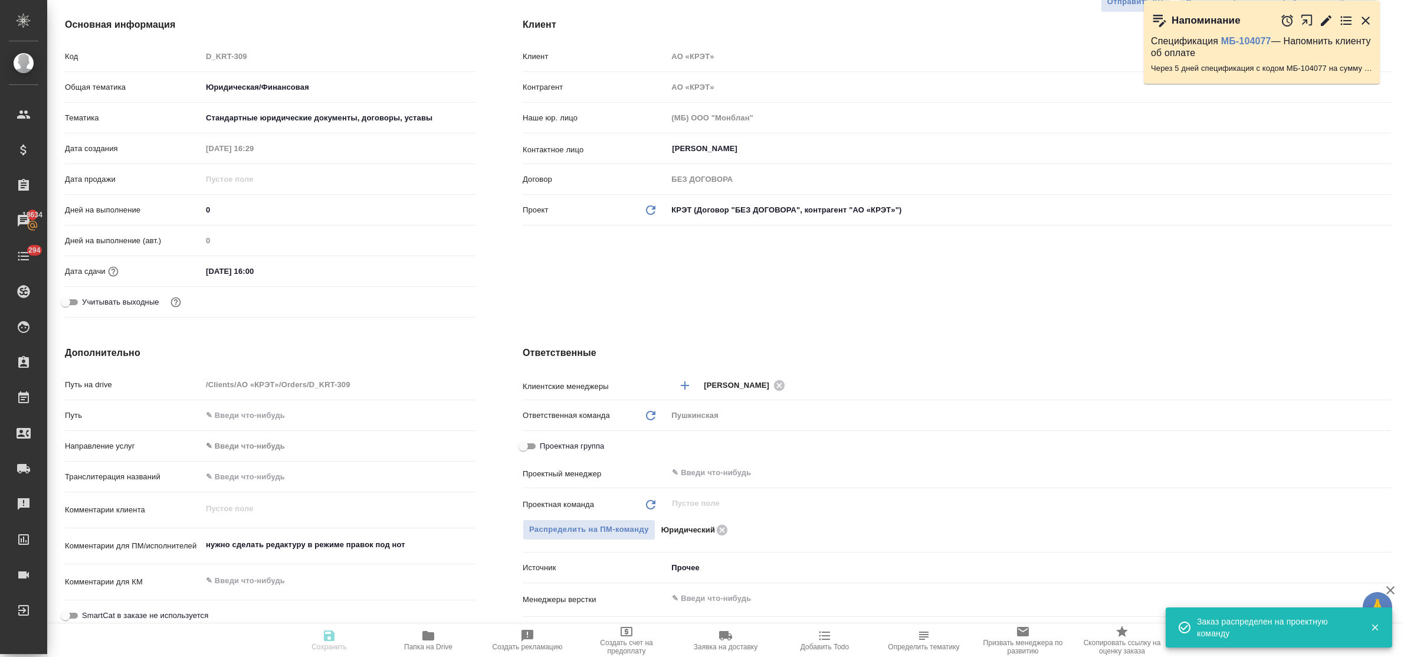
type textarea "x"
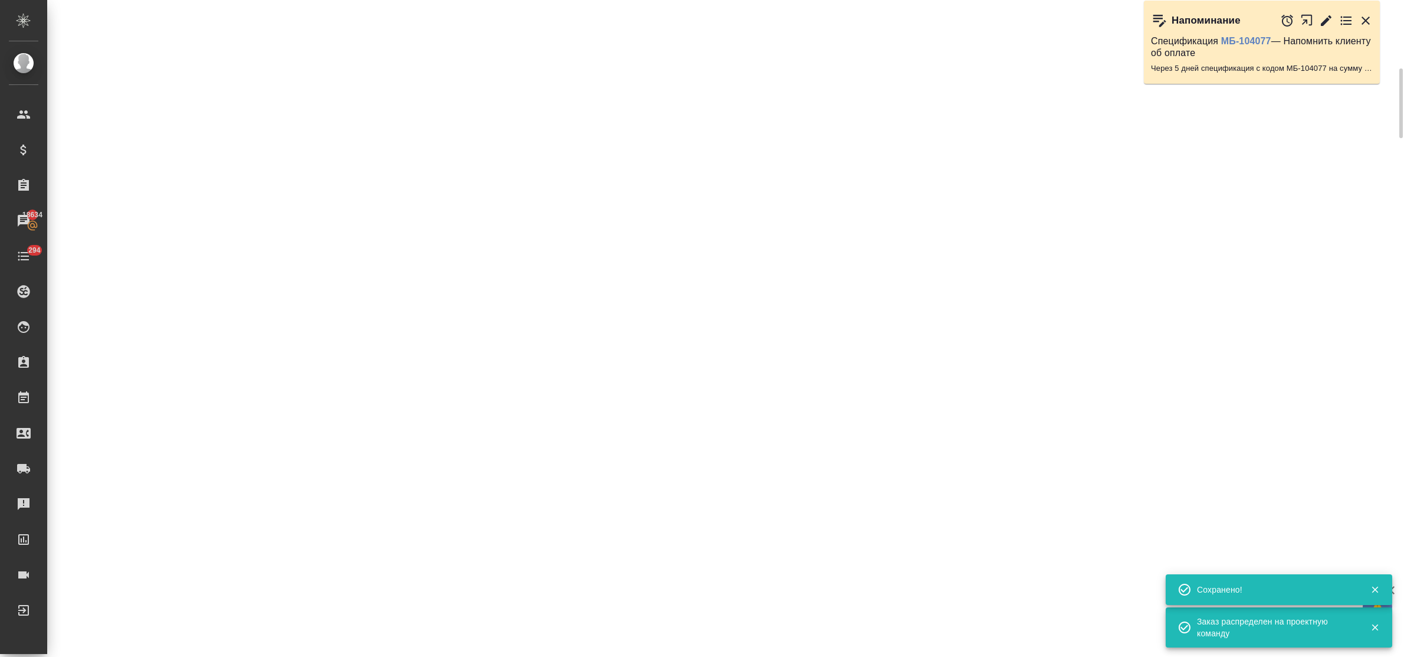
select select "RU"
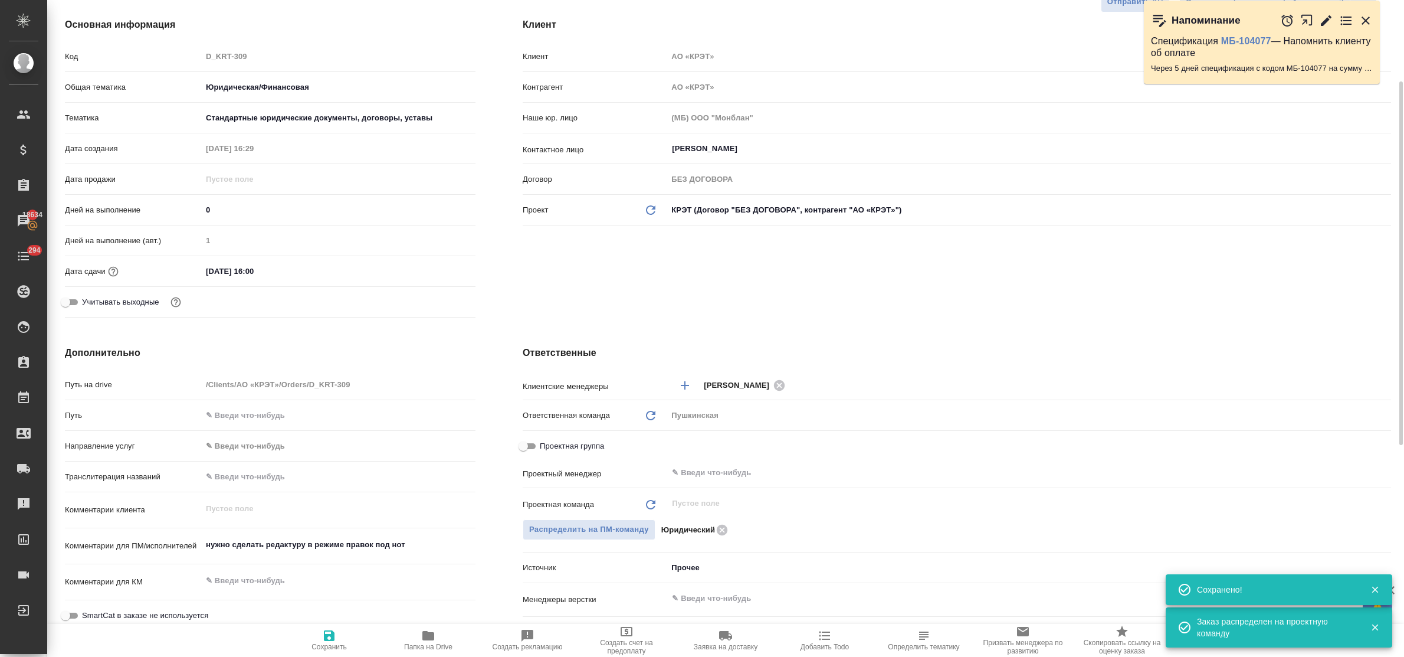
type textarea "x"
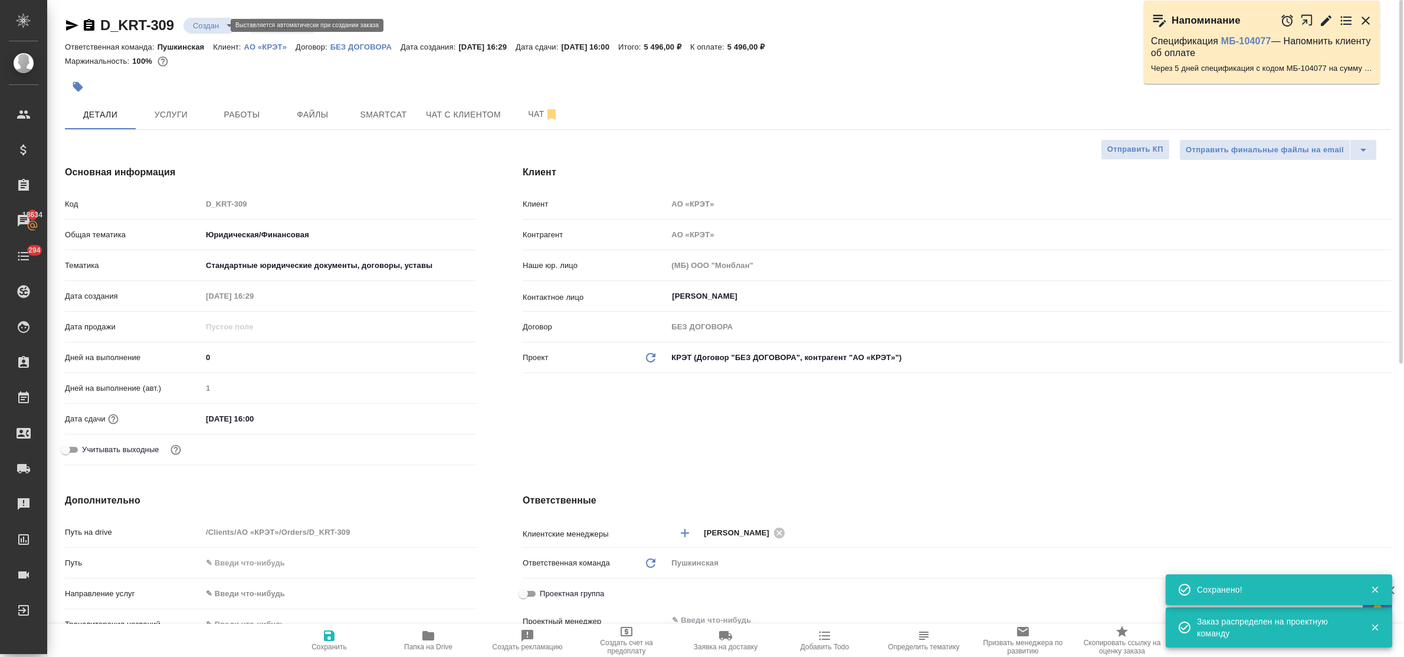
click at [216, 28] on body "🙏 .cls-1 fill:#fff; AWATERA Bulakhova Elena Клиенты Спецификации Заказы 18634 Ч…" at bounding box center [702, 328] width 1404 height 657
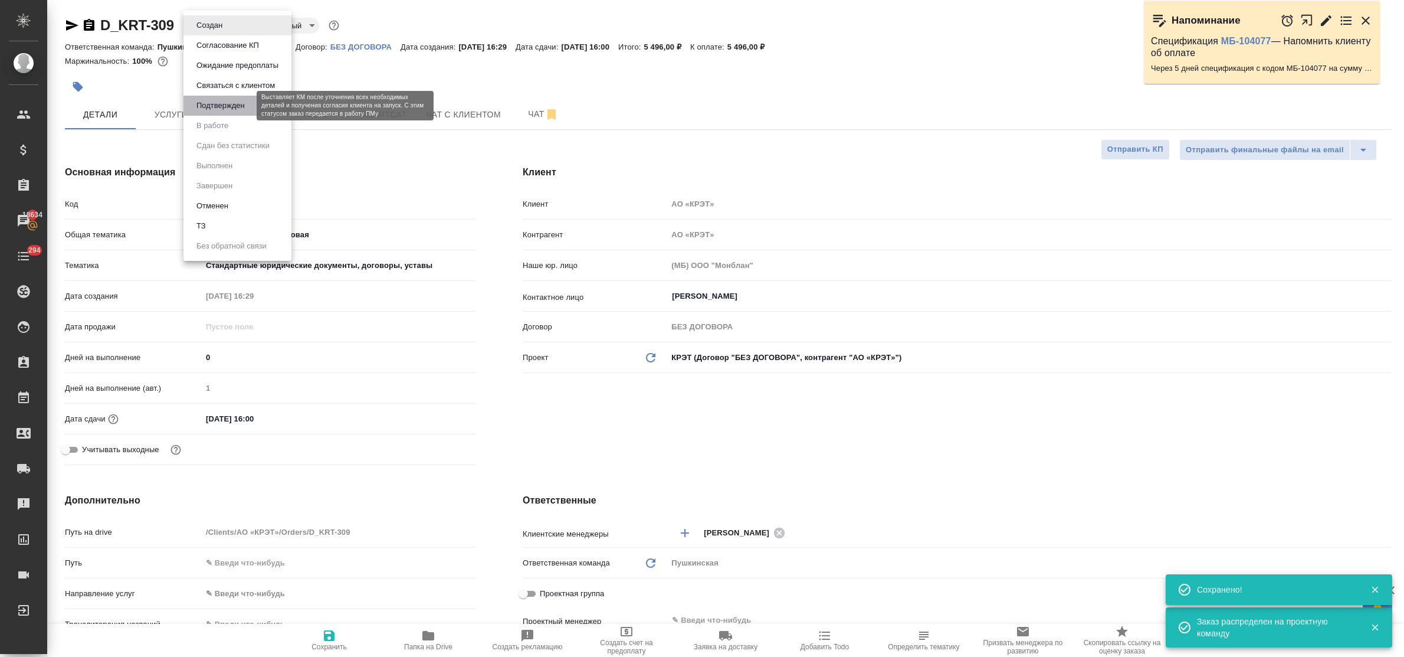
click at [228, 109] on button "Подтвержден" at bounding box center [220, 105] width 55 height 13
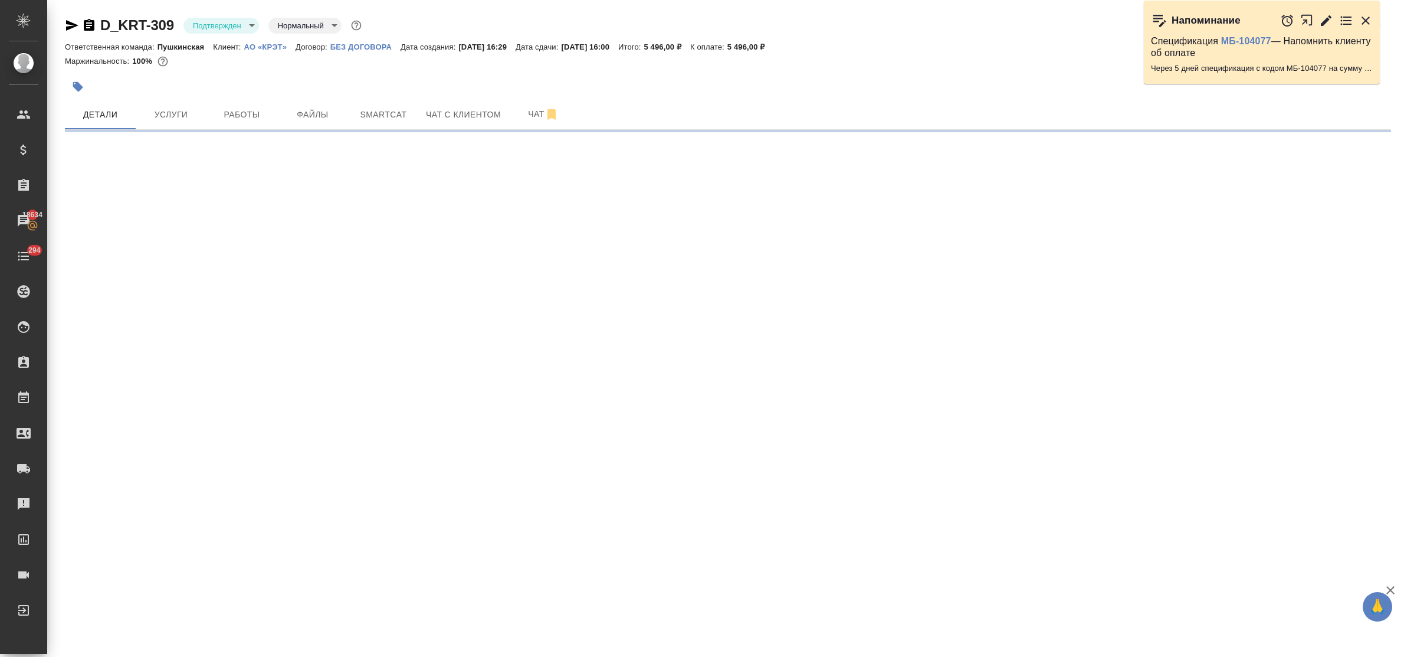
select select "RU"
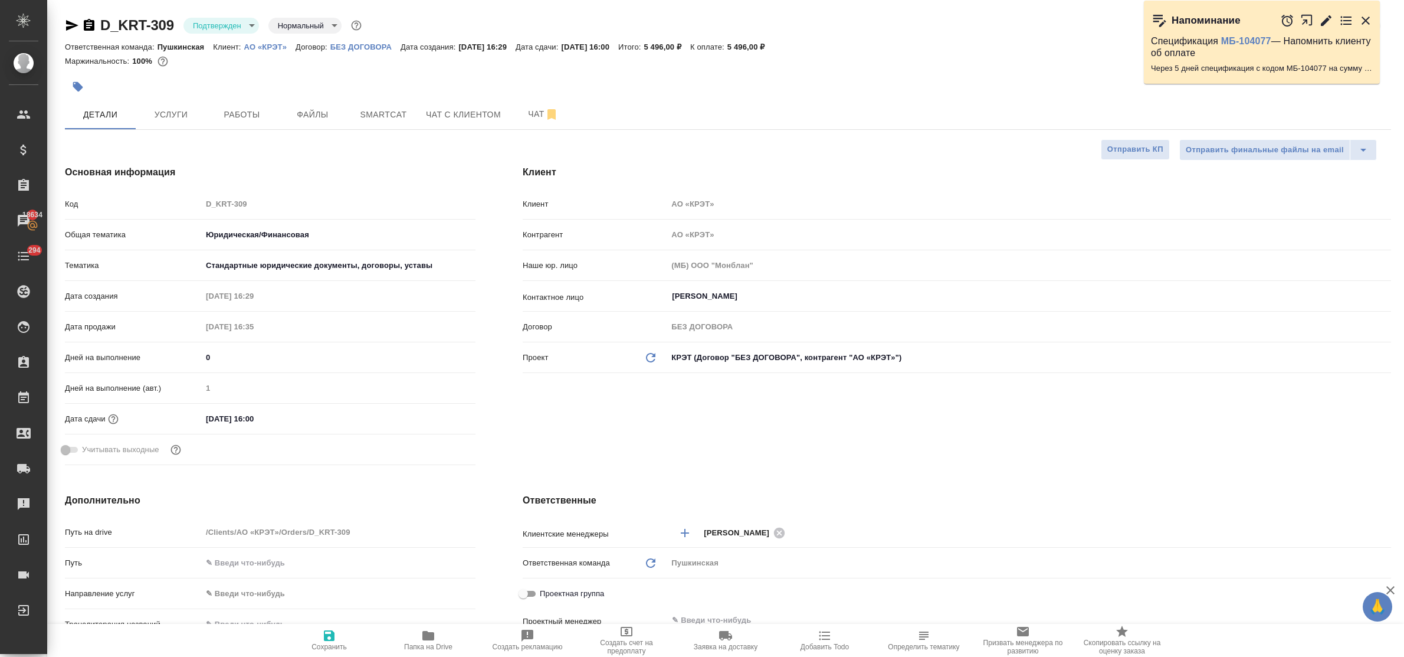
type textarea "x"
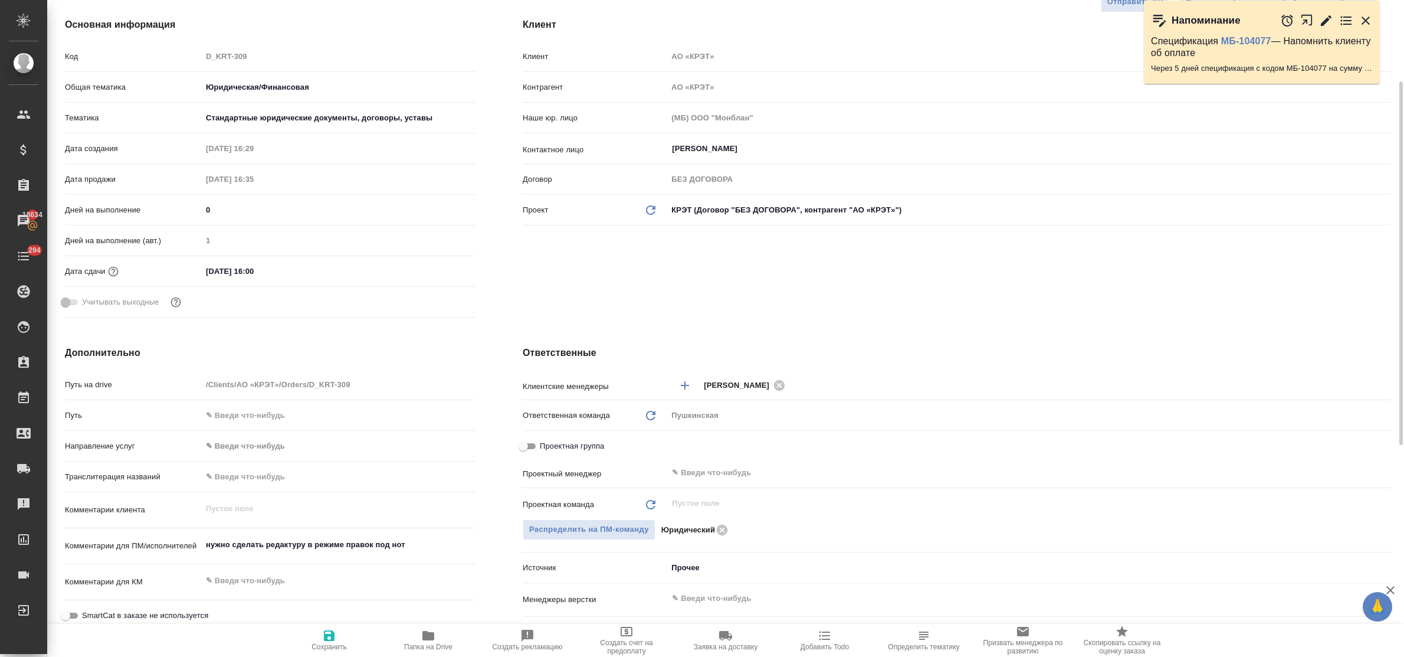
click at [691, 570] on body "🙏 .cls-1 fill:#fff; AWATERA Bulakhova Elena Клиенты Спецификации Заказы 18634 Ч…" at bounding box center [702, 328] width 1404 height 657
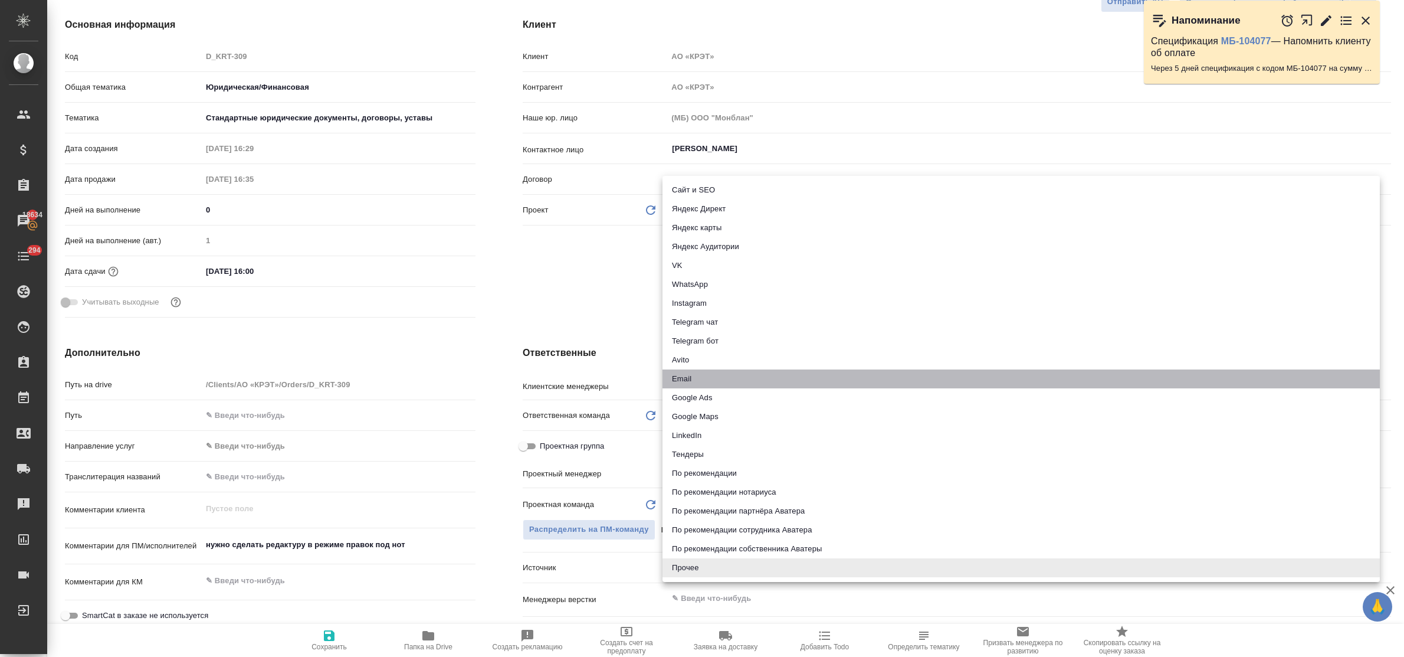
click at [702, 378] on li "Email" at bounding box center [1020, 378] width 717 height 19
type textarea "x"
type input "emailAds"
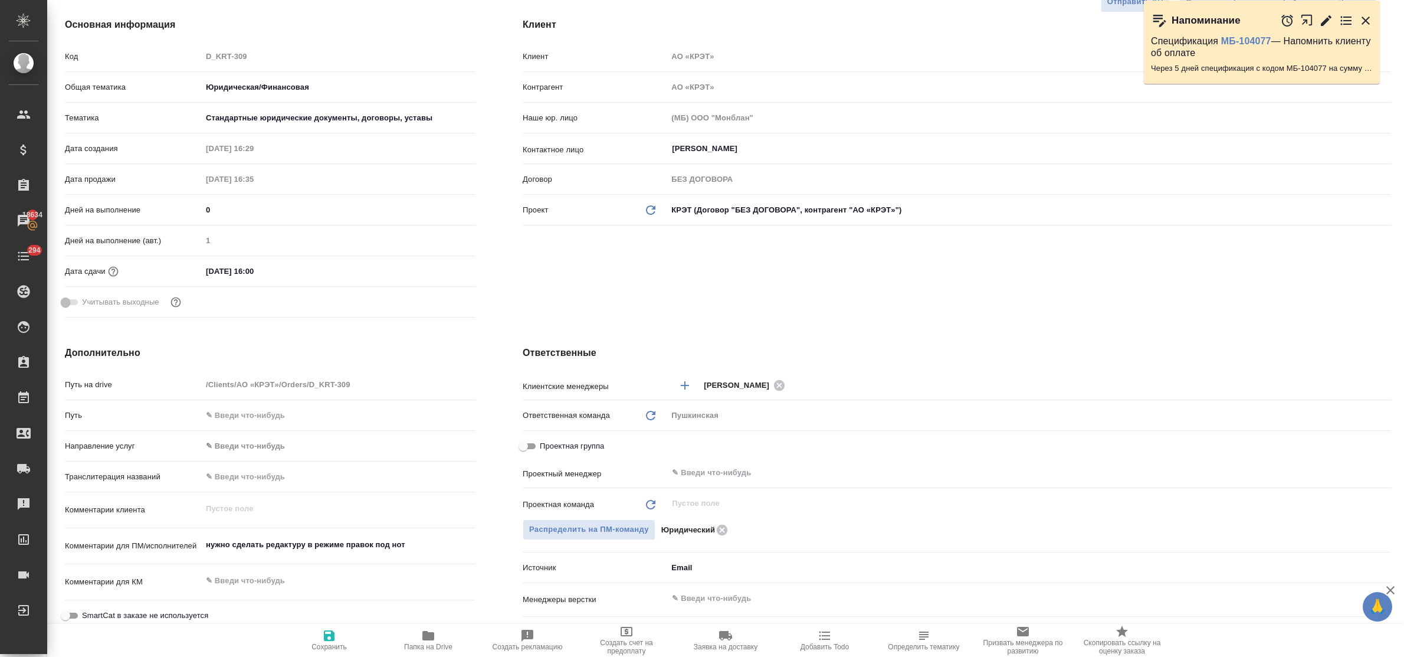
click at [327, 636] on icon "button" at bounding box center [329, 635] width 11 height 11
type textarea "x"
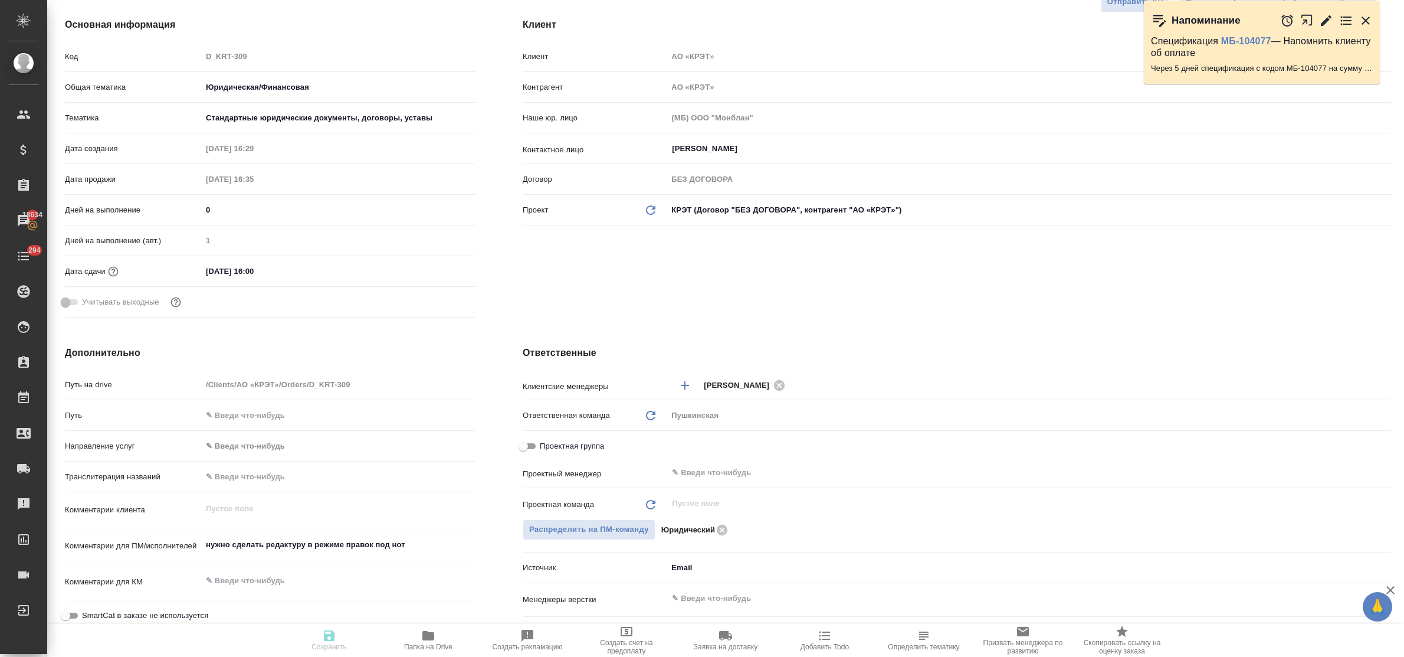
type textarea "x"
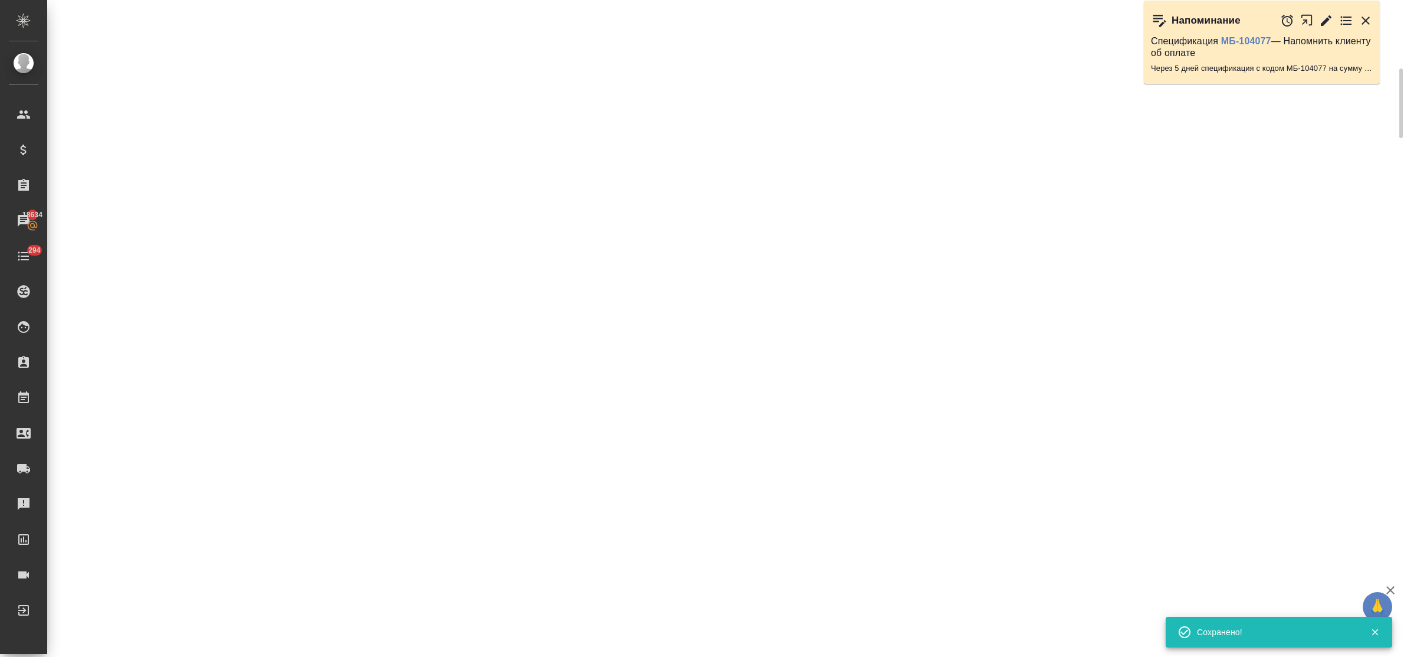
select select "RU"
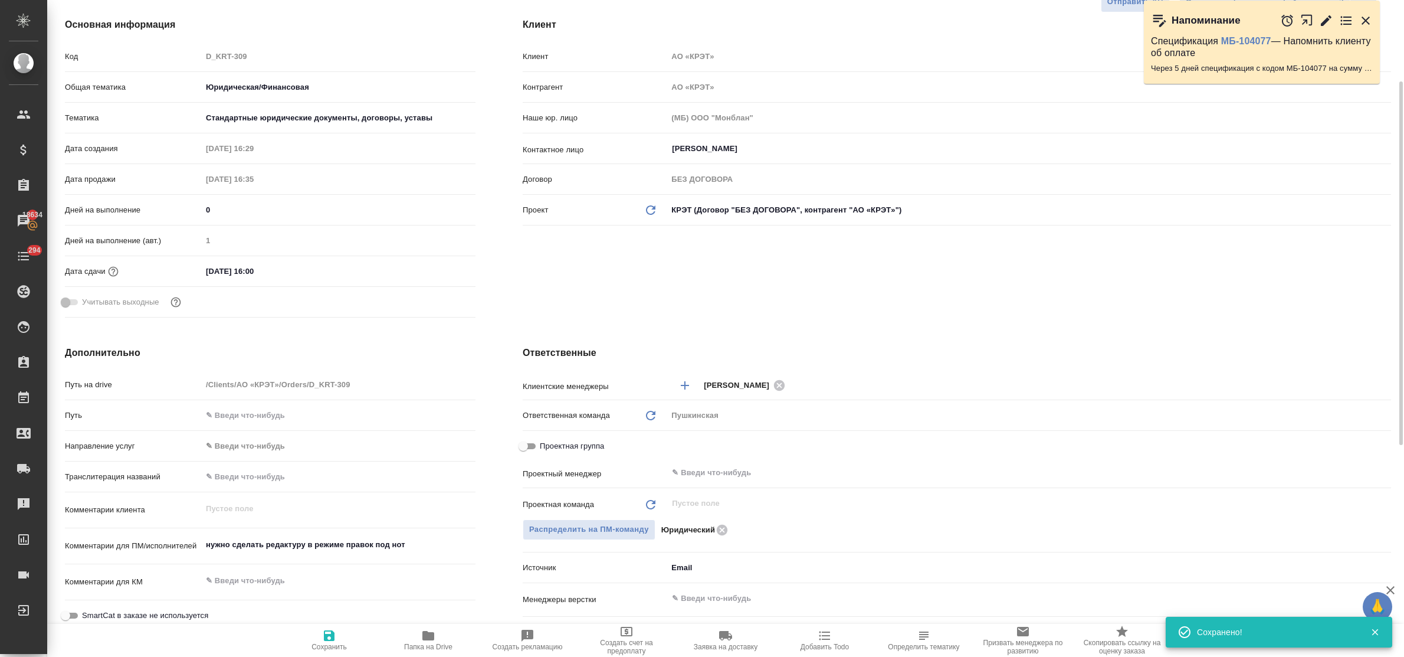
type textarea "x"
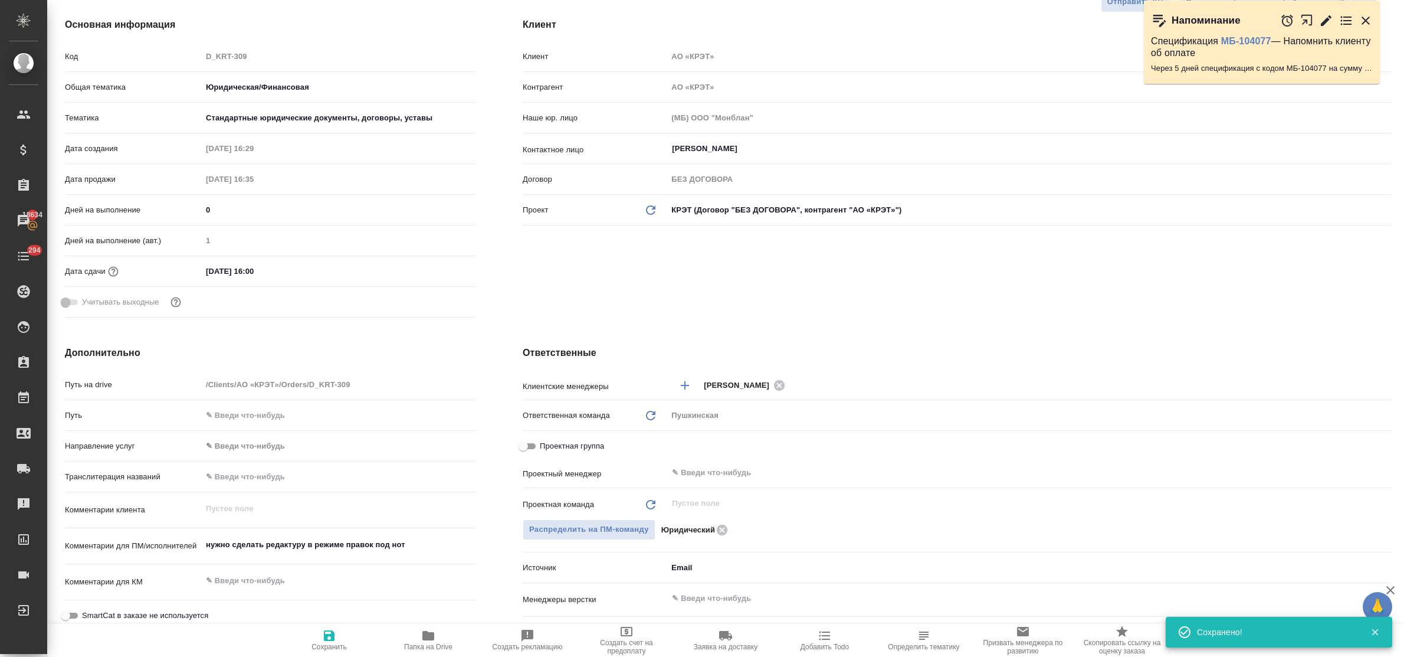
type textarea "x"
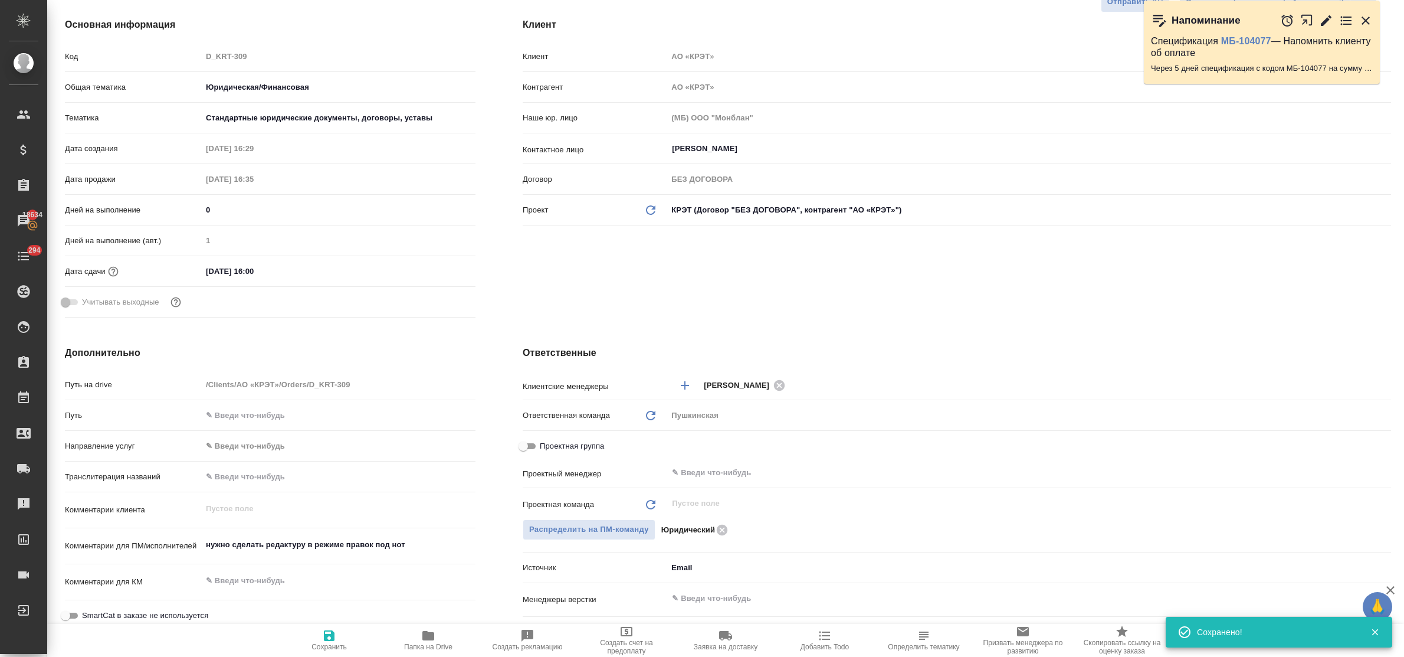
type textarea "x"
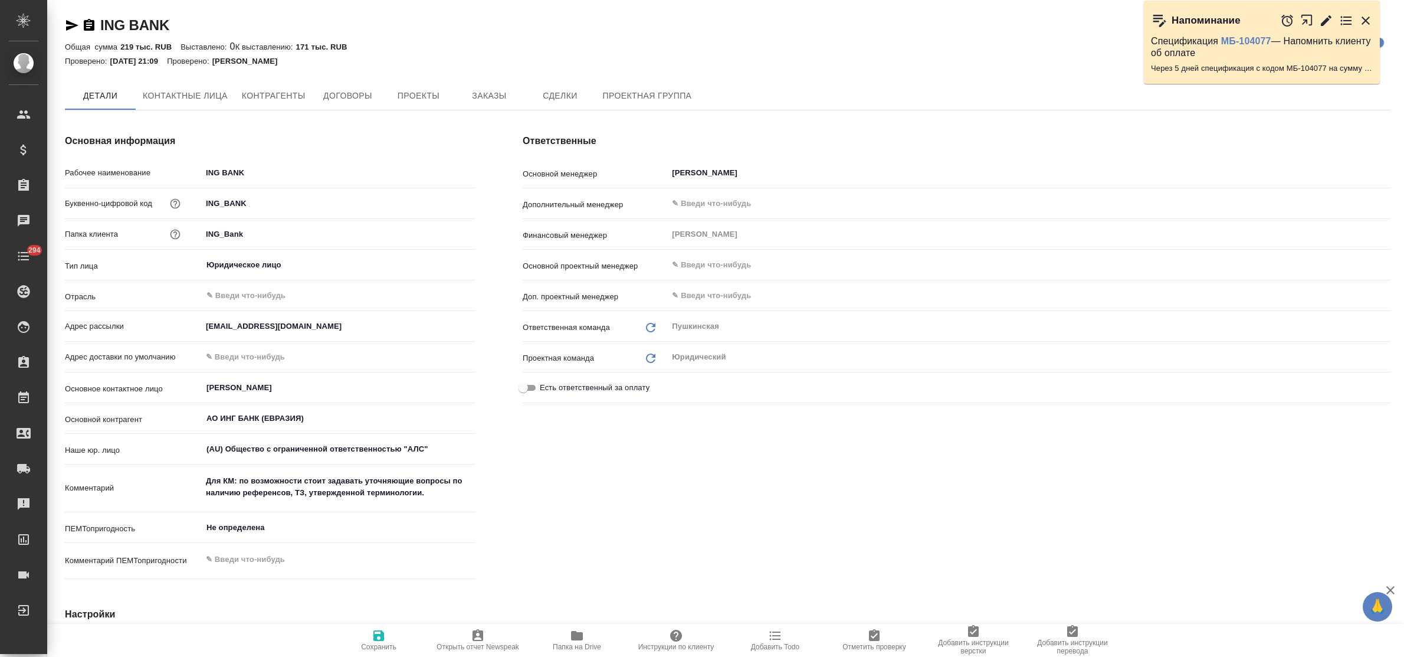
click at [488, 98] on span "Заказы" at bounding box center [489, 95] width 57 height 15
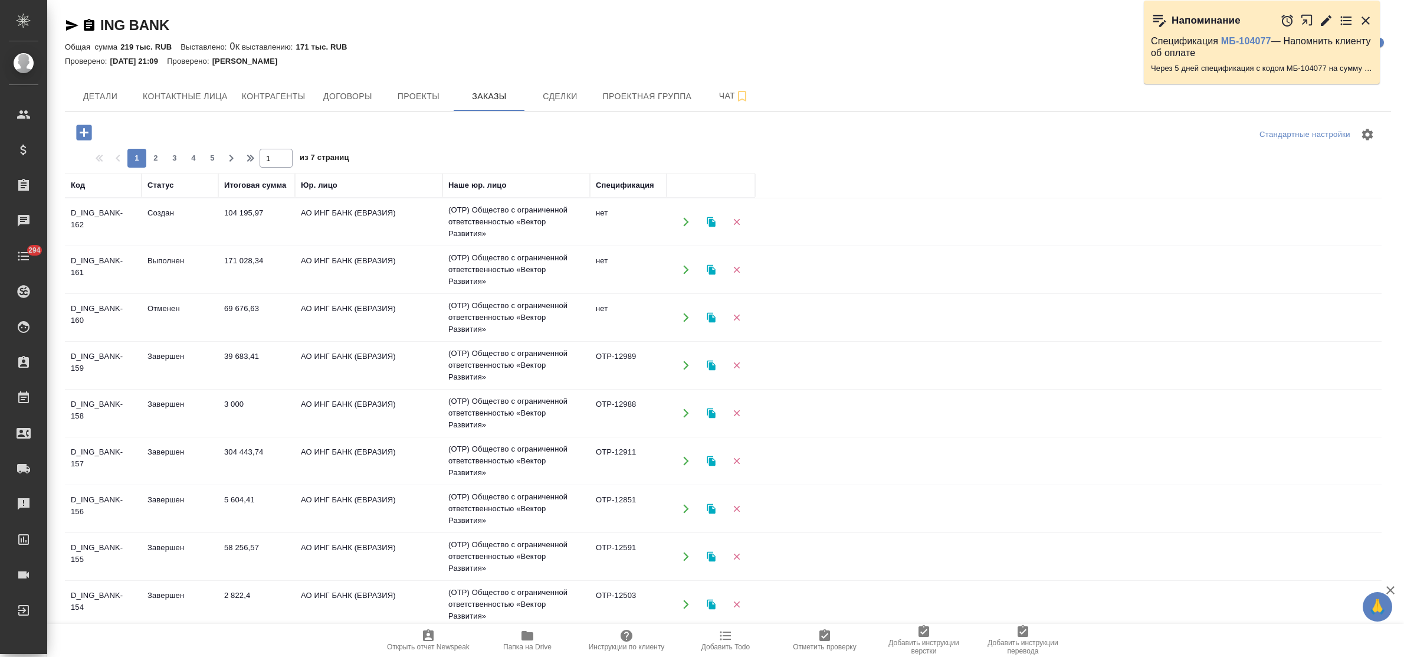
click at [243, 217] on td "104 195,97" at bounding box center [256, 221] width 77 height 41
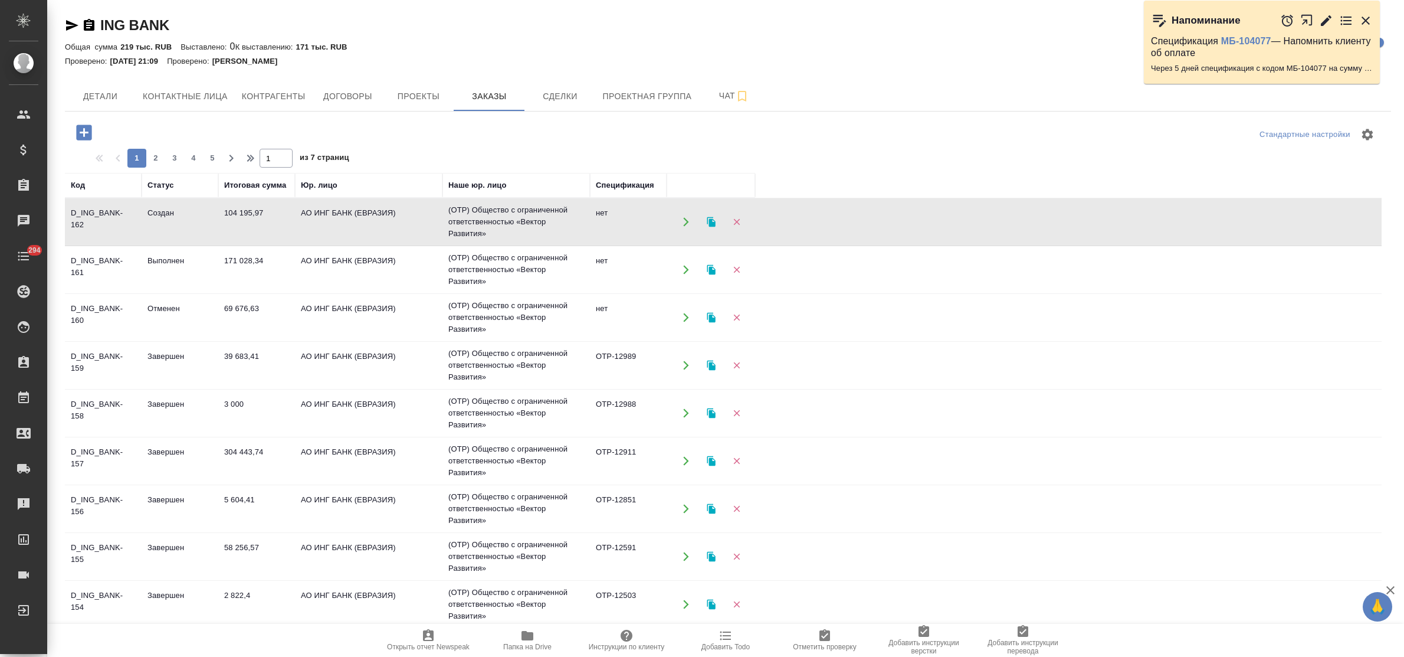
click at [243, 217] on td "104 195,97" at bounding box center [256, 221] width 77 height 41
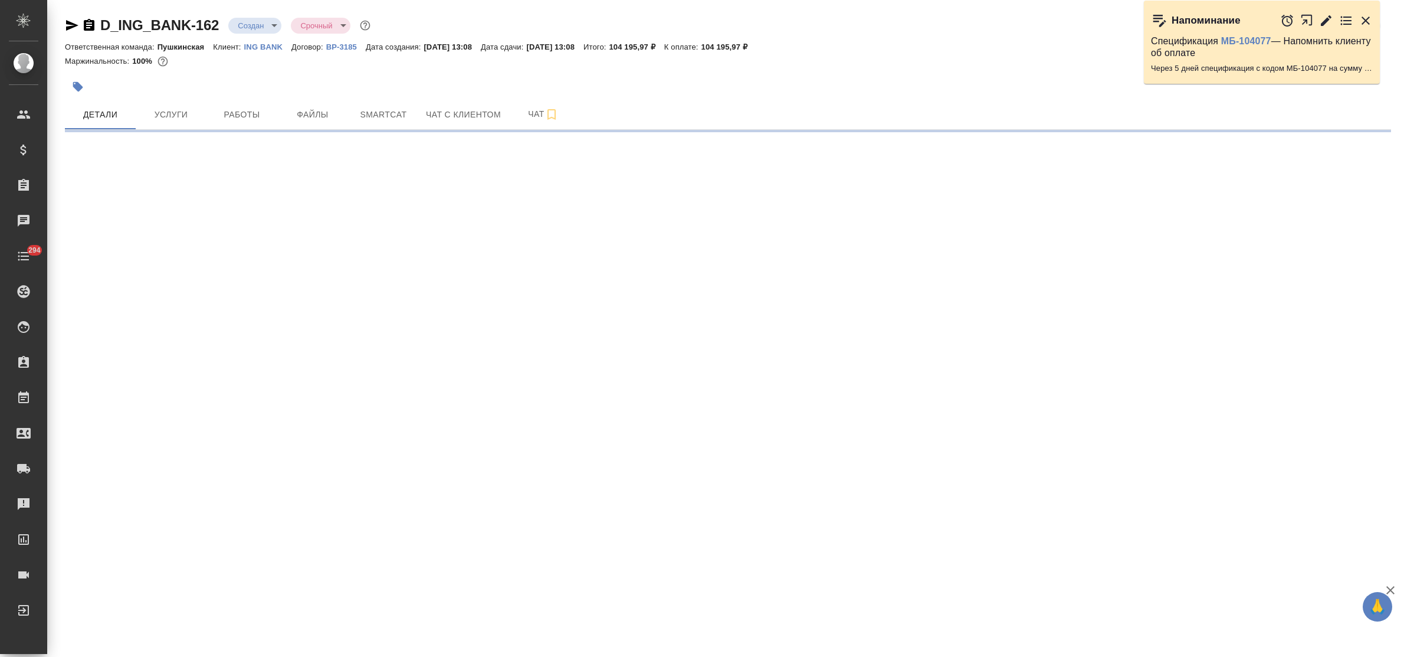
select select "RU"
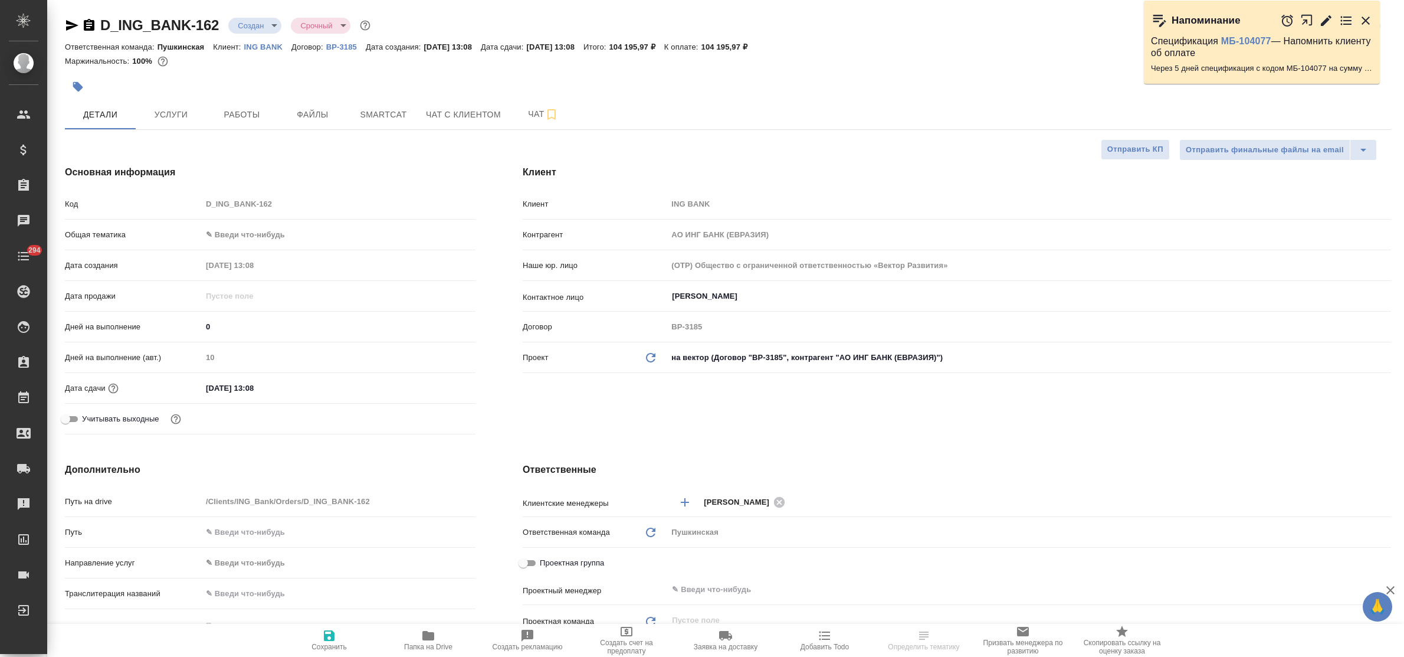
type textarea "x"
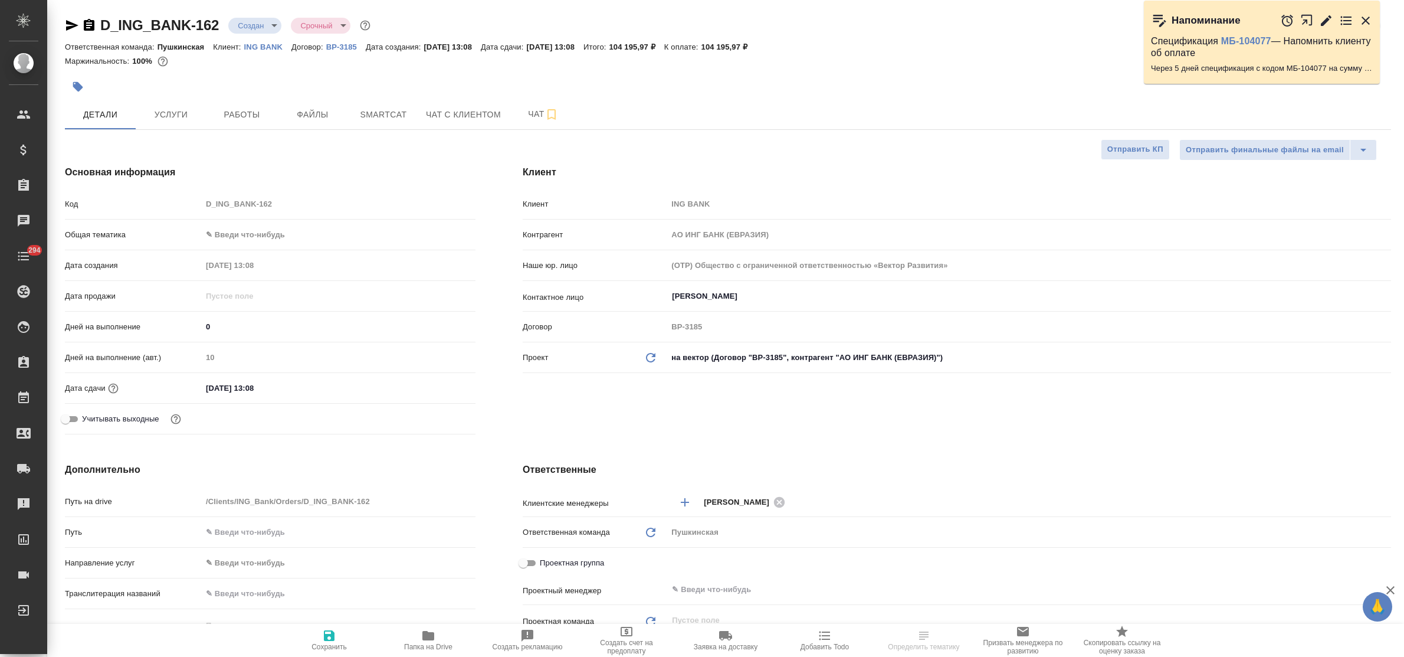
type textarea "x"
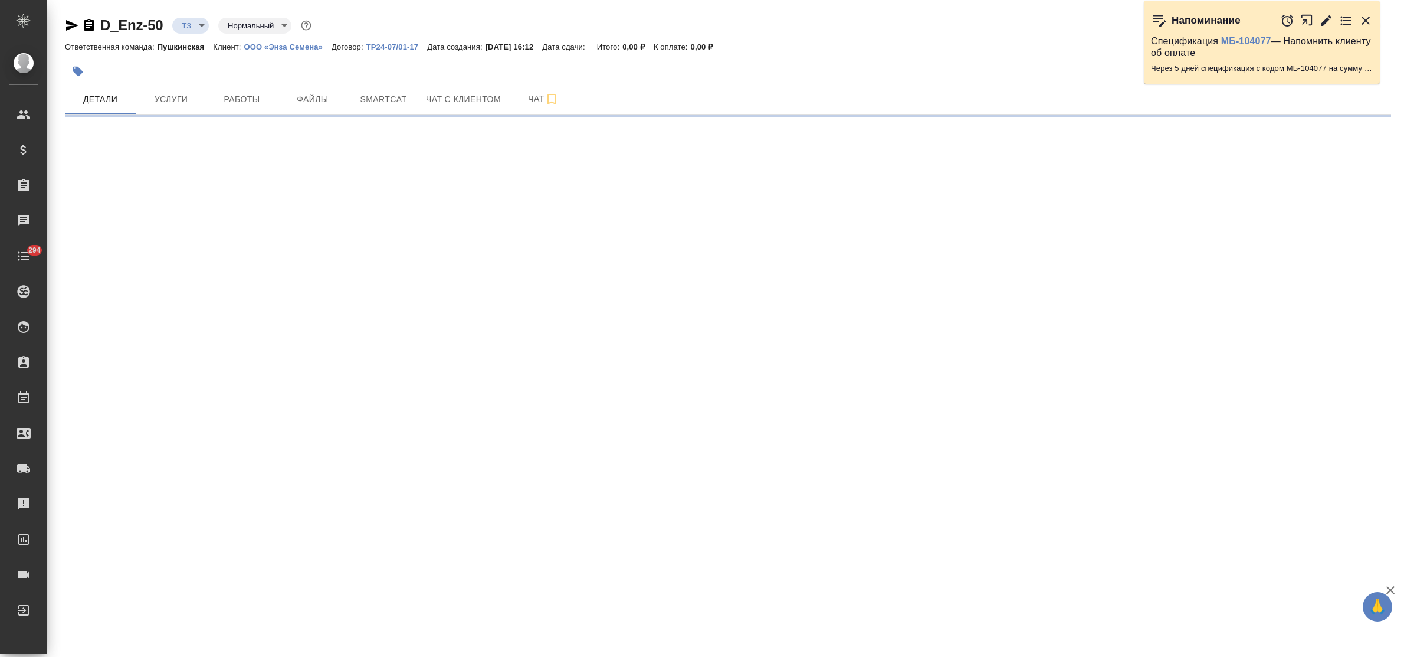
select select "RU"
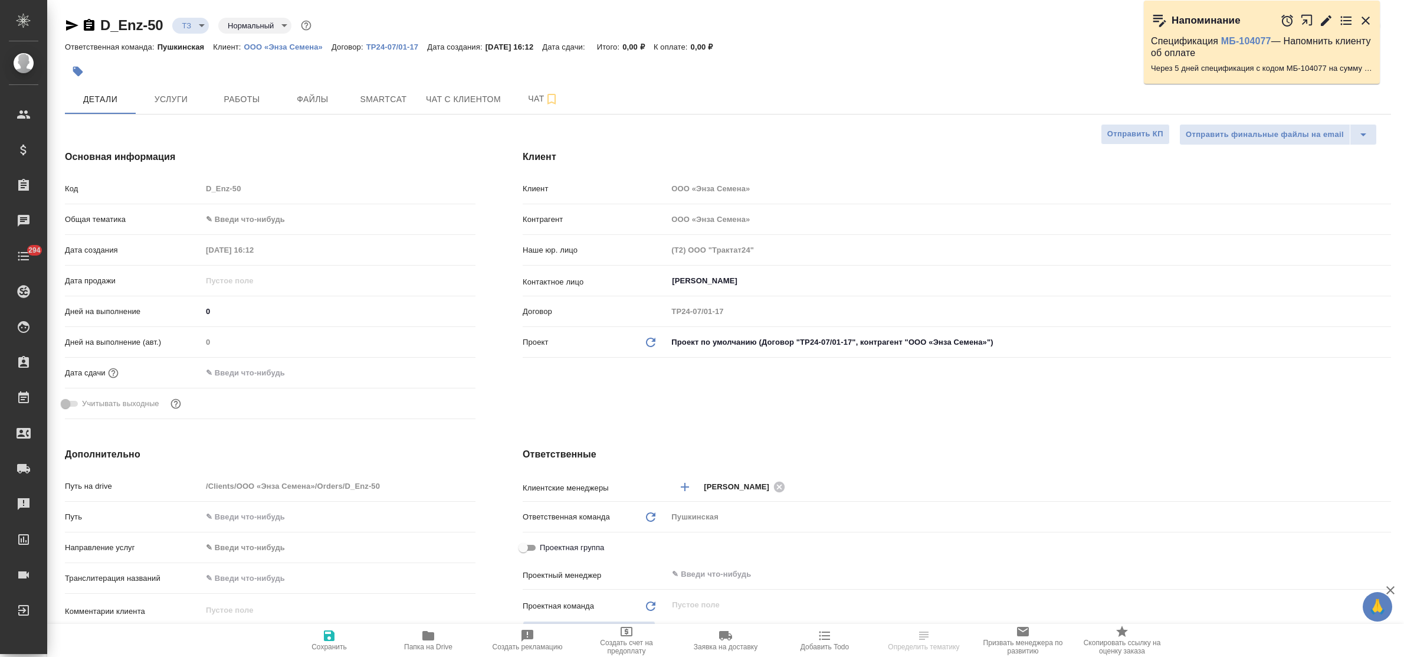
type textarea "x"
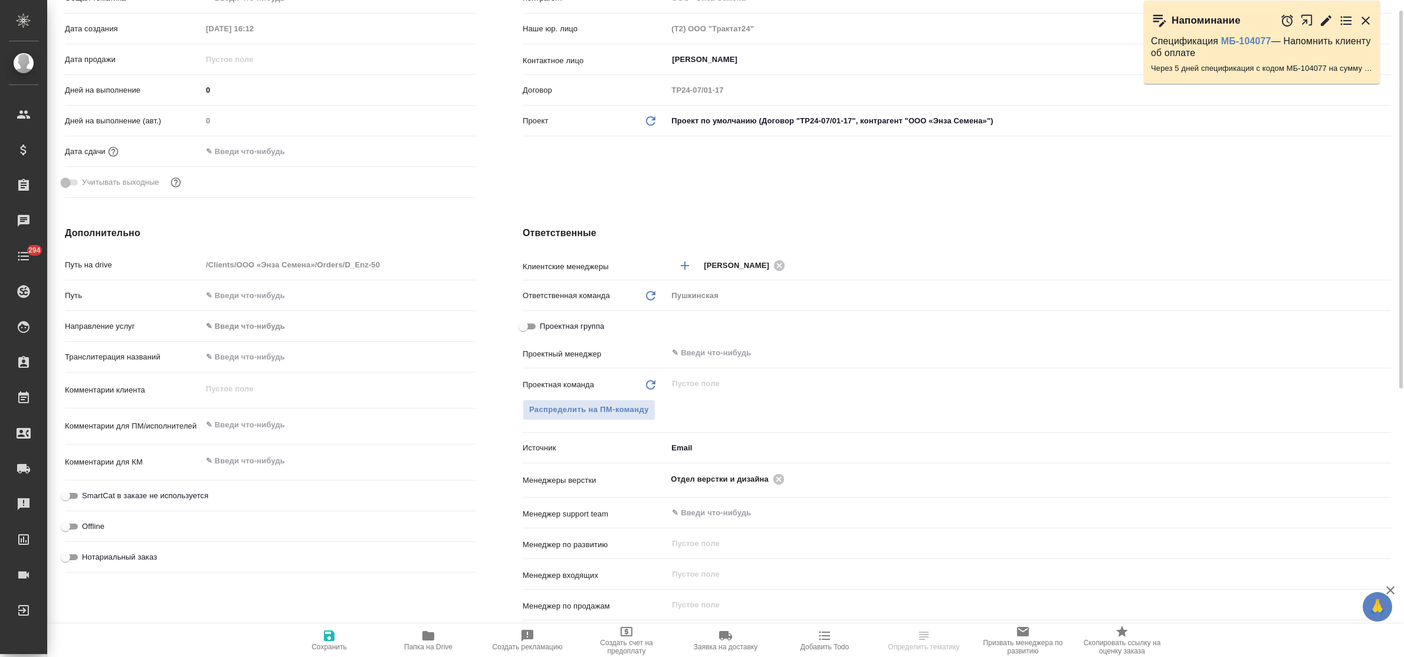
type textarea "x"
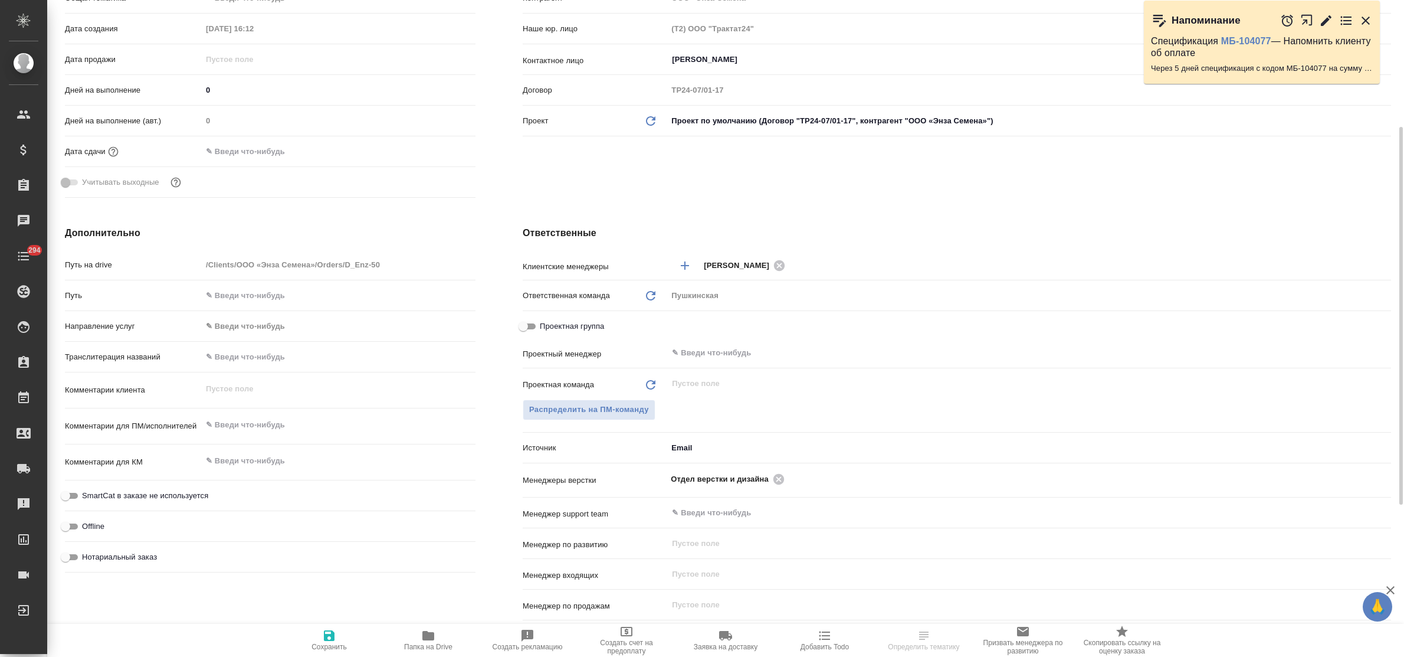
type textarea "x"
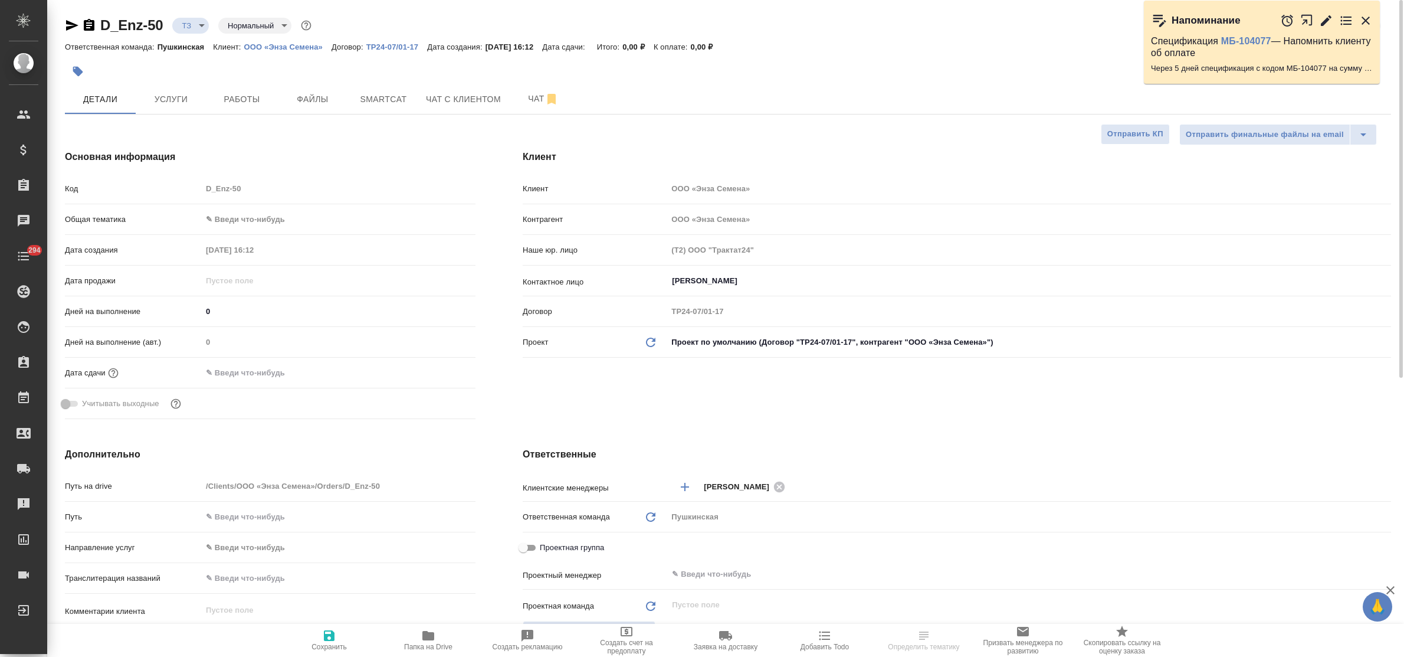
type textarea "x"
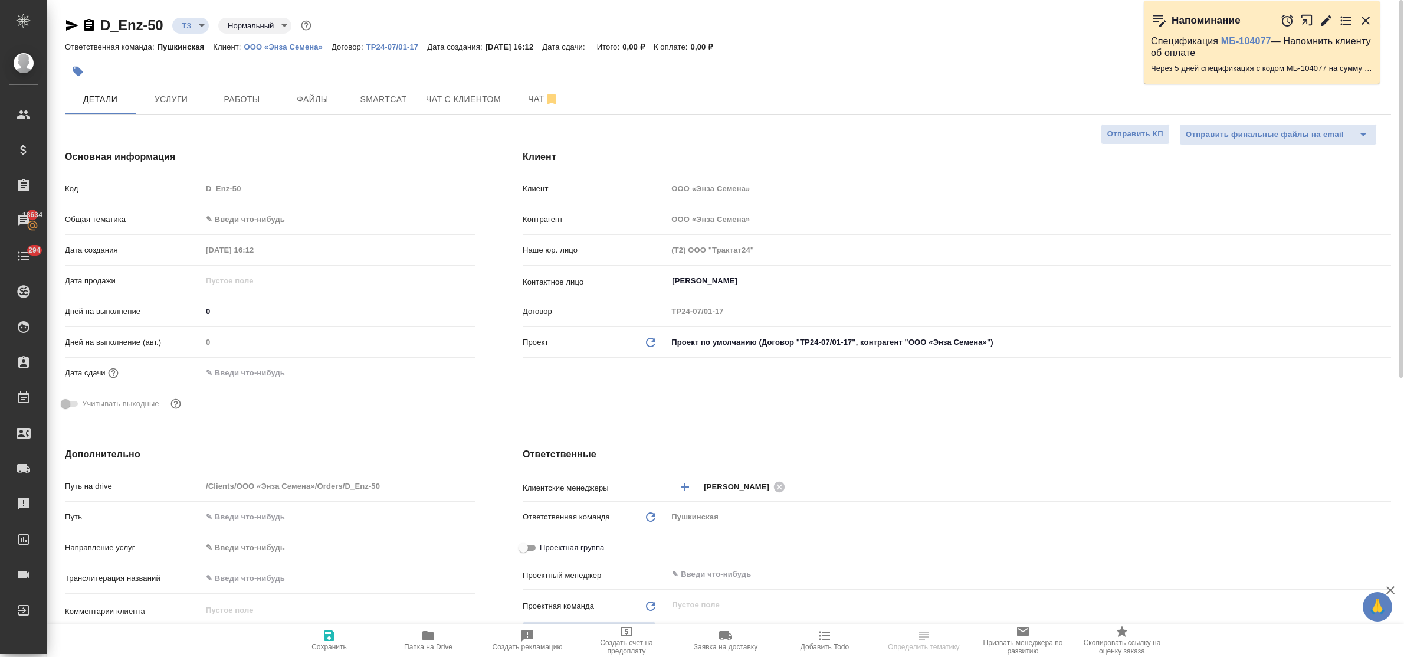
type textarea "x"
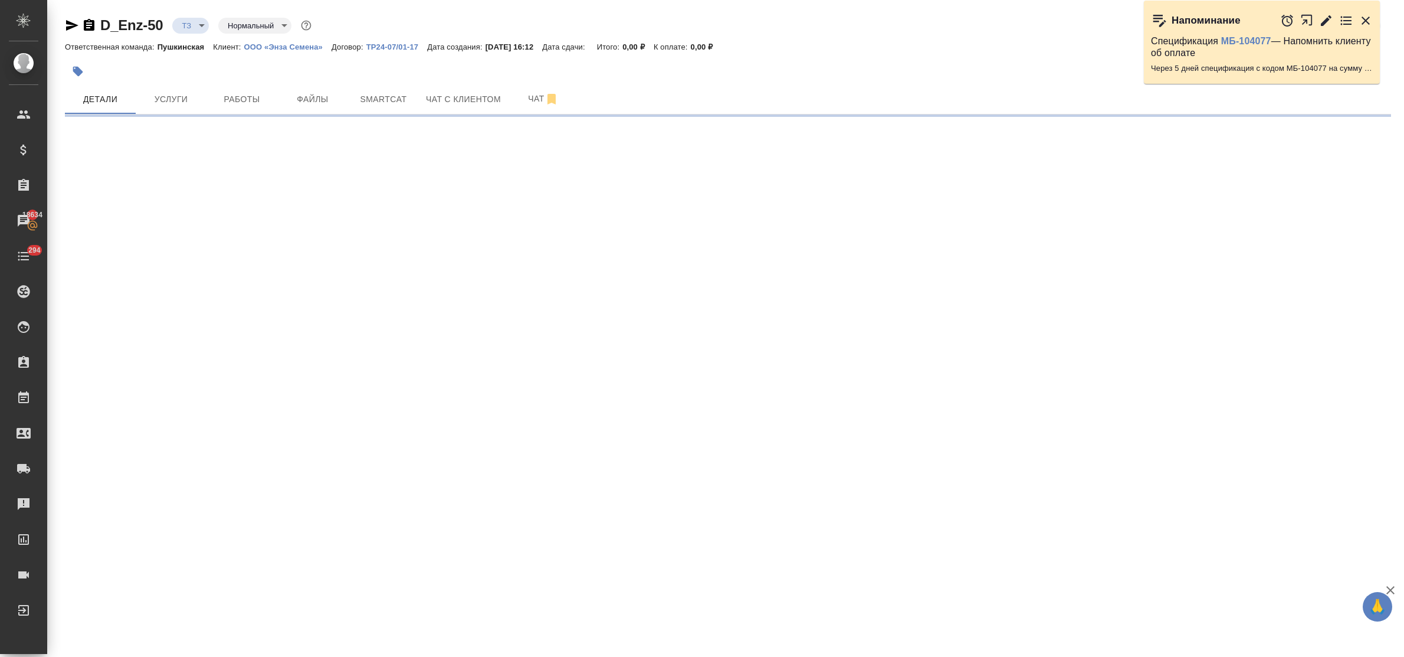
select select "RU"
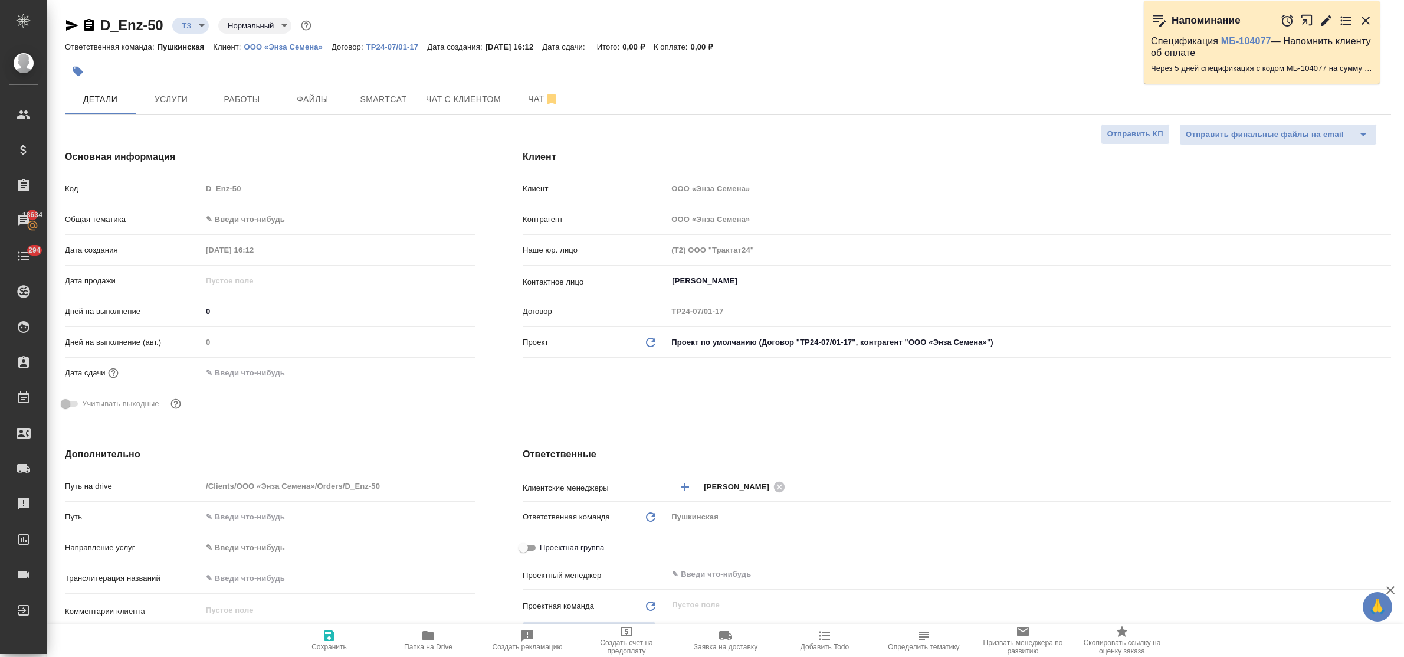
type textarea "x"
click at [69, 25] on icon "button" at bounding box center [72, 25] width 14 height 14
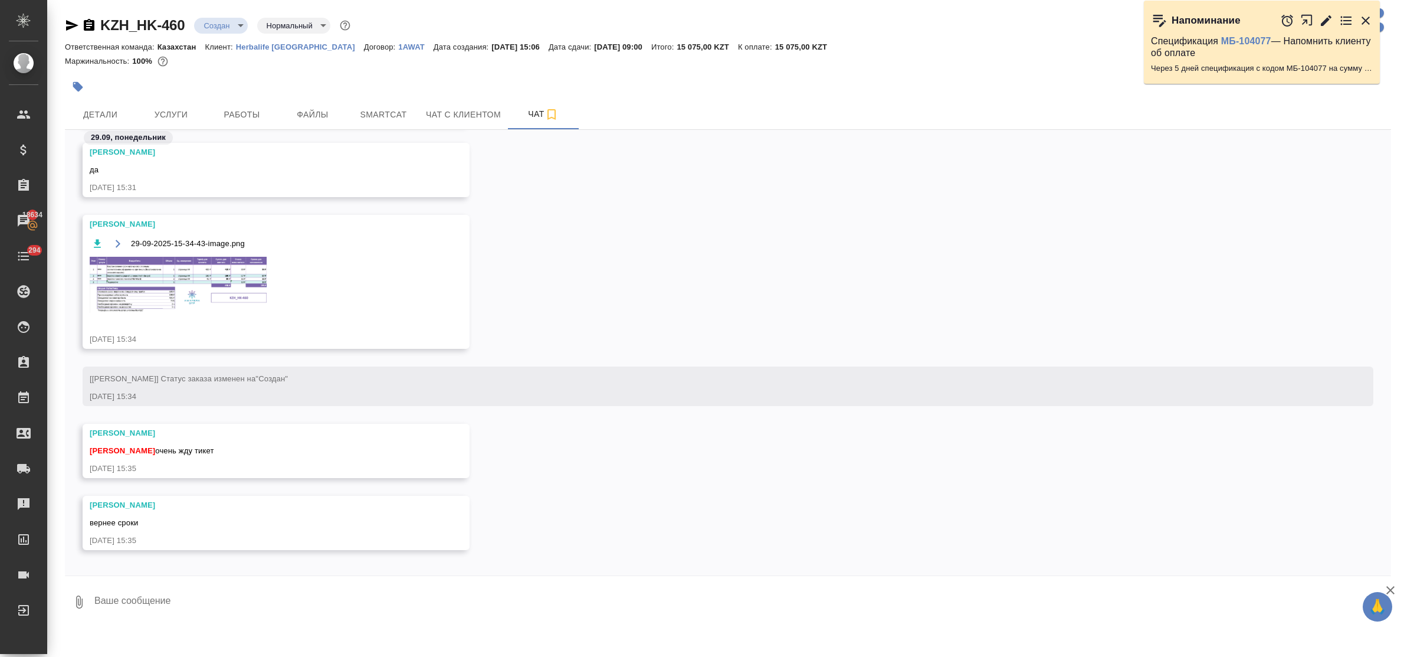
scroll to position [905, 0]
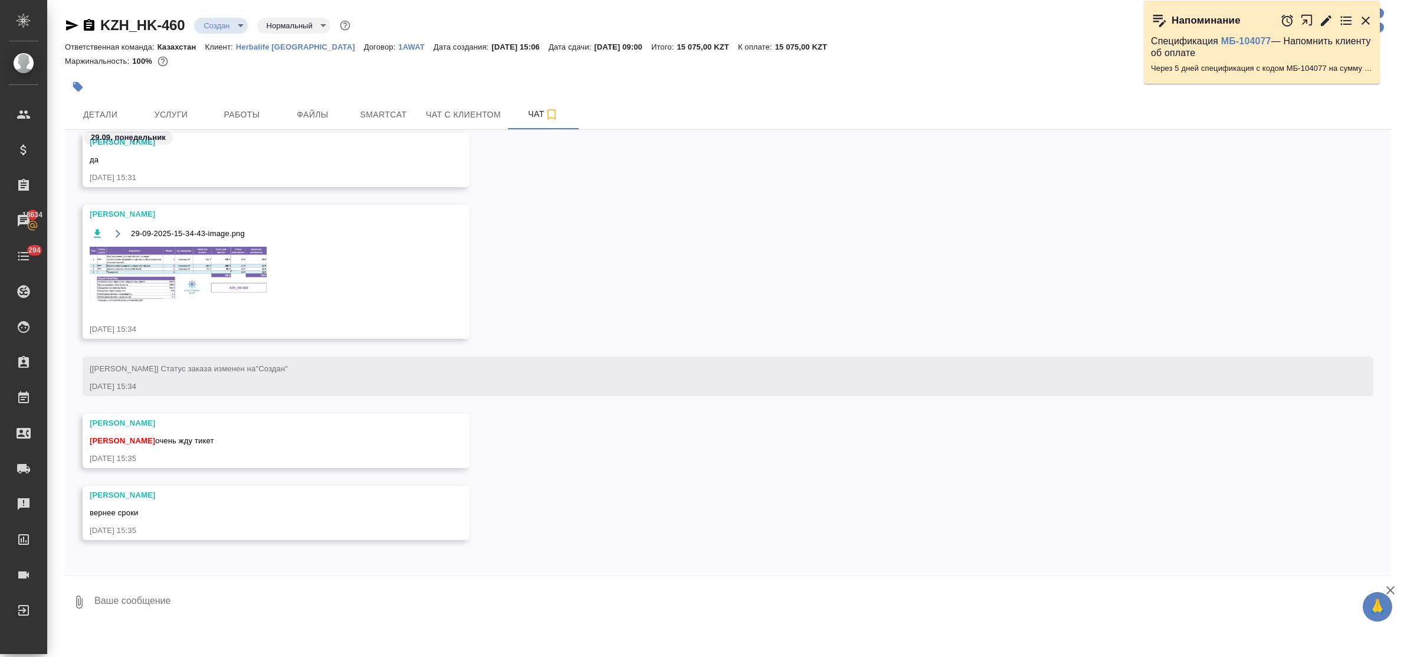
click at [163, 289] on img at bounding box center [178, 275] width 177 height 56
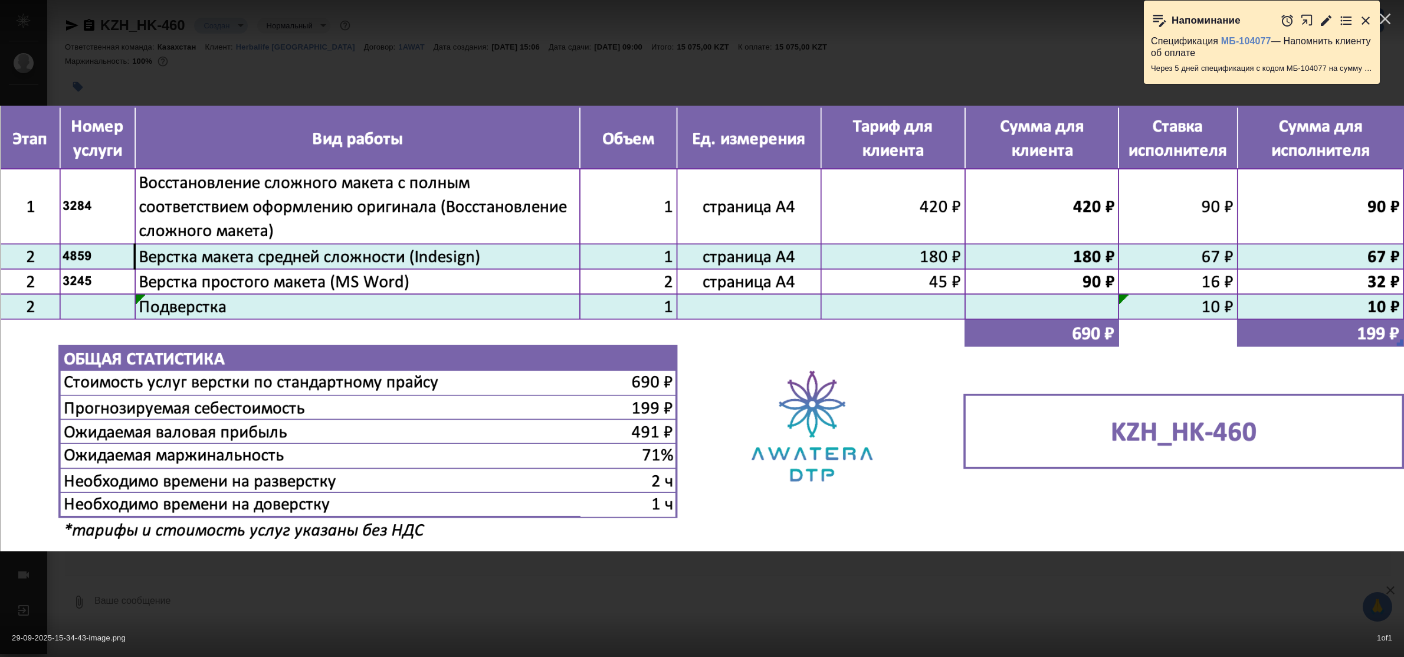
click at [419, 596] on div "29-09-2025-15-34-43-image.png 1 of 1" at bounding box center [702, 328] width 1404 height 657
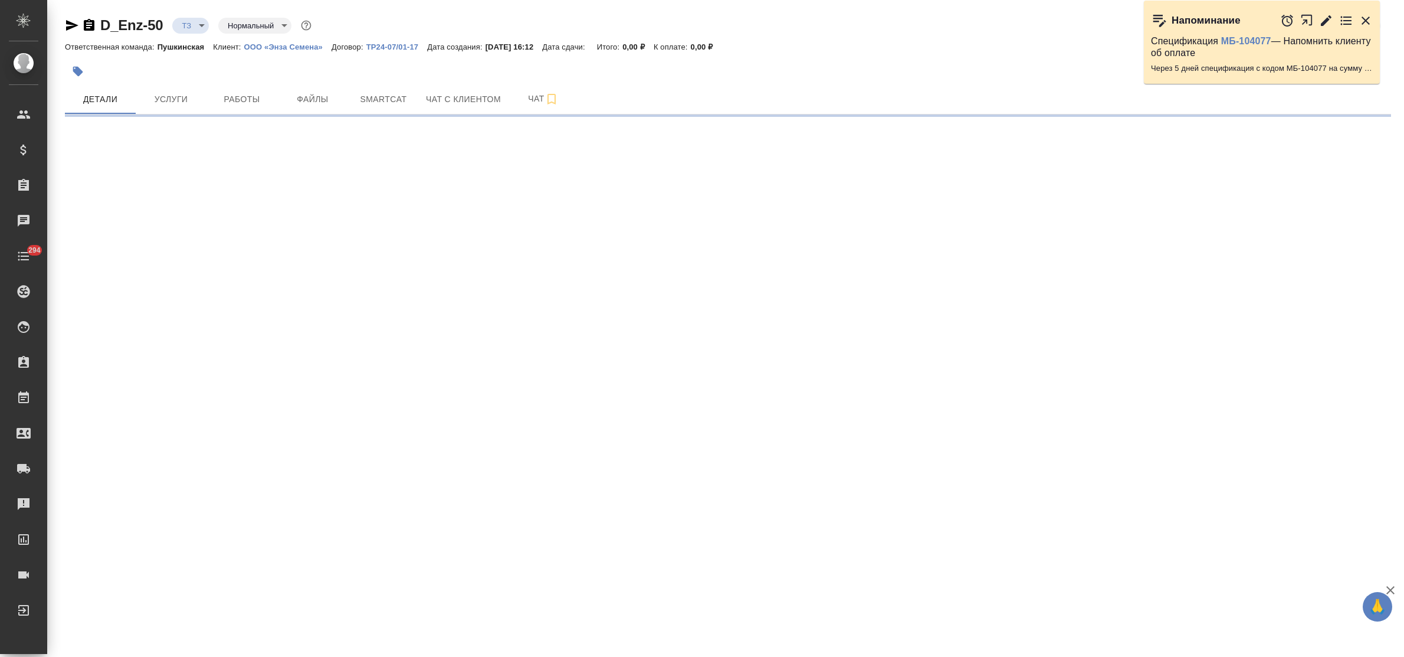
select select "RU"
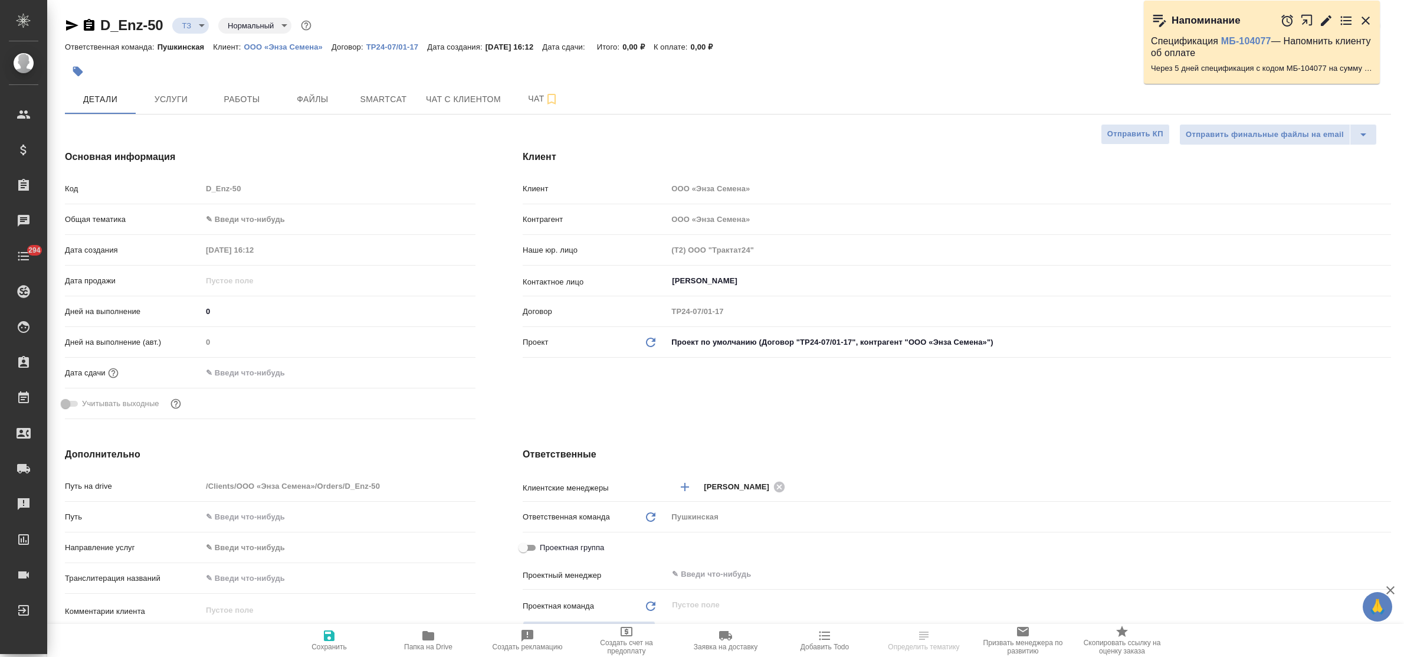
type textarea "x"
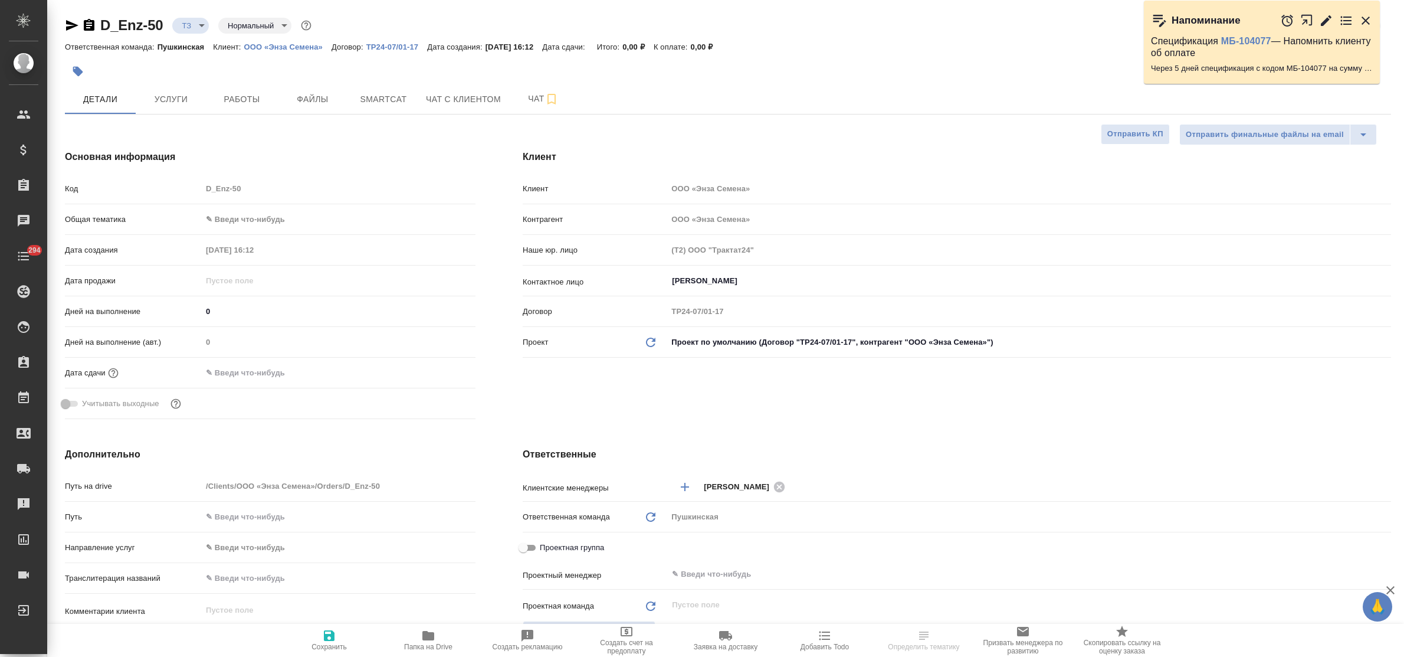
type textarea "x"
click at [525, 101] on span "Чат" at bounding box center [543, 98] width 57 height 15
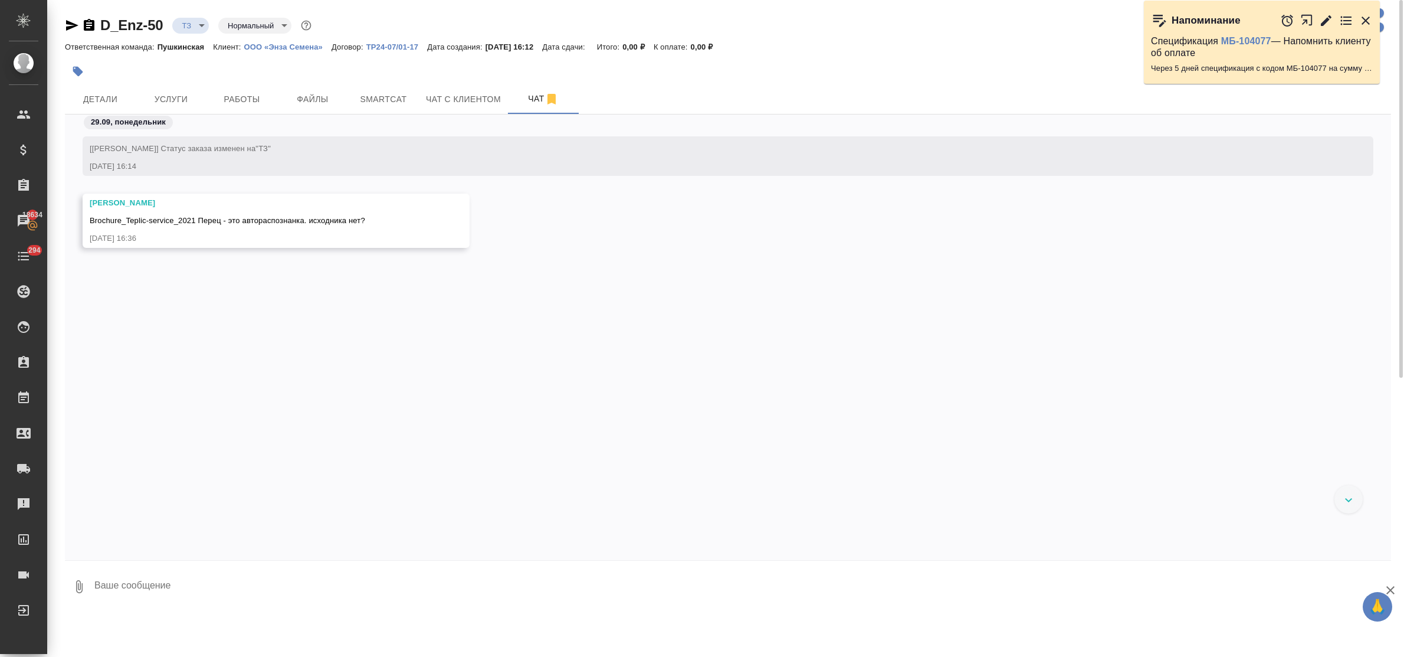
click at [202, 584] on textarea at bounding box center [742, 586] width 1298 height 40
type textarea "увы, исходника нет"
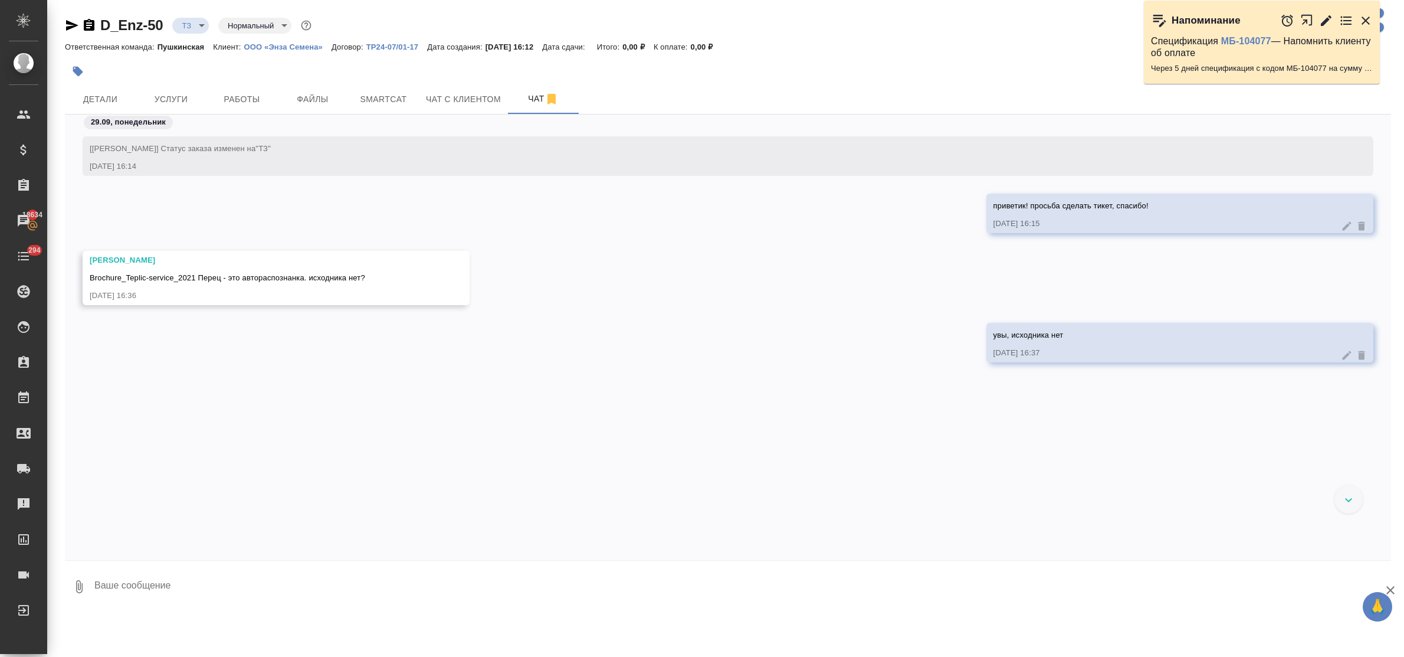
click at [257, 478] on div "[[PERSON_NAME]] Статус заказа изменен на "ТЗ" [DATE] 16:14 приветик! просьба сд…" at bounding box center [728, 328] width 1326 height 428
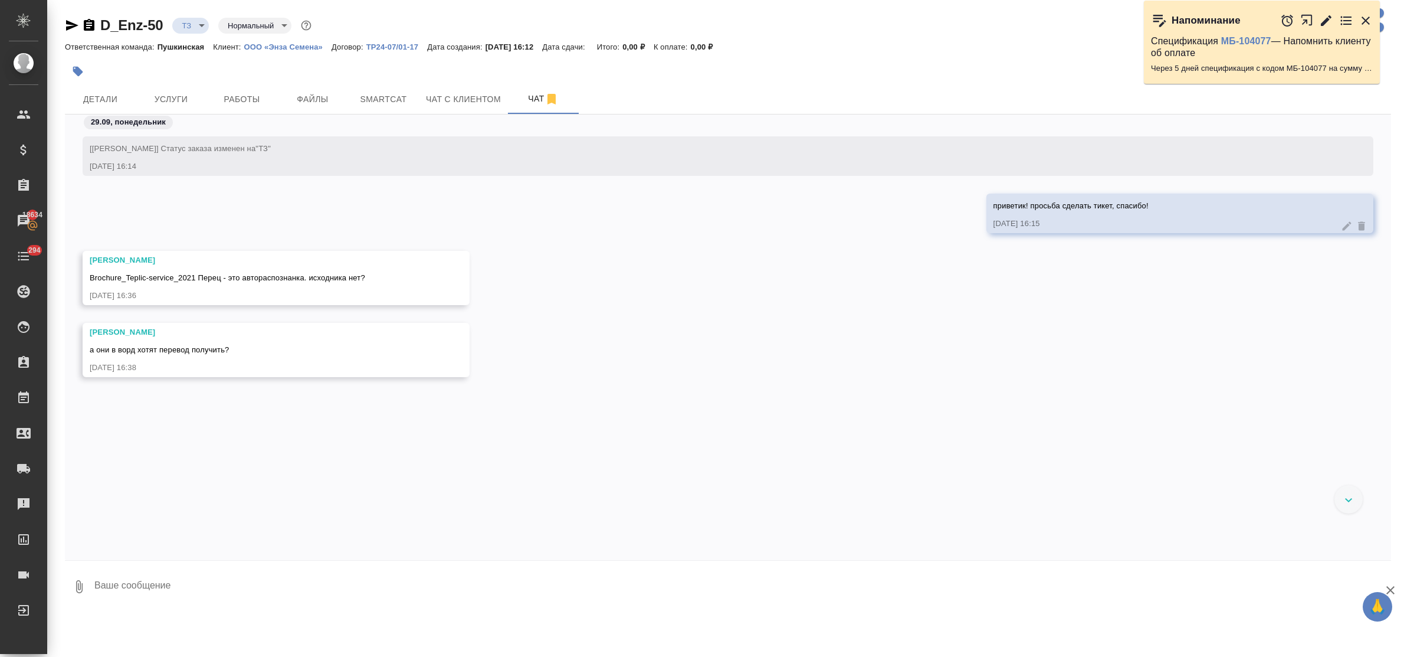
click at [136, 579] on textarea at bounding box center [742, 586] width 1298 height 40
type textarea "да"
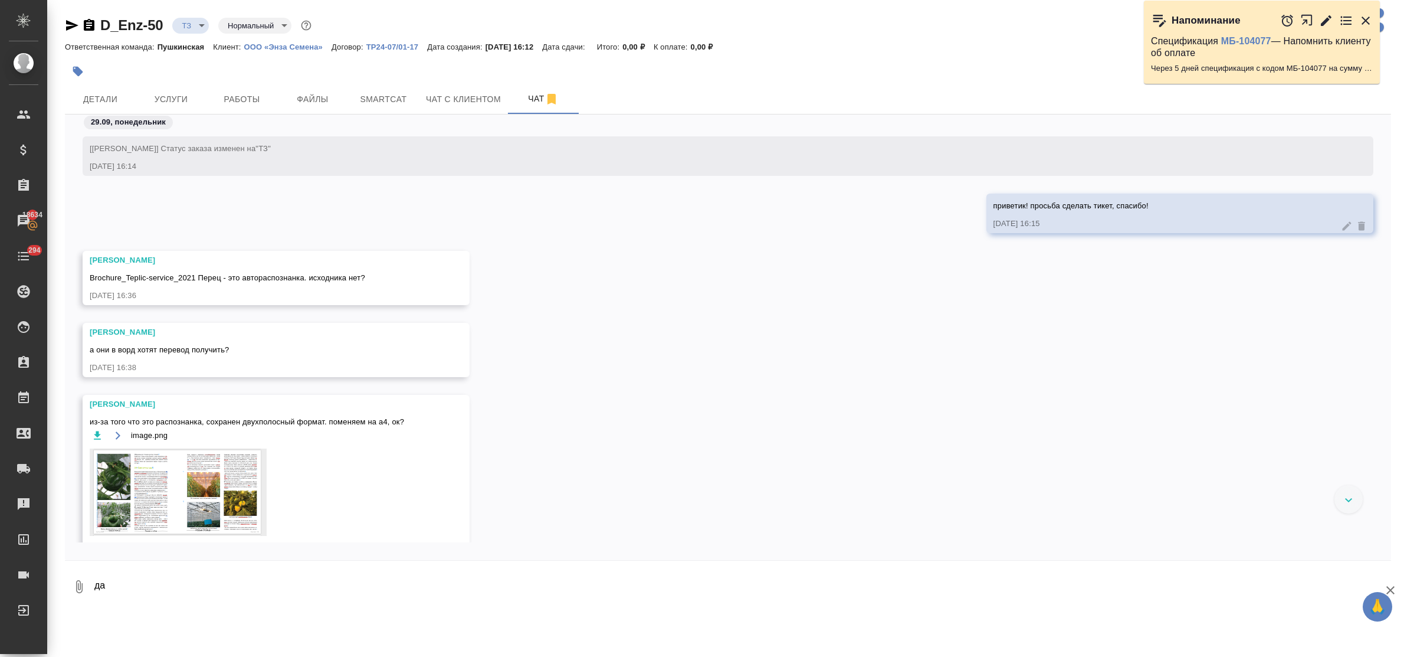
scroll to position [47, 0]
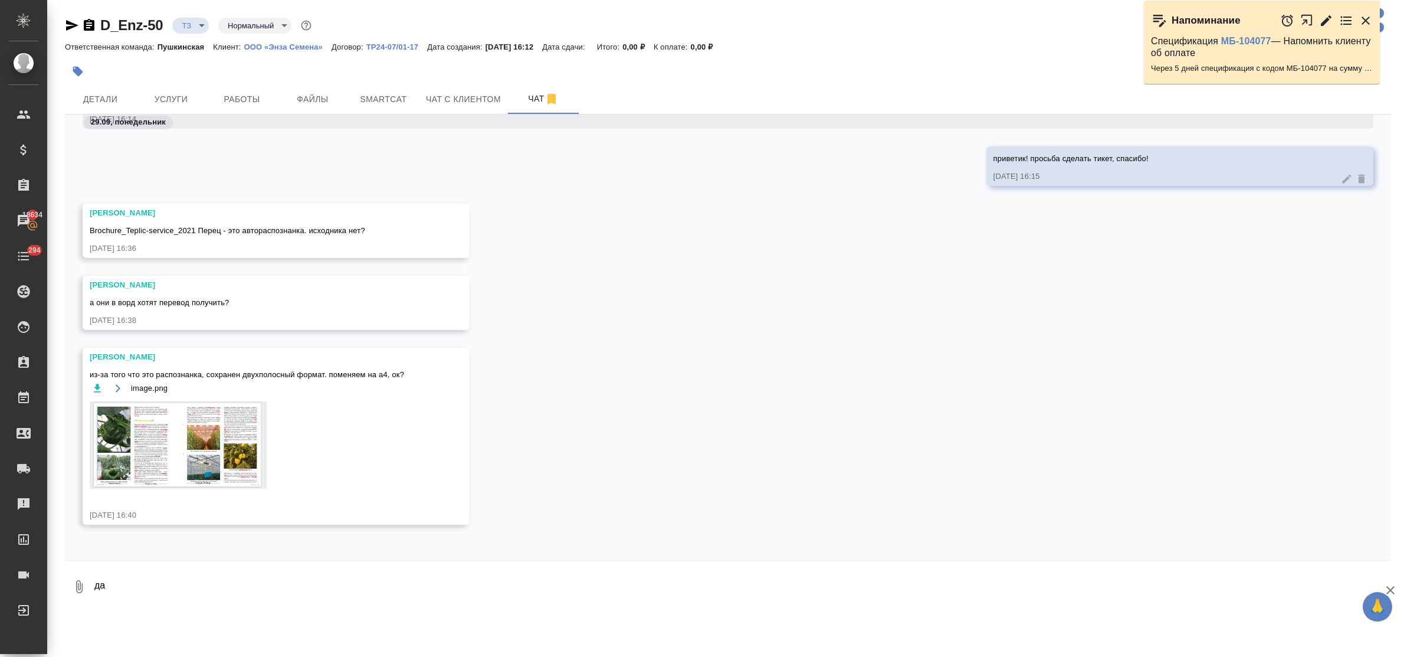
click at [181, 444] on img at bounding box center [178, 444] width 177 height 87
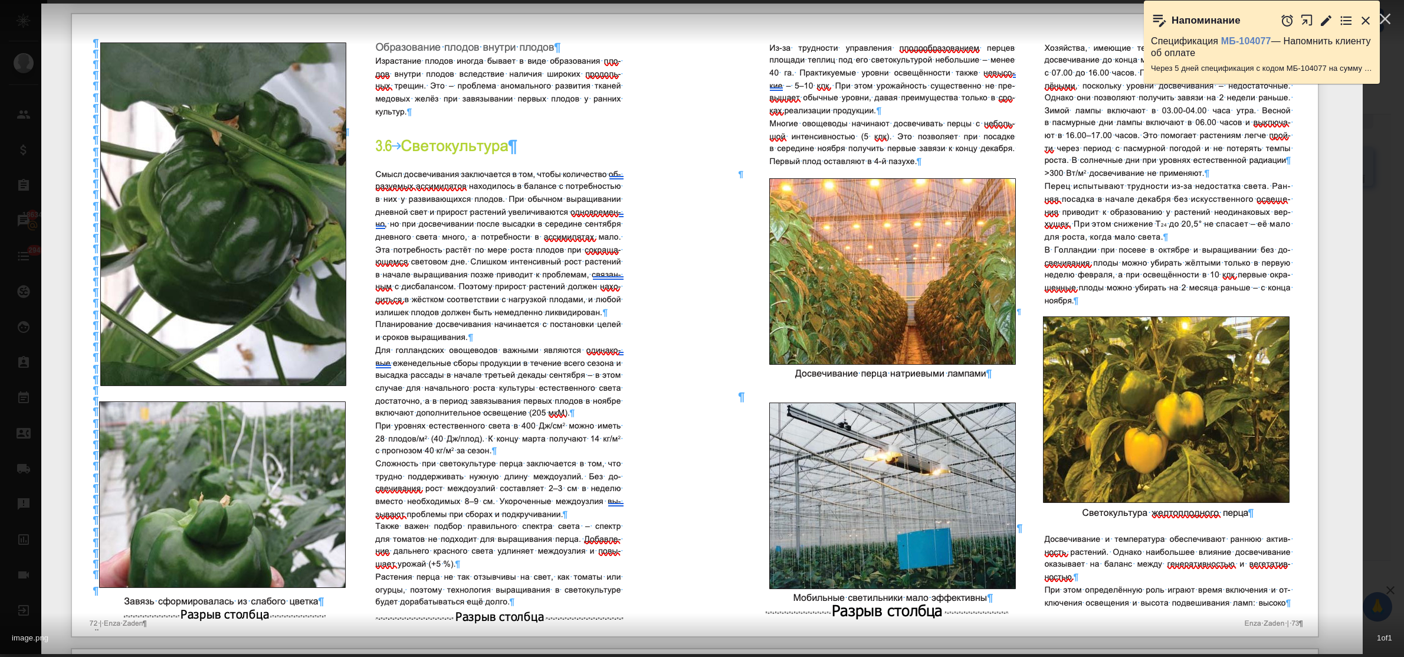
click at [1361, 21] on icon "button" at bounding box center [1365, 21] width 14 height 14
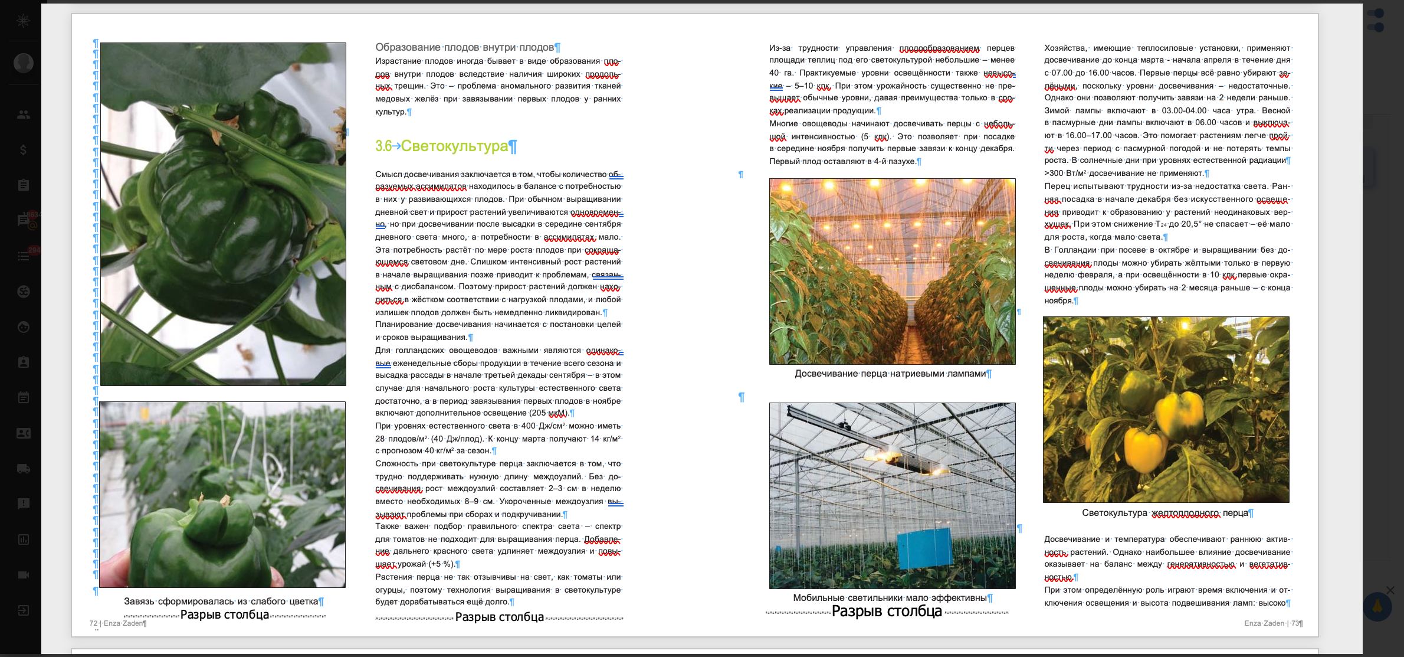
click at [1384, 18] on icon "button" at bounding box center [1385, 13] width 19 height 19
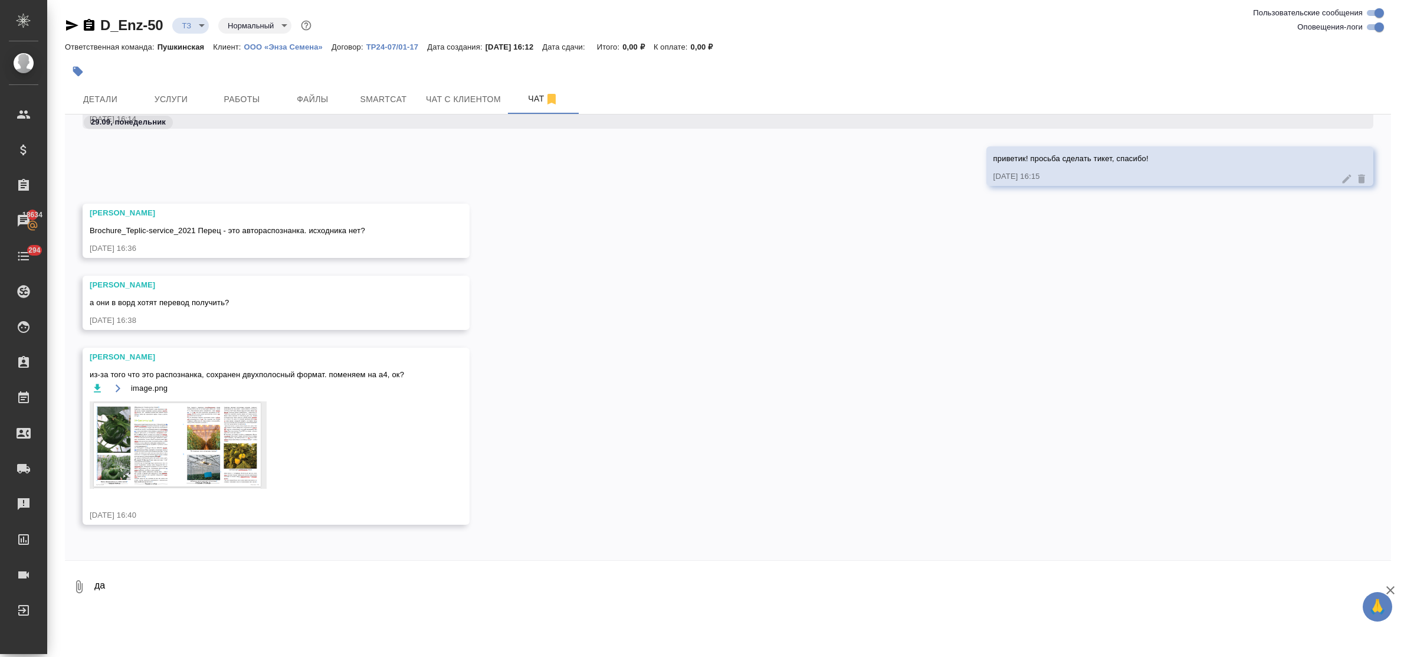
click at [213, 587] on textarea "да" at bounding box center [742, 586] width 1298 height 40
click at [180, 452] on img at bounding box center [178, 444] width 177 height 87
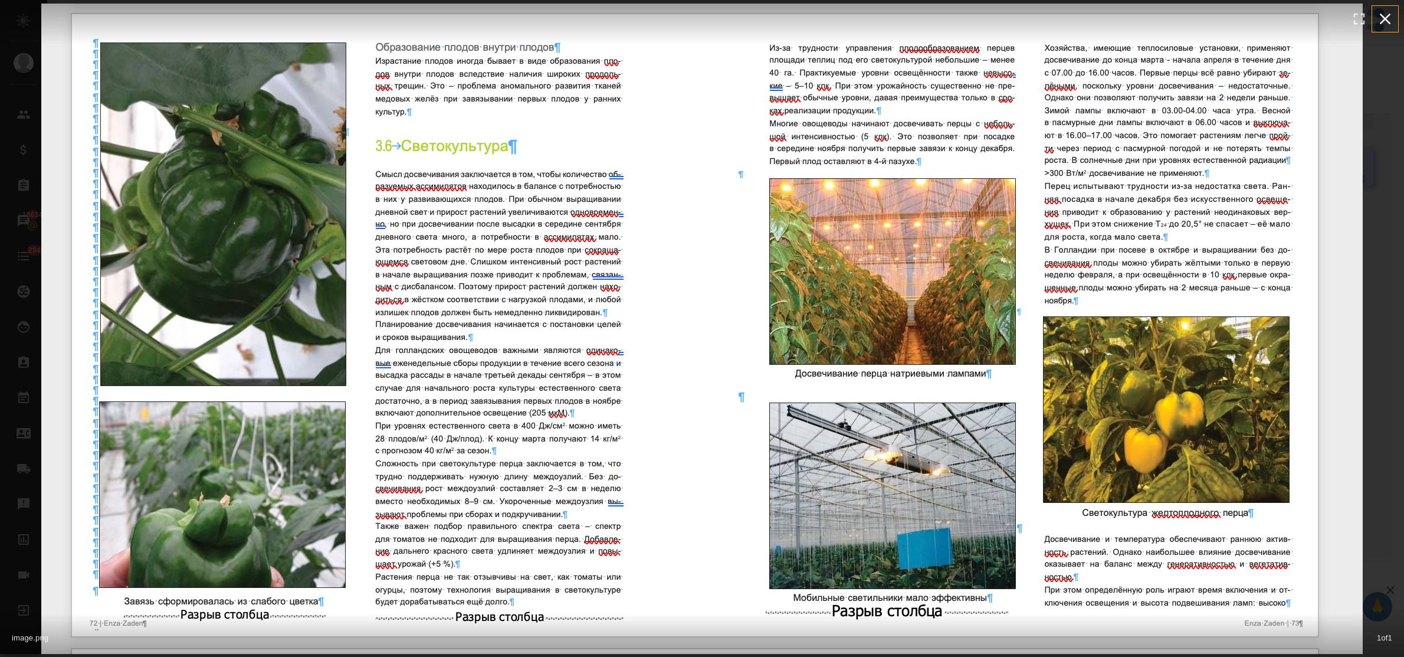
click at [1387, 12] on icon "button" at bounding box center [1385, 18] width 19 height 19
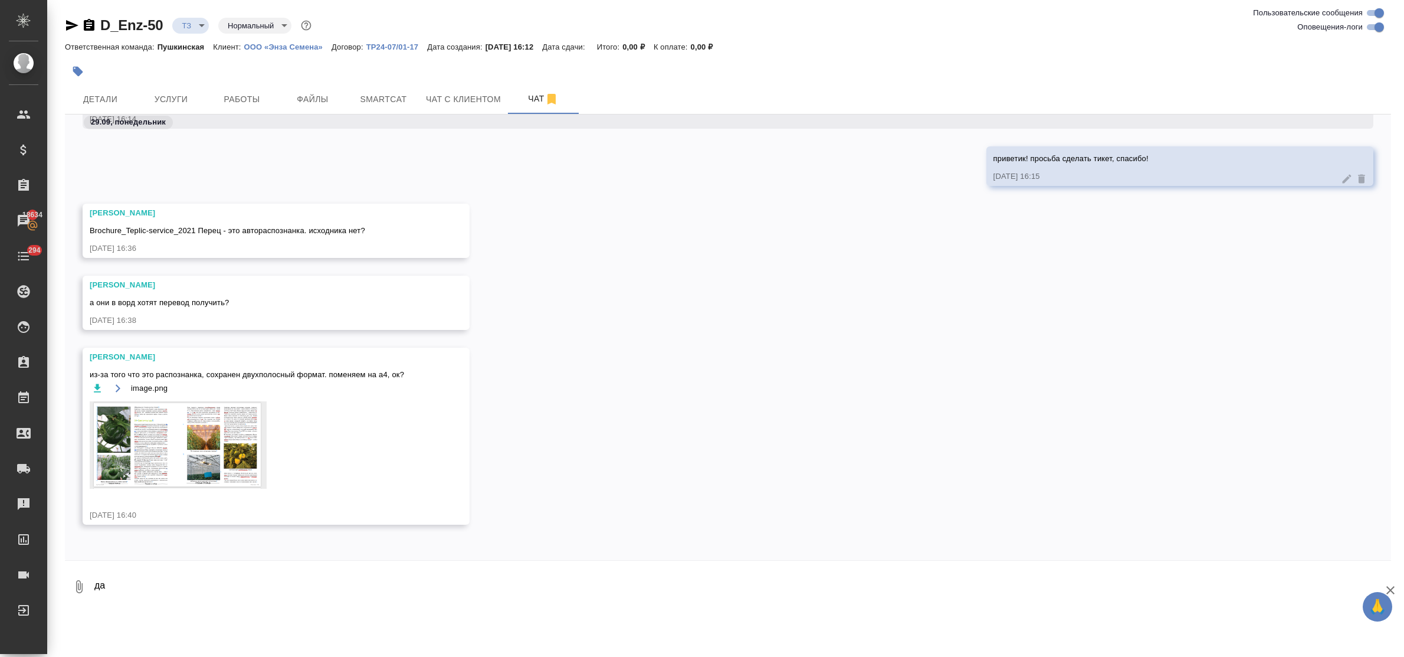
click at [133, 581] on textarea "да" at bounding box center [742, 586] width 1298 height 40
click at [152, 452] on img at bounding box center [178, 444] width 177 height 87
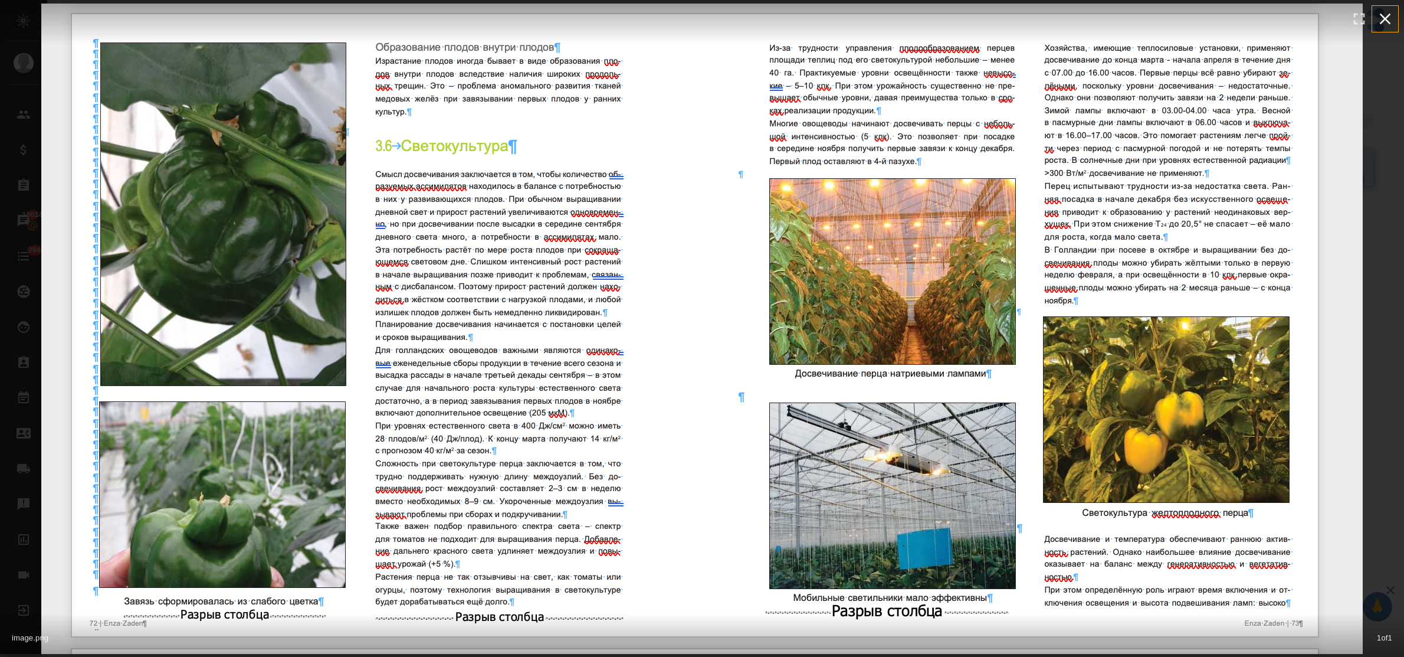
click at [1384, 10] on icon "button" at bounding box center [1385, 18] width 19 height 19
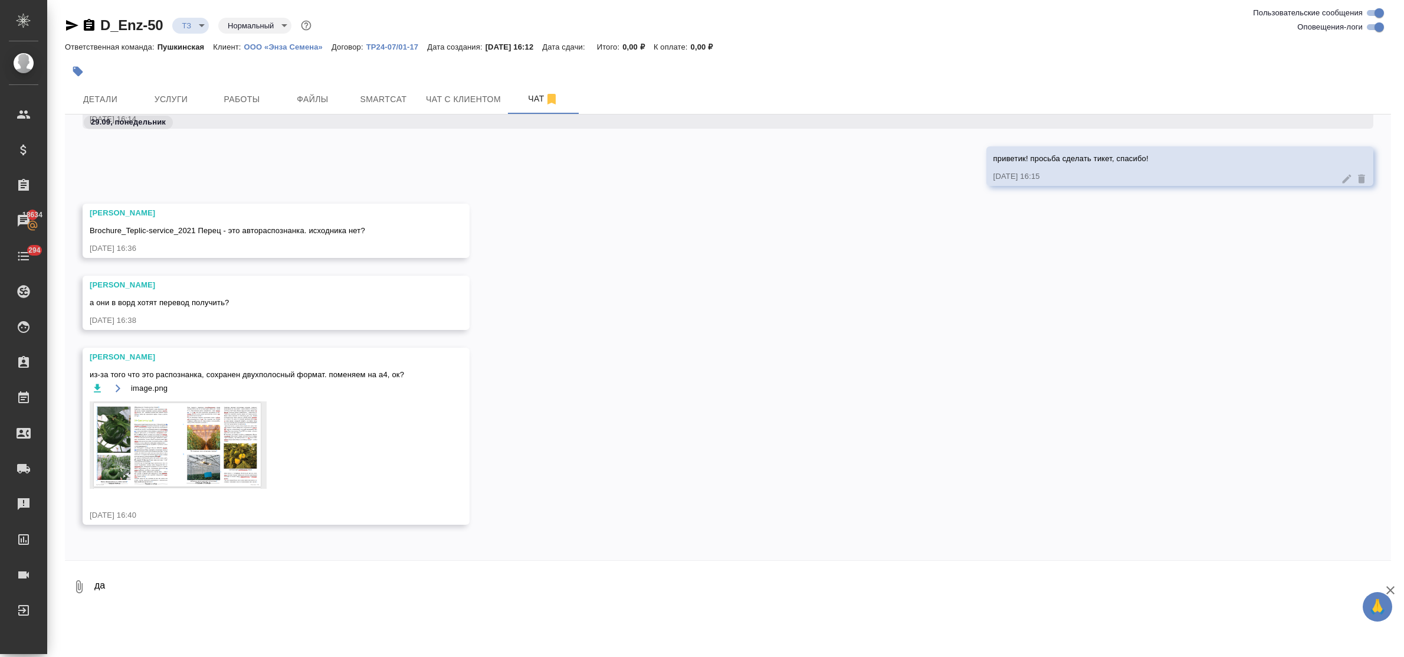
click at [116, 587] on textarea "да" at bounding box center [742, 586] width 1298 height 40
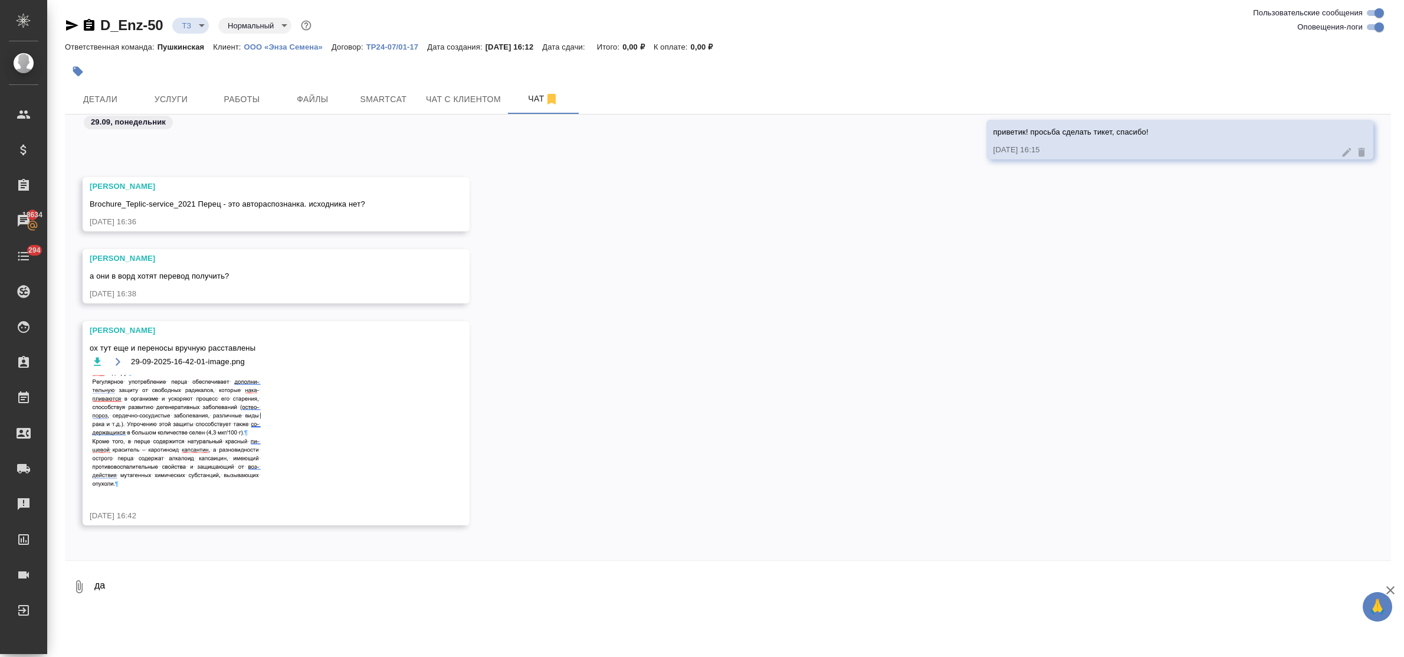
scroll to position [74, 0]
click at [162, 414] on img at bounding box center [178, 431] width 177 height 114
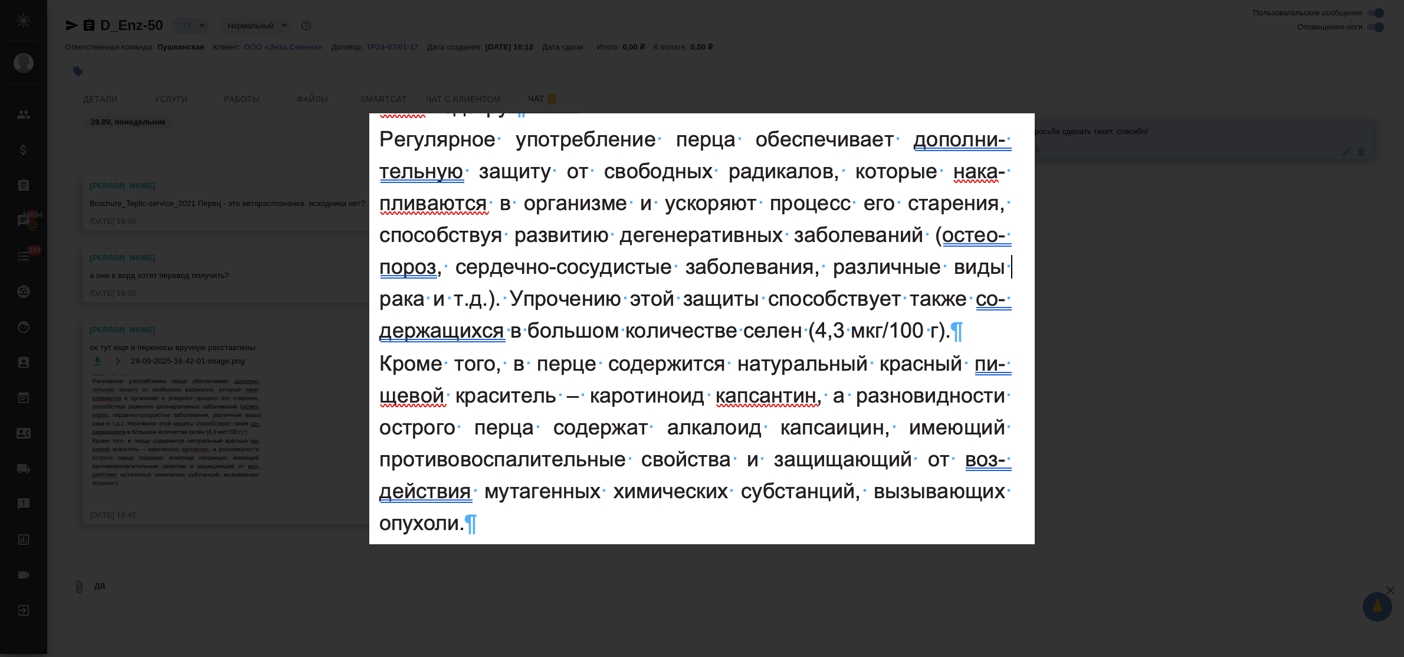
click at [539, 547] on div "29-09-2025-16-42-01-image.png 1 of 1" at bounding box center [702, 328] width 1404 height 657
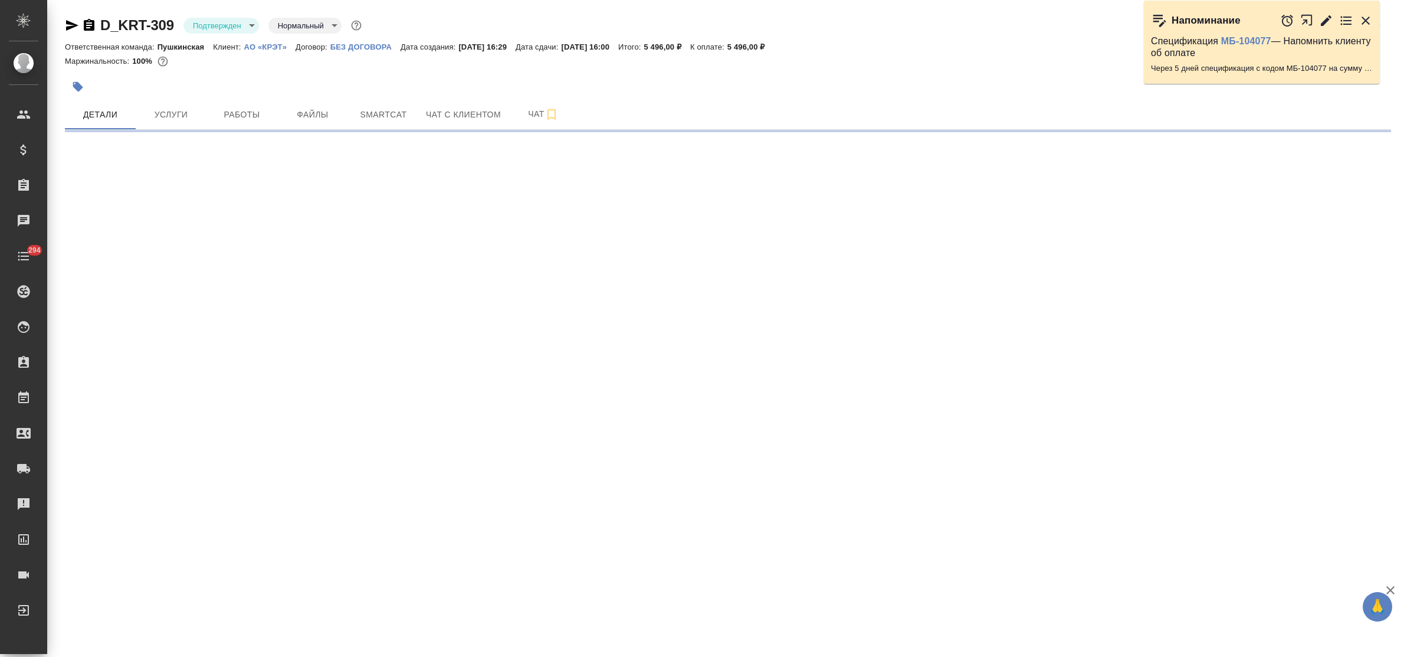
select select "RU"
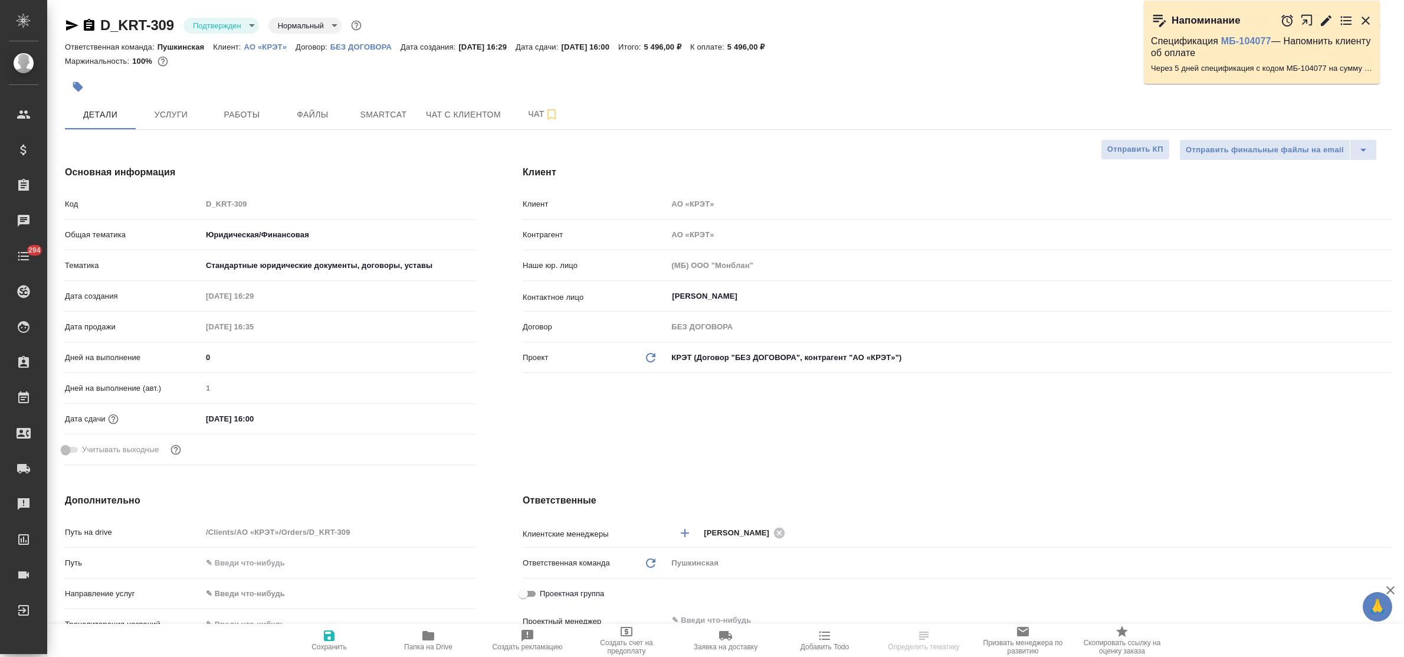
type textarea "x"
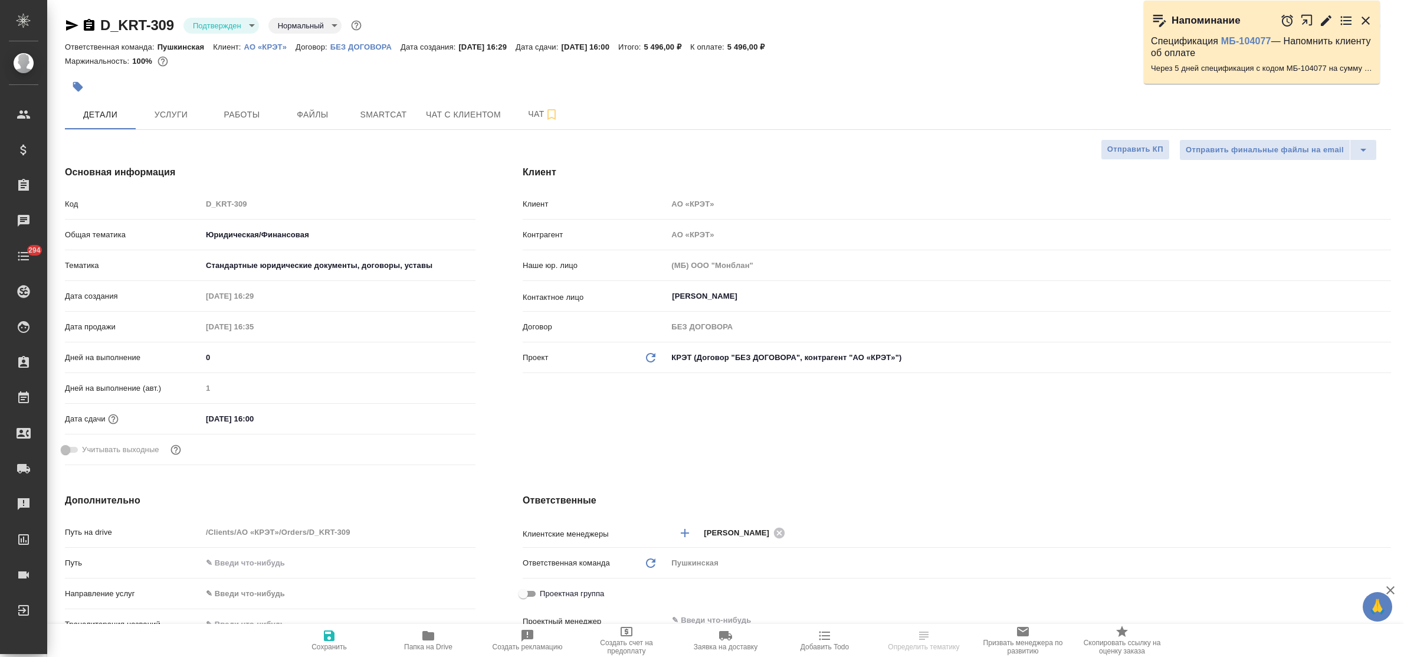
type textarea "x"
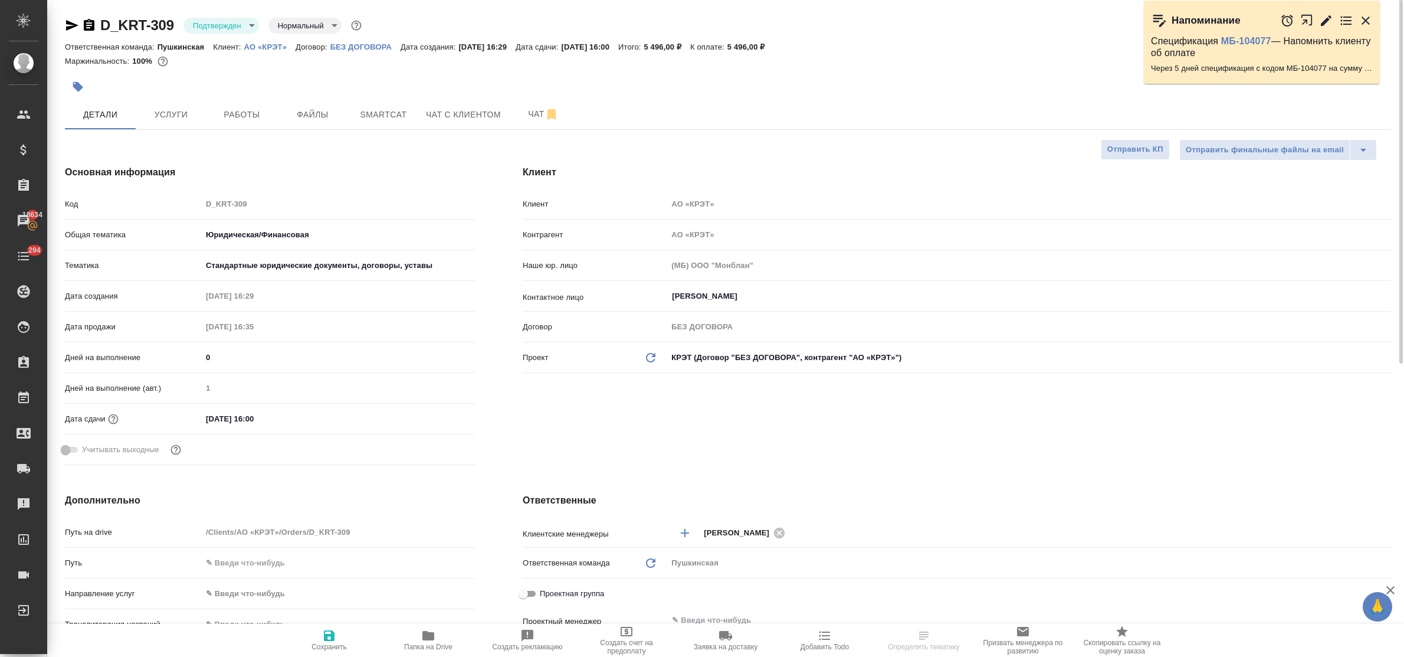
type textarea "x"
select select "RU"
type textarea "x"
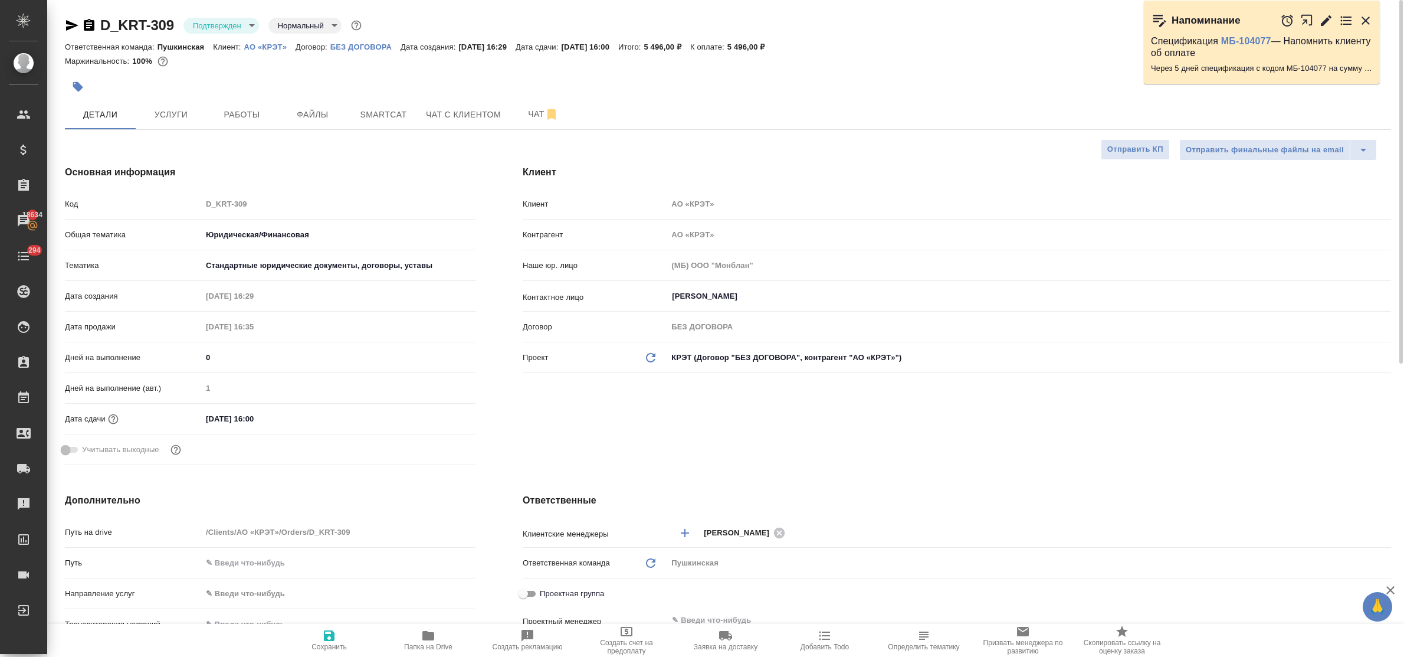
type textarea "x"
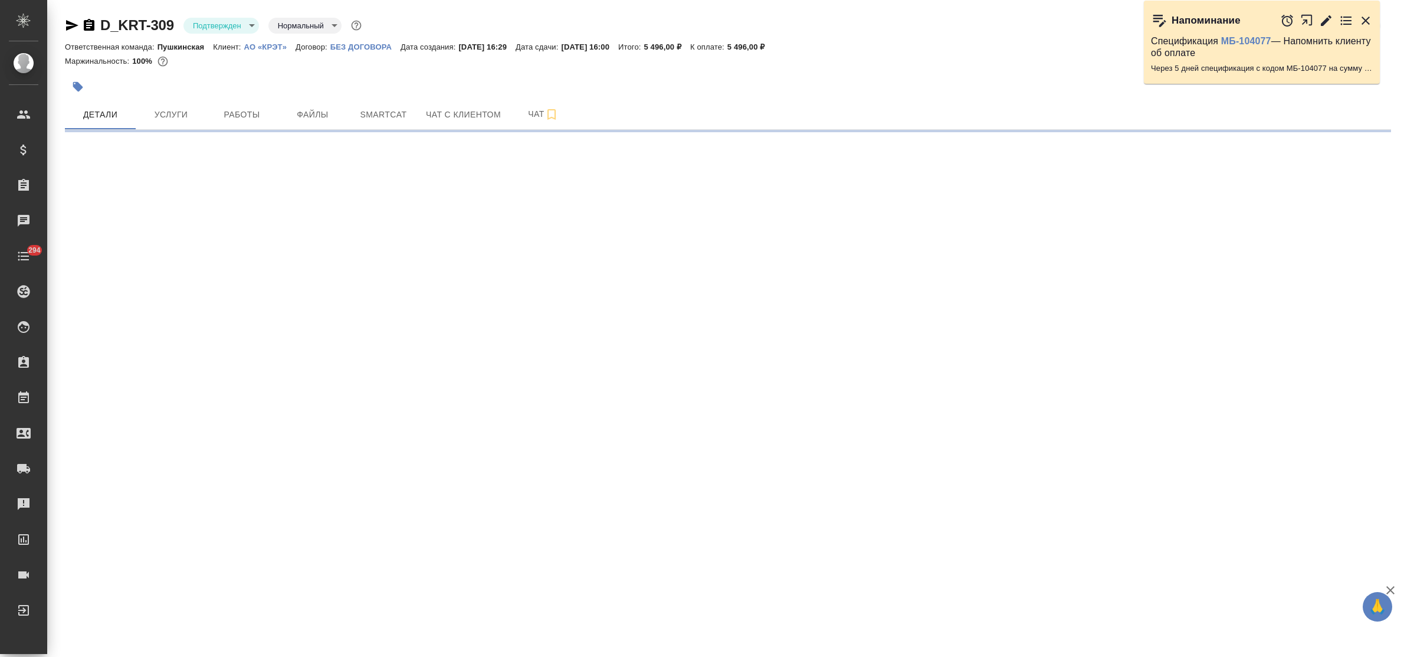
select select "RU"
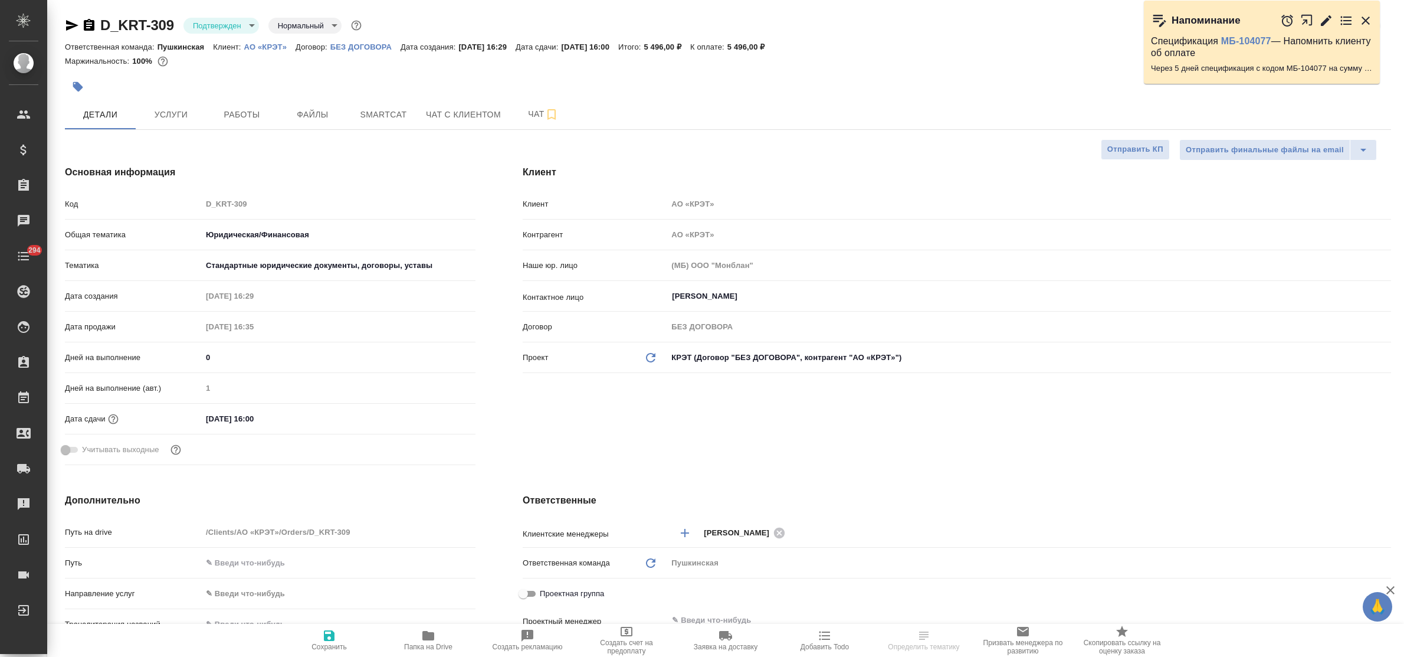
type textarea "x"
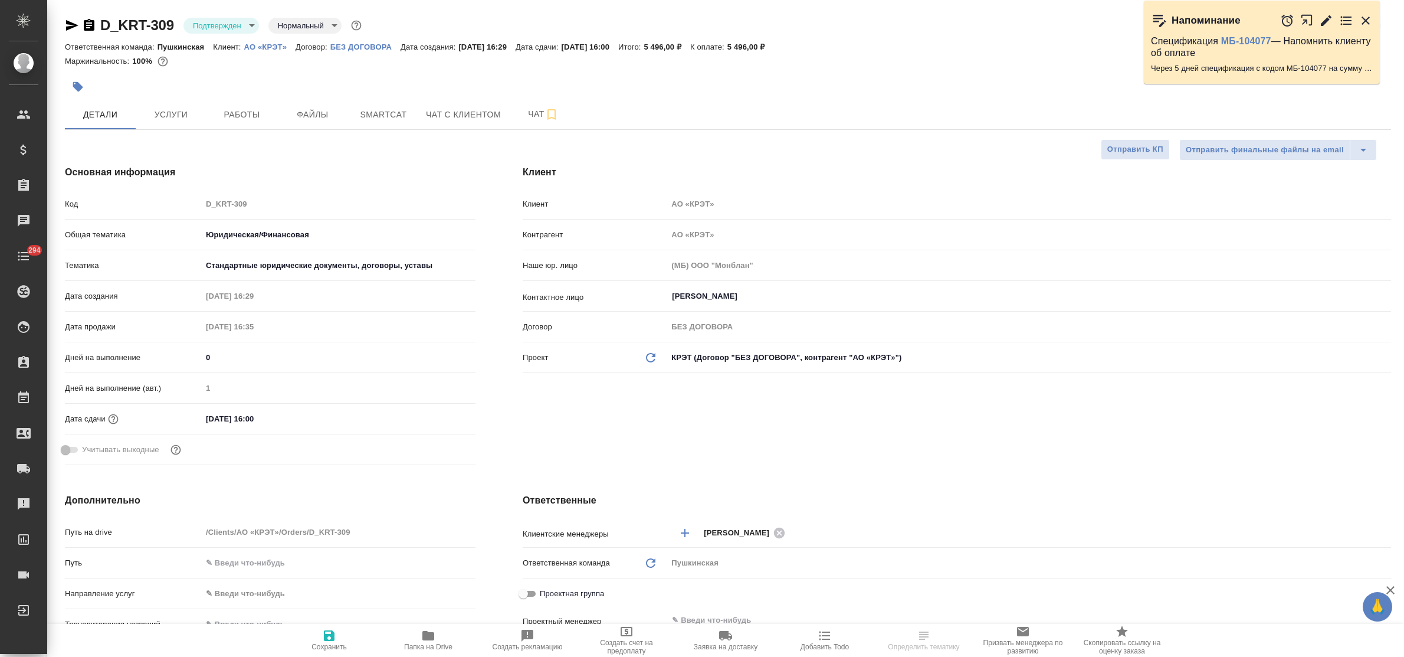
type textarea "x"
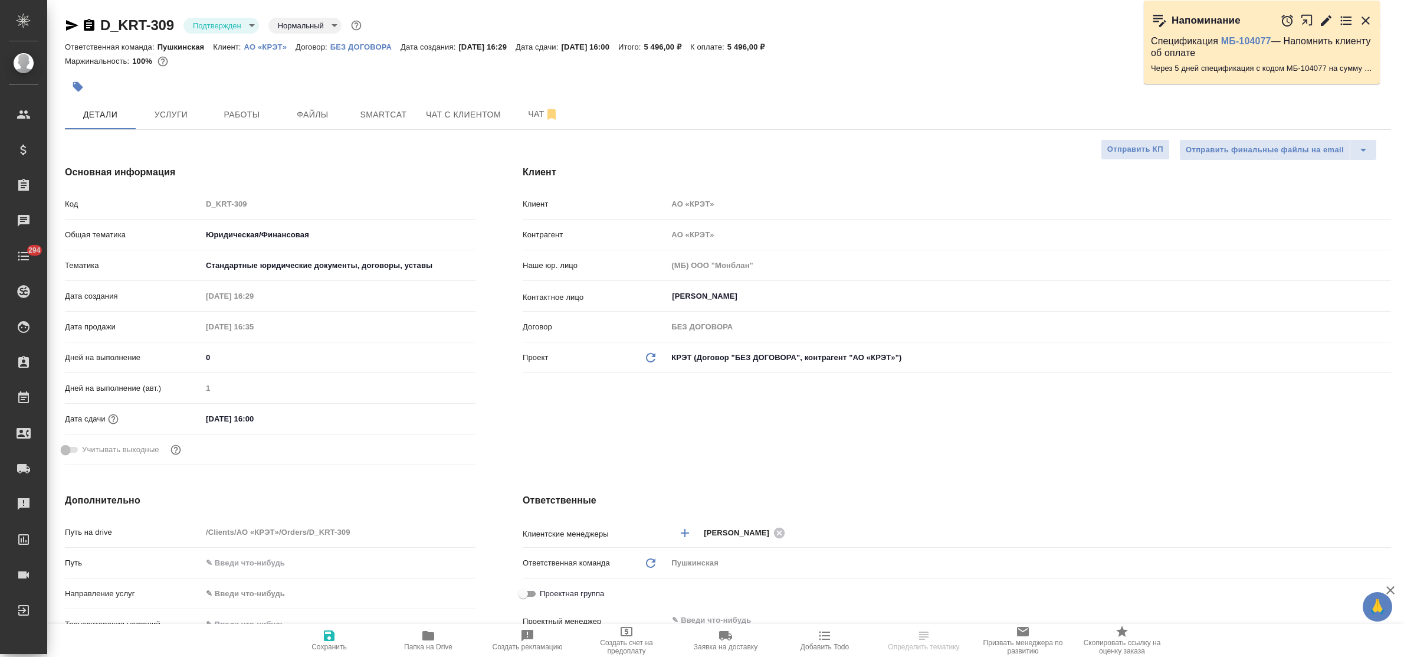
type textarea "x"
select select "RU"
type textarea "x"
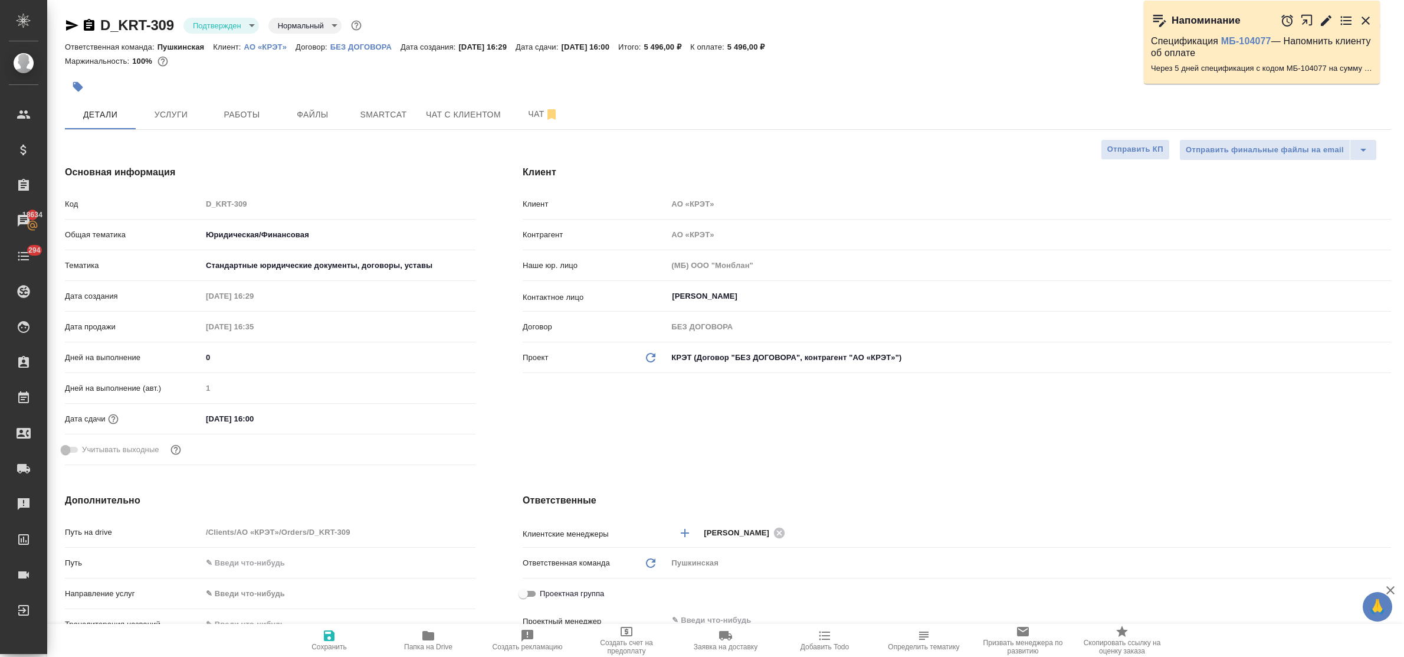
type textarea "x"
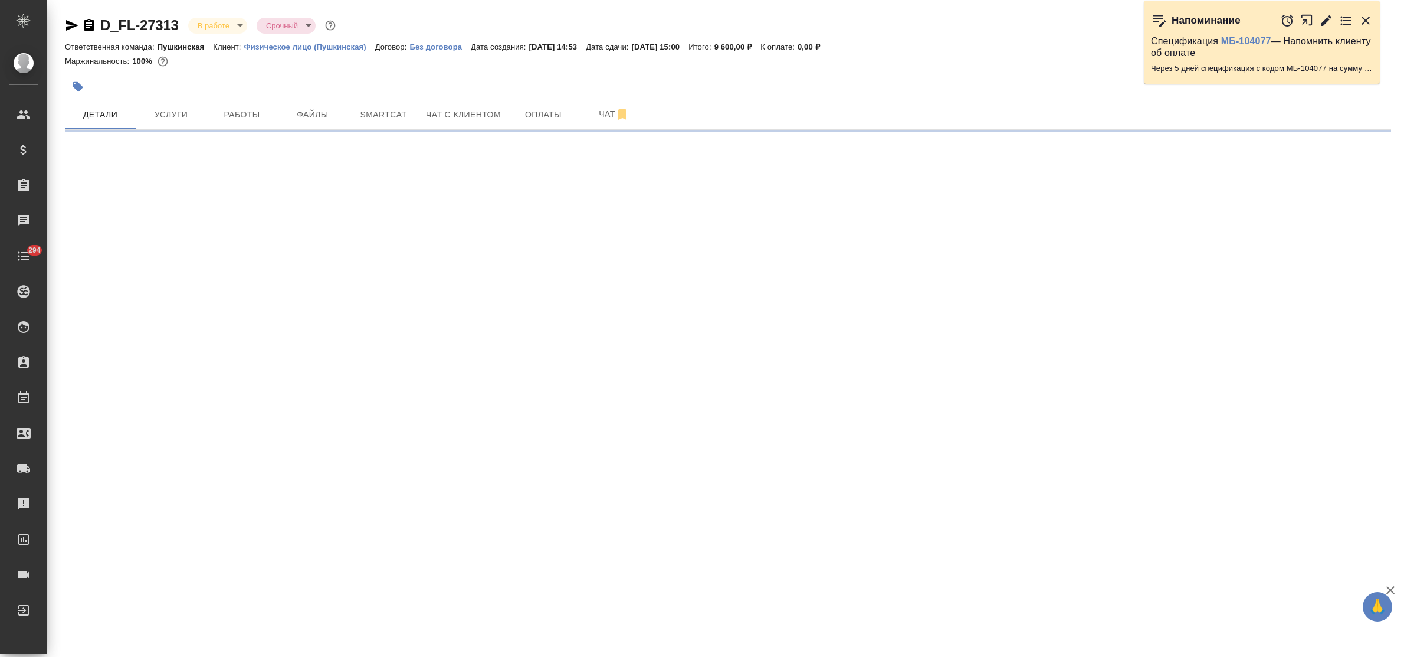
select select "RU"
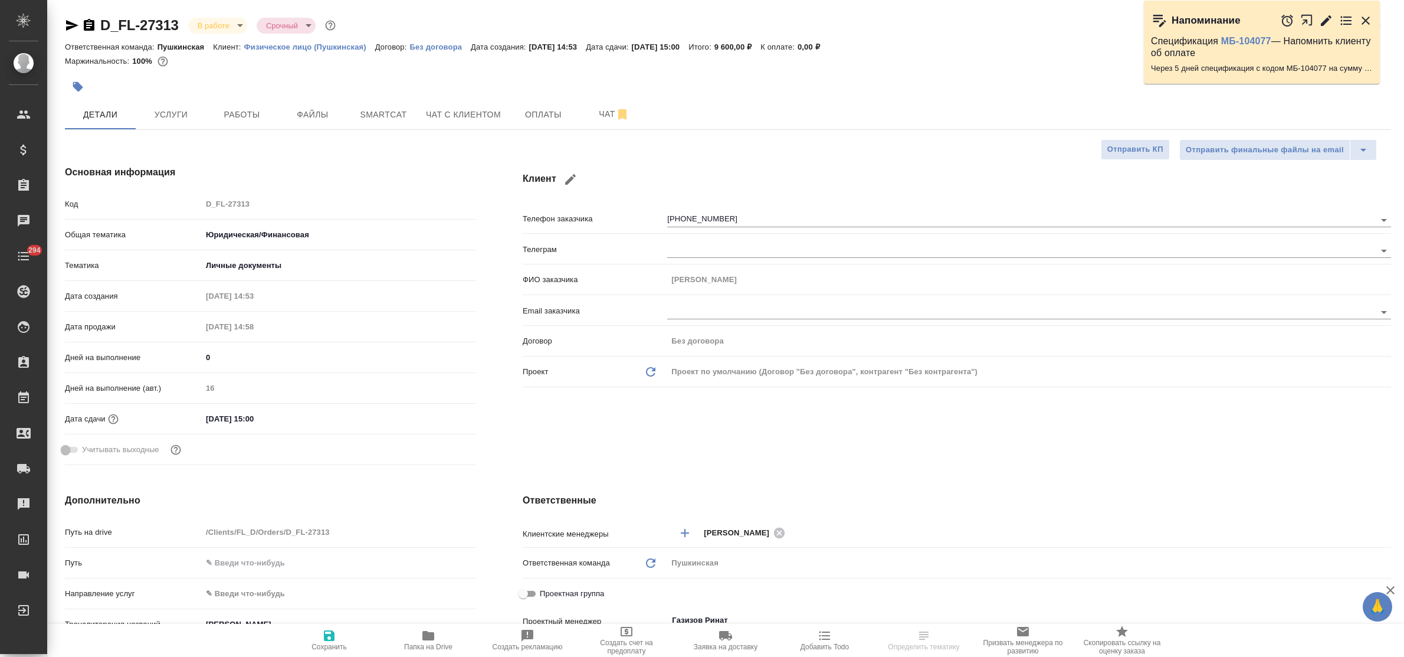
type textarea "x"
click at [242, 120] on span "Работы" at bounding box center [242, 114] width 57 height 15
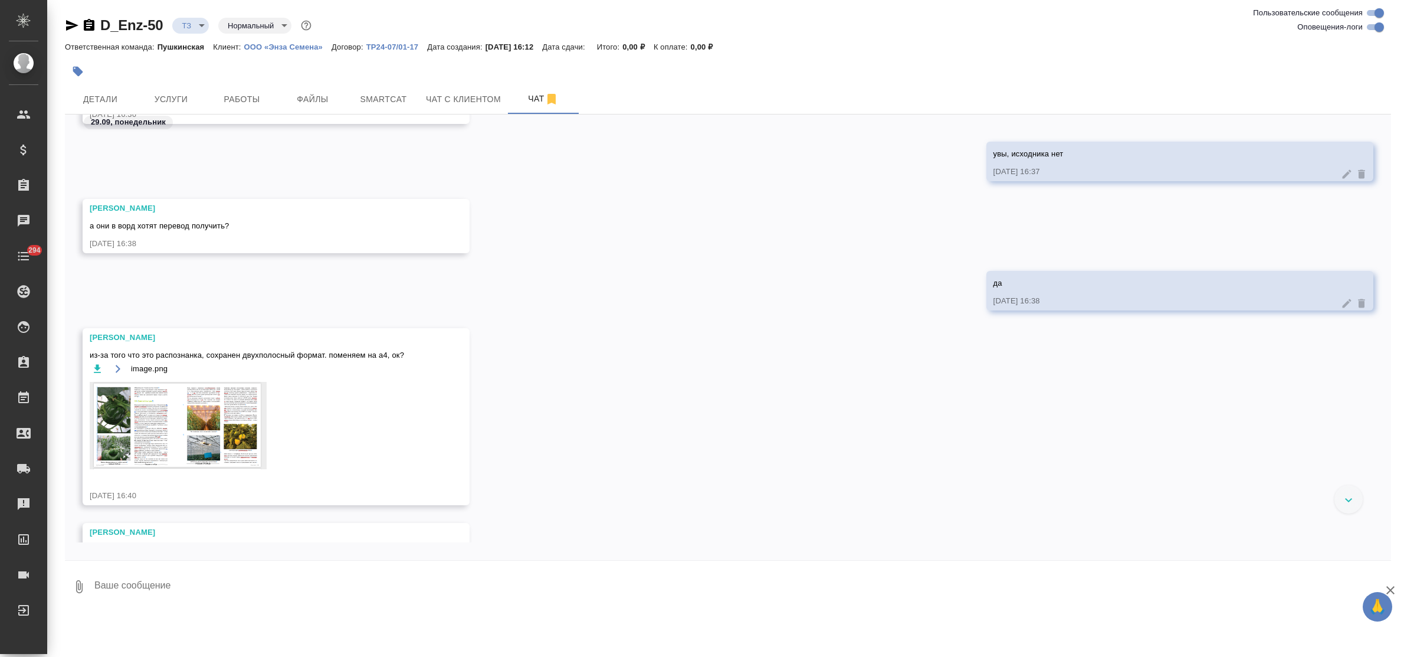
scroll to position [383, 0]
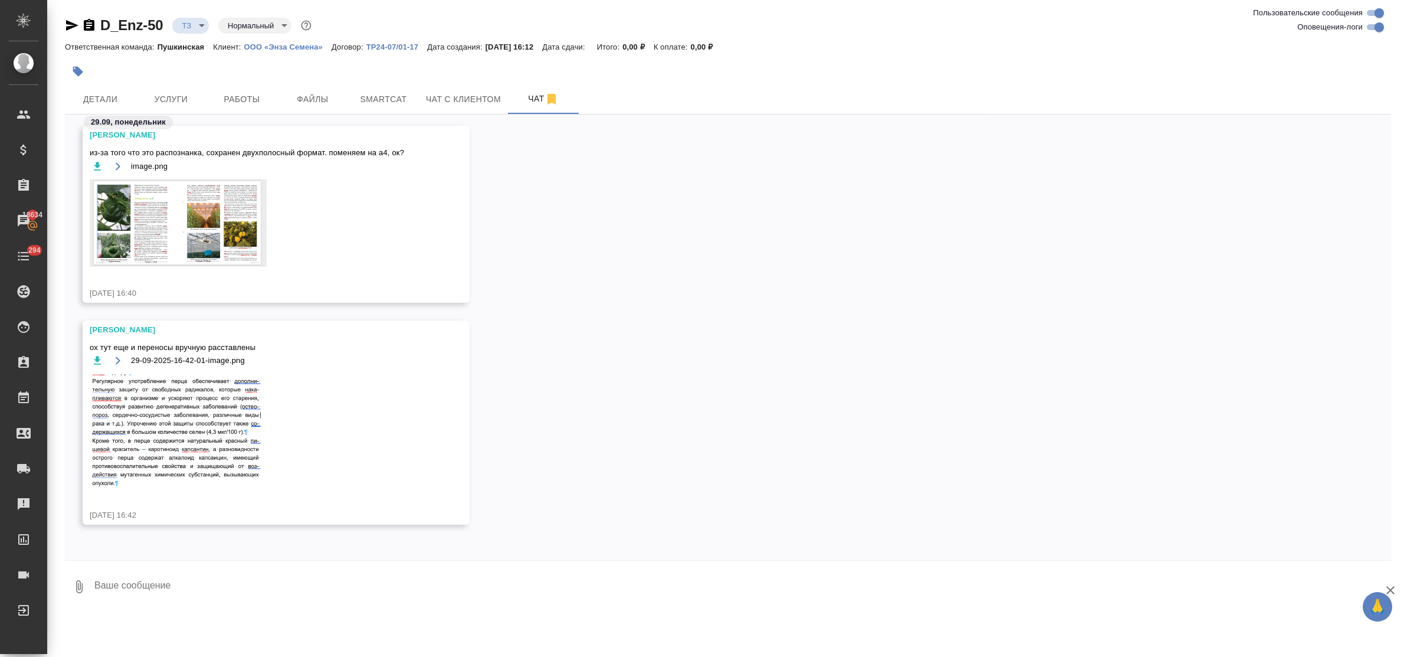
click at [167, 576] on textarea at bounding box center [742, 586] width 1298 height 40
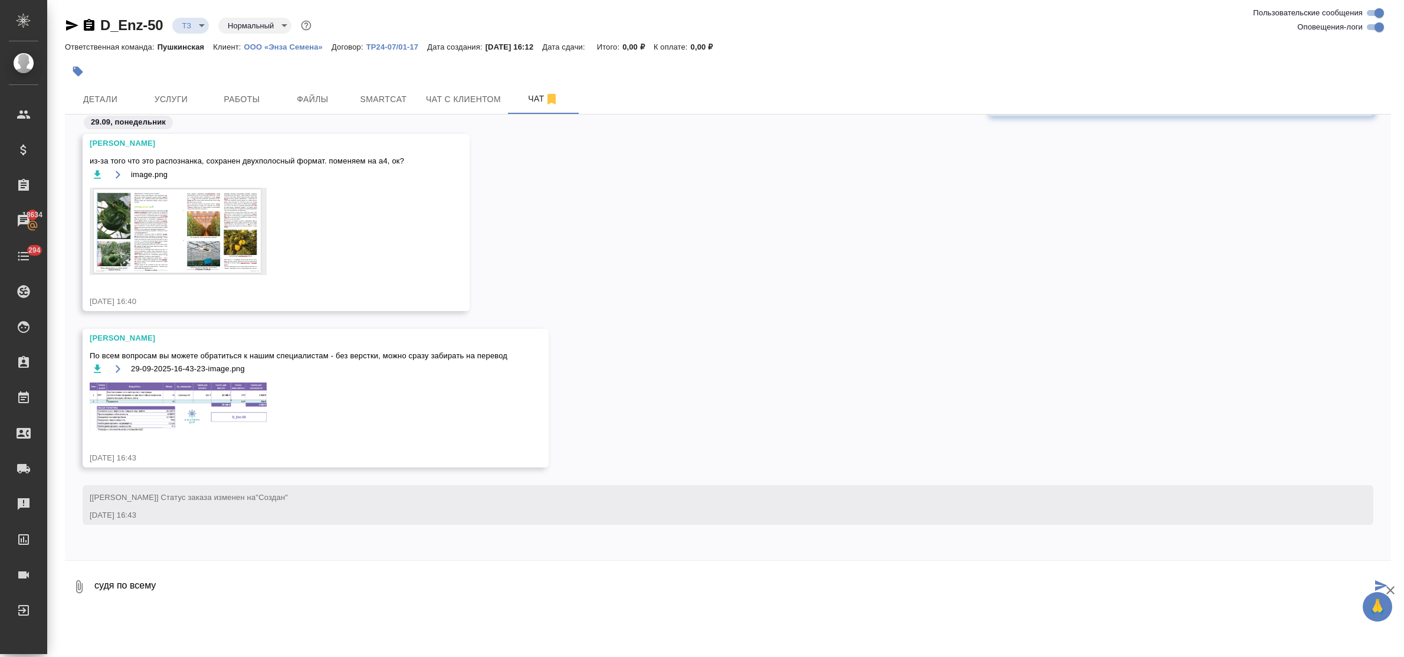
scroll to position [326, 0]
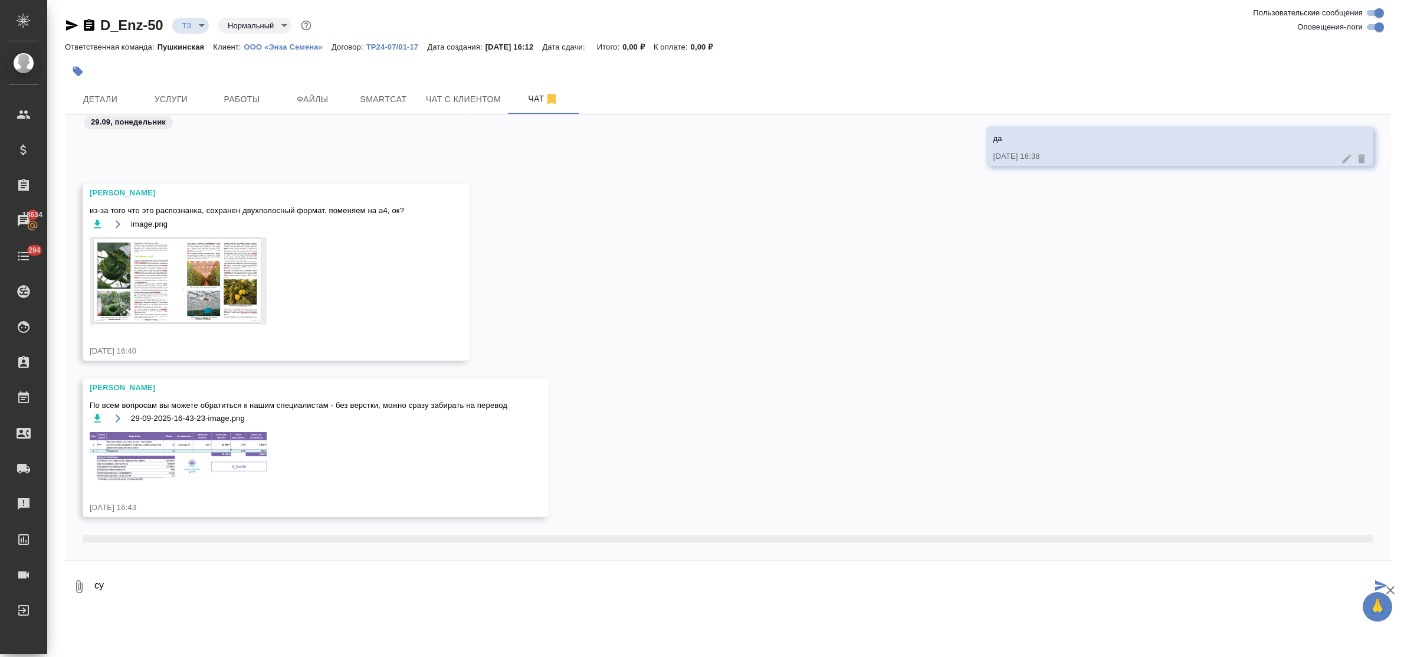
type textarea "с"
click at [176, 456] on img at bounding box center [178, 457] width 177 height 50
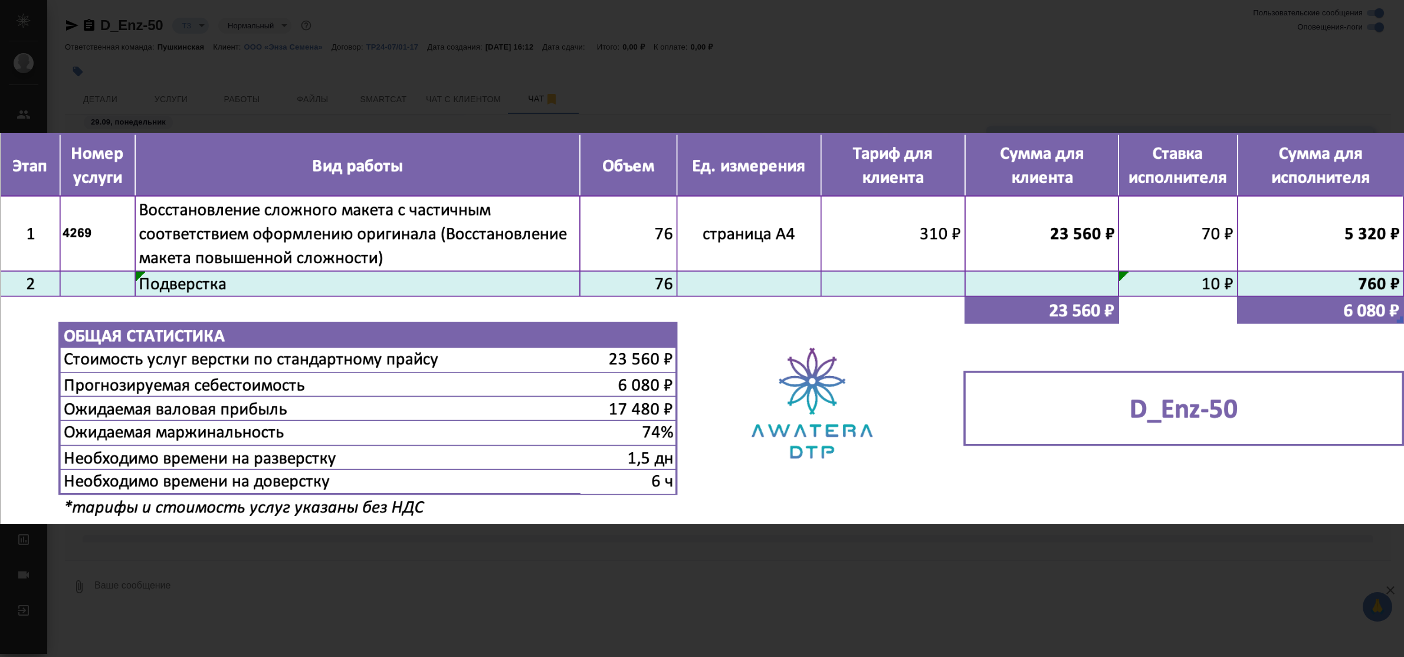
click at [606, 580] on div "29-09-2025-16-43-23-image.png 1 of 1" at bounding box center [702, 328] width 1404 height 657
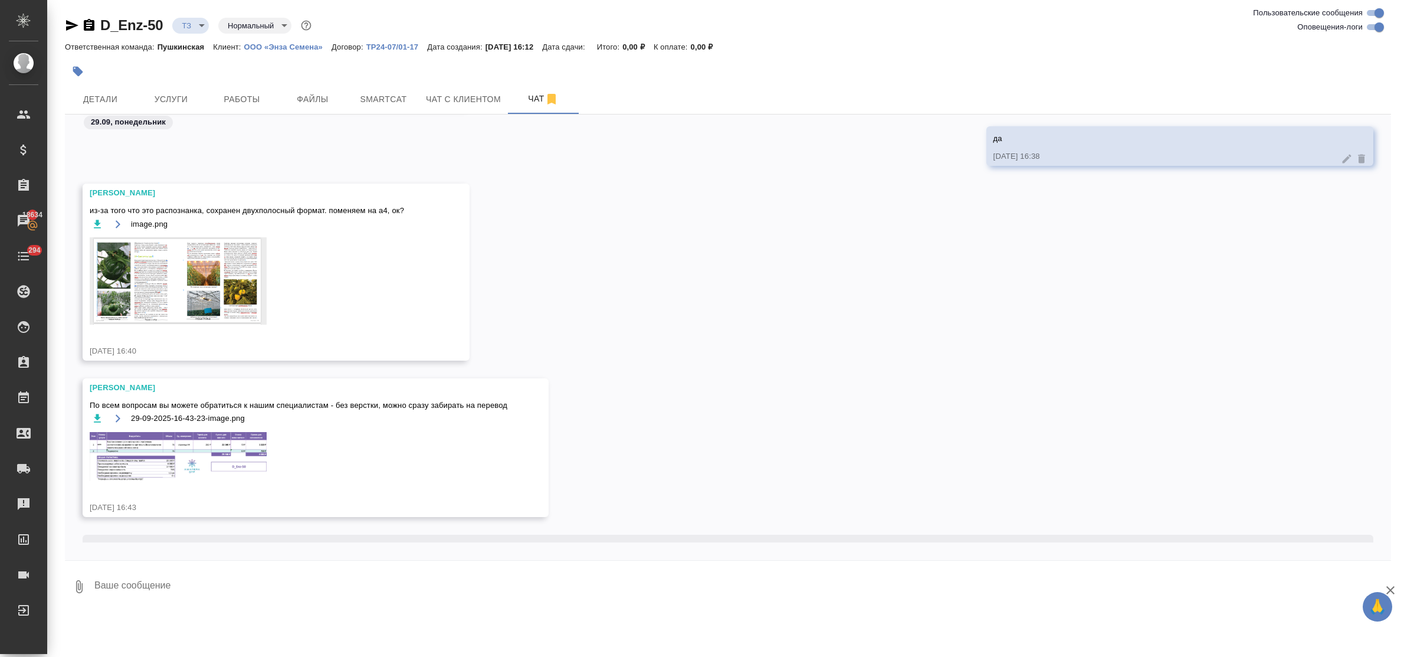
click at [252, 572] on textarea at bounding box center [742, 586] width 1298 height 40
click at [201, 470] on img at bounding box center [178, 457] width 177 height 50
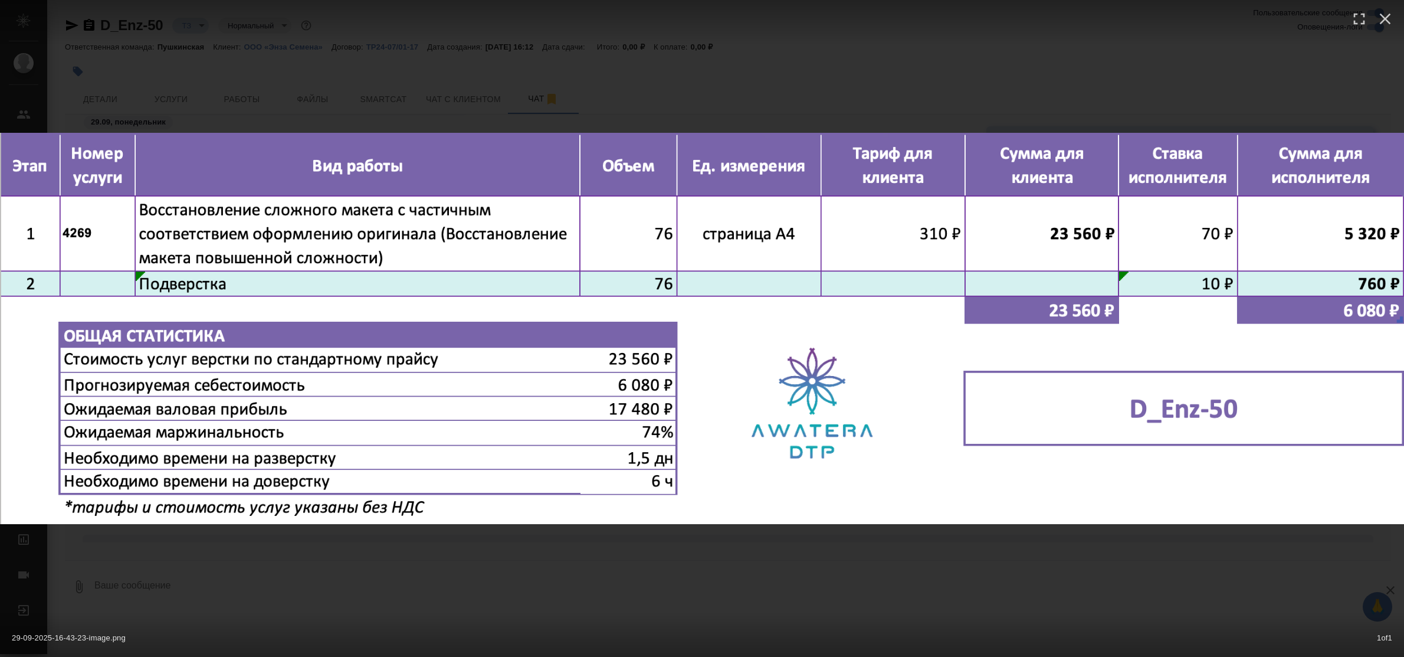
click at [406, 587] on div "29-09-2025-16-43-23-image.png 1 of 1" at bounding box center [702, 328] width 1404 height 657
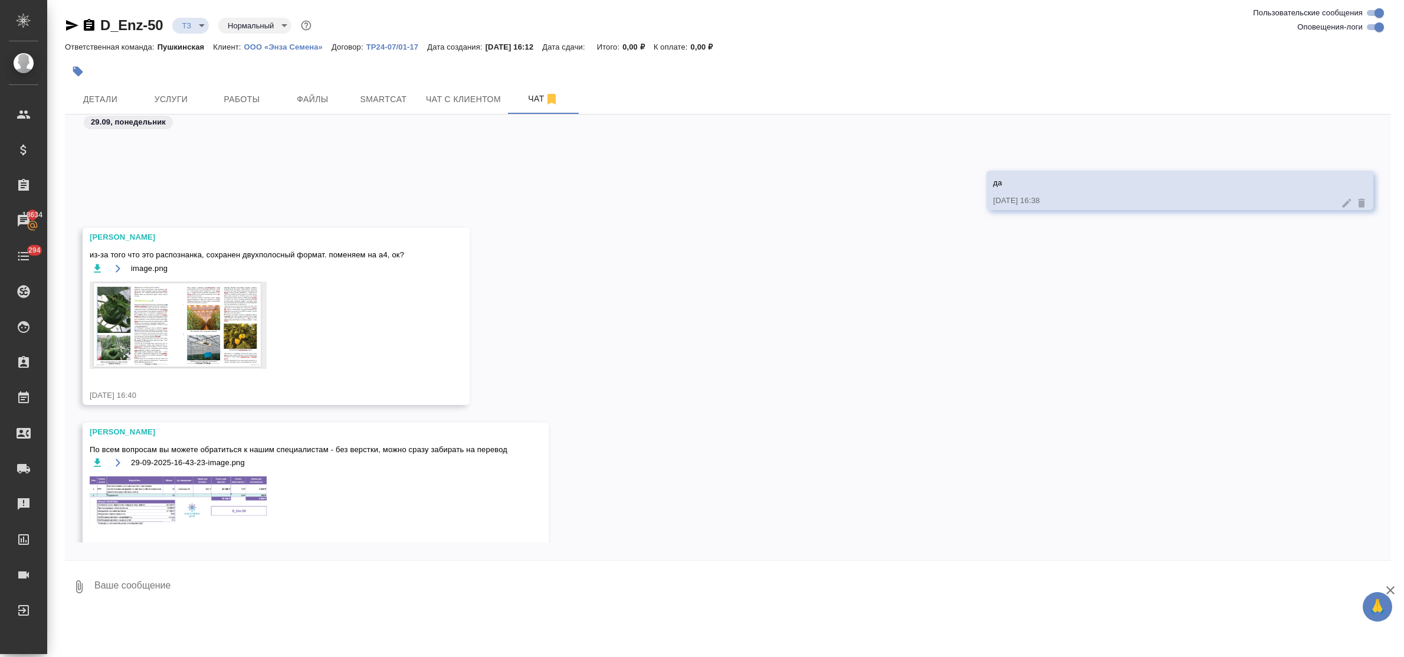
scroll to position [375, 0]
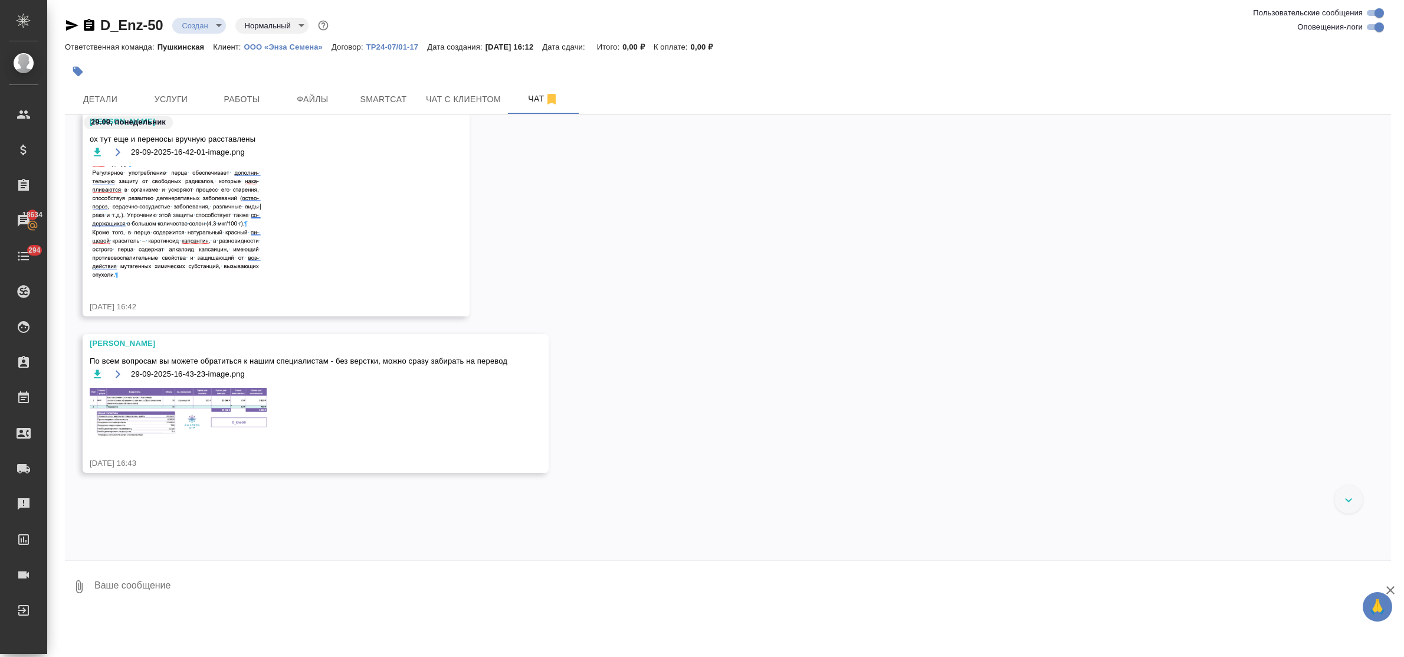
scroll to position [582, 0]
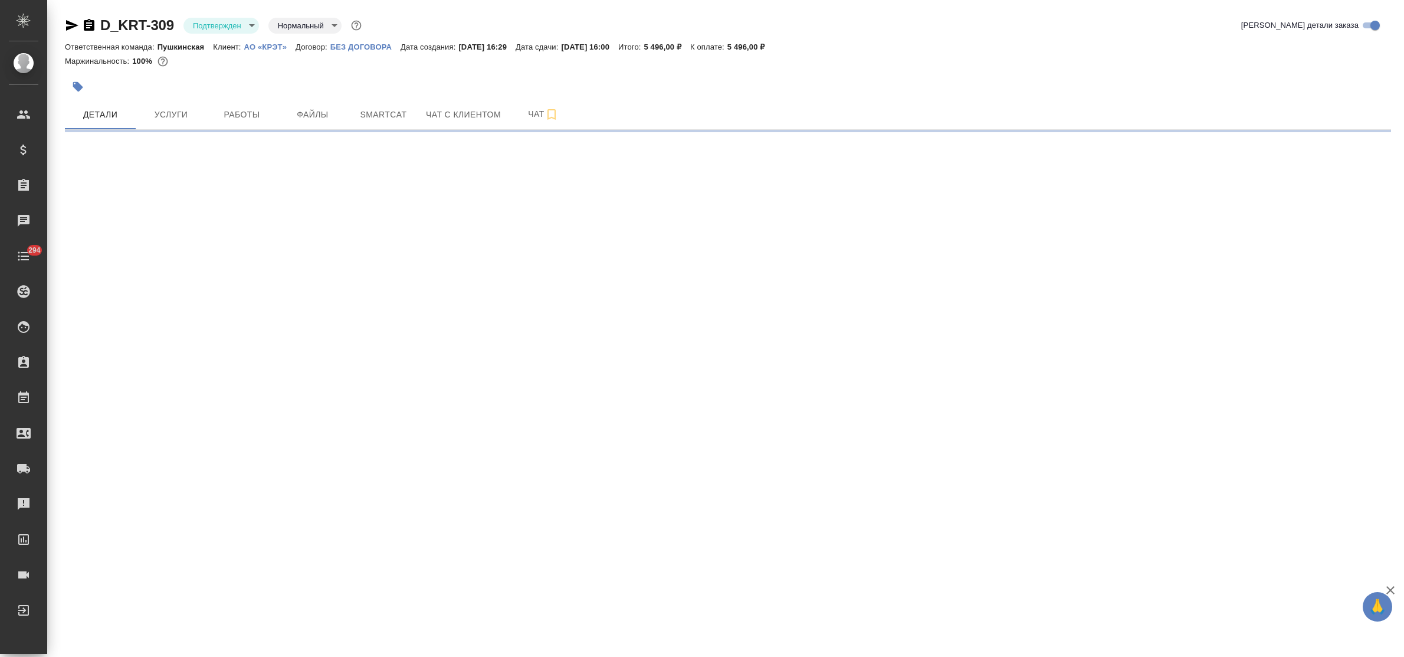
select select "RU"
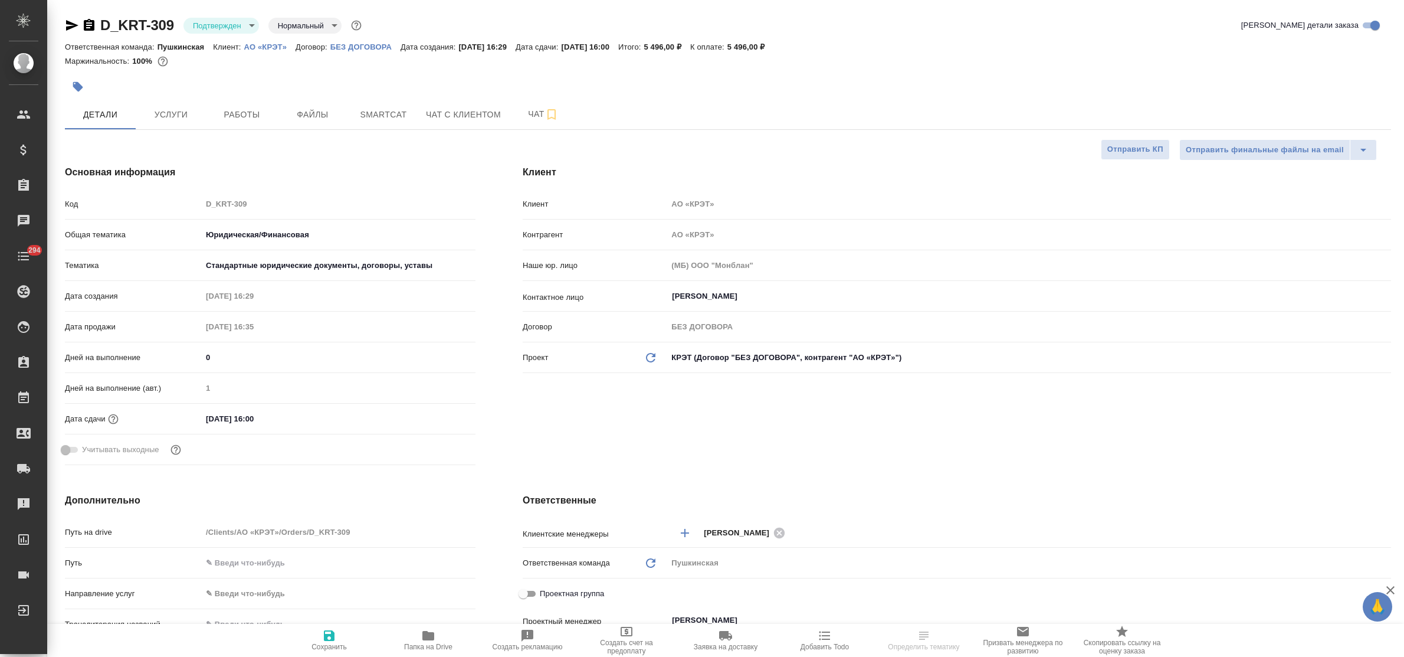
type textarea "x"
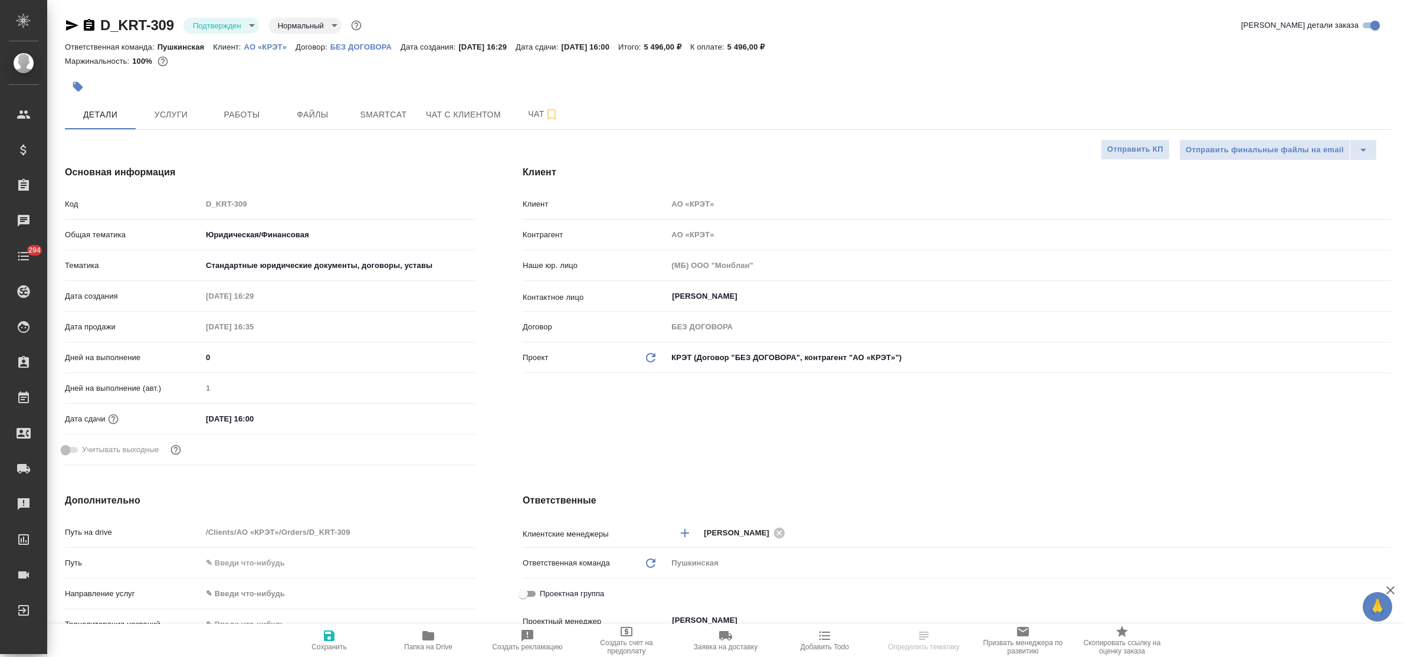
type textarea "x"
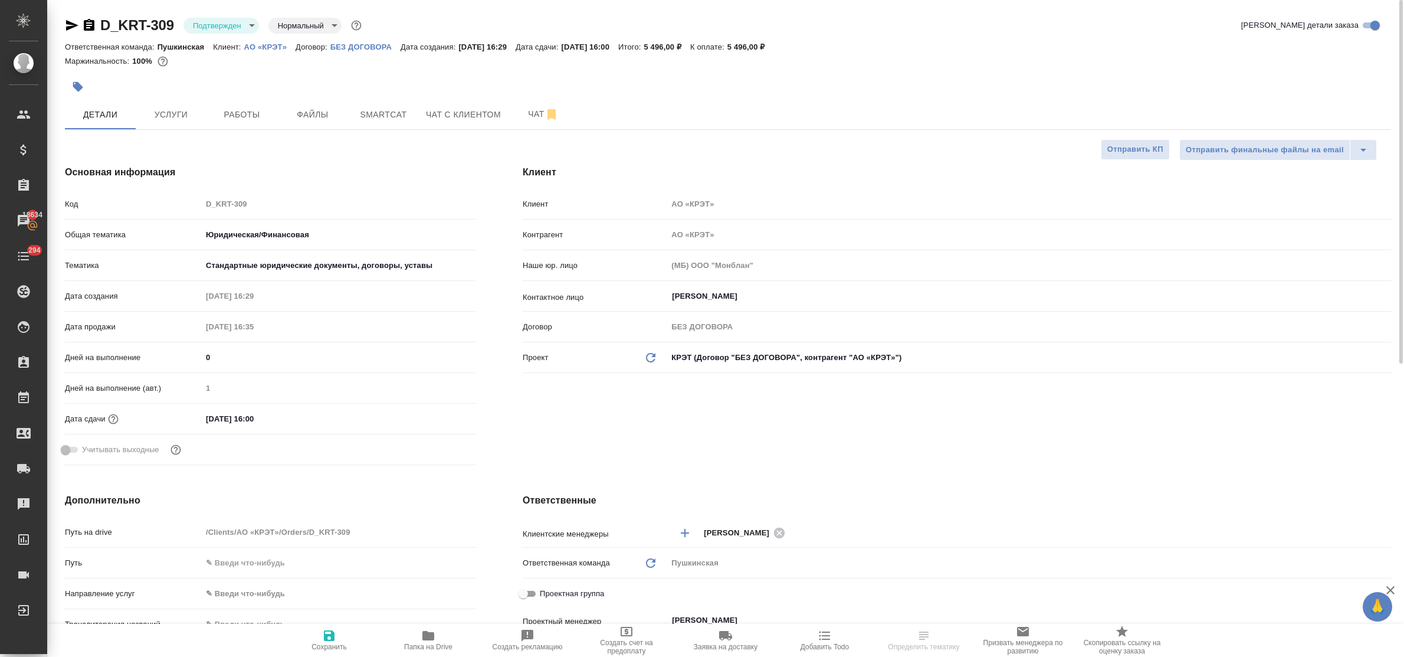
type textarea "x"
select select "RU"
type textarea "x"
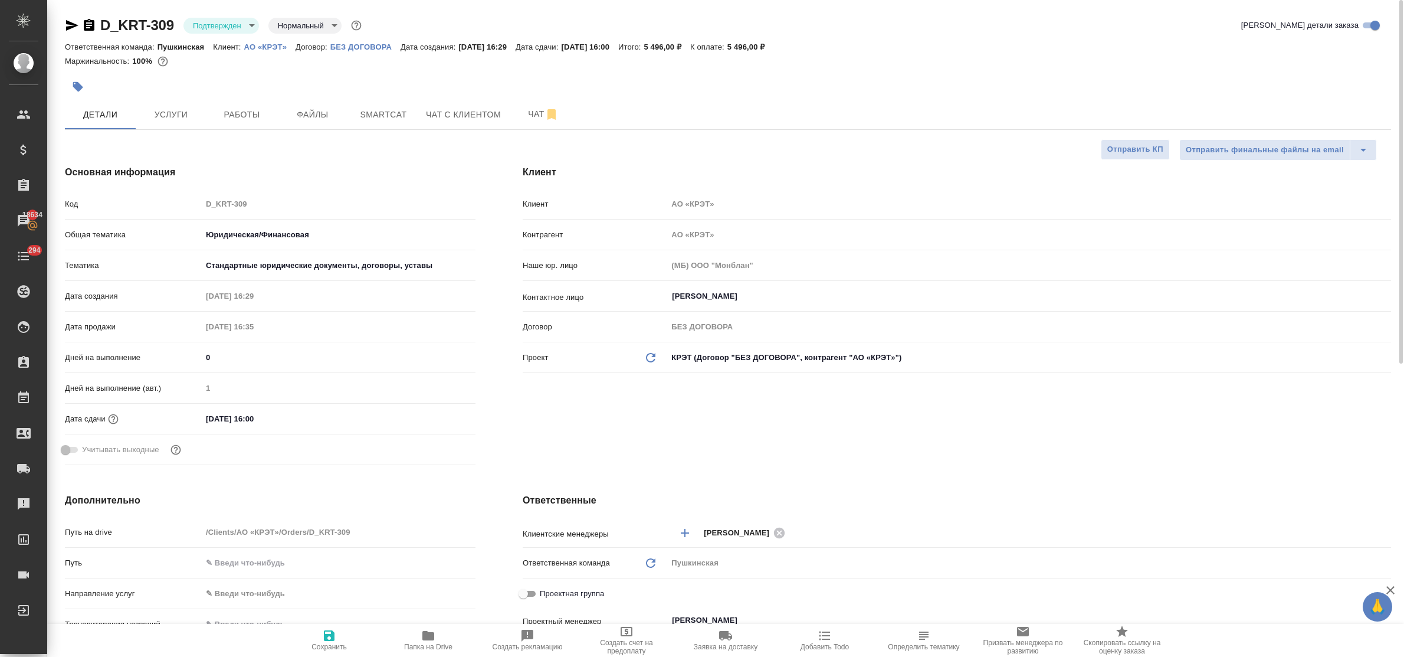
type textarea "x"
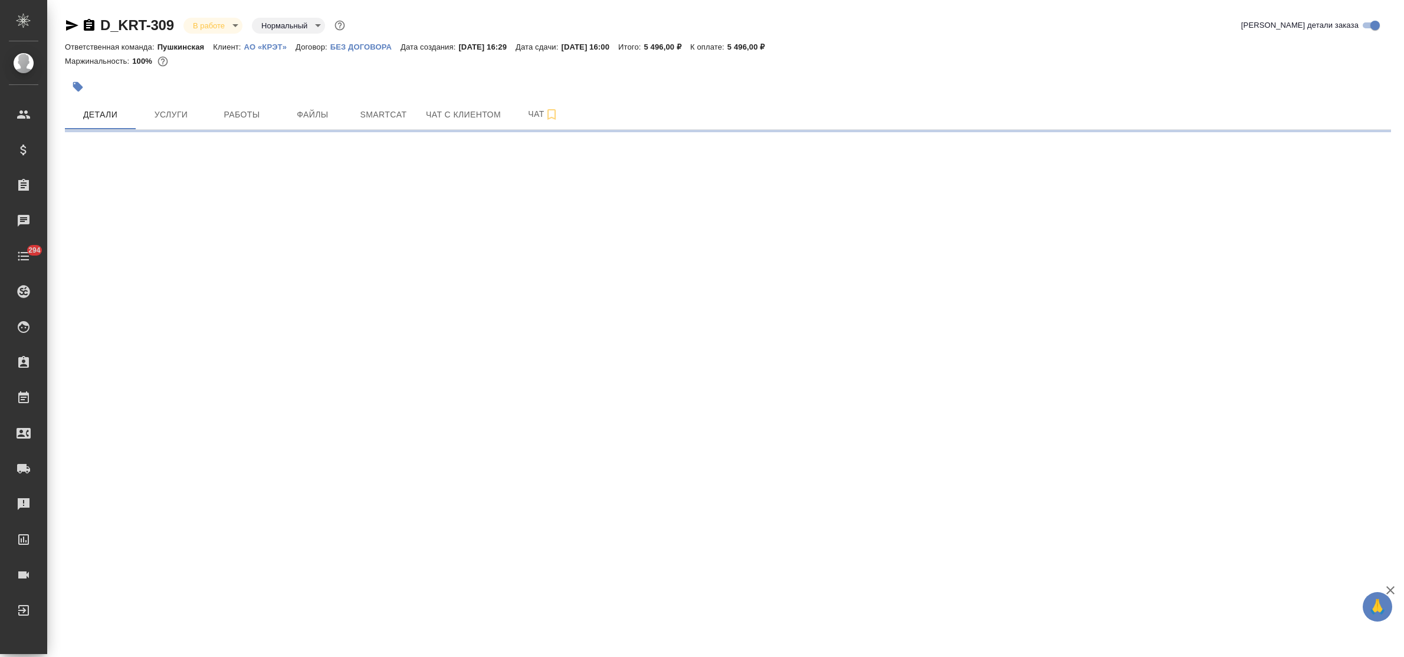
select select "RU"
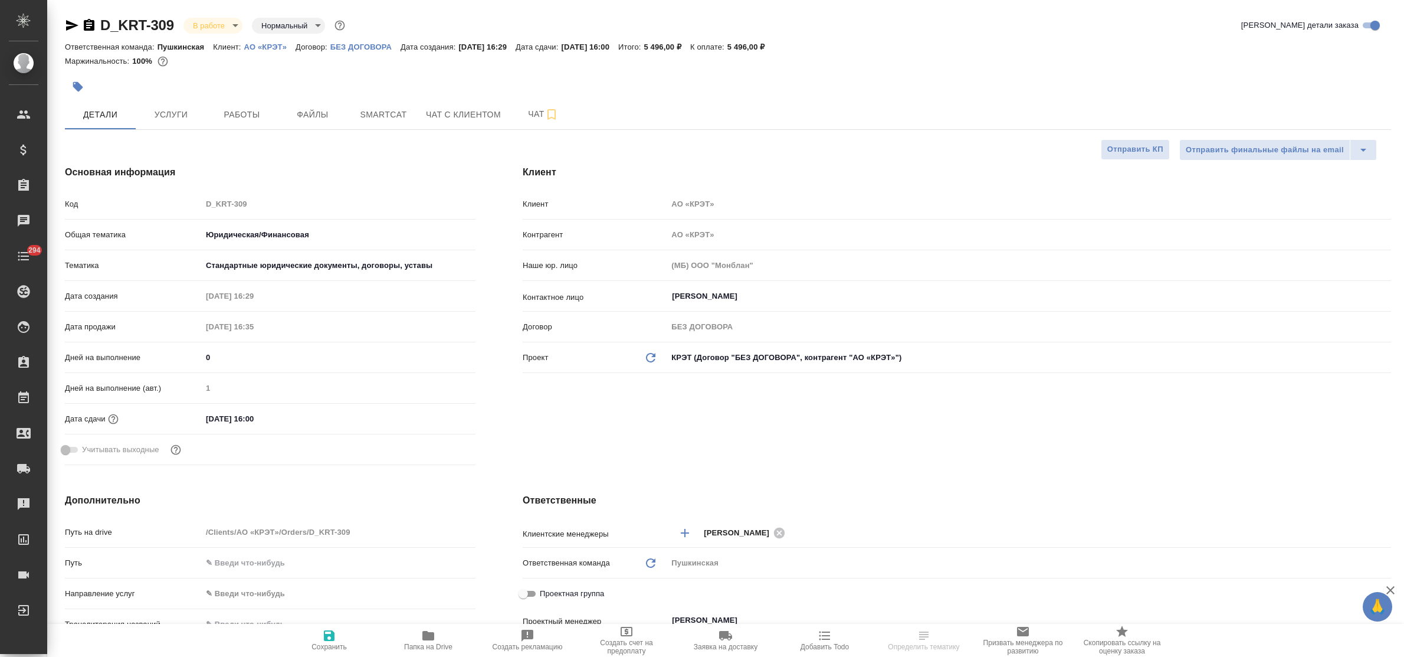
type textarea "x"
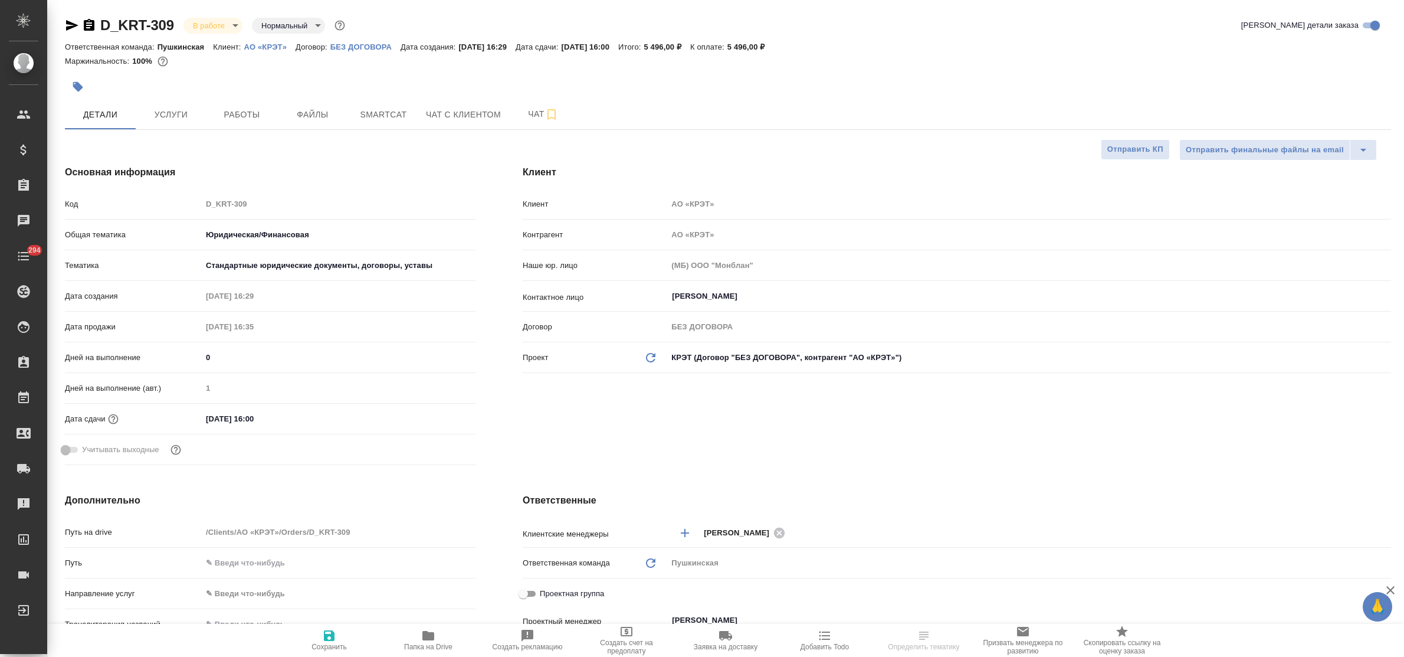
type textarea "x"
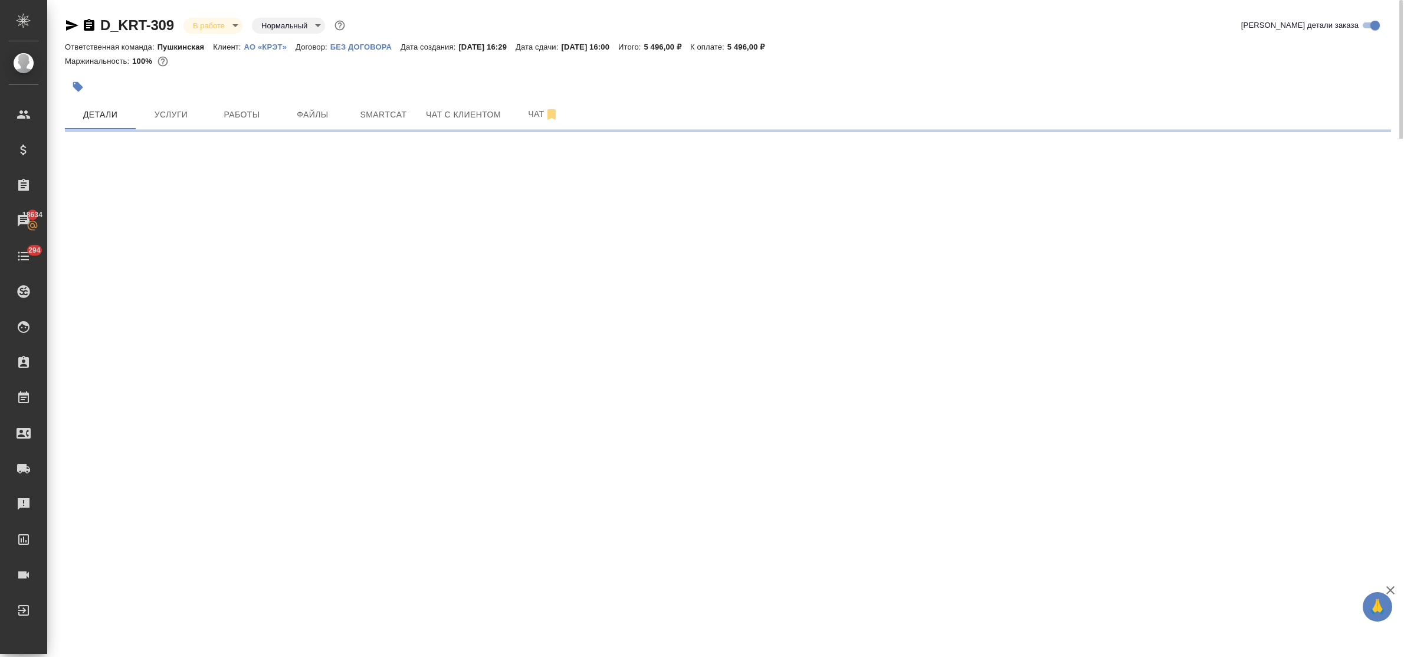
select select "RU"
